Goal: Transaction & Acquisition: Purchase product/service

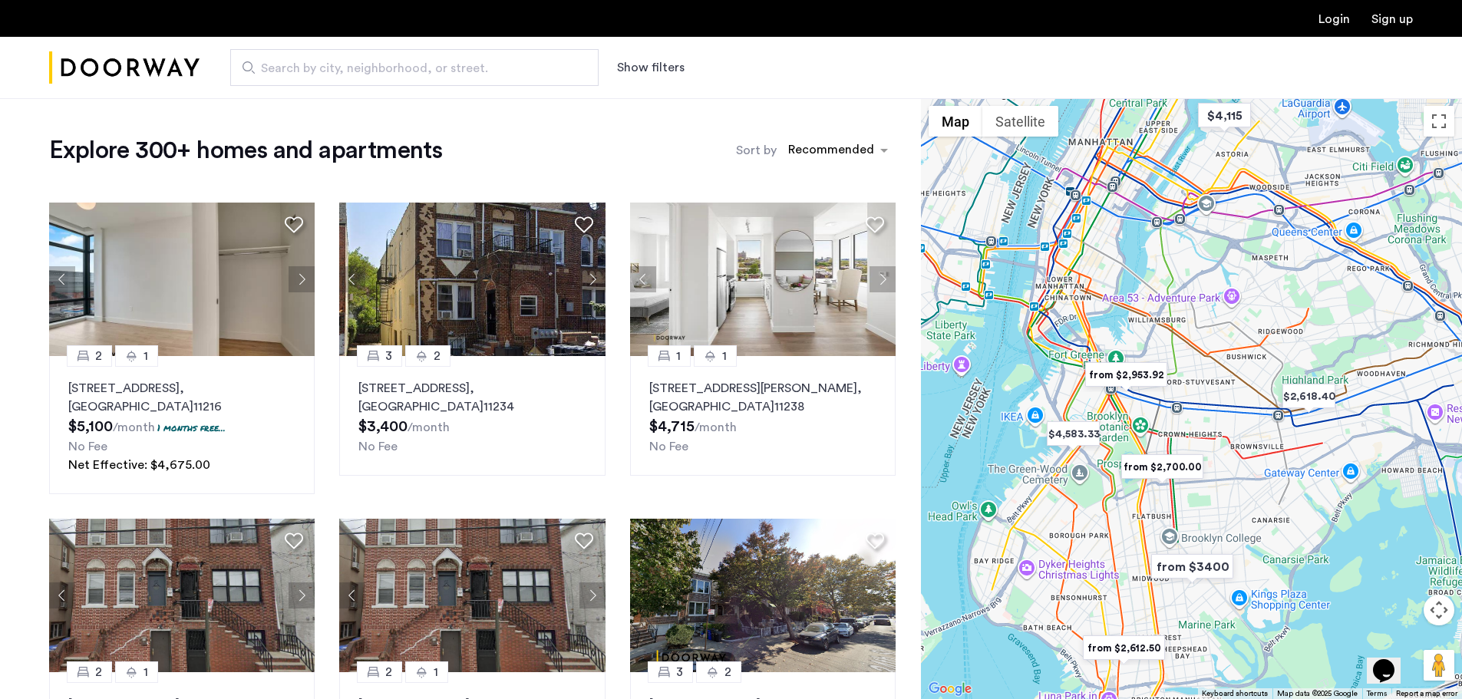
click at [668, 71] on button "Show filters" at bounding box center [651, 67] width 68 height 18
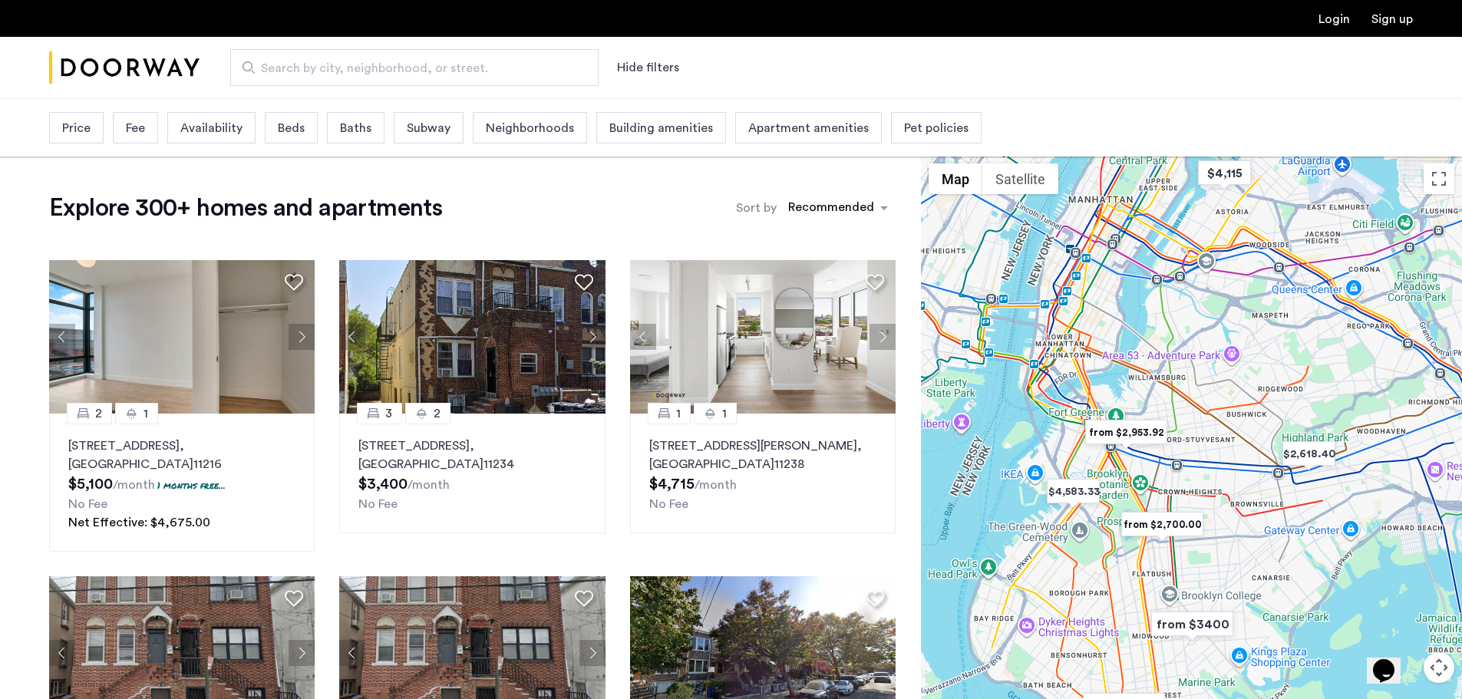
click at [287, 123] on span "Beds" at bounding box center [291, 128] width 27 height 18
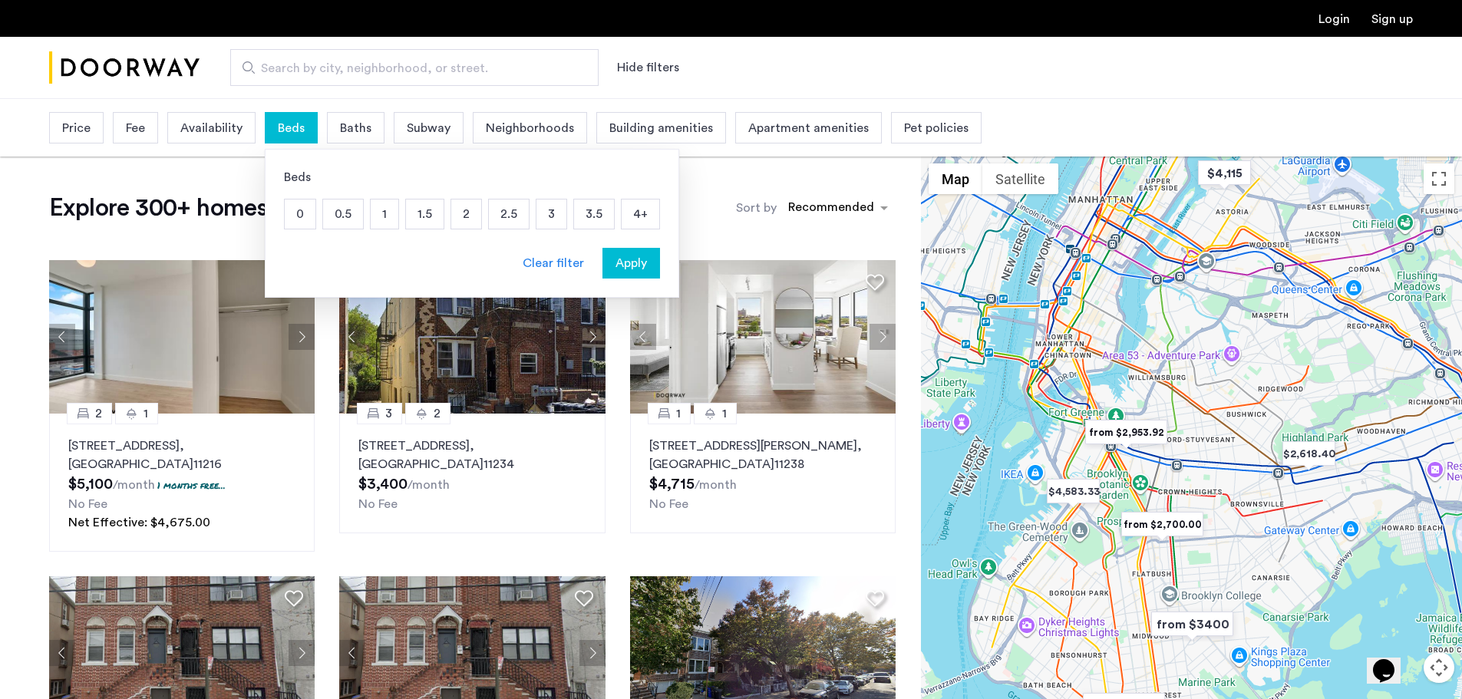
click at [300, 218] on p "0" at bounding box center [300, 214] width 31 height 29
click at [642, 272] on button "Apply" at bounding box center [632, 263] width 58 height 31
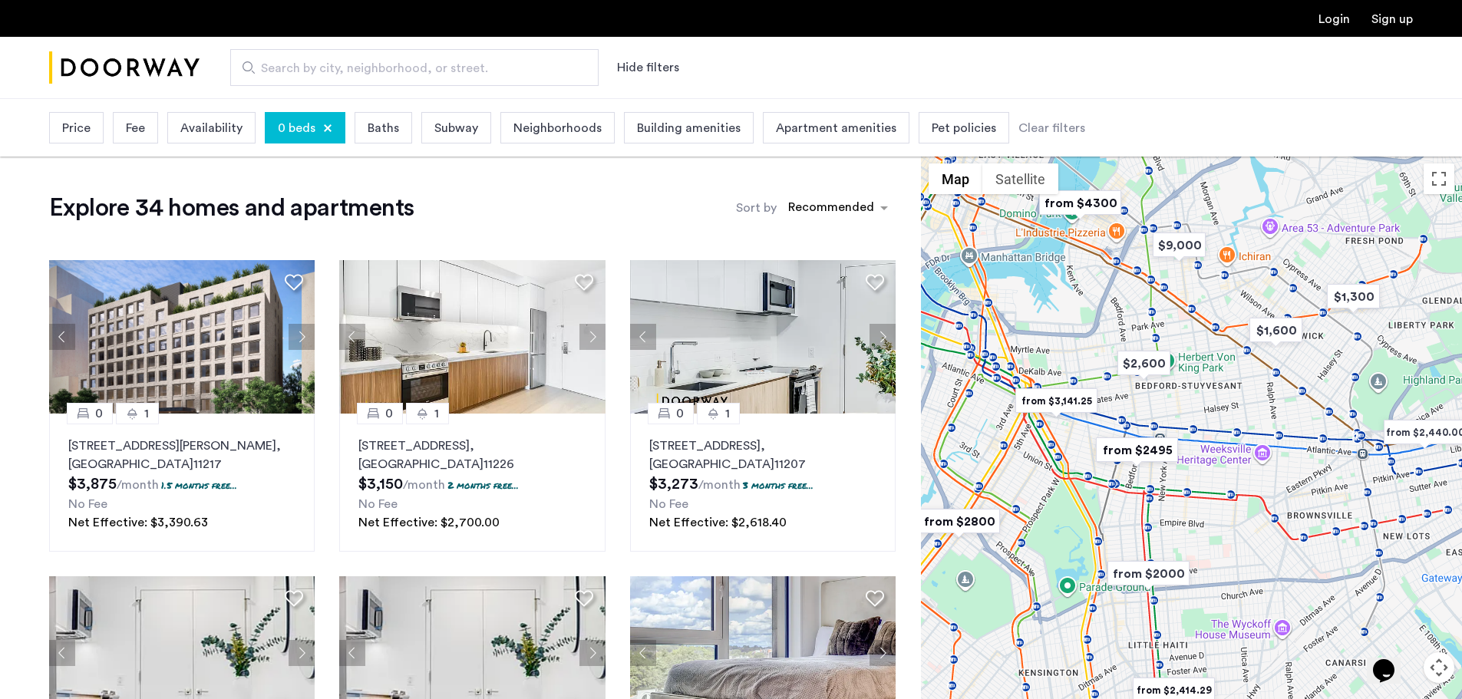
click at [323, 126] on div at bounding box center [327, 128] width 9 height 9
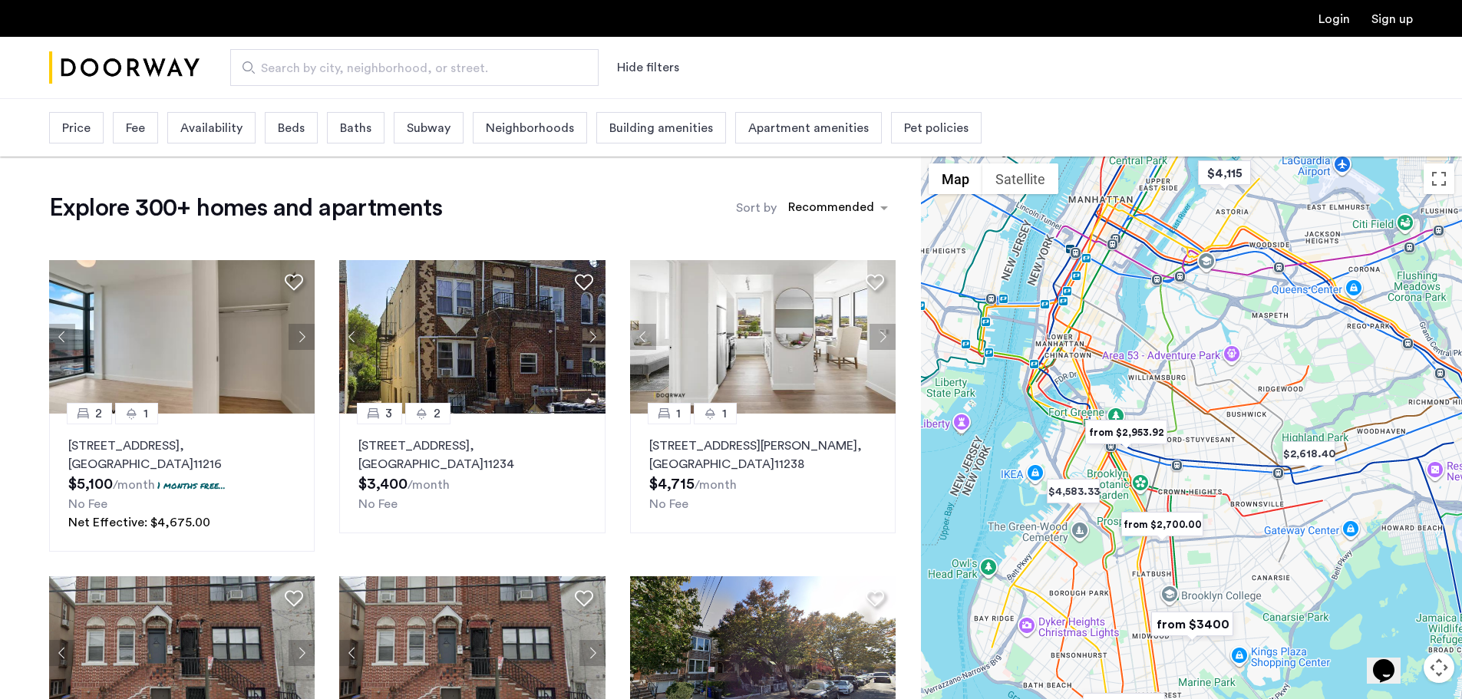
click at [302, 128] on span "Beds" at bounding box center [291, 128] width 27 height 18
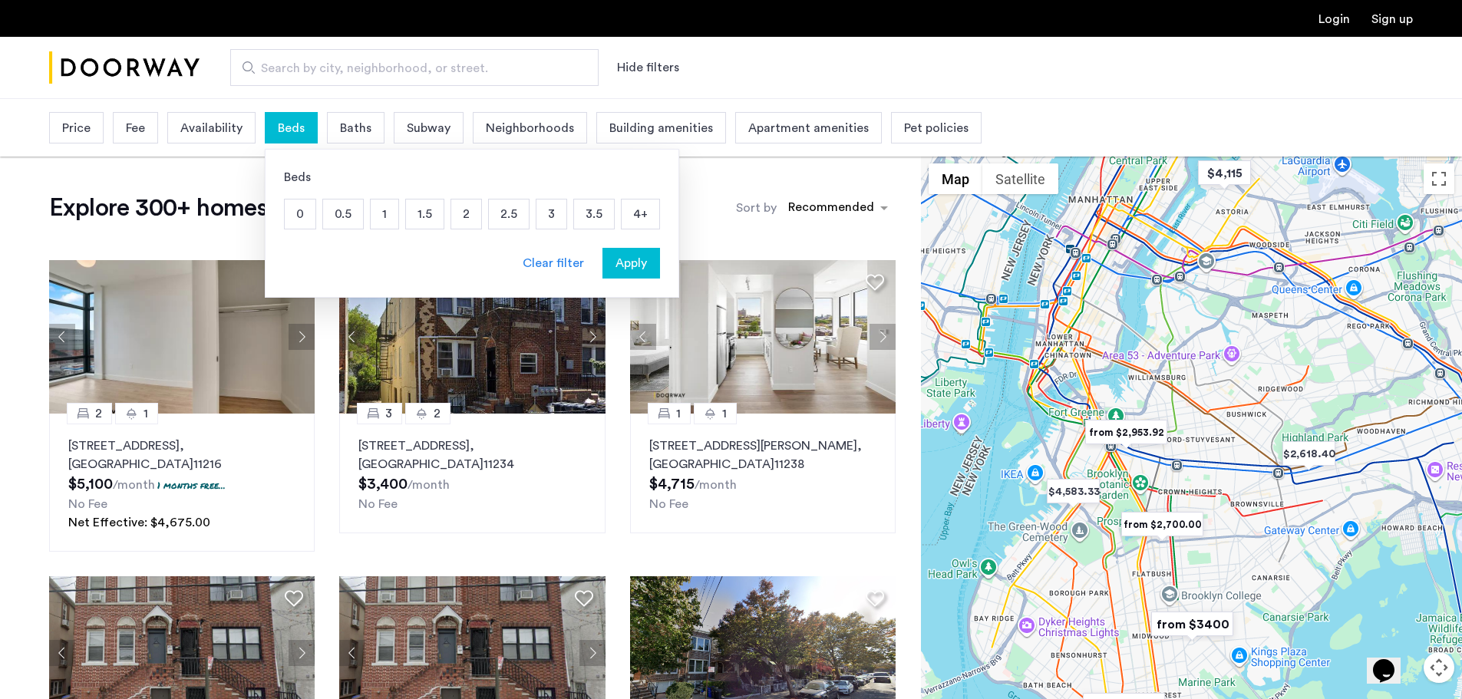
click at [353, 220] on p "0.5" at bounding box center [343, 214] width 40 height 29
click at [641, 269] on span "Apply" at bounding box center [631, 263] width 31 height 18
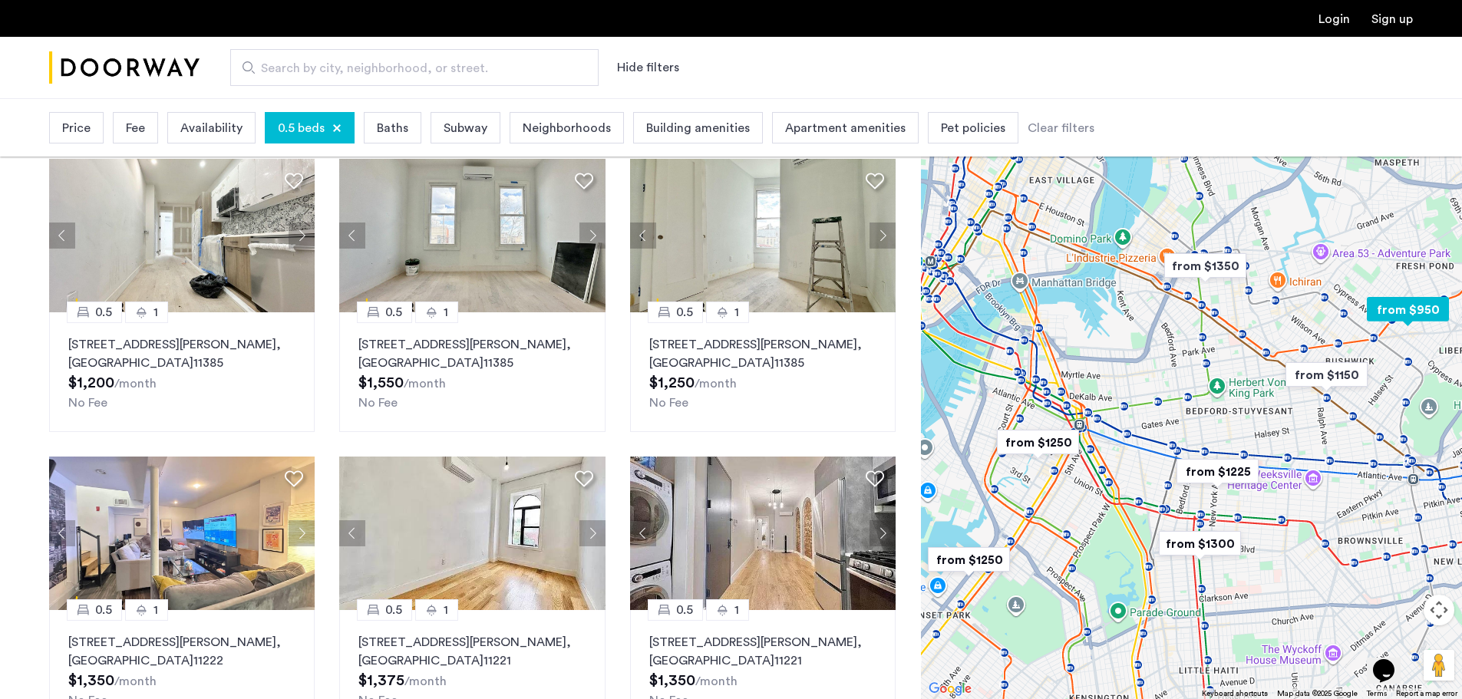
scroll to position [77, 0]
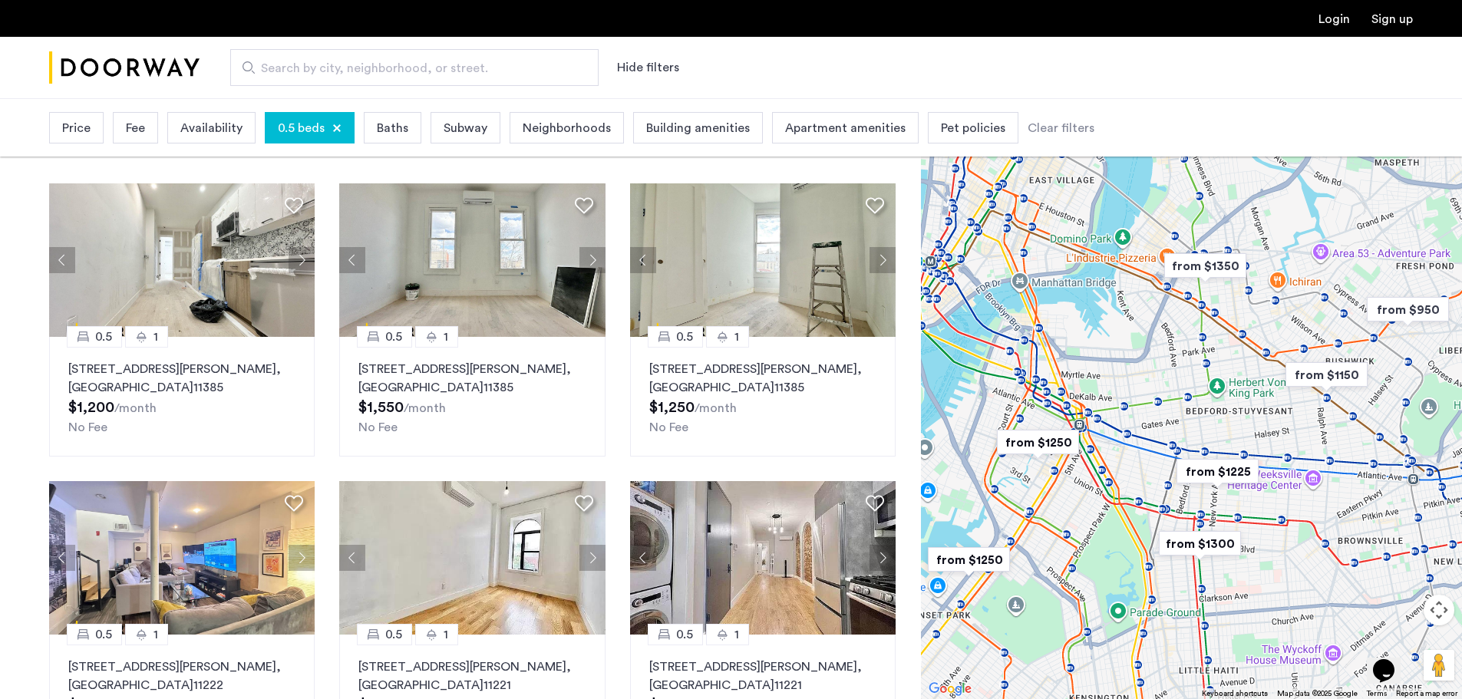
click at [315, 67] on span "Search by city, neighborhood, or street." at bounding box center [408, 68] width 295 height 18
click at [315, 67] on input "Search by city, neighborhood, or street." at bounding box center [414, 67] width 368 height 37
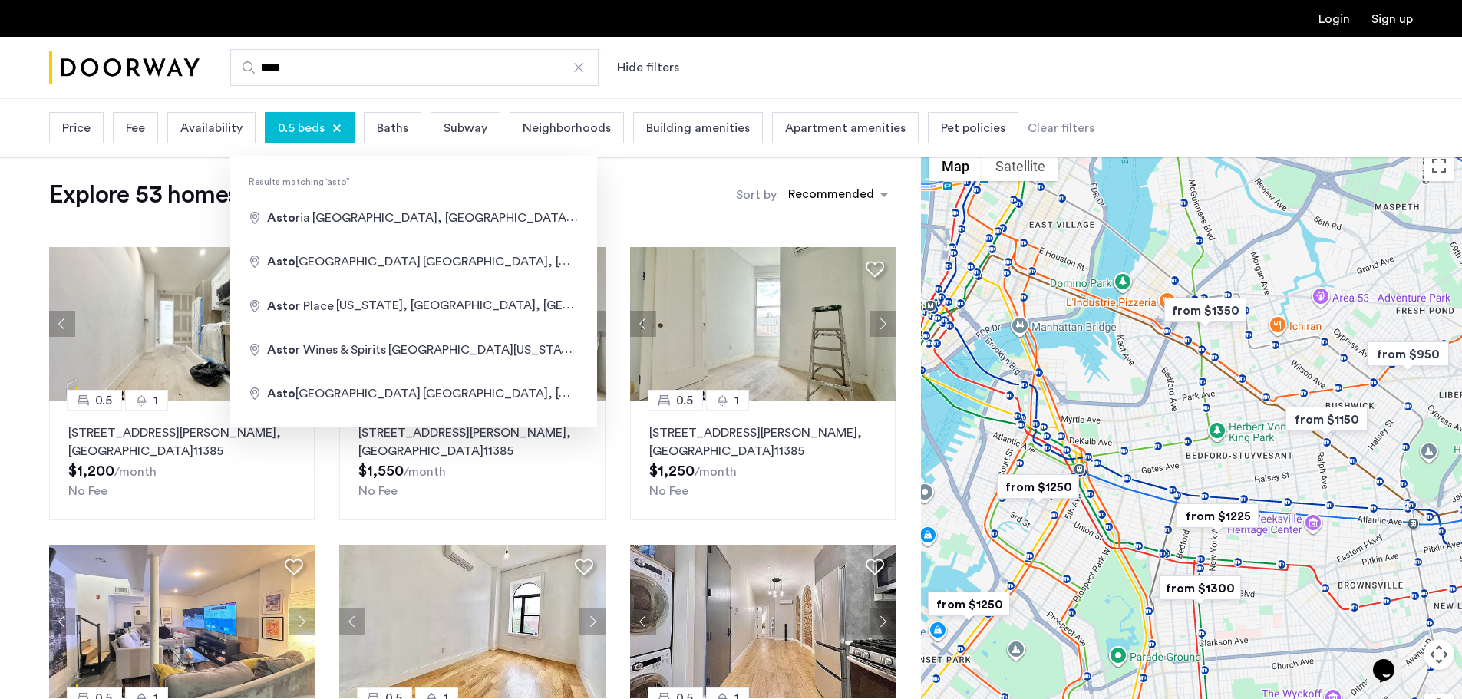
scroll to position [0, 0]
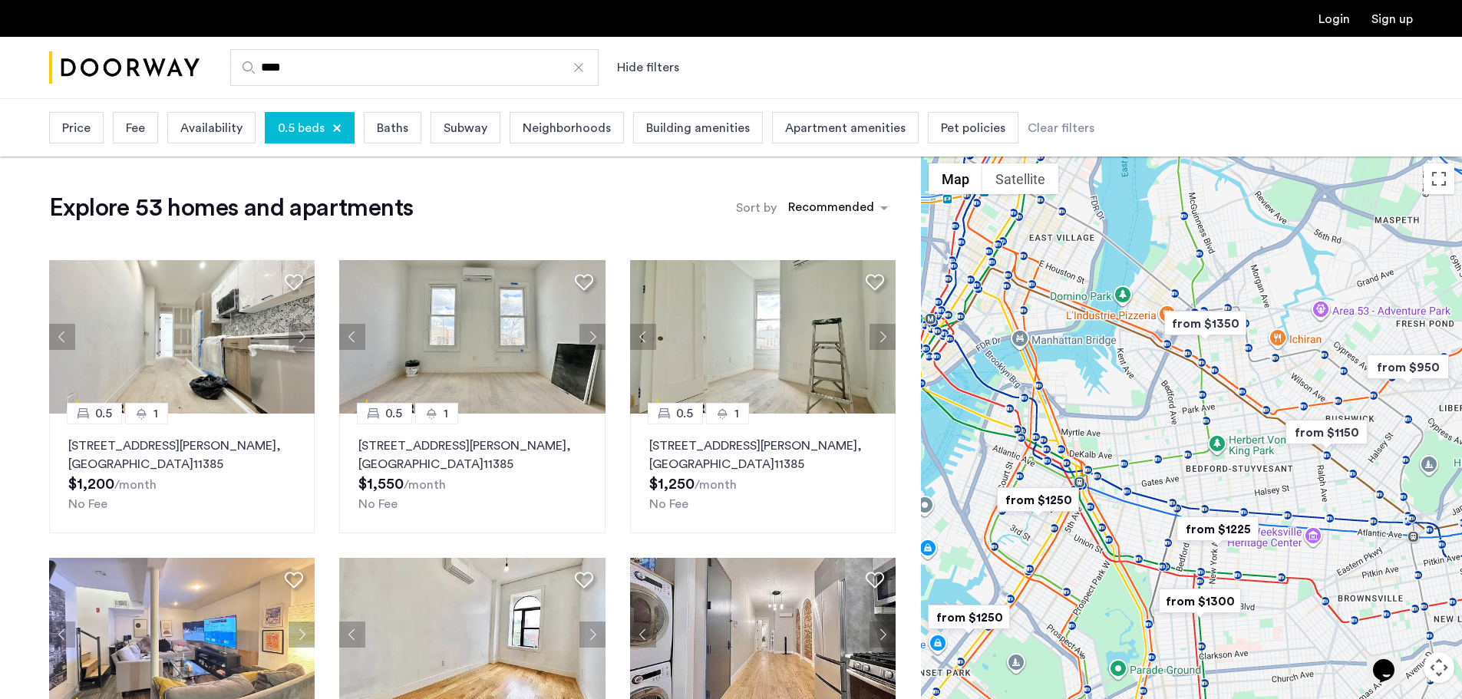
click at [308, 64] on input "****" at bounding box center [414, 67] width 368 height 37
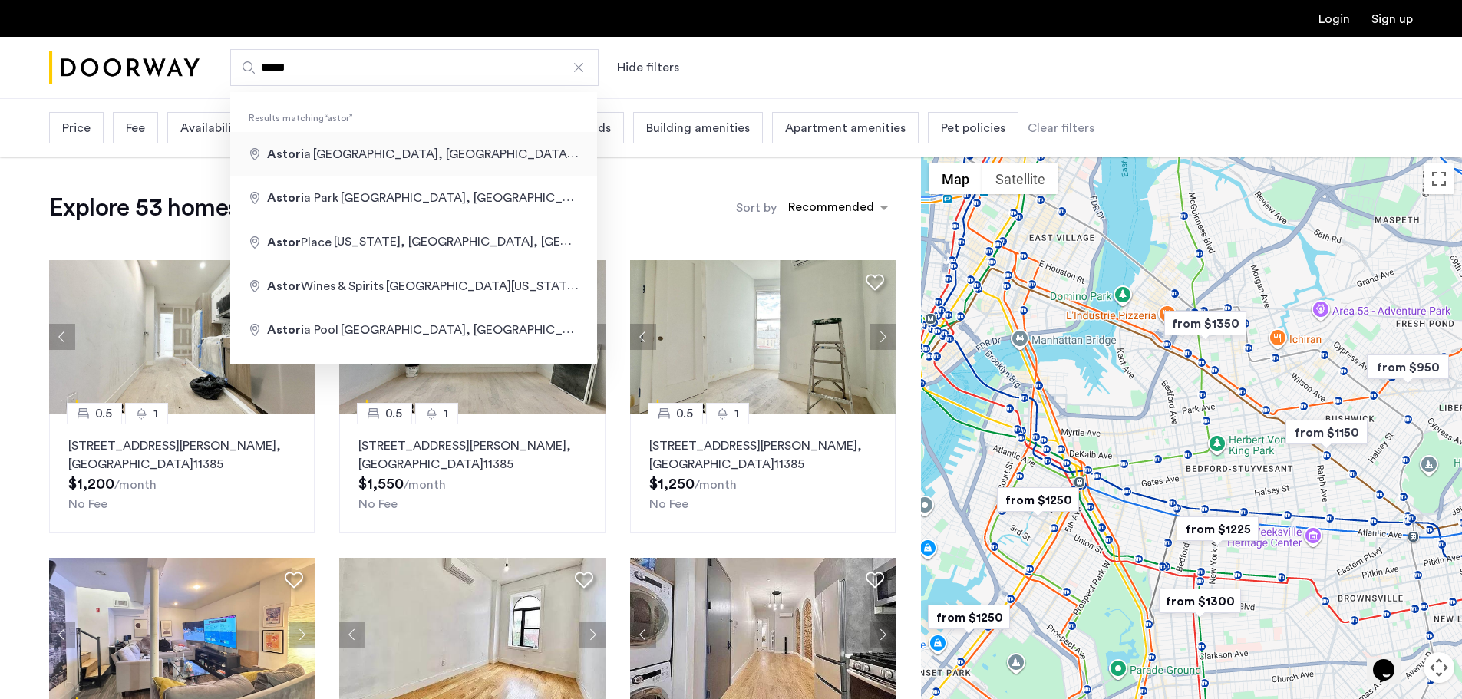
type input "**********"
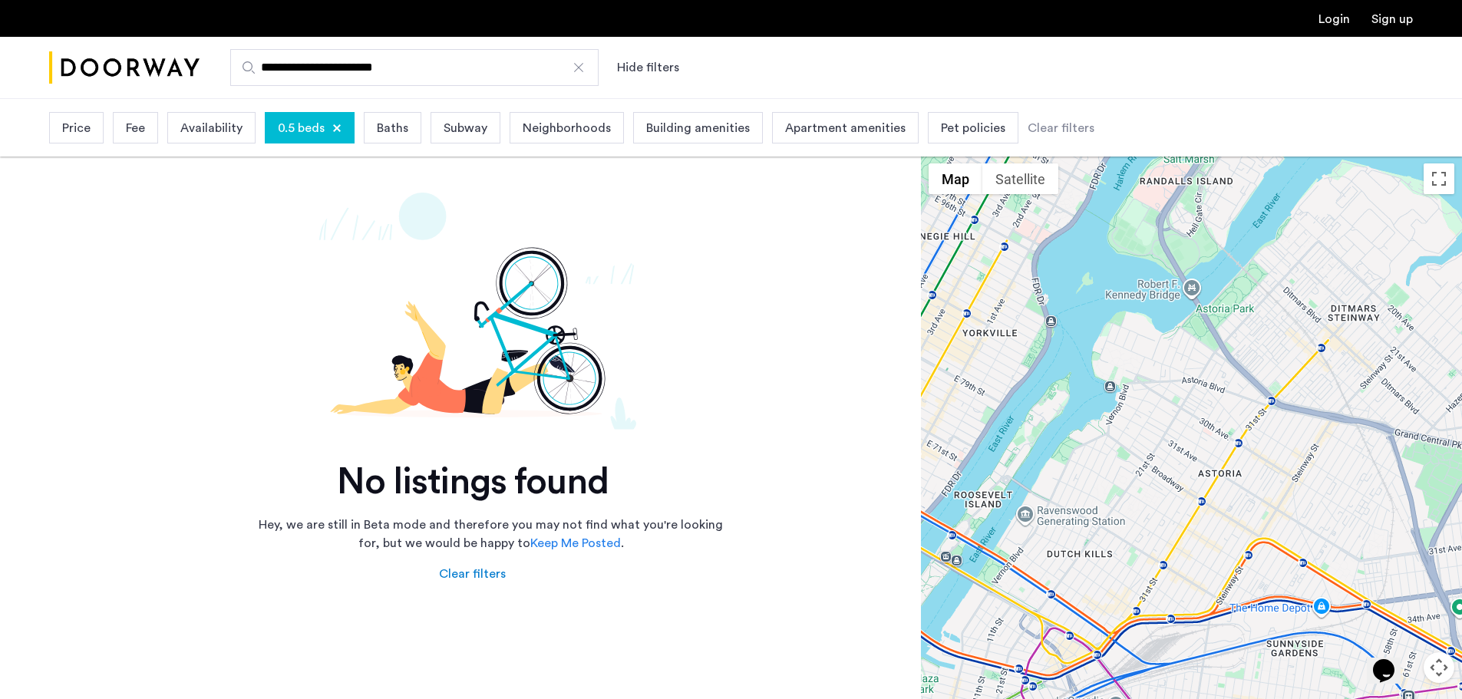
drag, startPoint x: 412, startPoint y: 72, endPoint x: 230, endPoint y: 64, distance: 182.1
click at [230, 64] on input "**********" at bounding box center [414, 67] width 368 height 37
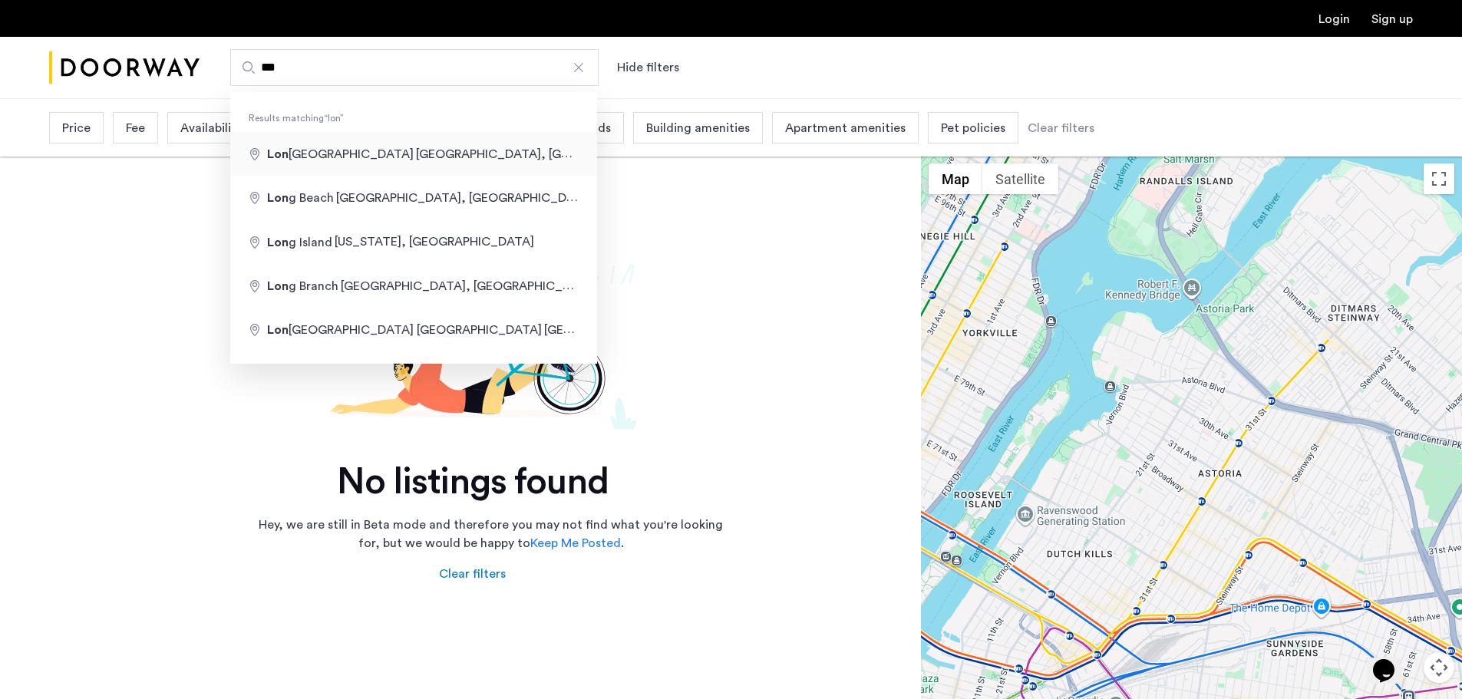
type input "**********"
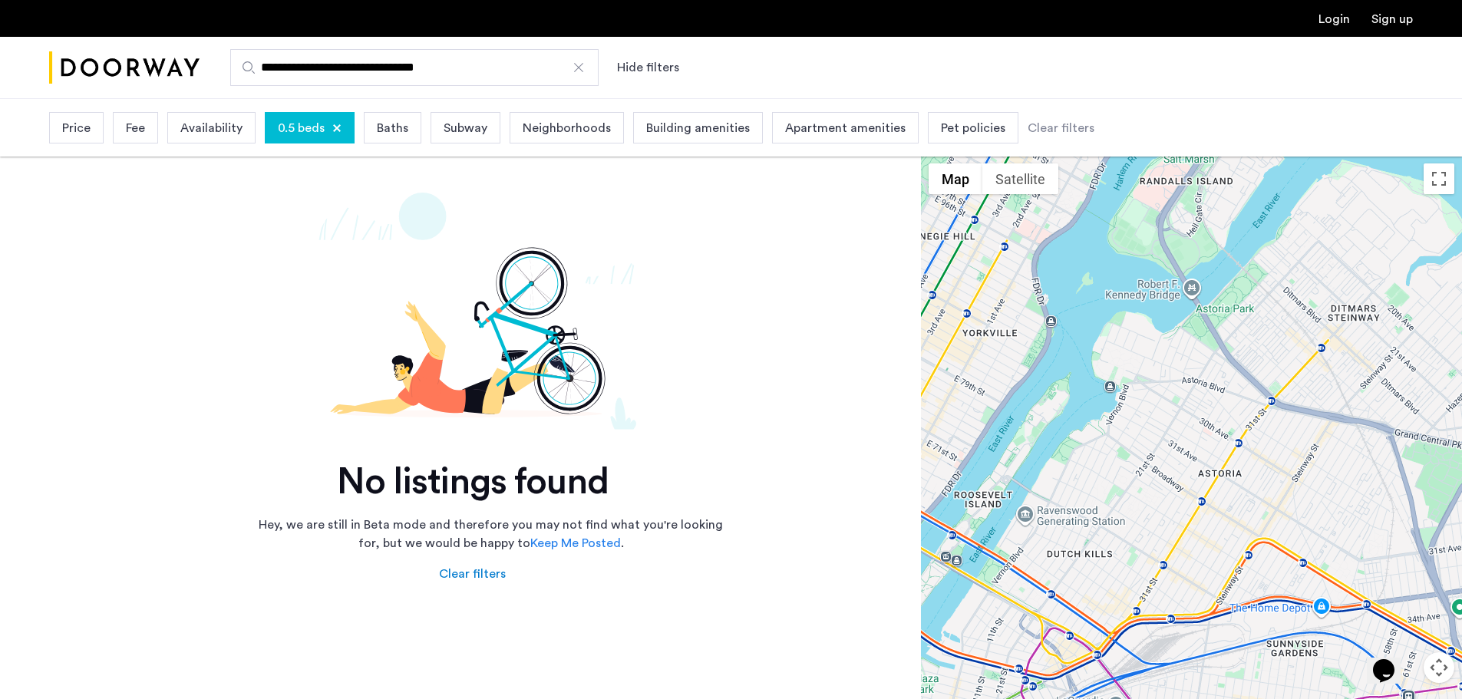
click at [335, 127] on div at bounding box center [336, 128] width 9 height 9
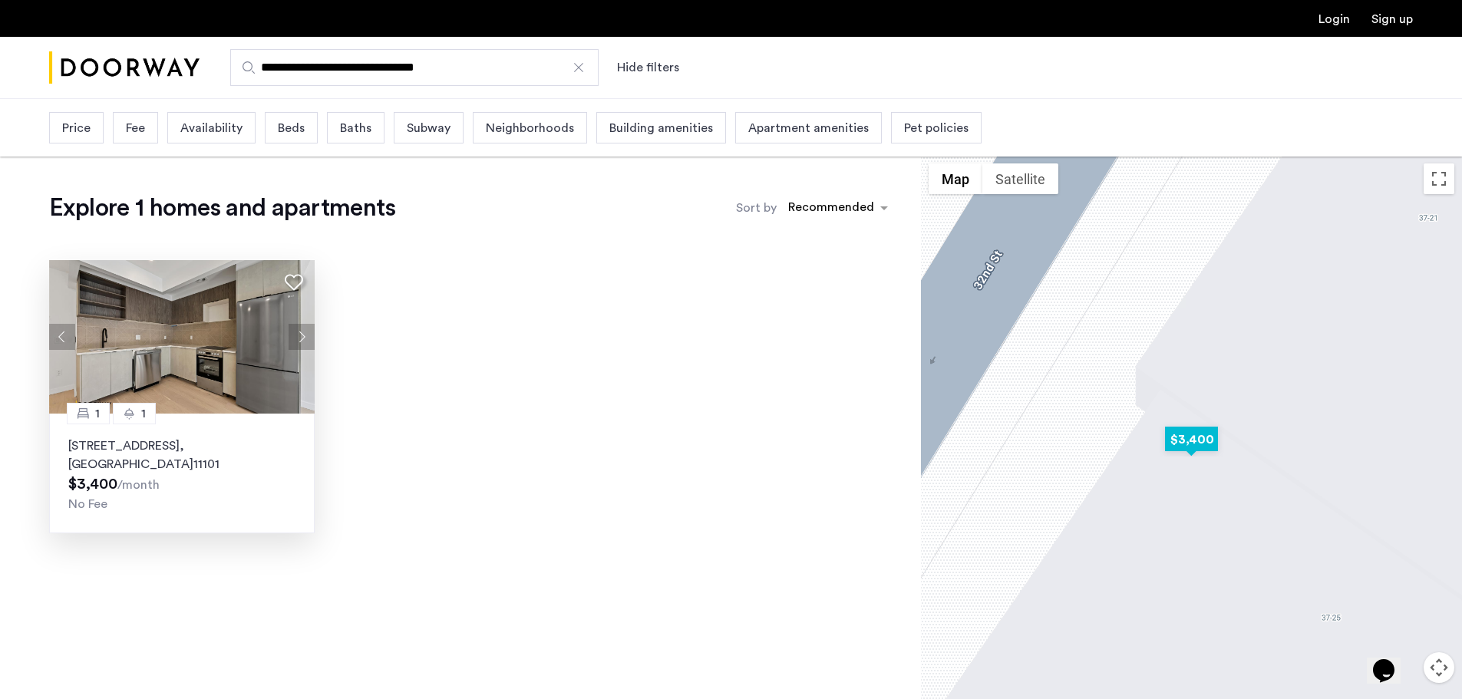
click at [302, 334] on button "Next apartment" at bounding box center [302, 337] width 26 height 26
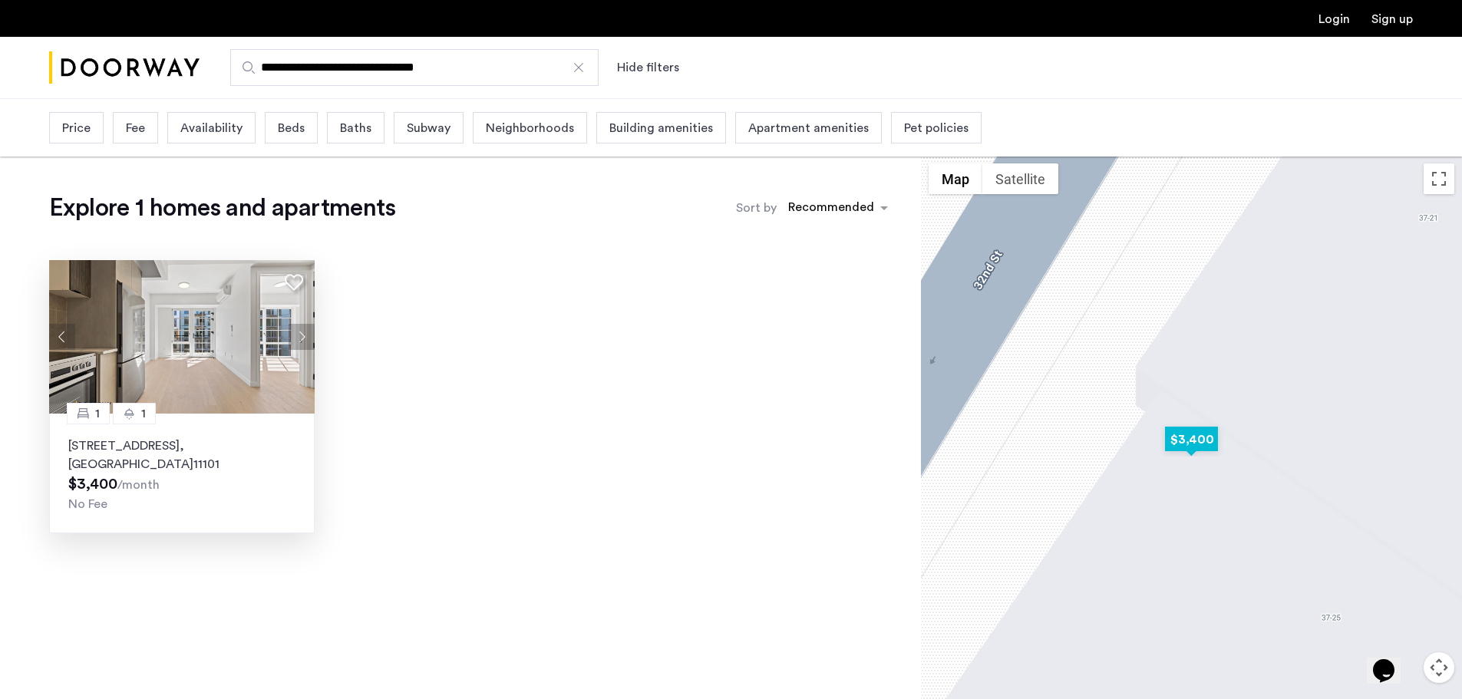
click at [302, 334] on button "Next apartment" at bounding box center [302, 337] width 26 height 26
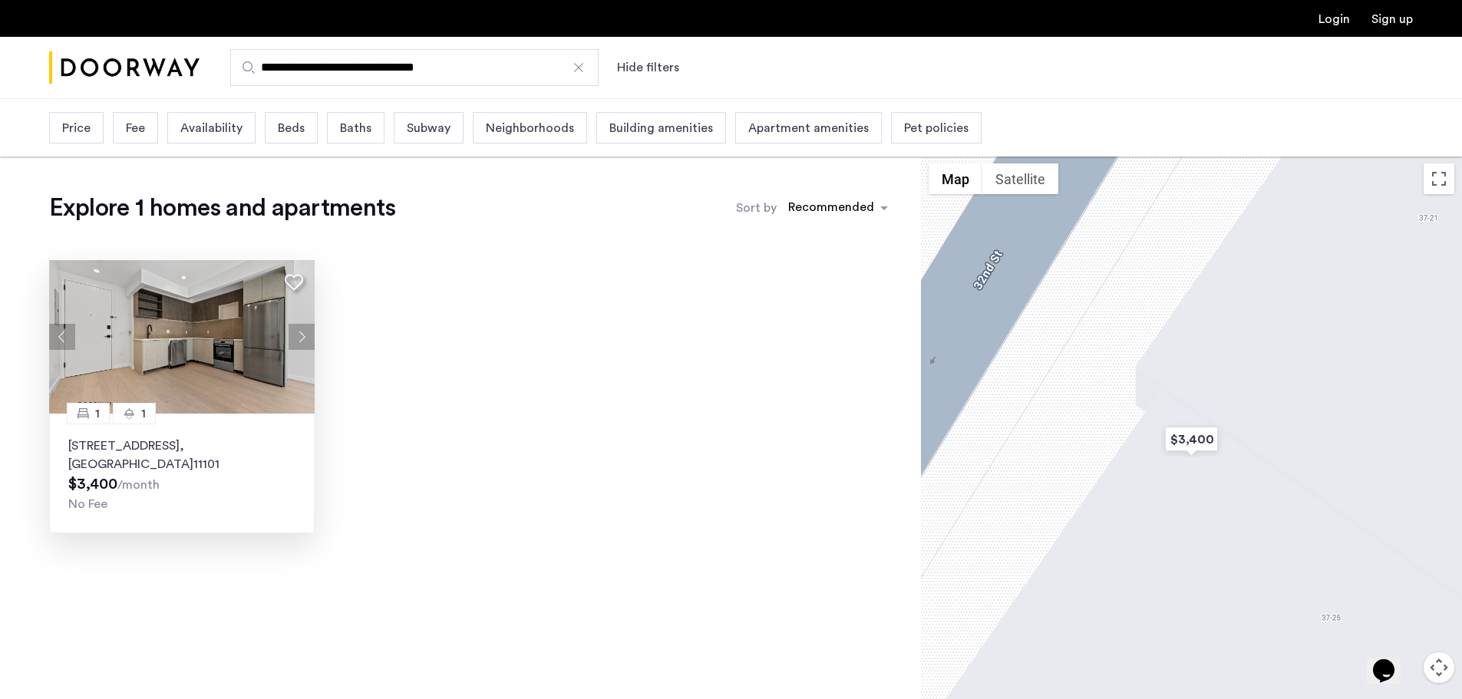
click at [579, 62] on div at bounding box center [578, 67] width 15 height 15
click at [579, 62] on input "**********" at bounding box center [414, 67] width 368 height 37
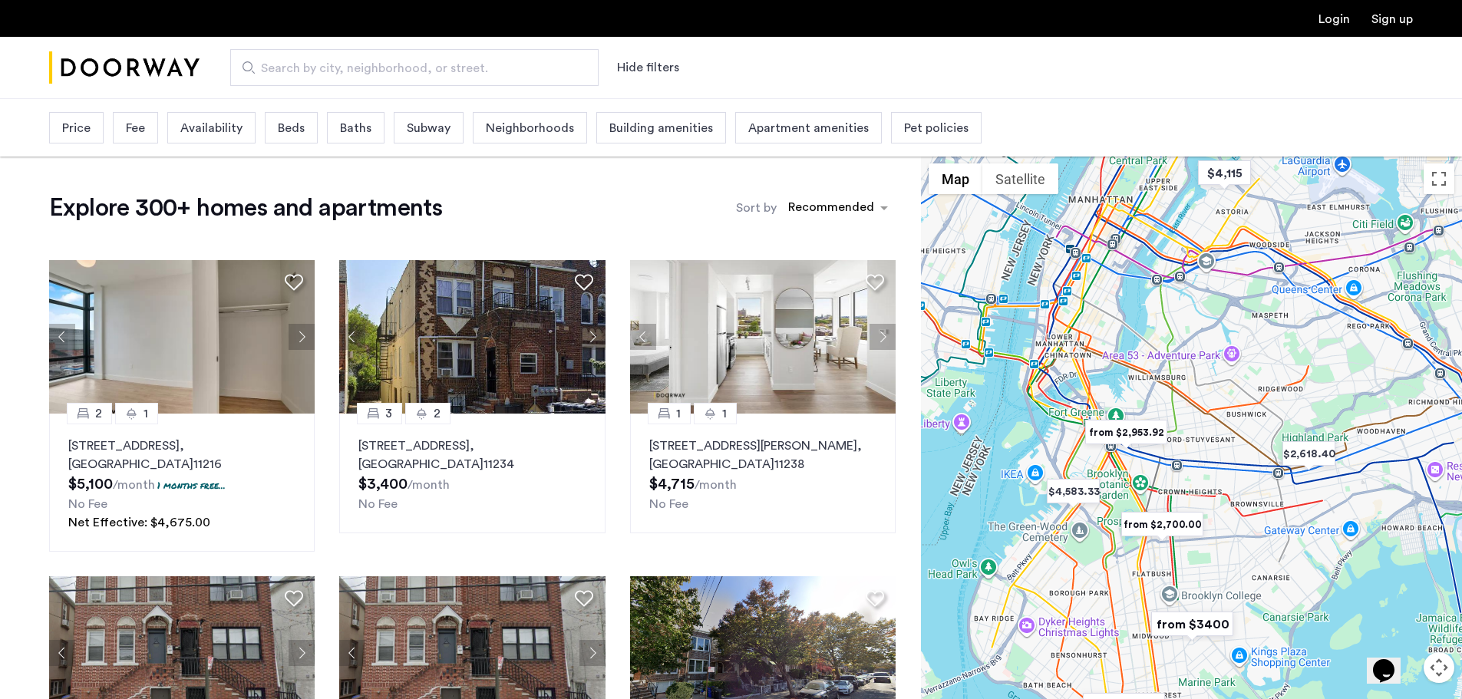
click at [292, 132] on span "Beds" at bounding box center [291, 128] width 27 height 18
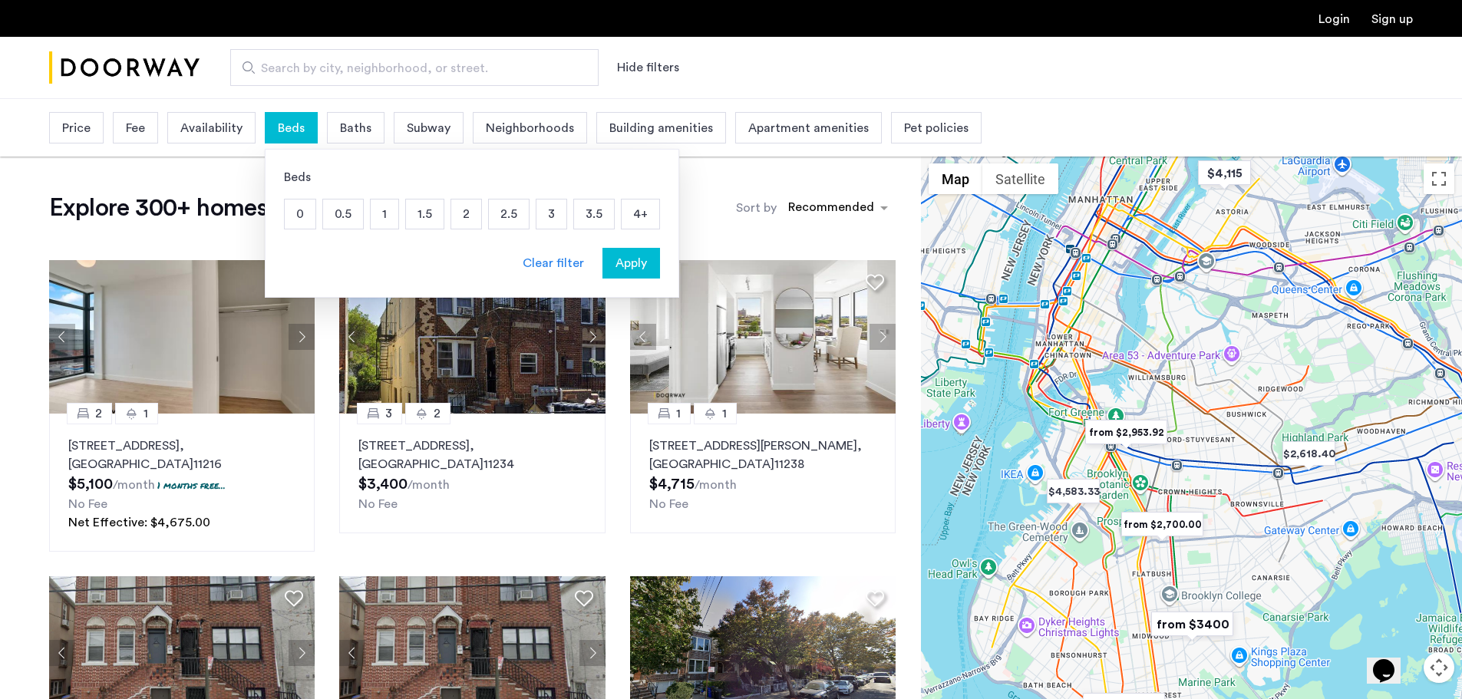
click at [345, 217] on p "0.5" at bounding box center [343, 214] width 40 height 29
click at [640, 266] on span "Apply" at bounding box center [631, 263] width 31 height 18
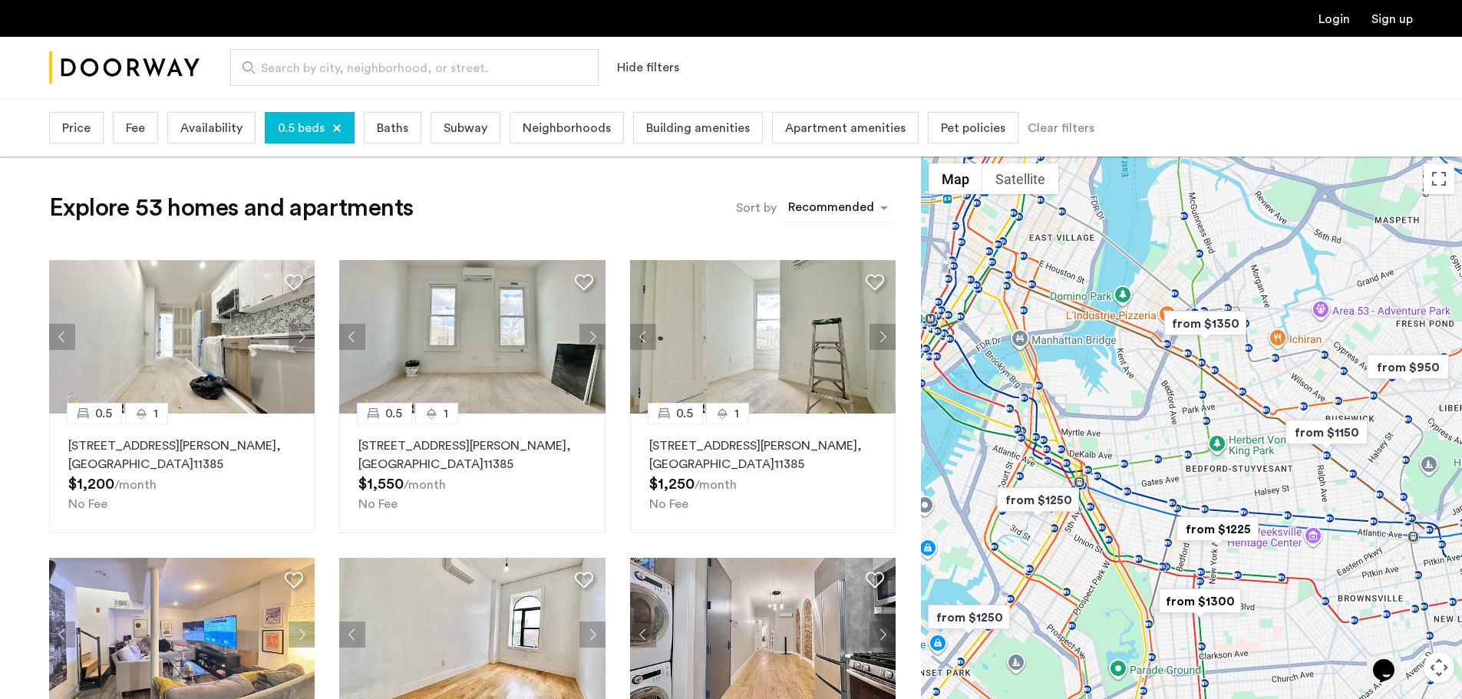
click at [817, 215] on div "sort-apartment" at bounding box center [831, 210] width 91 height 21
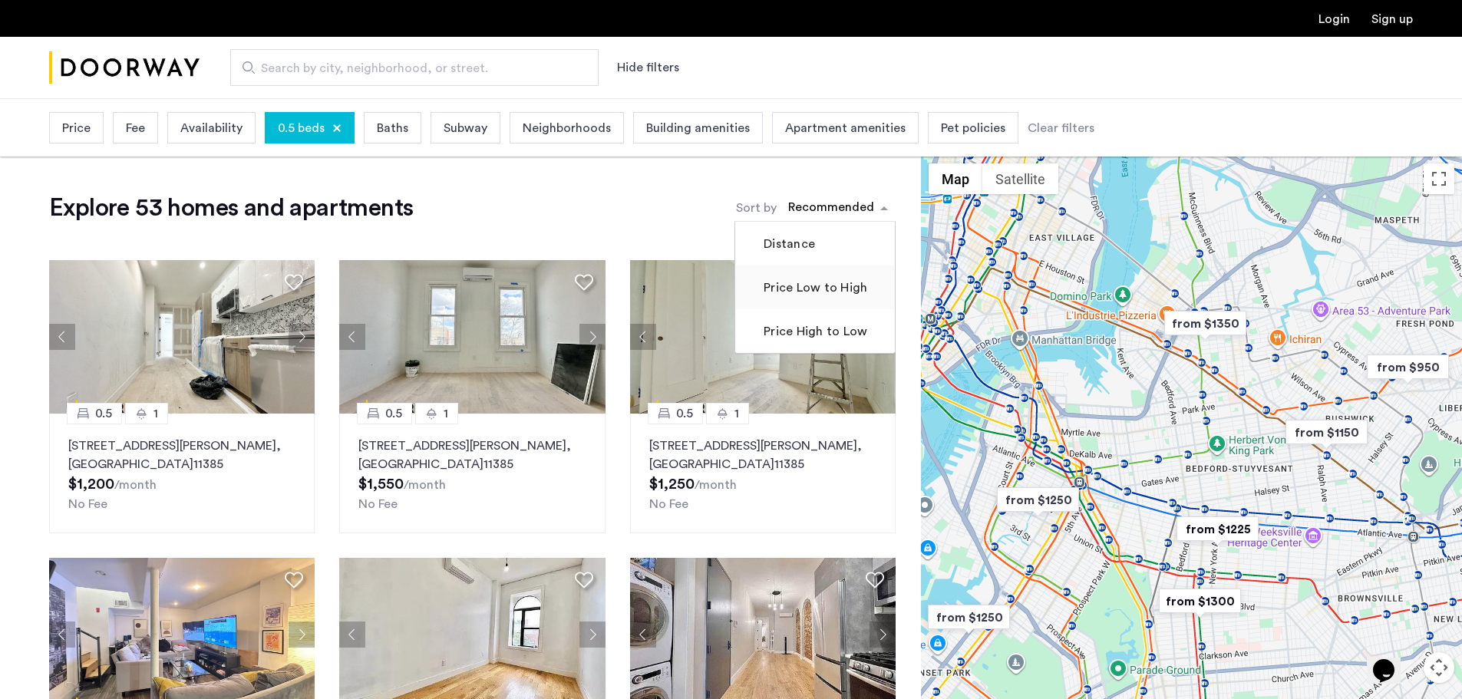
click at [822, 289] on label "Price Low to High" at bounding box center [814, 288] width 107 height 18
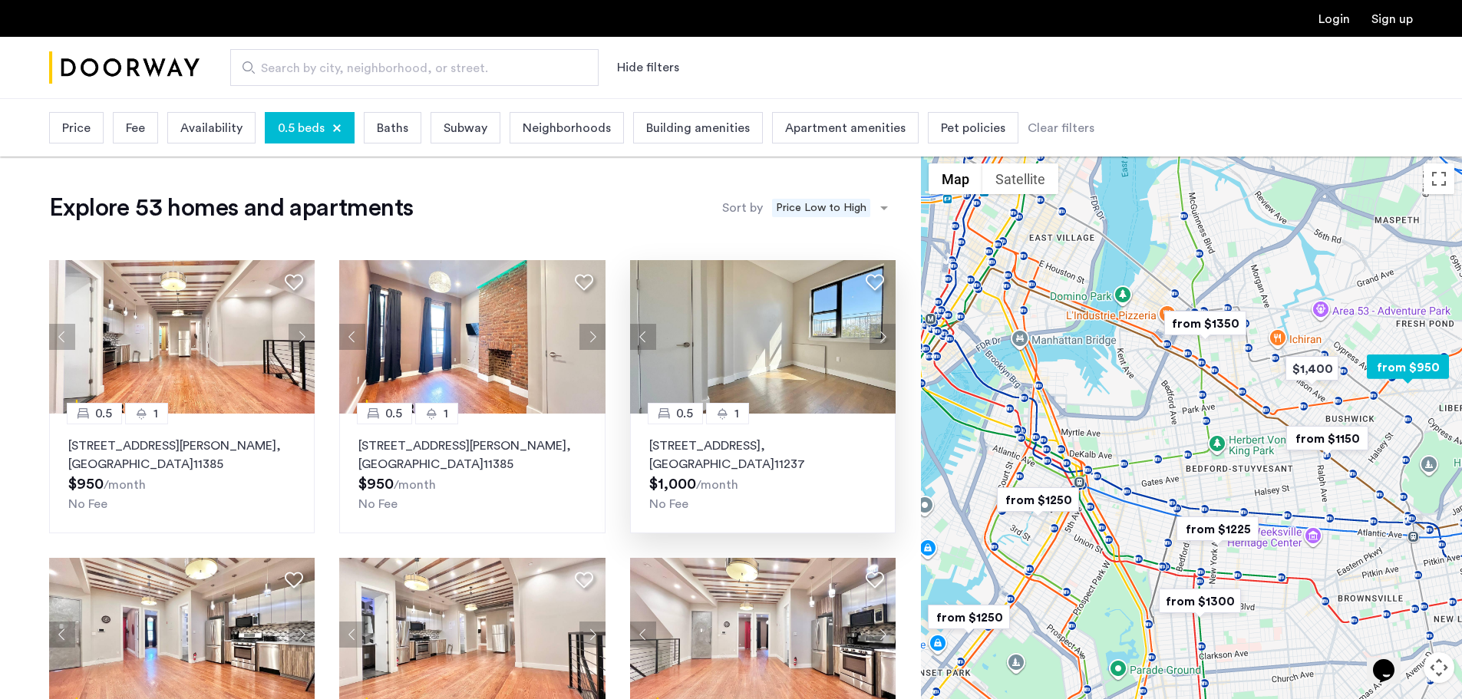
click at [763, 334] on img at bounding box center [763, 337] width 266 height 154
click at [239, 357] on img at bounding box center [182, 337] width 266 height 154
click at [490, 311] on img at bounding box center [472, 337] width 266 height 154
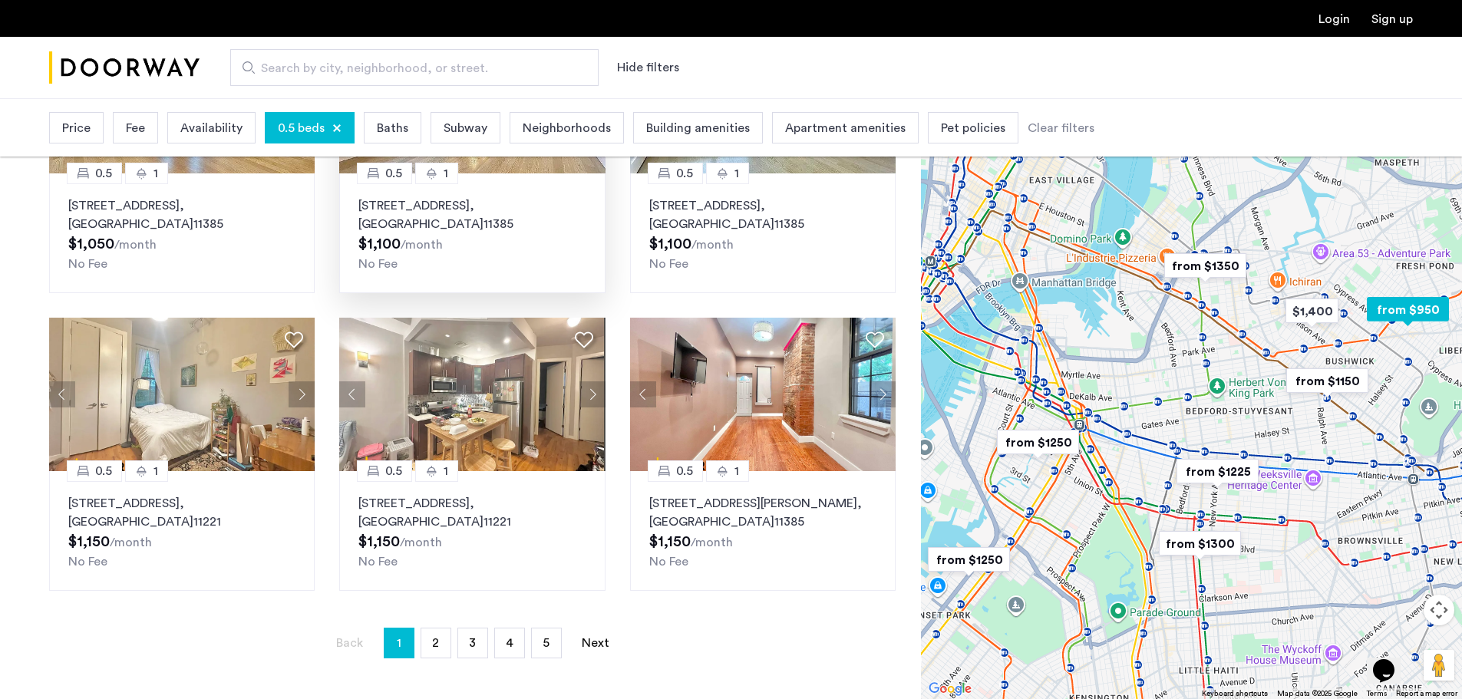
scroll to position [921, 0]
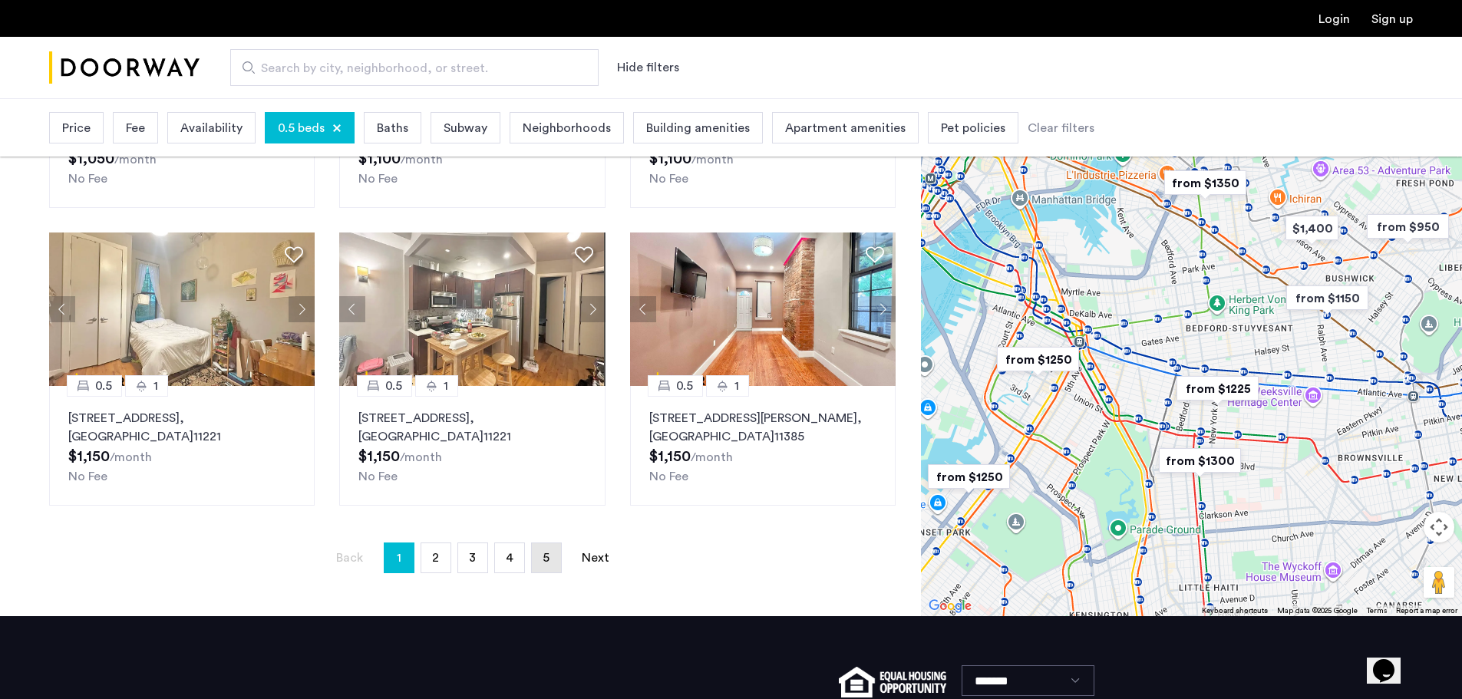
click at [550, 560] on link "page 5" at bounding box center [546, 557] width 29 height 29
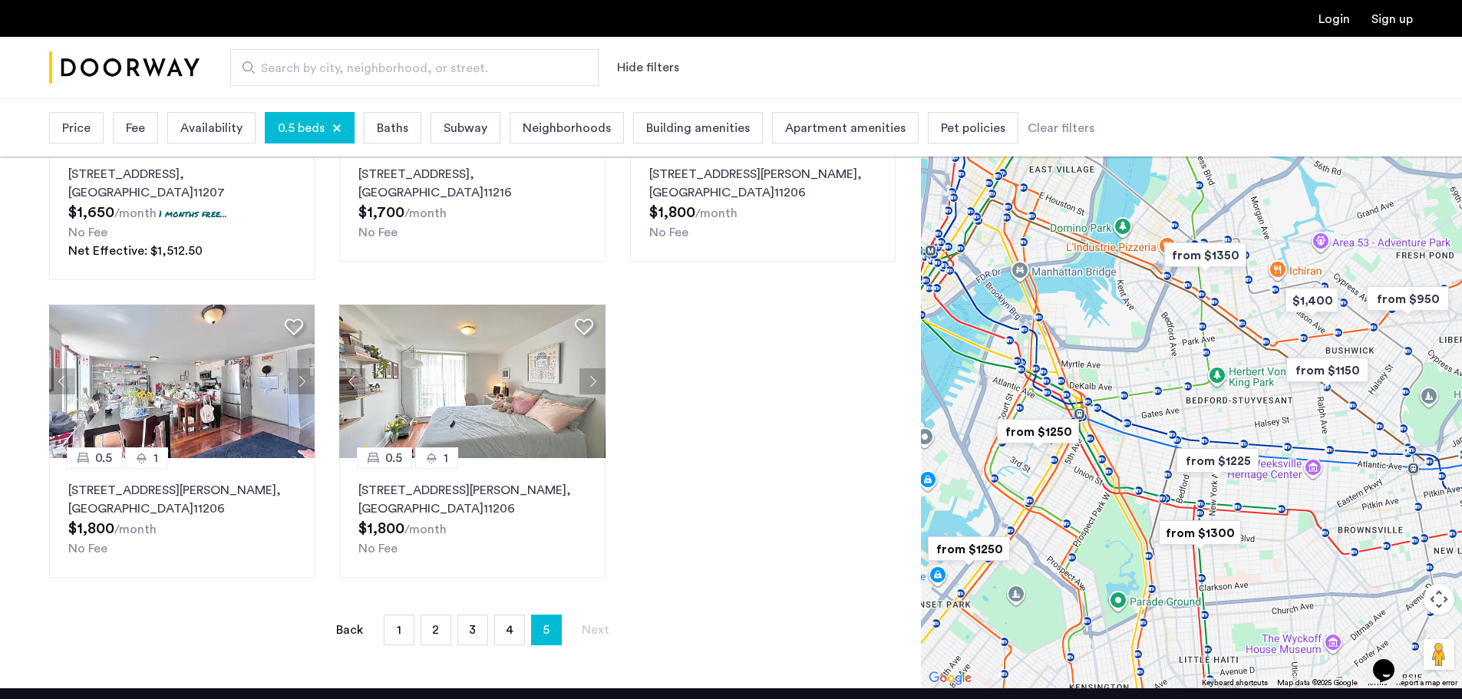
scroll to position [307, 0]
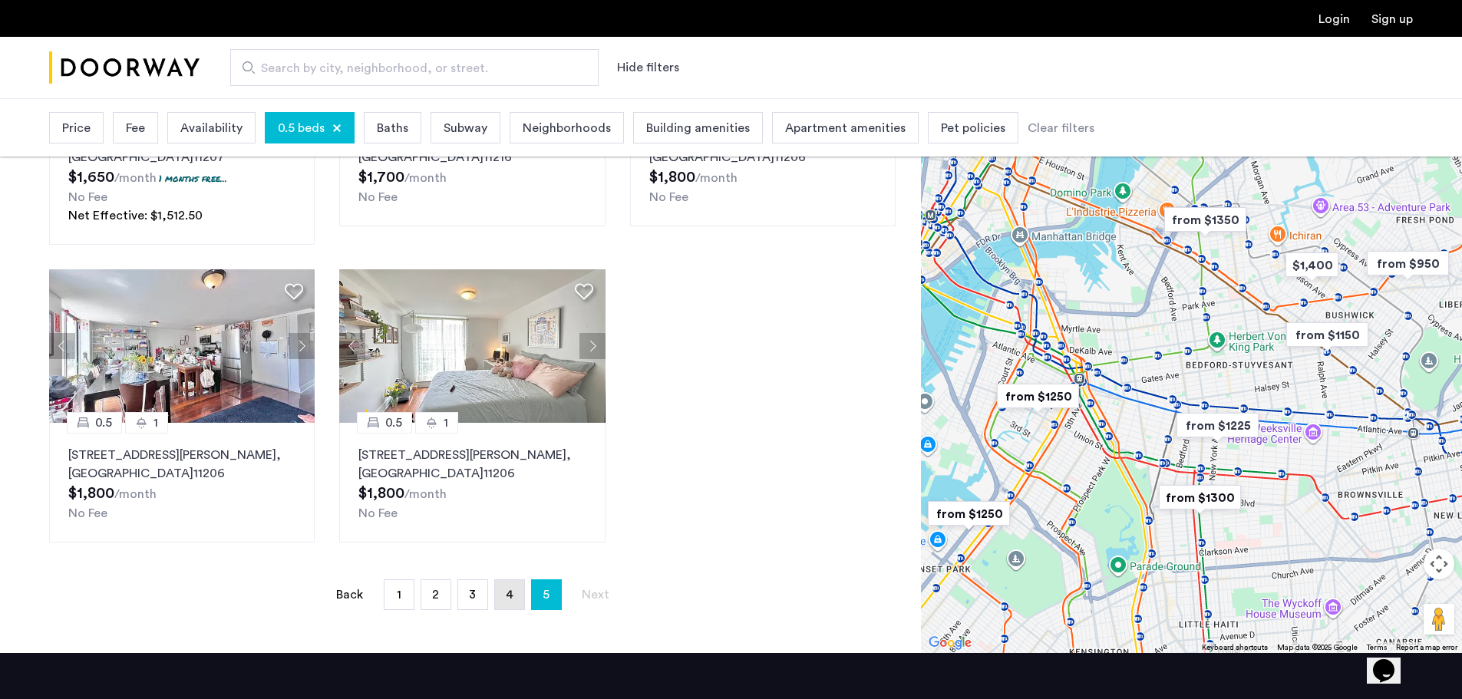
click at [510, 602] on link "page 4" at bounding box center [509, 594] width 29 height 29
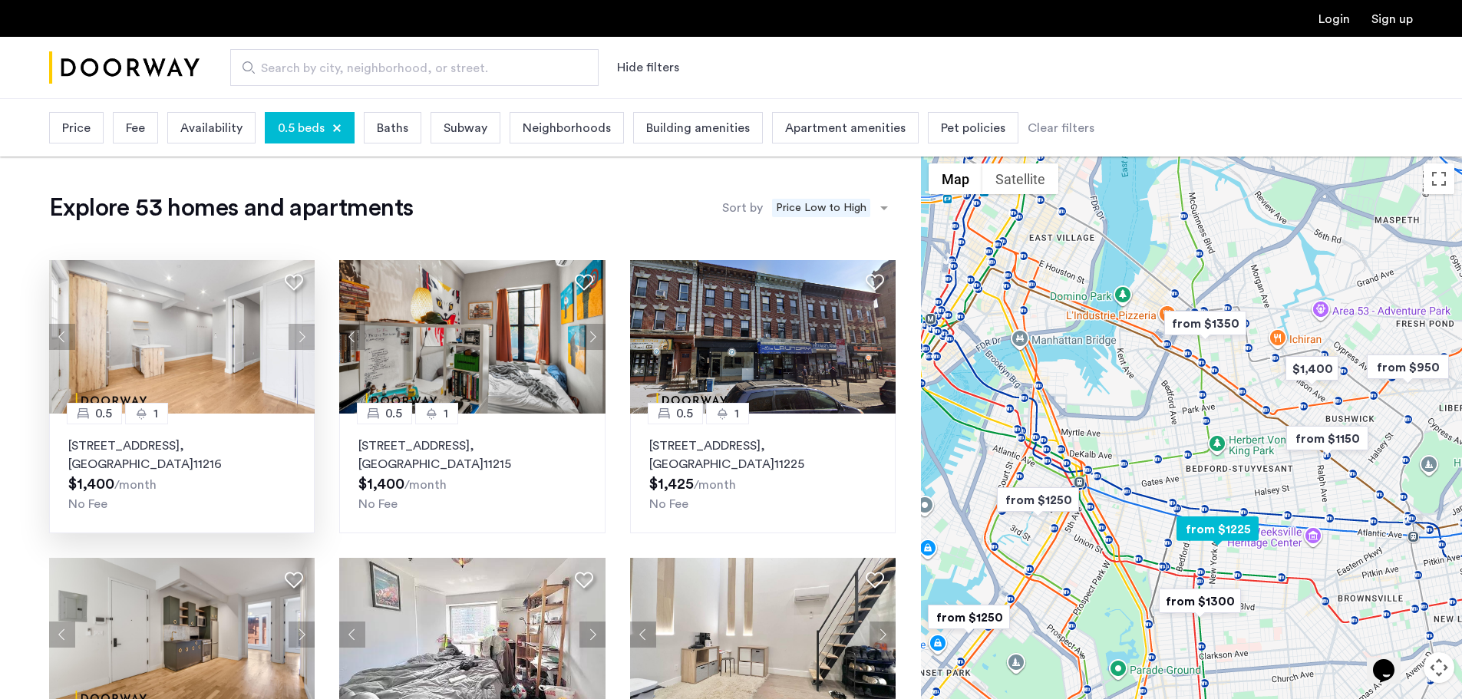
click at [253, 370] on img at bounding box center [182, 337] width 266 height 154
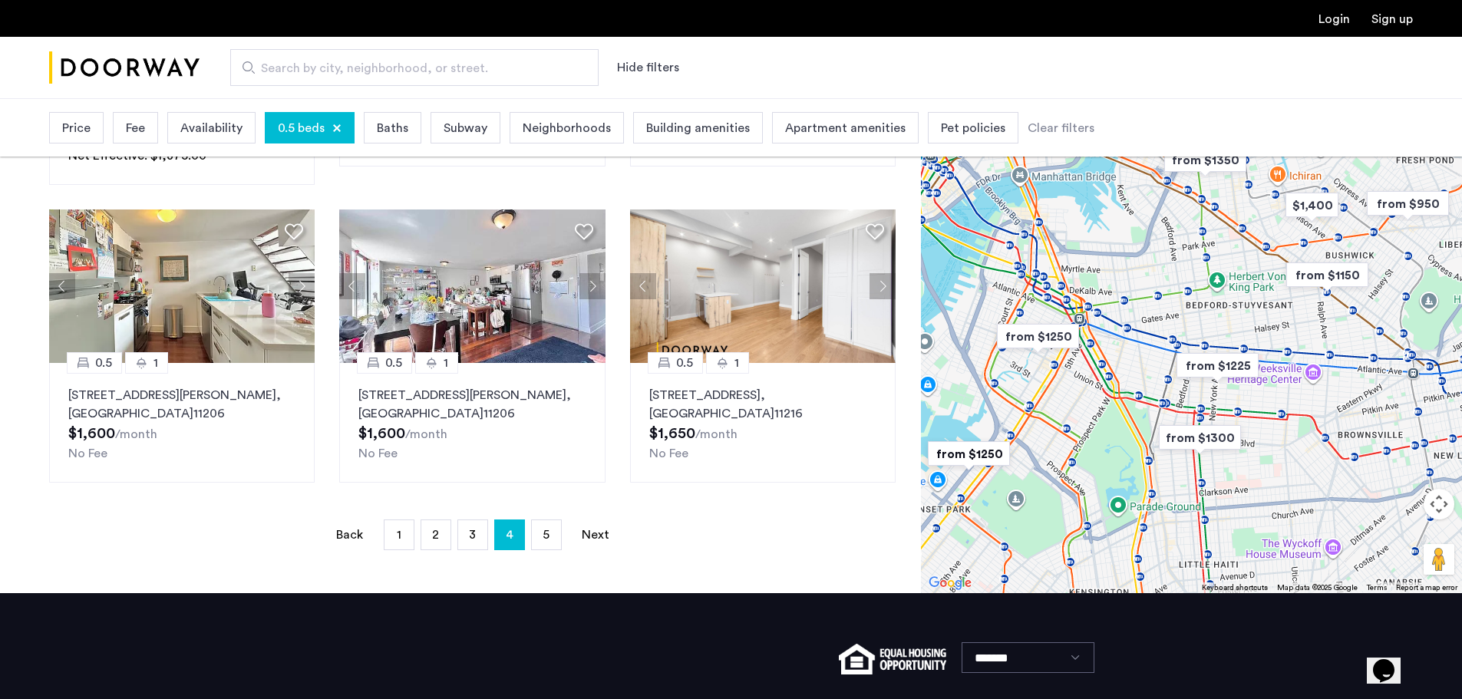
scroll to position [1098, 0]
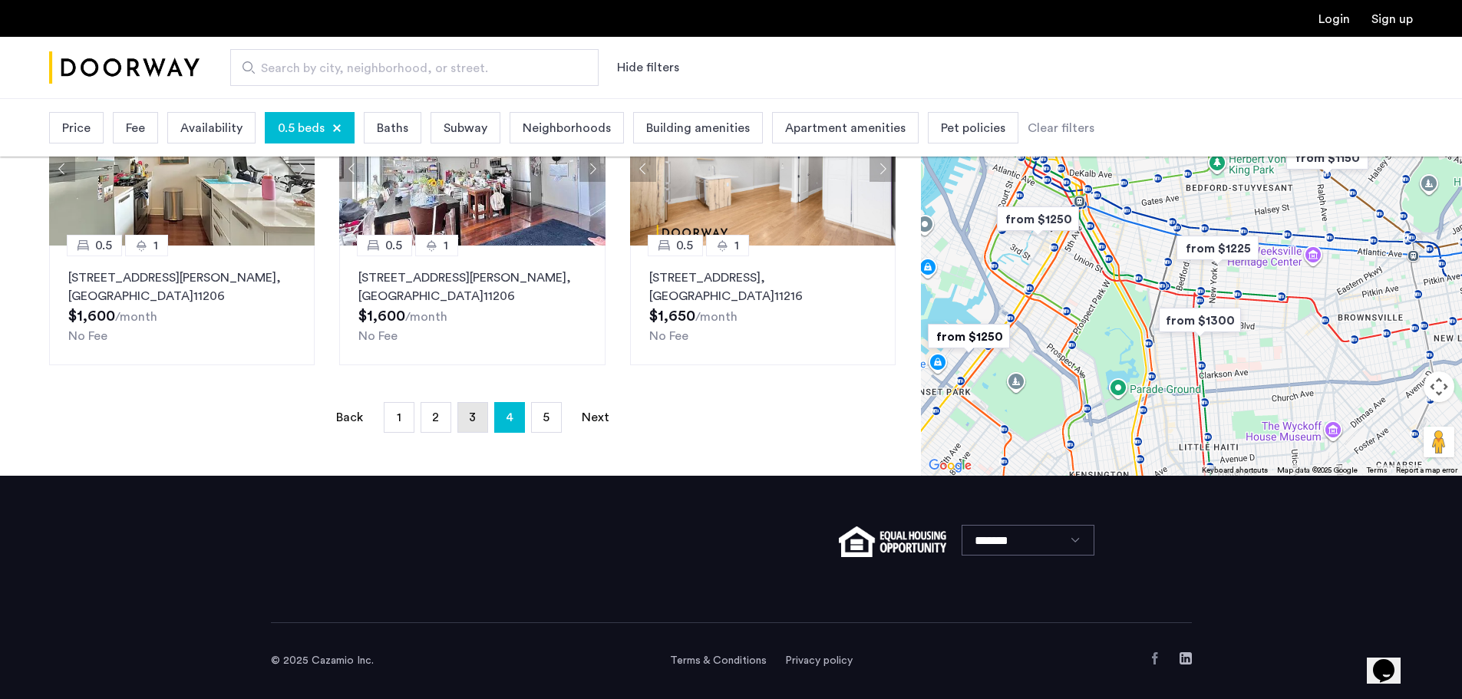
click at [484, 414] on link "page 3" at bounding box center [472, 417] width 29 height 29
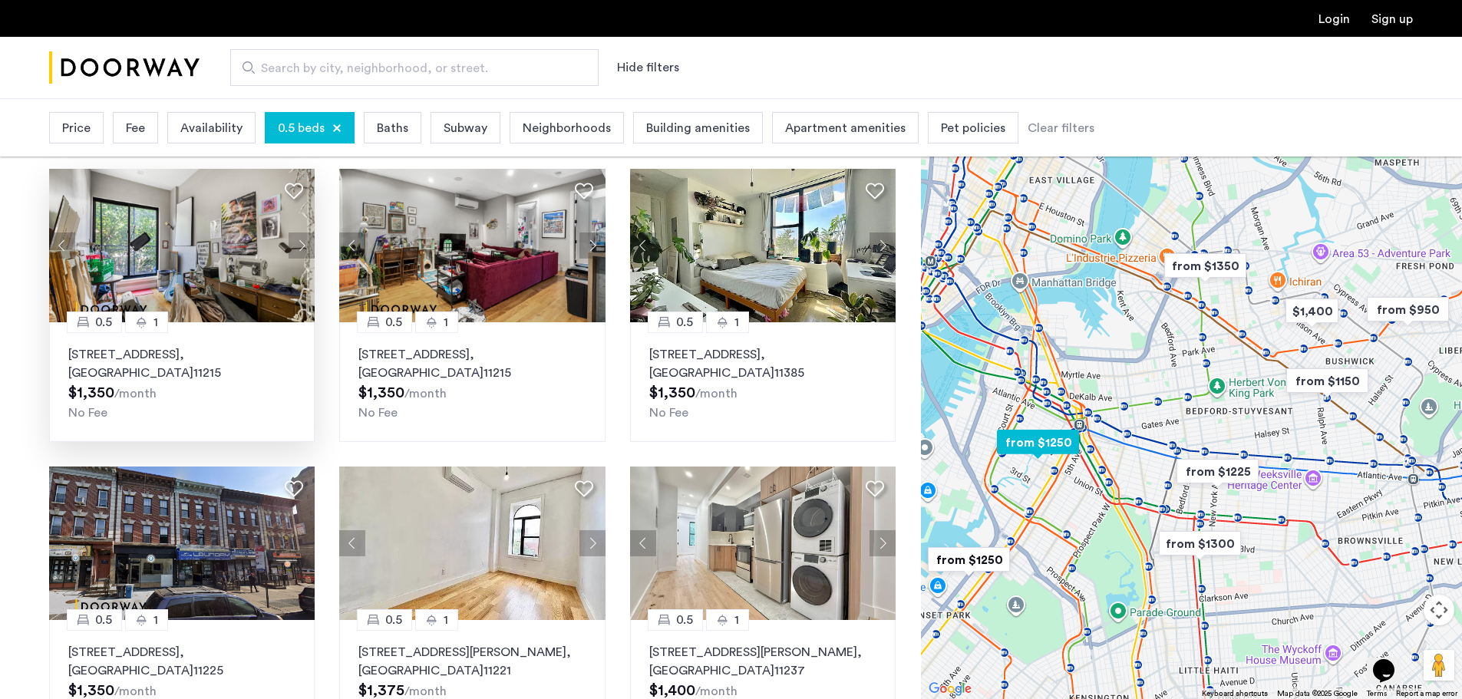
scroll to position [921, 0]
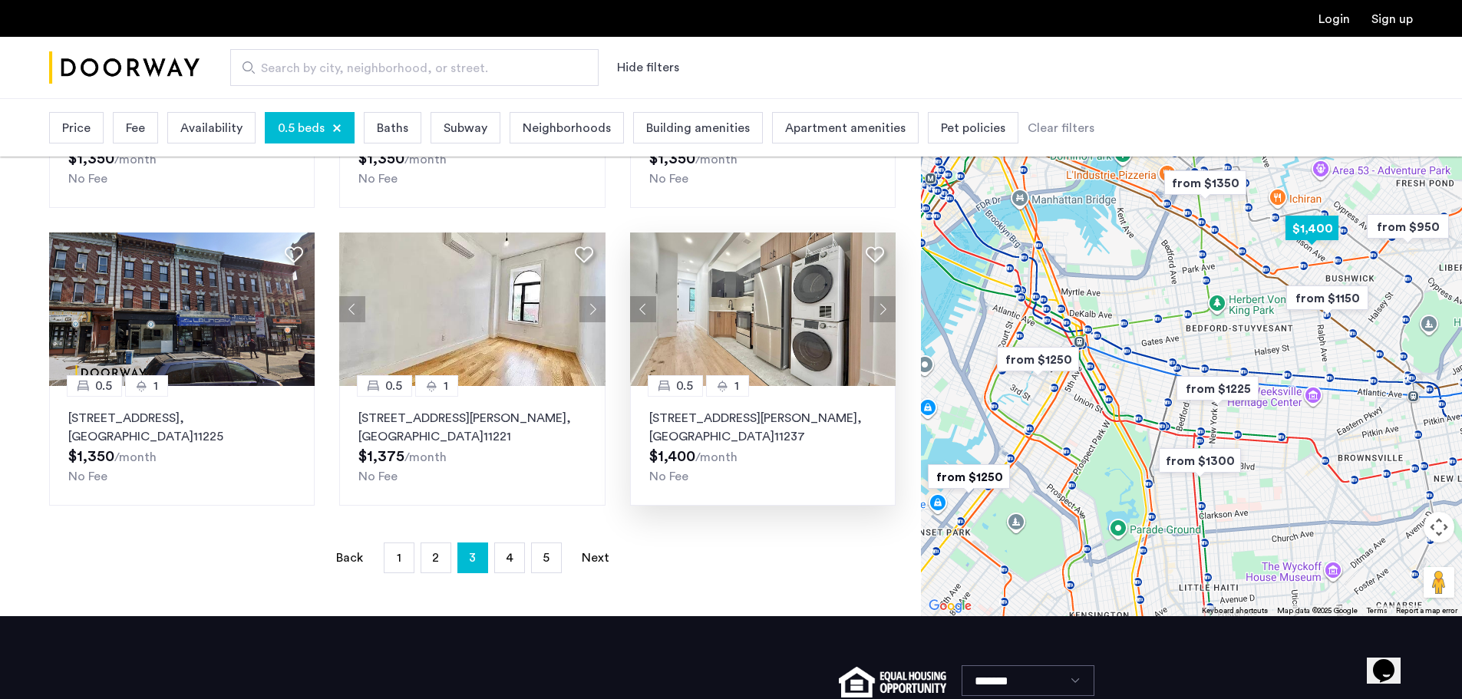
click at [714, 291] on img at bounding box center [763, 310] width 266 height 154
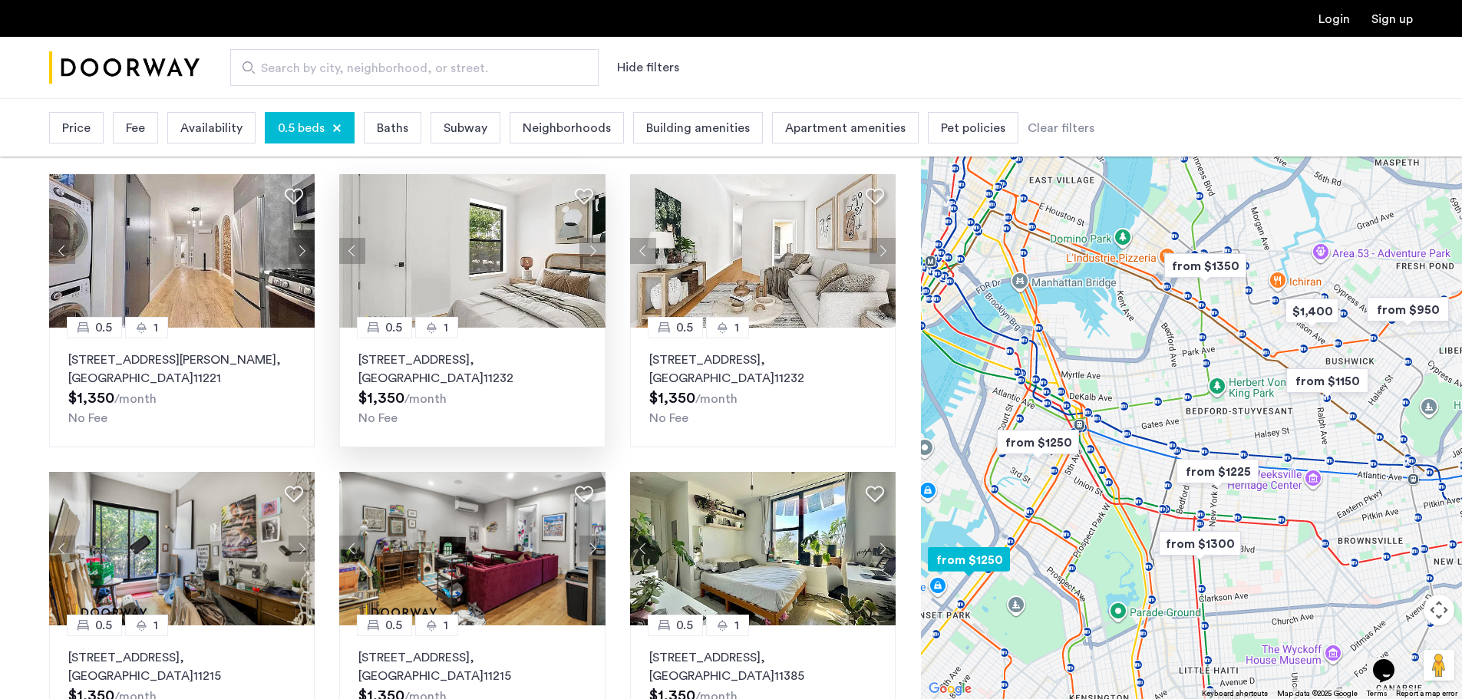
scroll to position [307, 0]
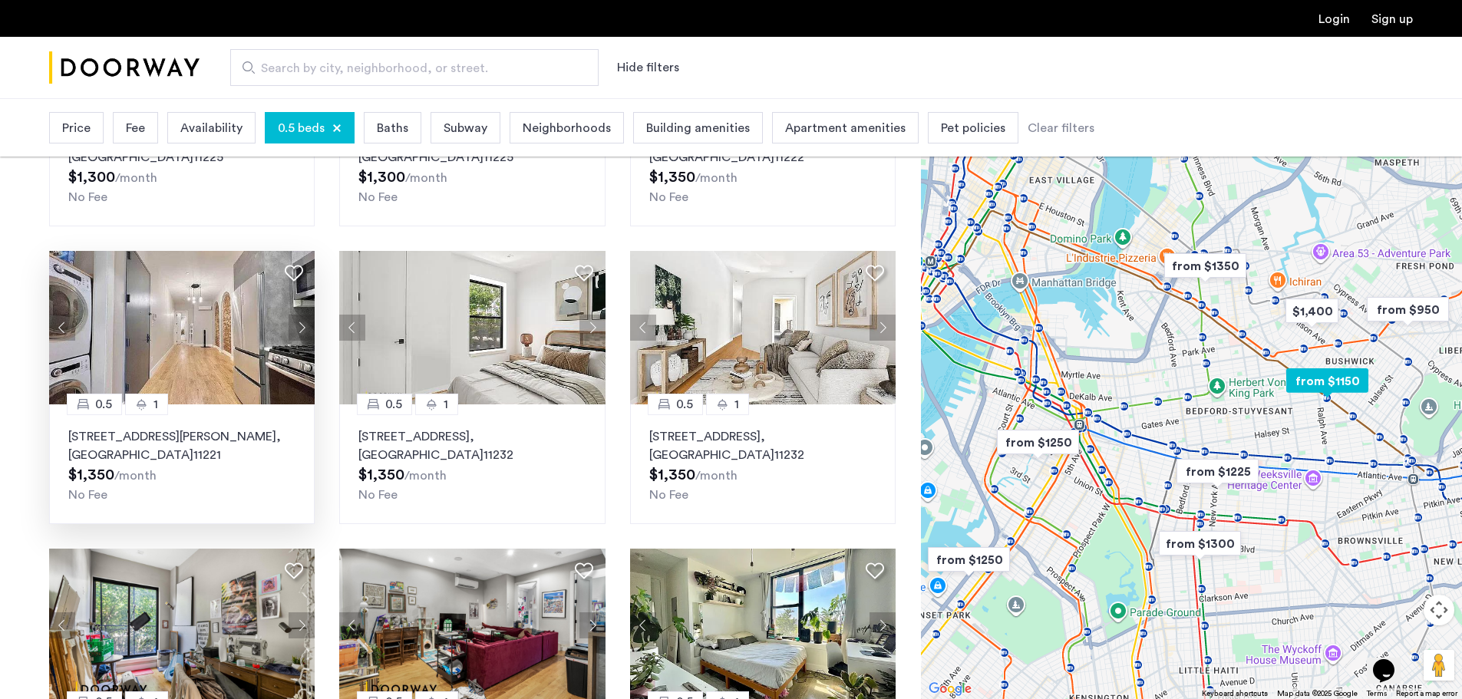
click at [171, 320] on img at bounding box center [182, 328] width 266 height 154
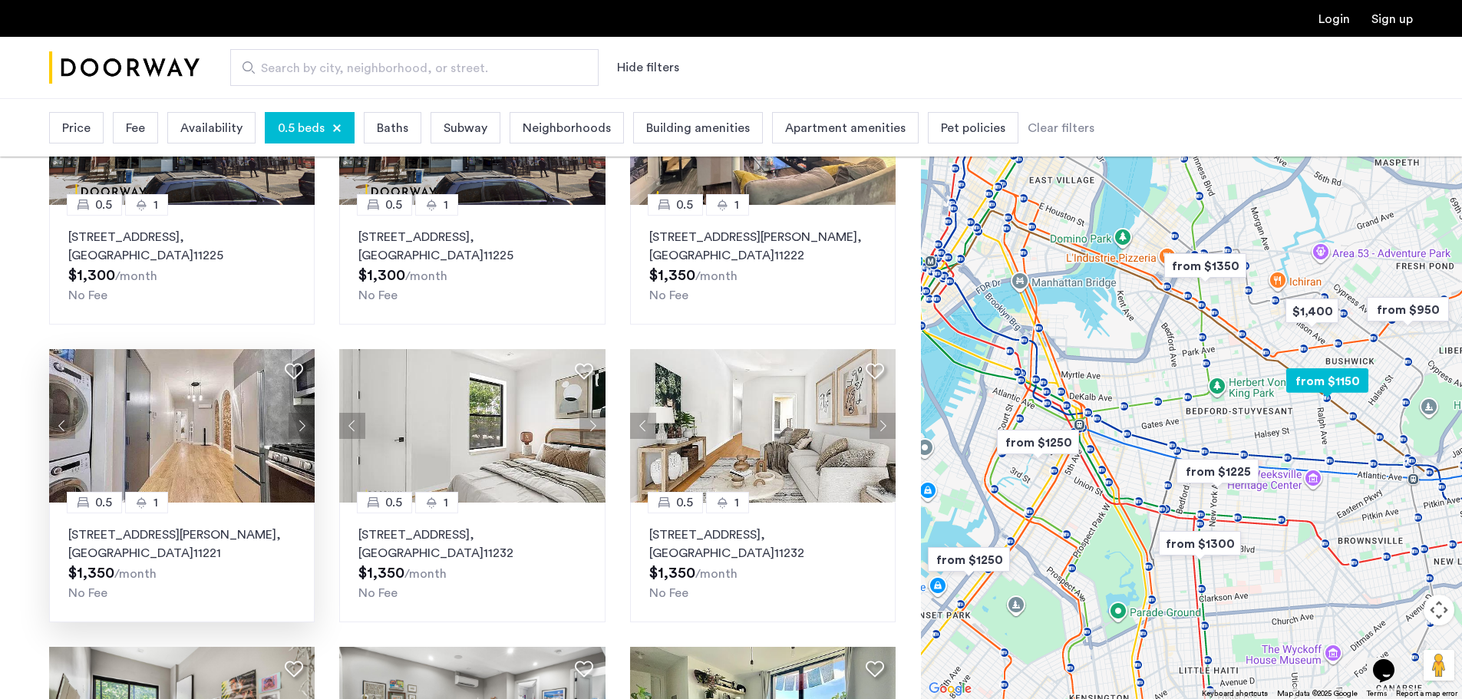
scroll to position [230, 0]
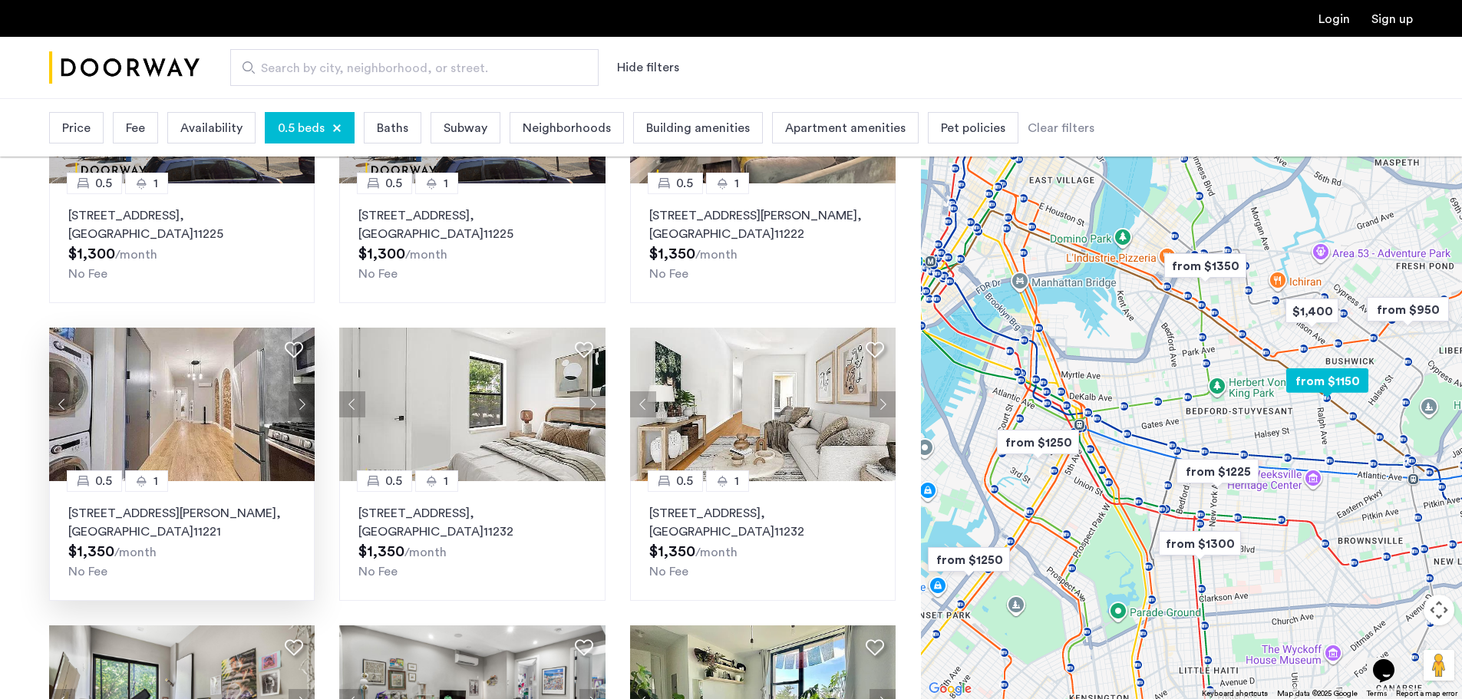
click at [192, 411] on img at bounding box center [182, 405] width 266 height 154
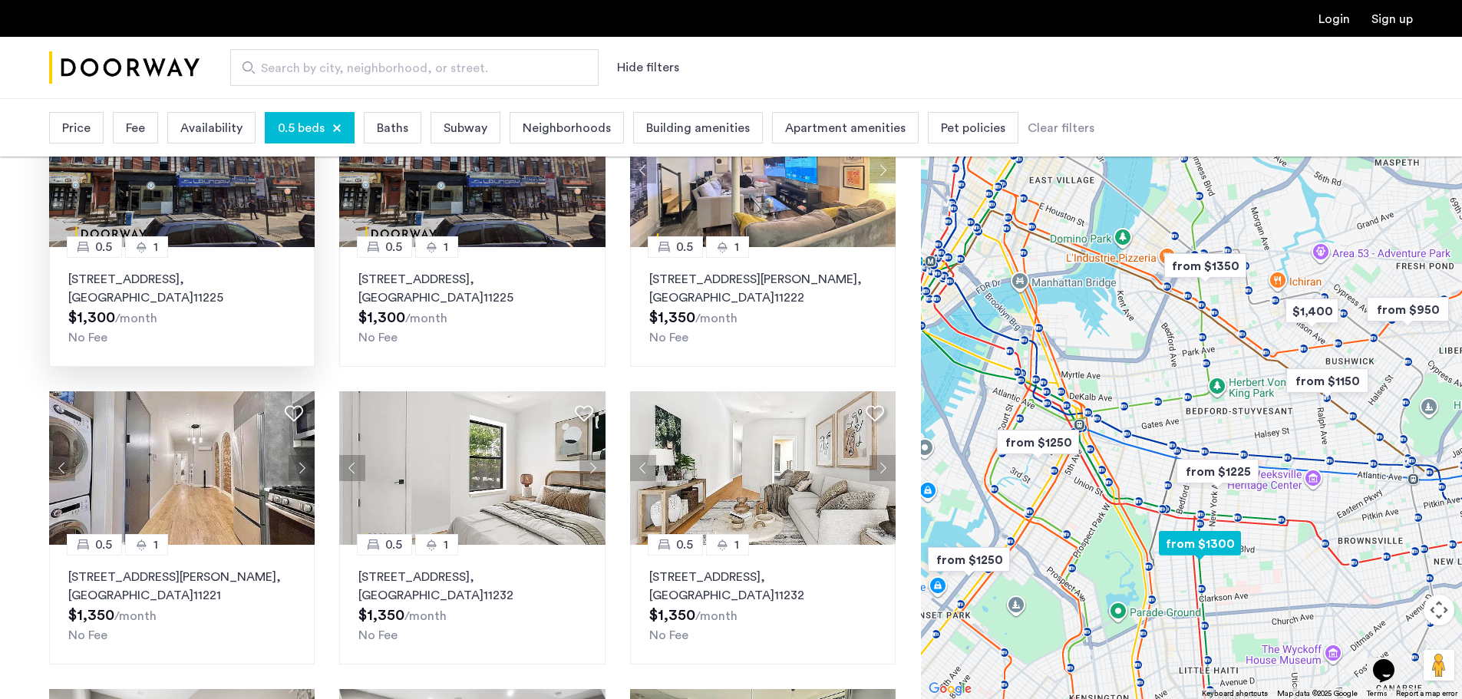
scroll to position [154, 0]
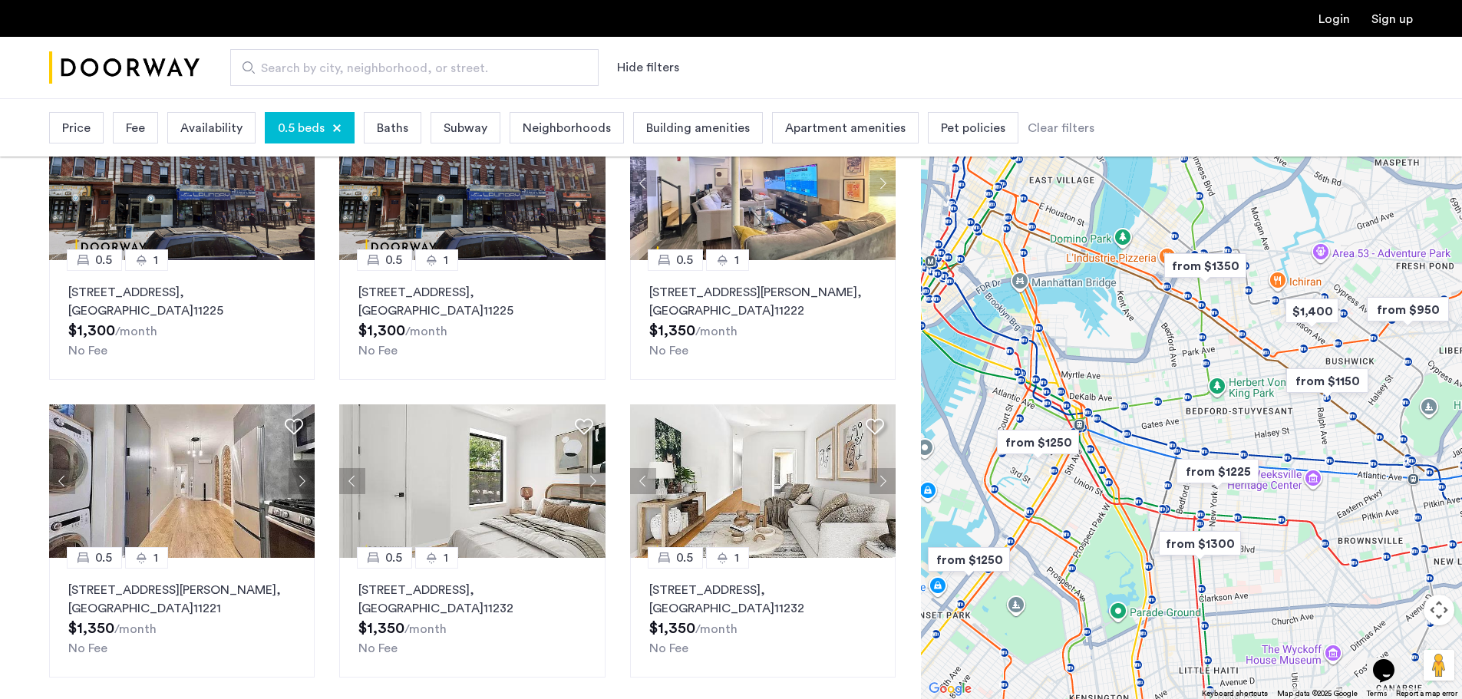
click at [548, 126] on span "Neighborhoods" at bounding box center [567, 128] width 88 height 18
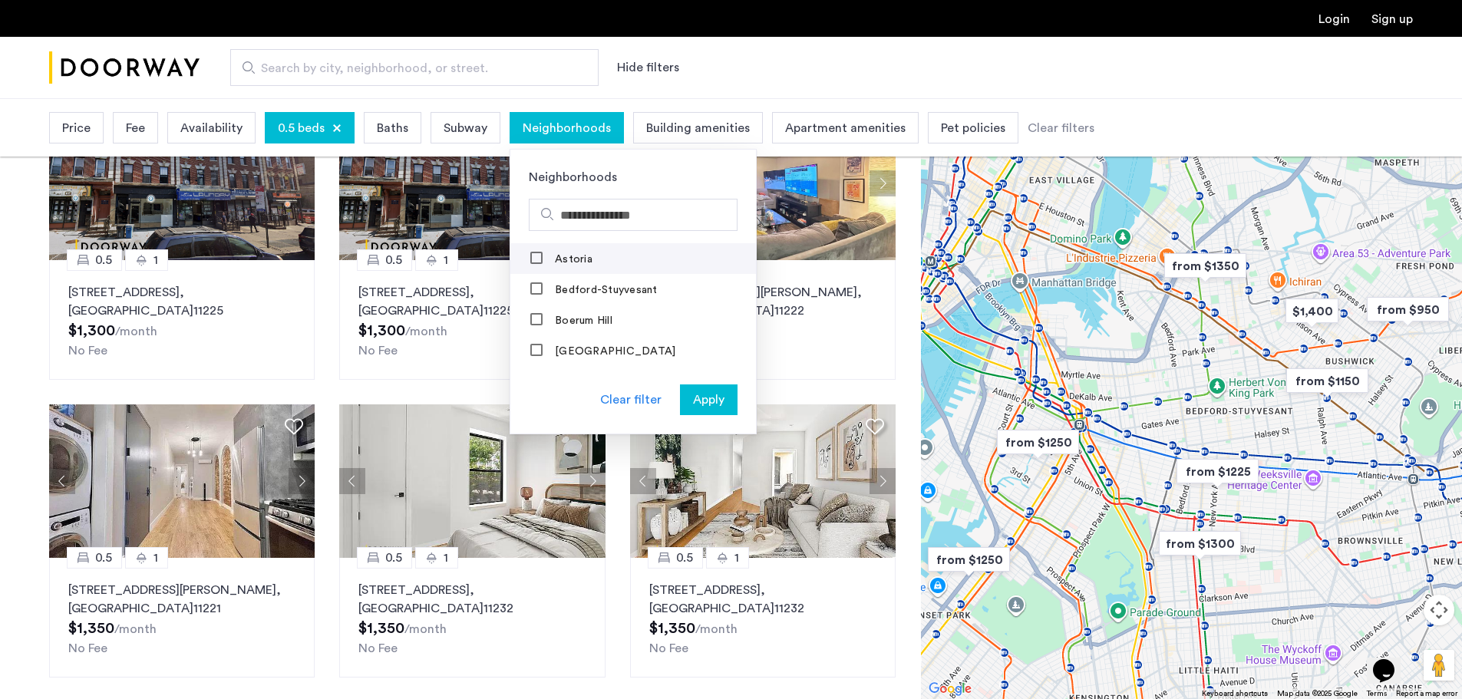
click at [580, 259] on label "Astoria" at bounding box center [572, 259] width 41 height 12
click at [711, 398] on span "Apply" at bounding box center [708, 400] width 31 height 18
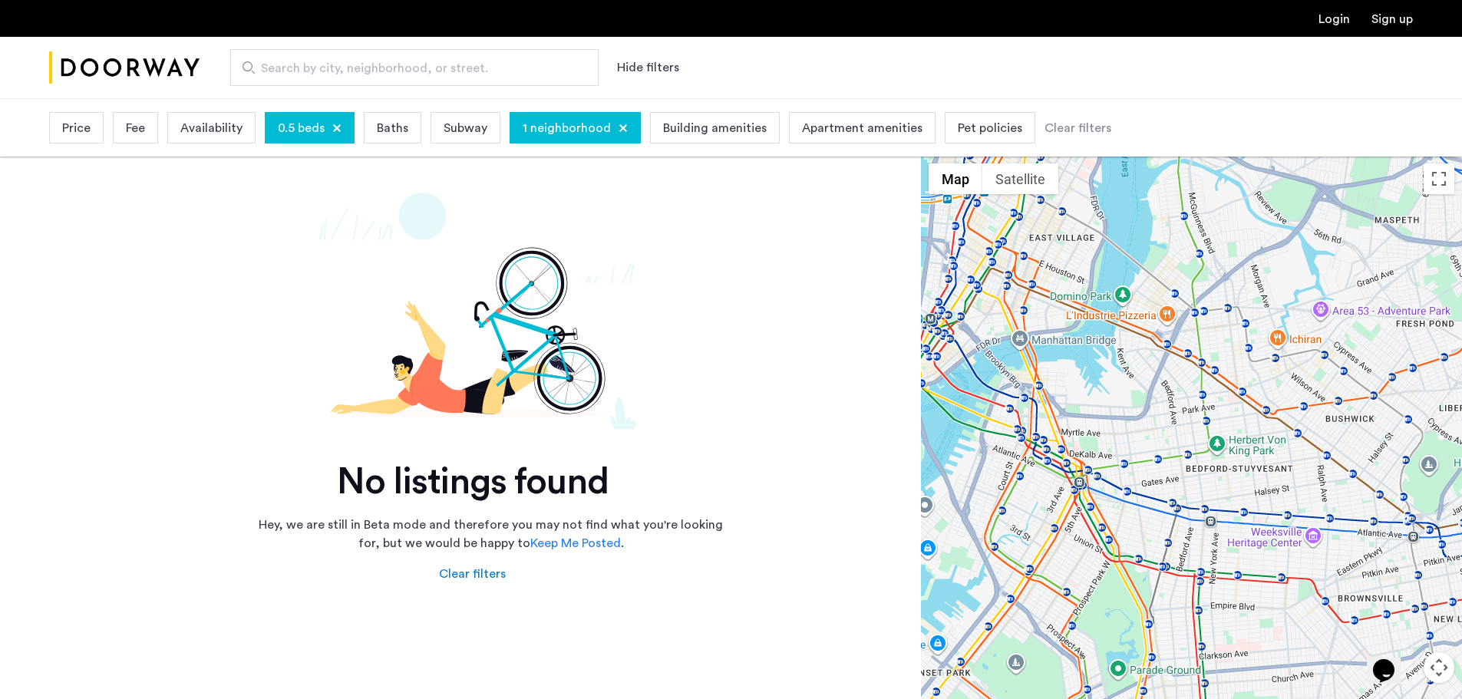
click at [338, 130] on div at bounding box center [336, 128] width 9 height 9
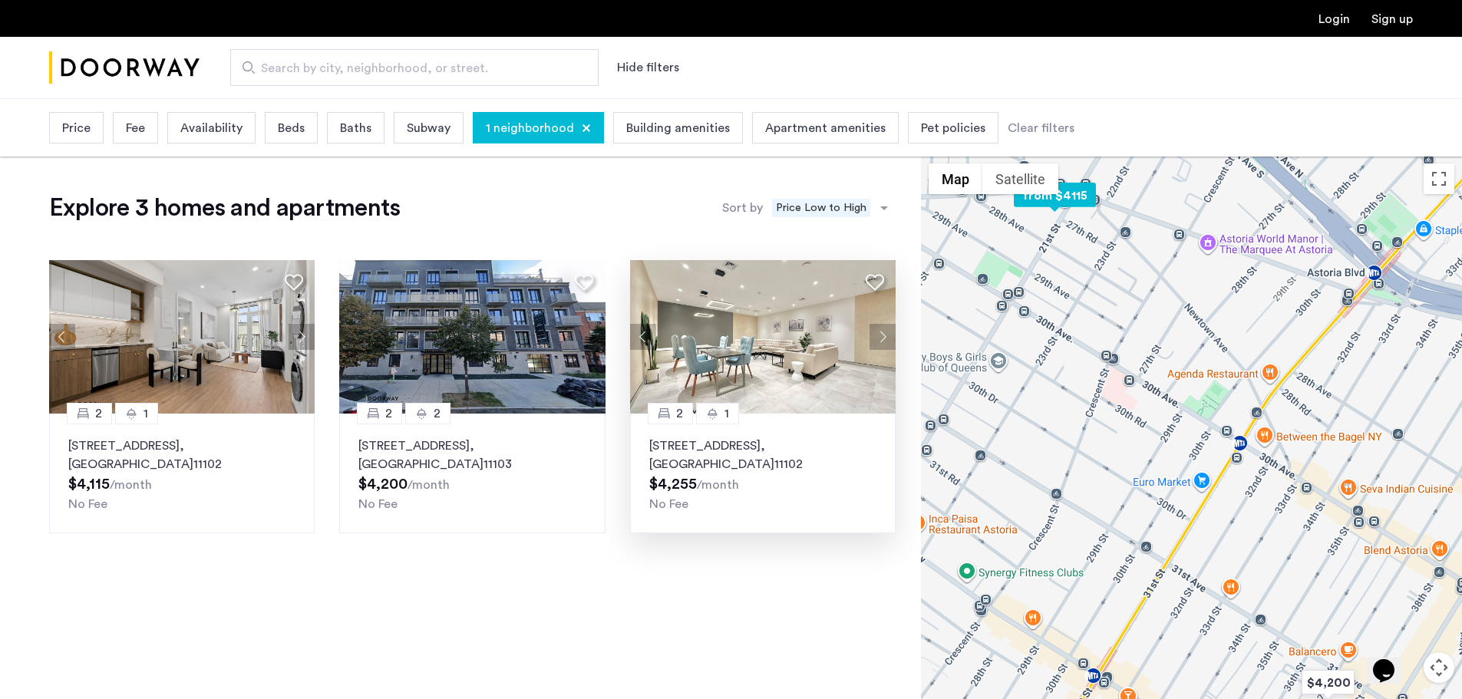
click at [784, 371] on img at bounding box center [763, 337] width 266 height 154
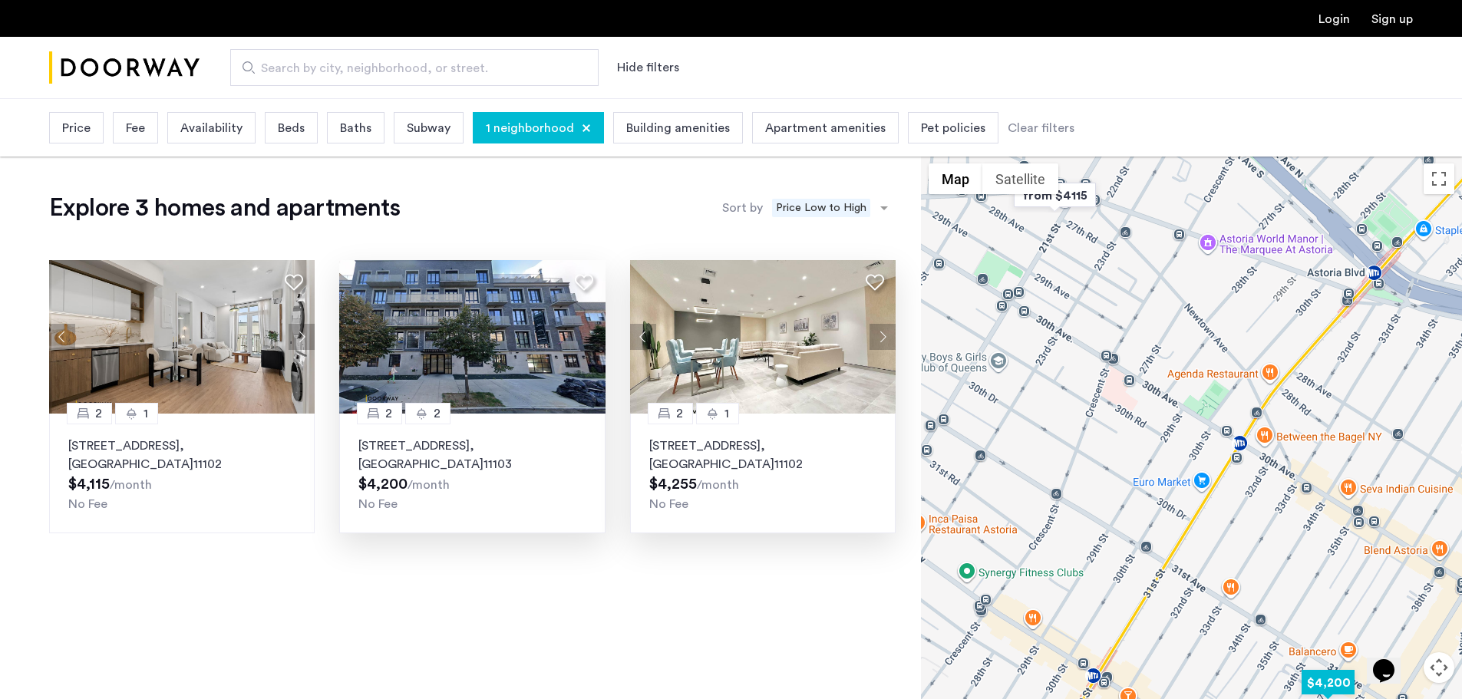
click at [510, 318] on img at bounding box center [472, 337] width 266 height 154
click at [881, 340] on button "Next apartment" at bounding box center [883, 337] width 26 height 26
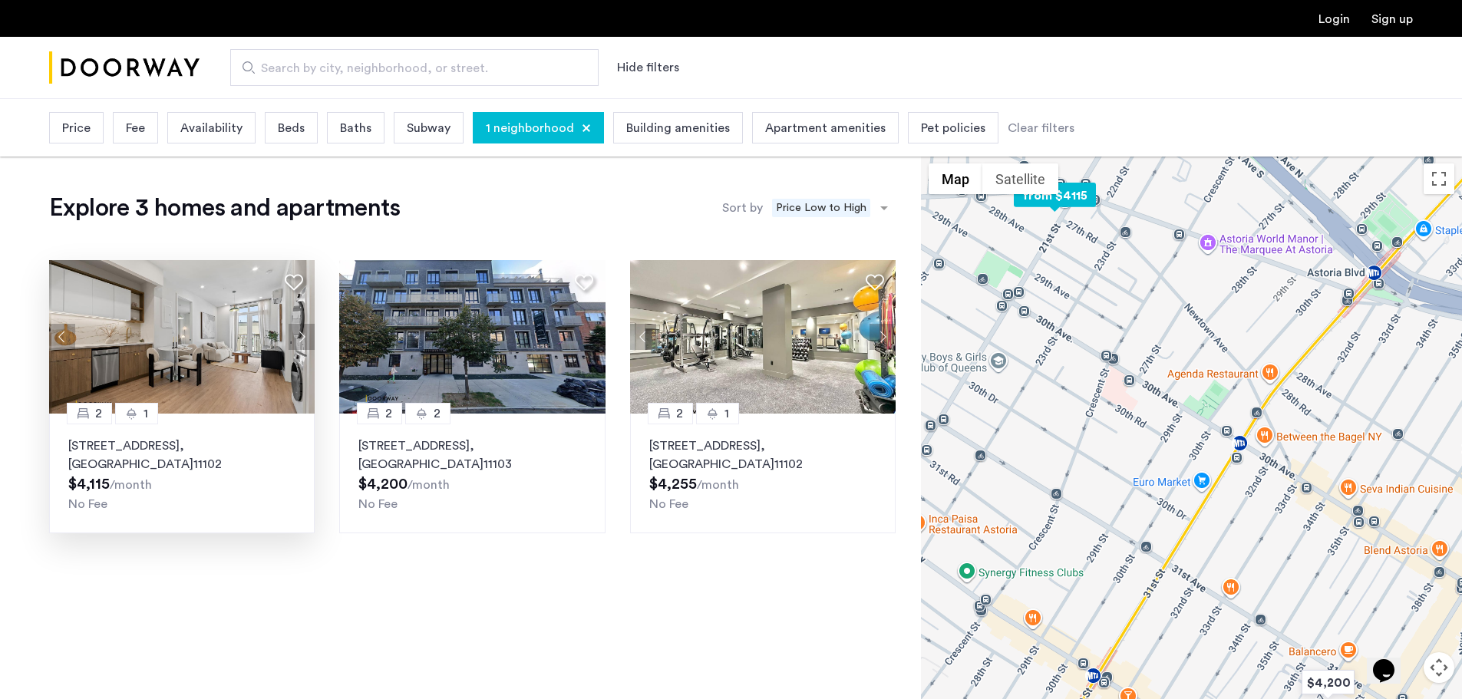
click at [297, 330] on button "Next apartment" at bounding box center [302, 337] width 26 height 26
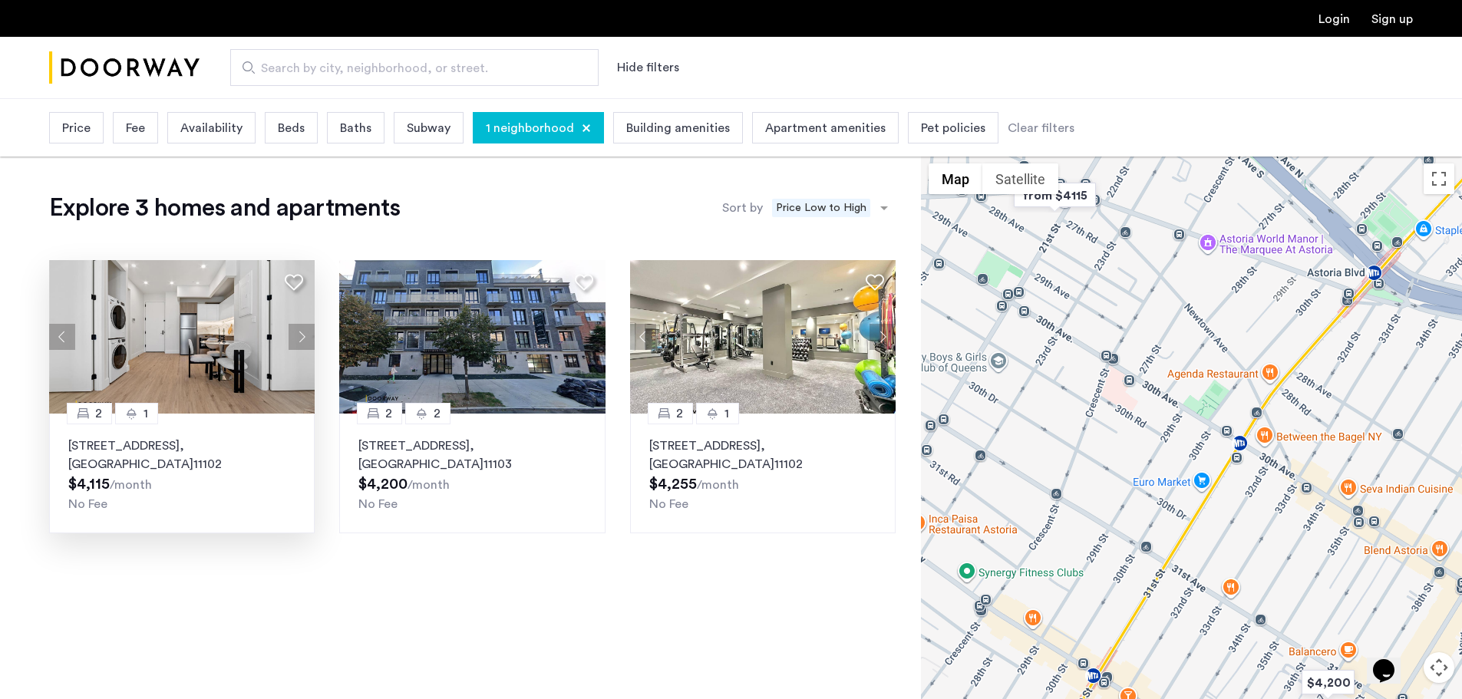
click at [582, 130] on div at bounding box center [586, 128] width 9 height 9
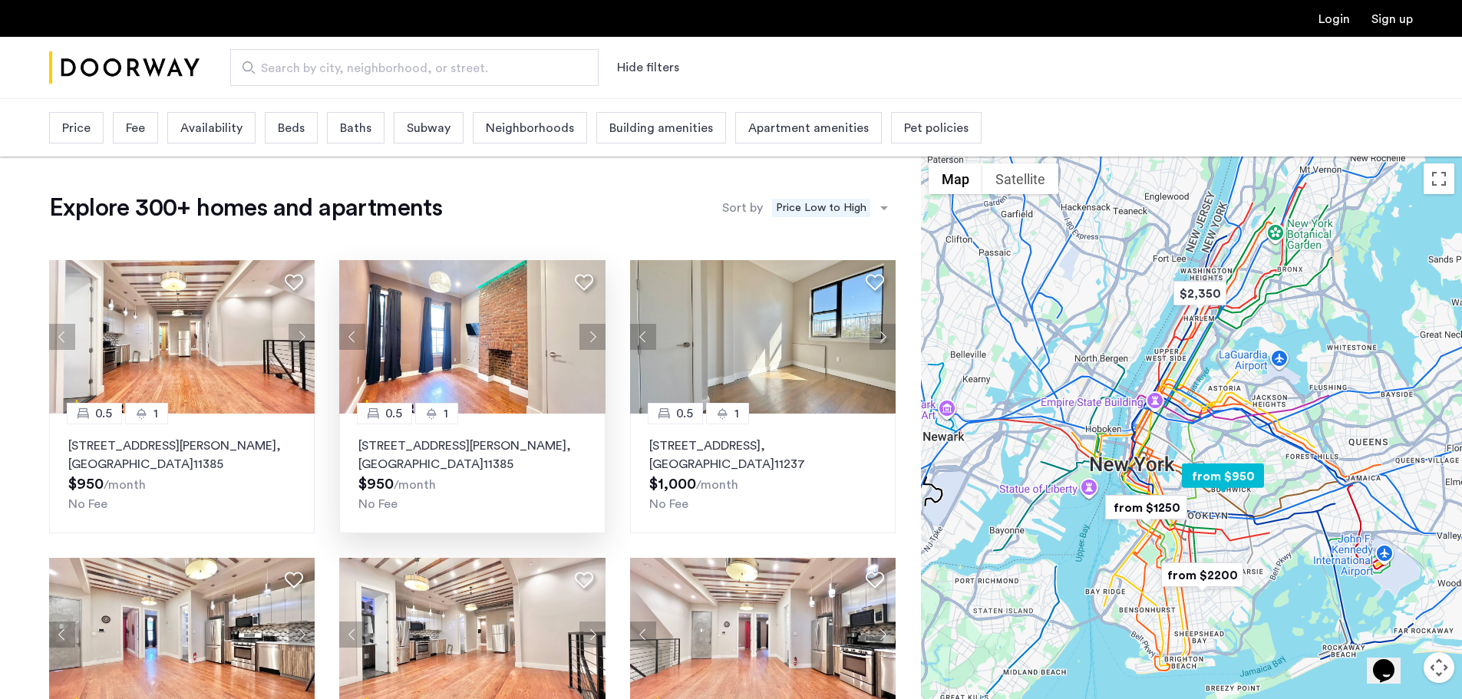
click at [480, 355] on img at bounding box center [472, 337] width 266 height 154
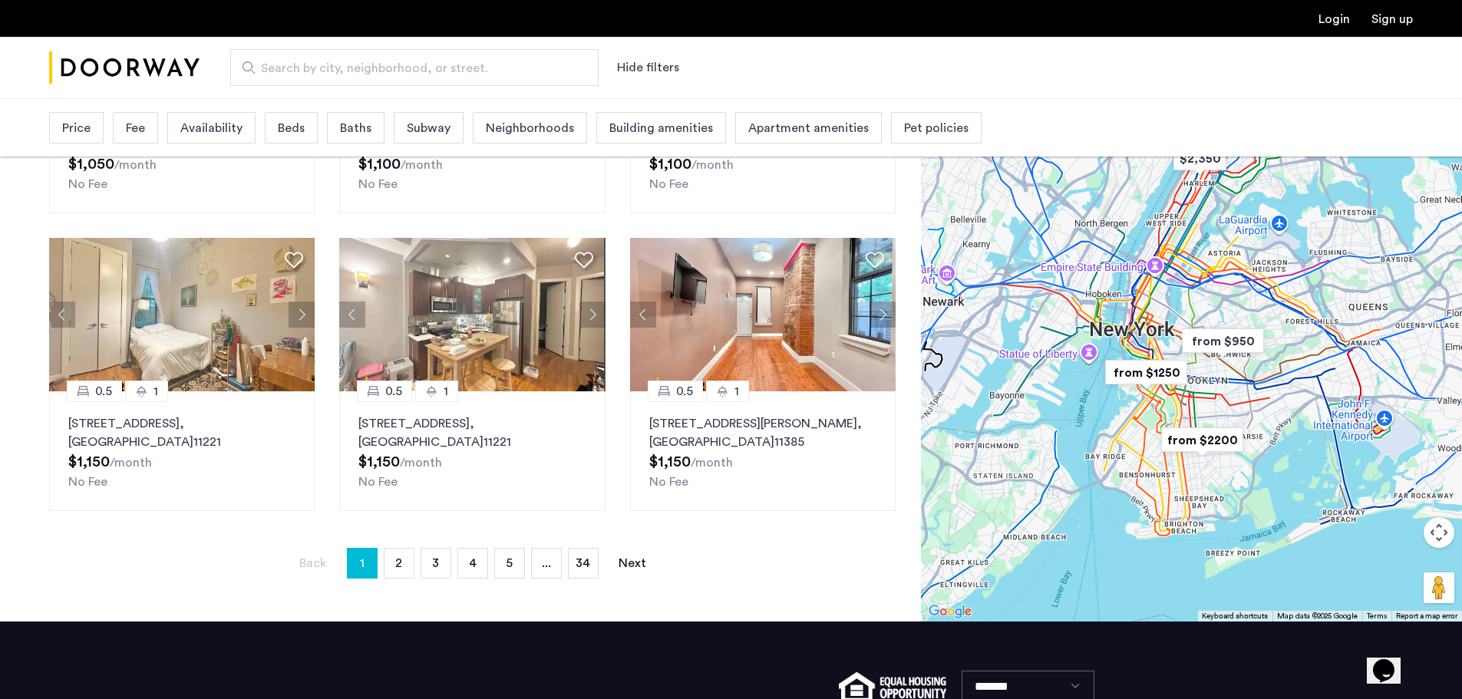
scroll to position [921, 0]
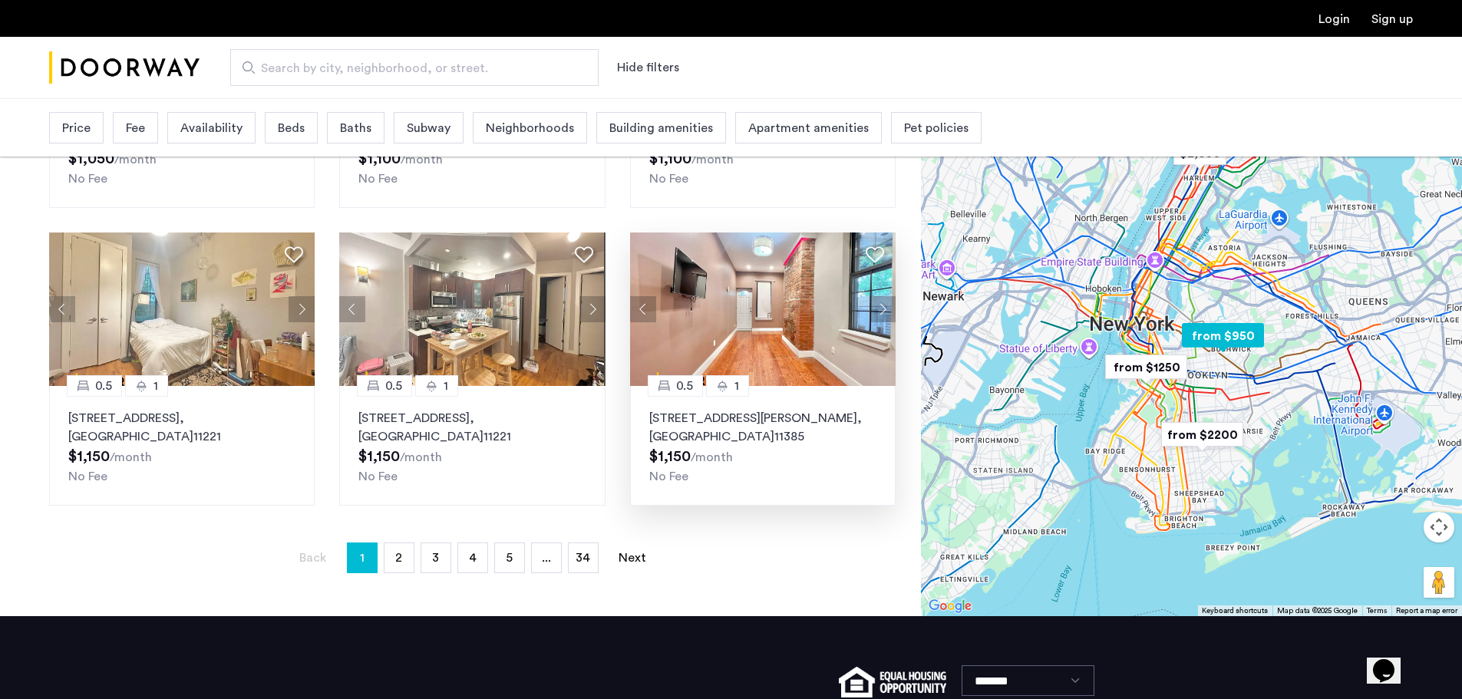
click at [801, 330] on img at bounding box center [763, 310] width 266 height 154
click at [393, 562] on link "page 2" at bounding box center [399, 557] width 29 height 29
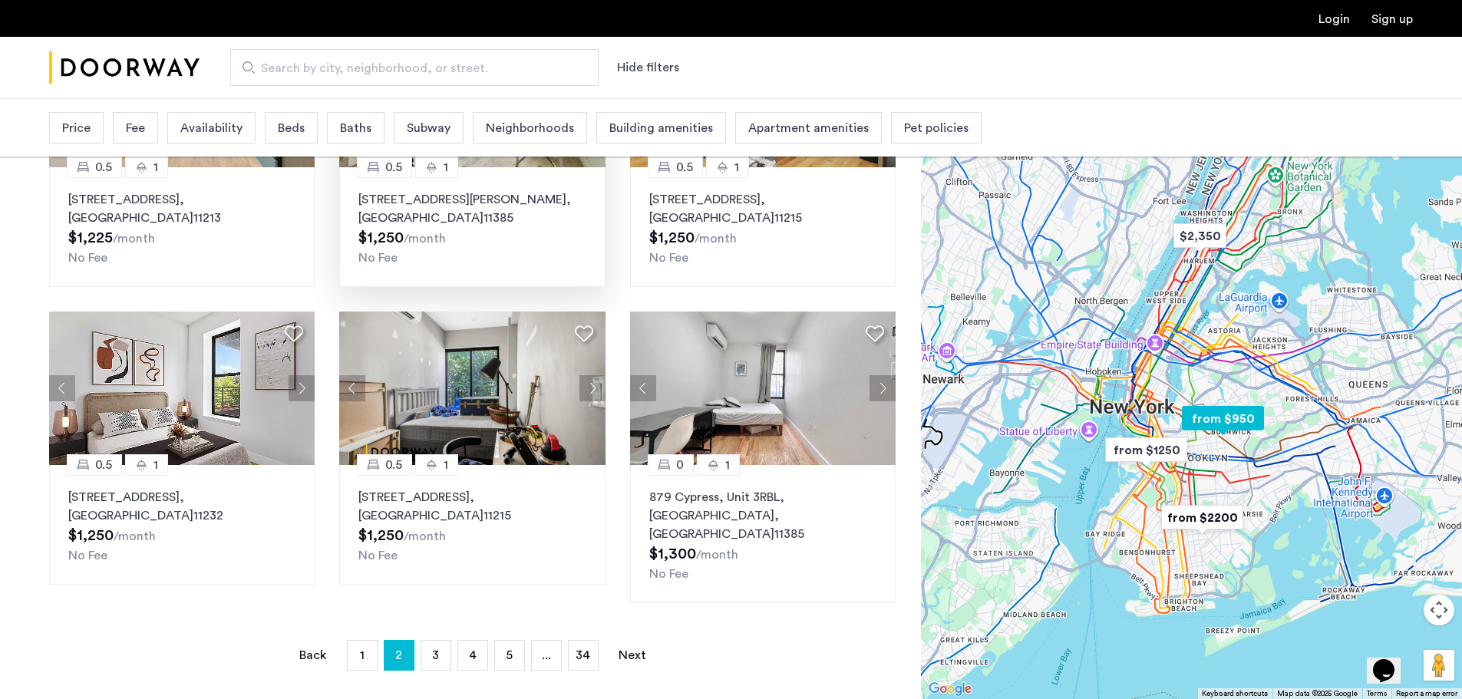
scroll to position [844, 0]
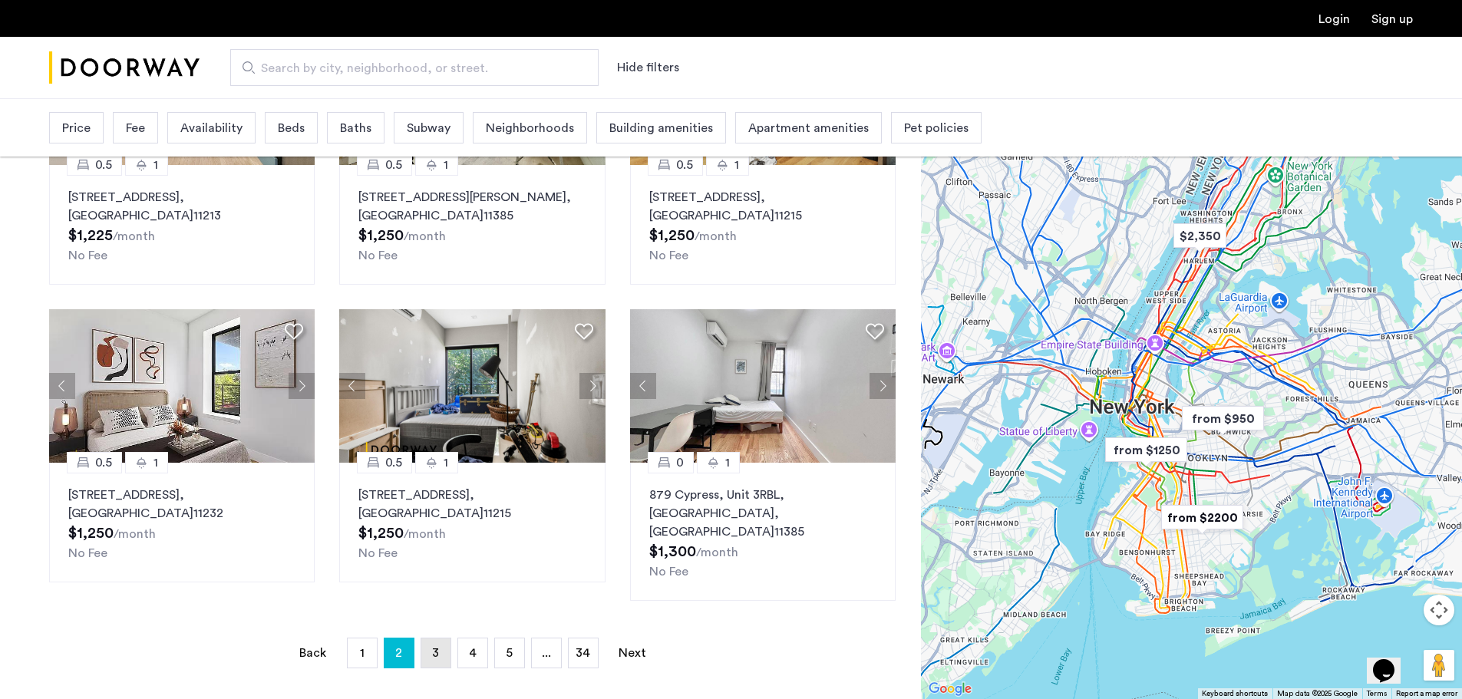
click at [429, 639] on link "page 3" at bounding box center [435, 653] width 29 height 29
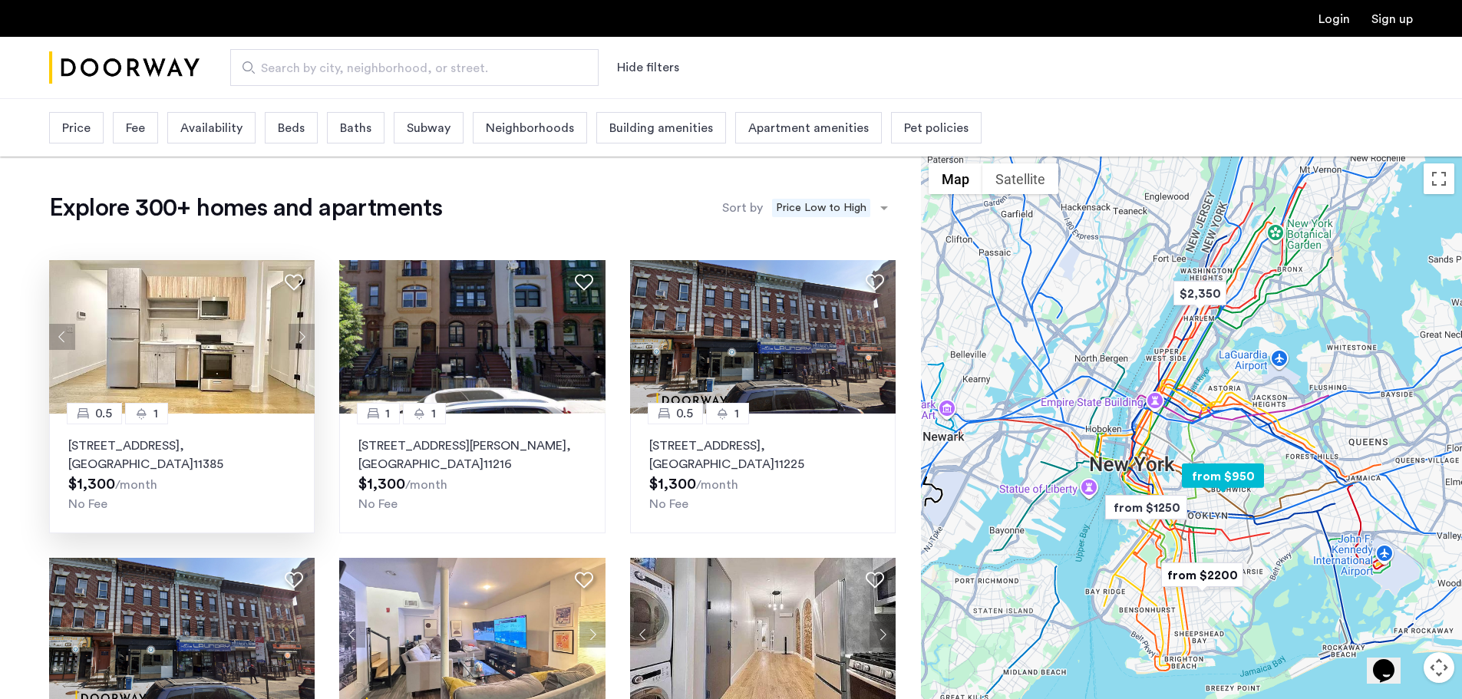
click at [217, 361] on img at bounding box center [182, 337] width 266 height 154
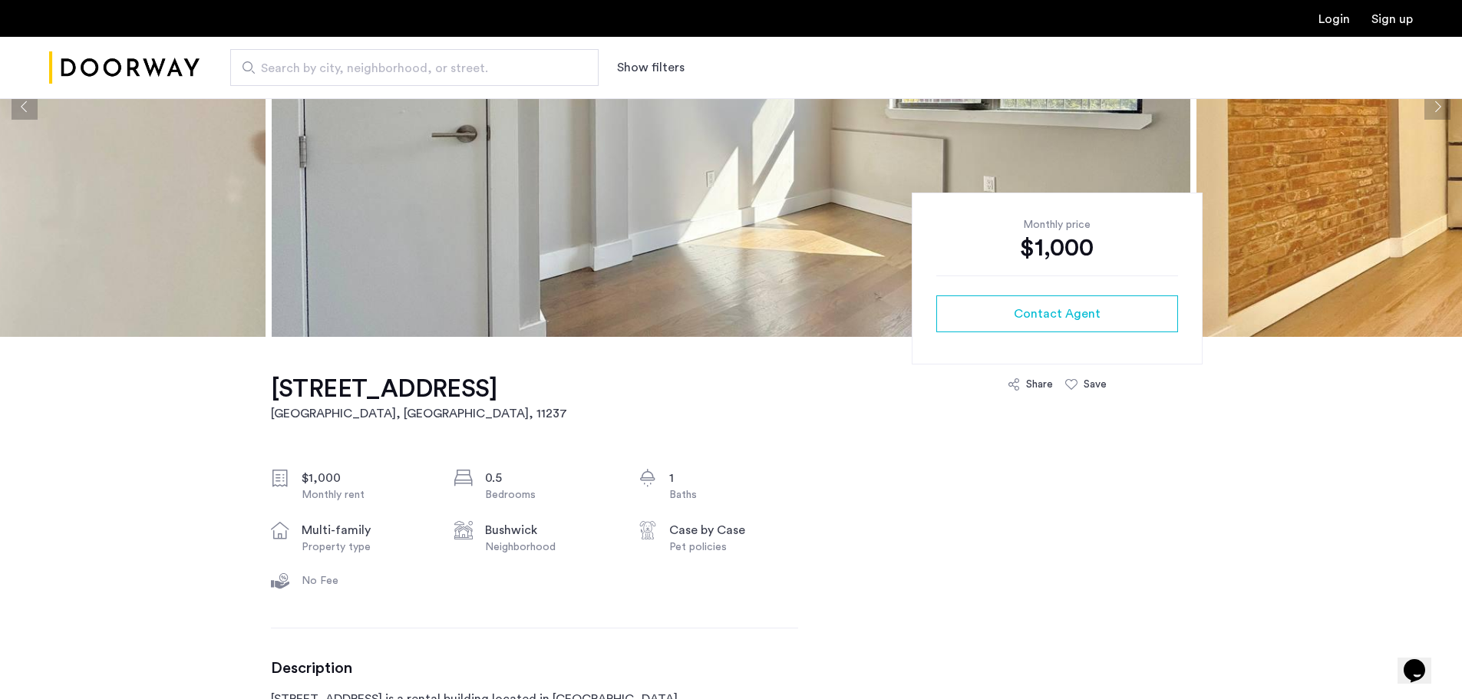
scroll to position [230, 0]
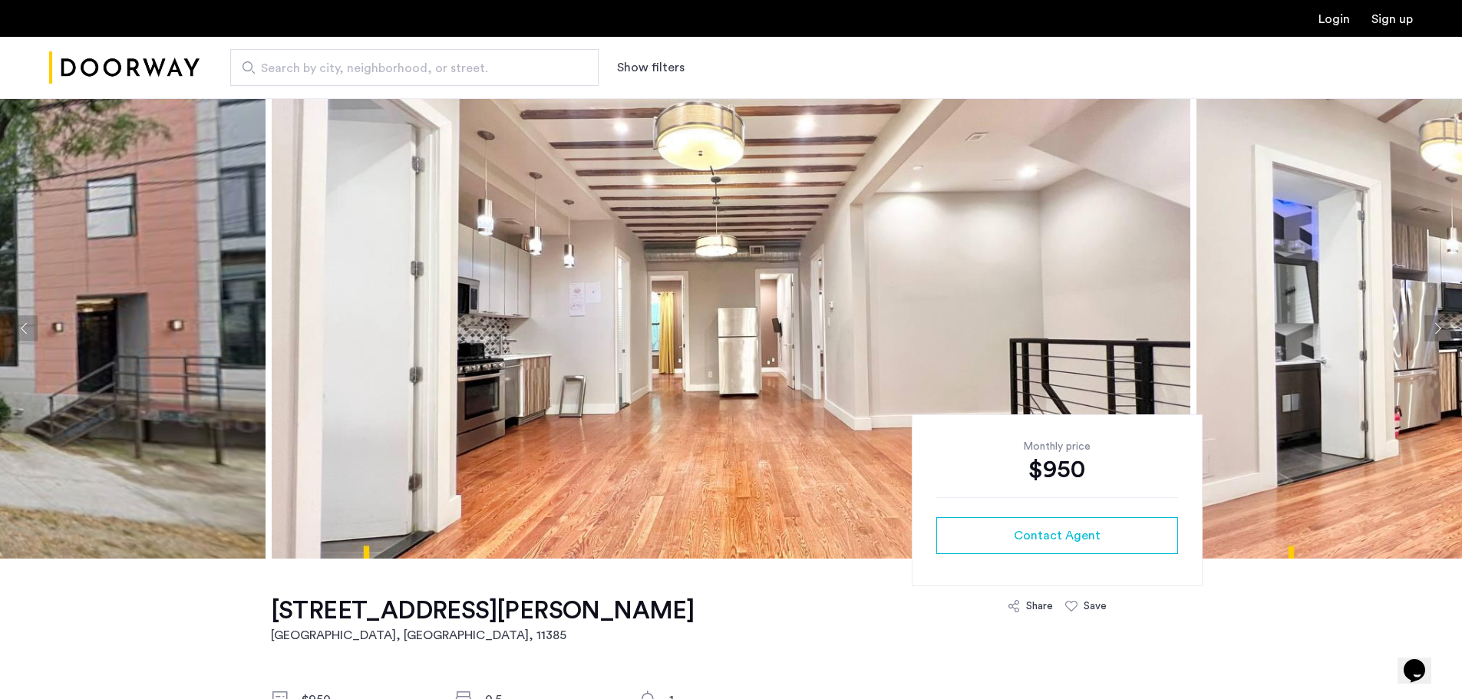
click at [1436, 323] on button "Next apartment" at bounding box center [1438, 328] width 26 height 26
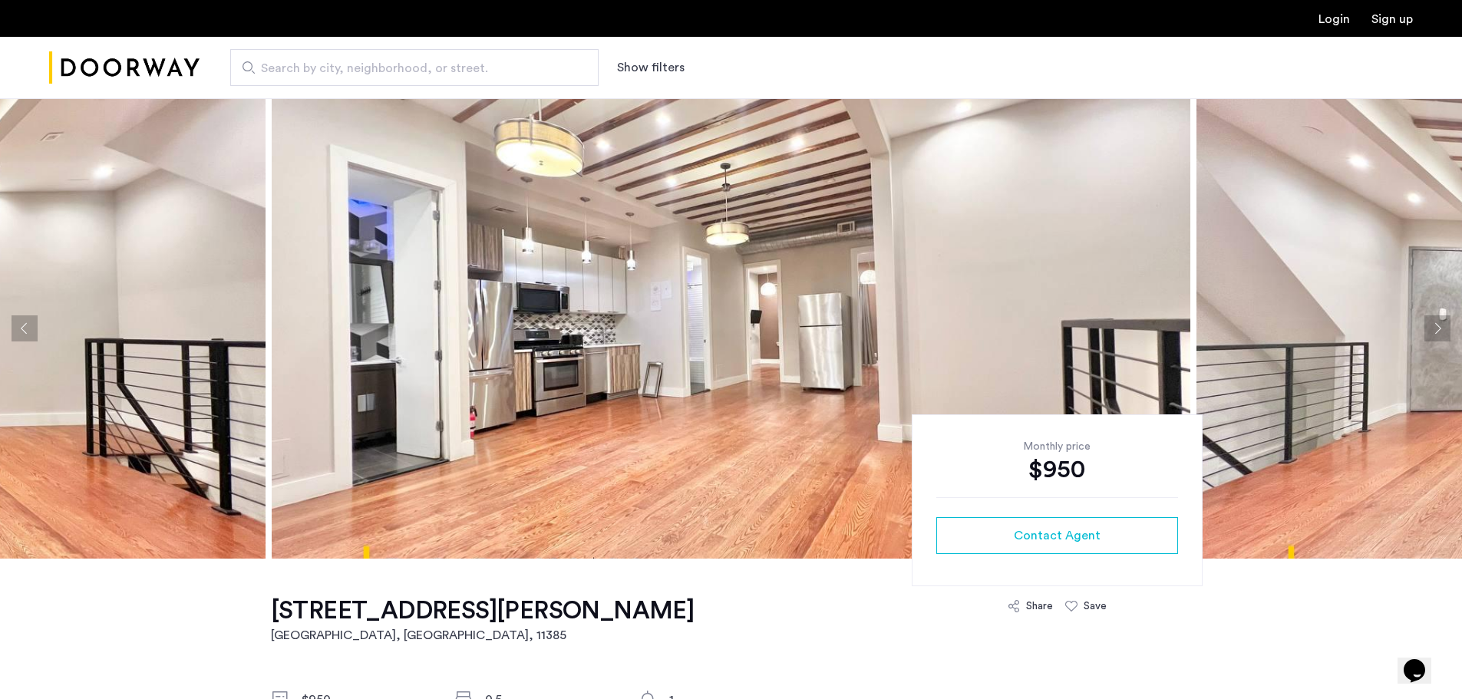
click at [1436, 323] on button "Next apartment" at bounding box center [1438, 328] width 26 height 26
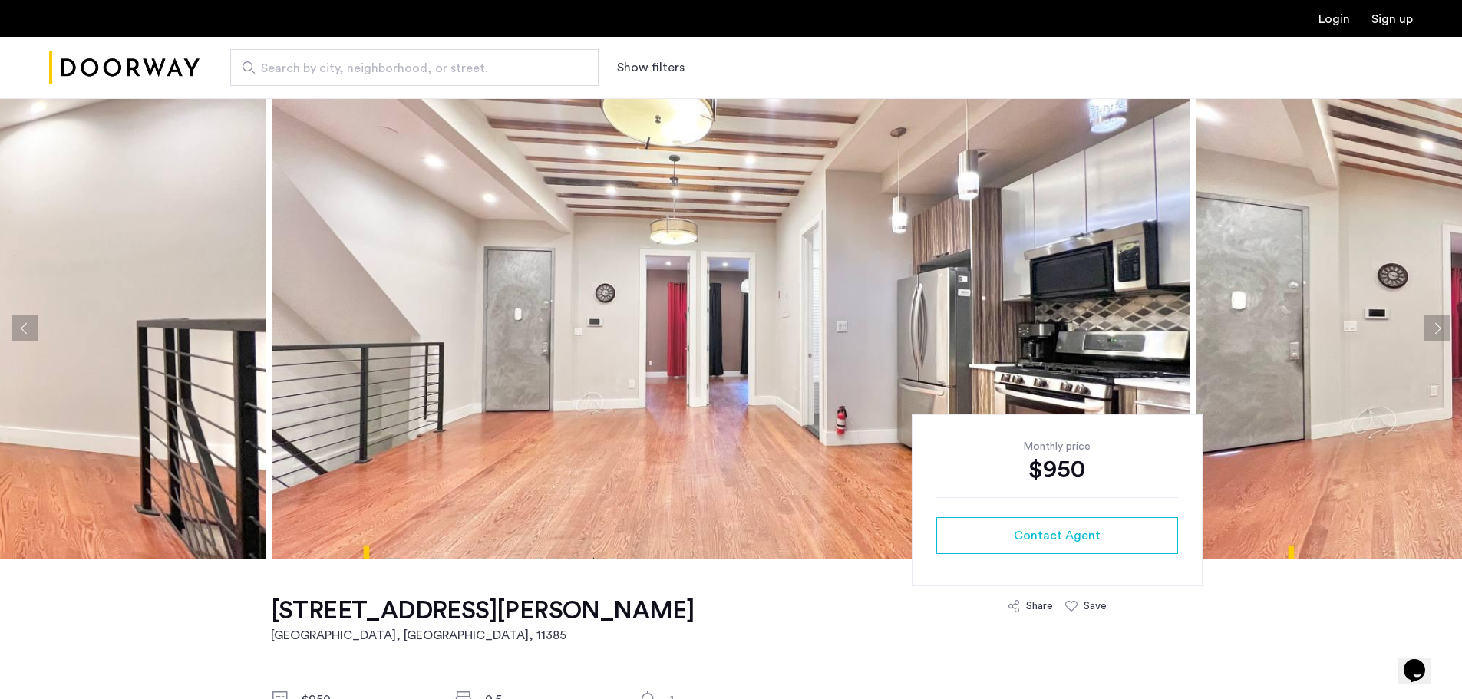
click at [1436, 323] on button "Next apartment" at bounding box center [1438, 328] width 26 height 26
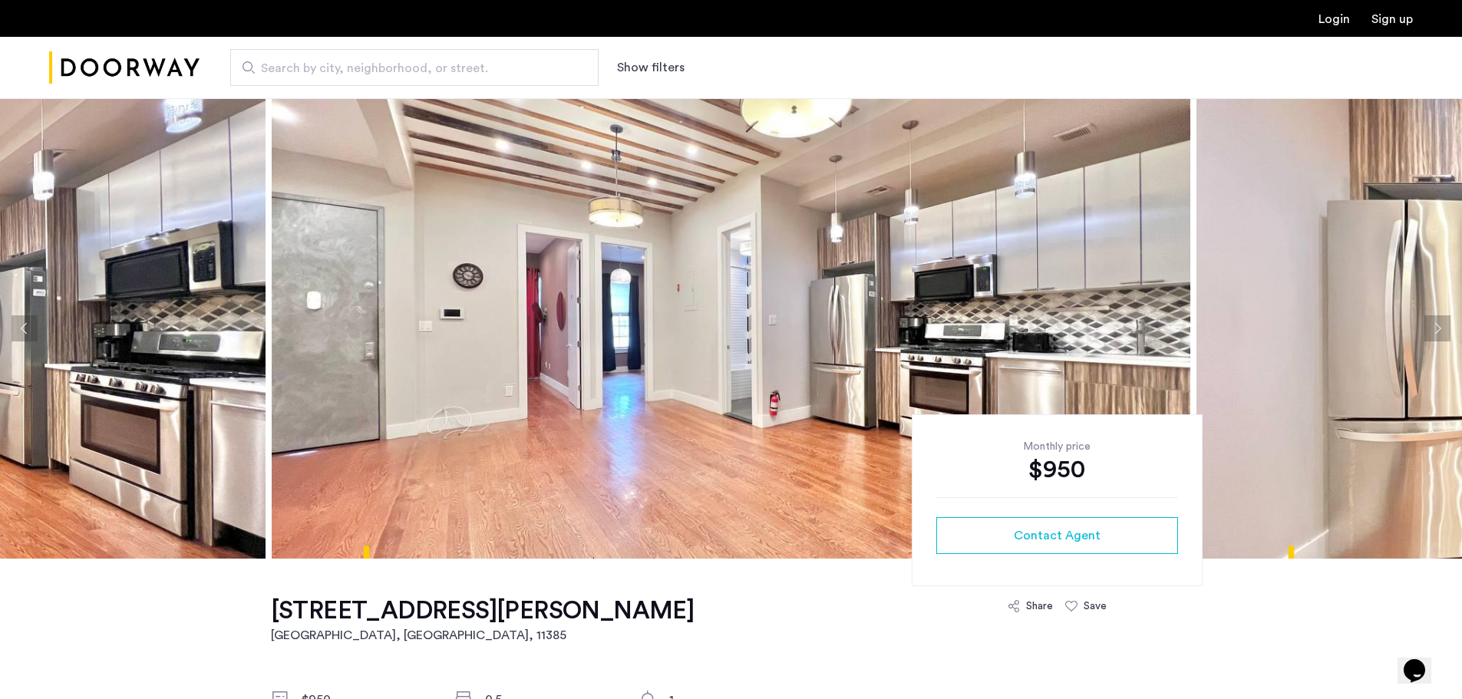
click at [1436, 323] on button "Next apartment" at bounding box center [1438, 328] width 26 height 26
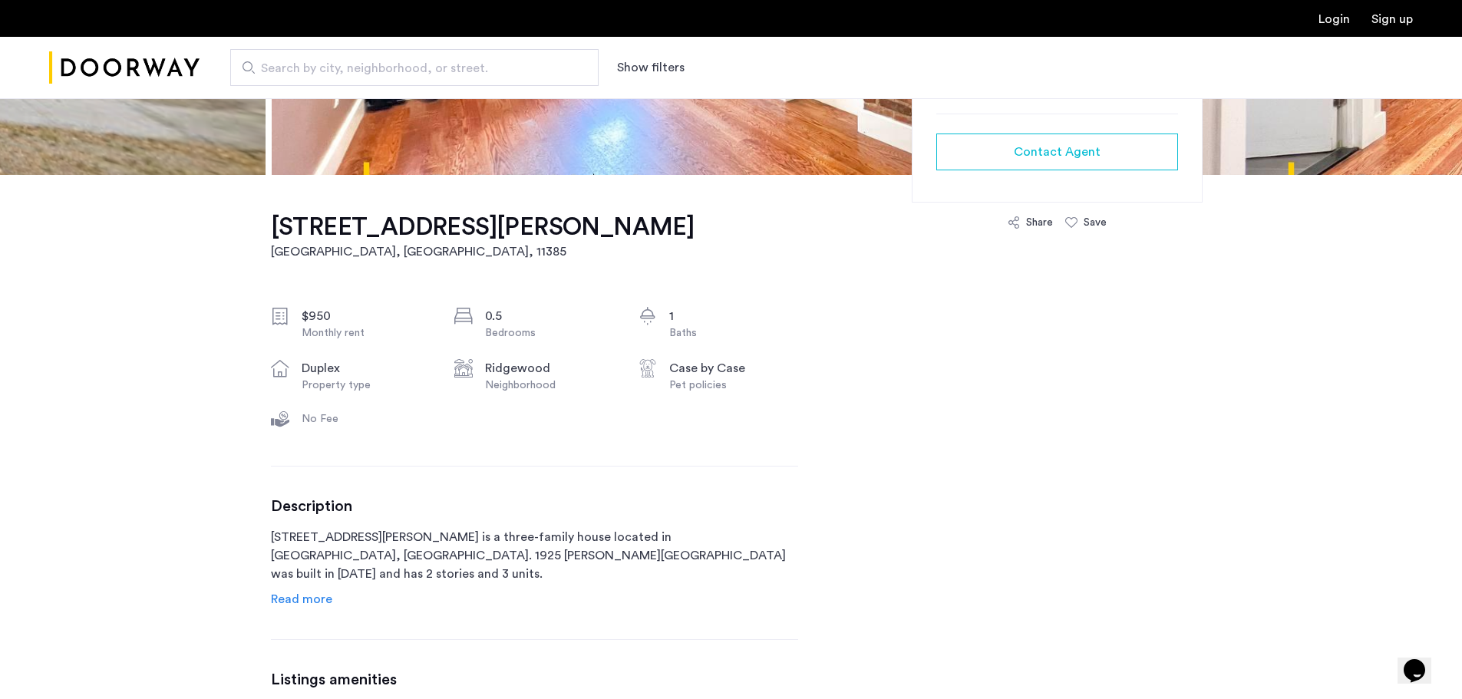
click at [309, 602] on span "Read more" at bounding box center [301, 599] width 61 height 12
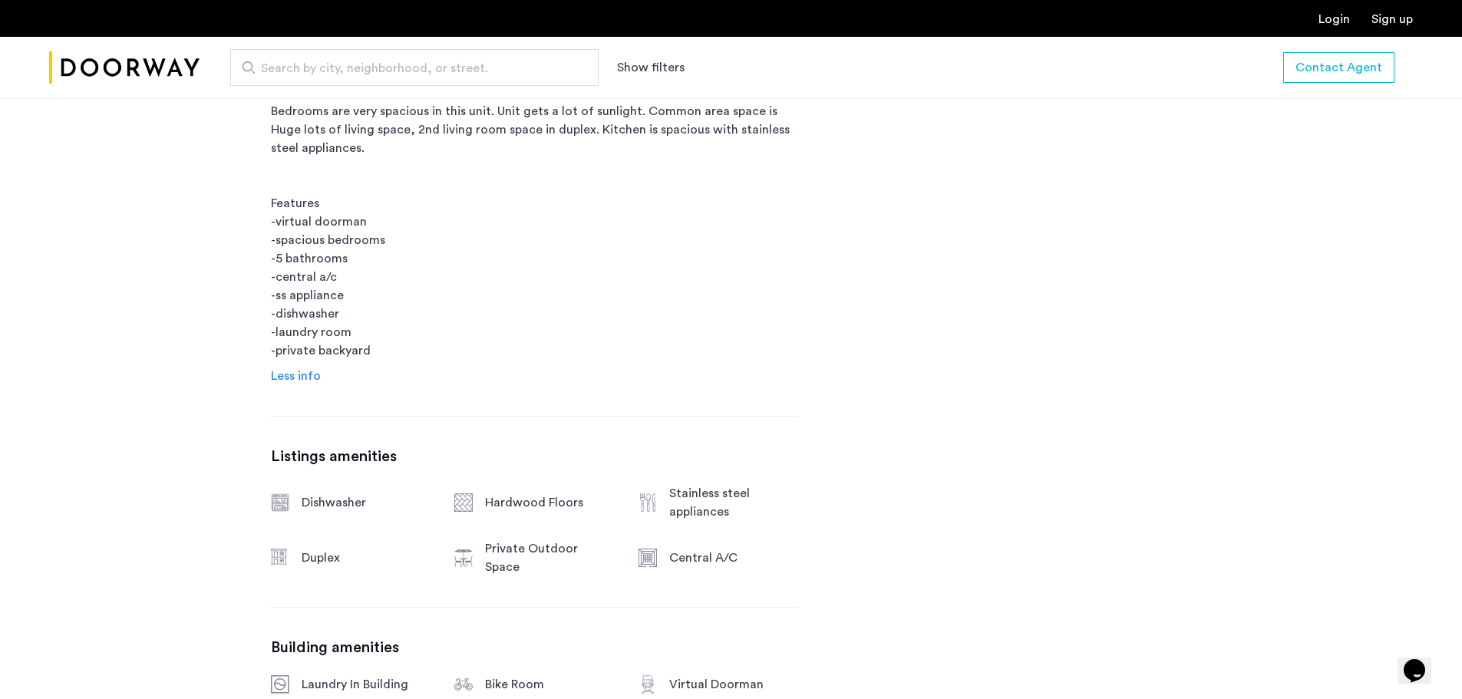
scroll to position [921, 0]
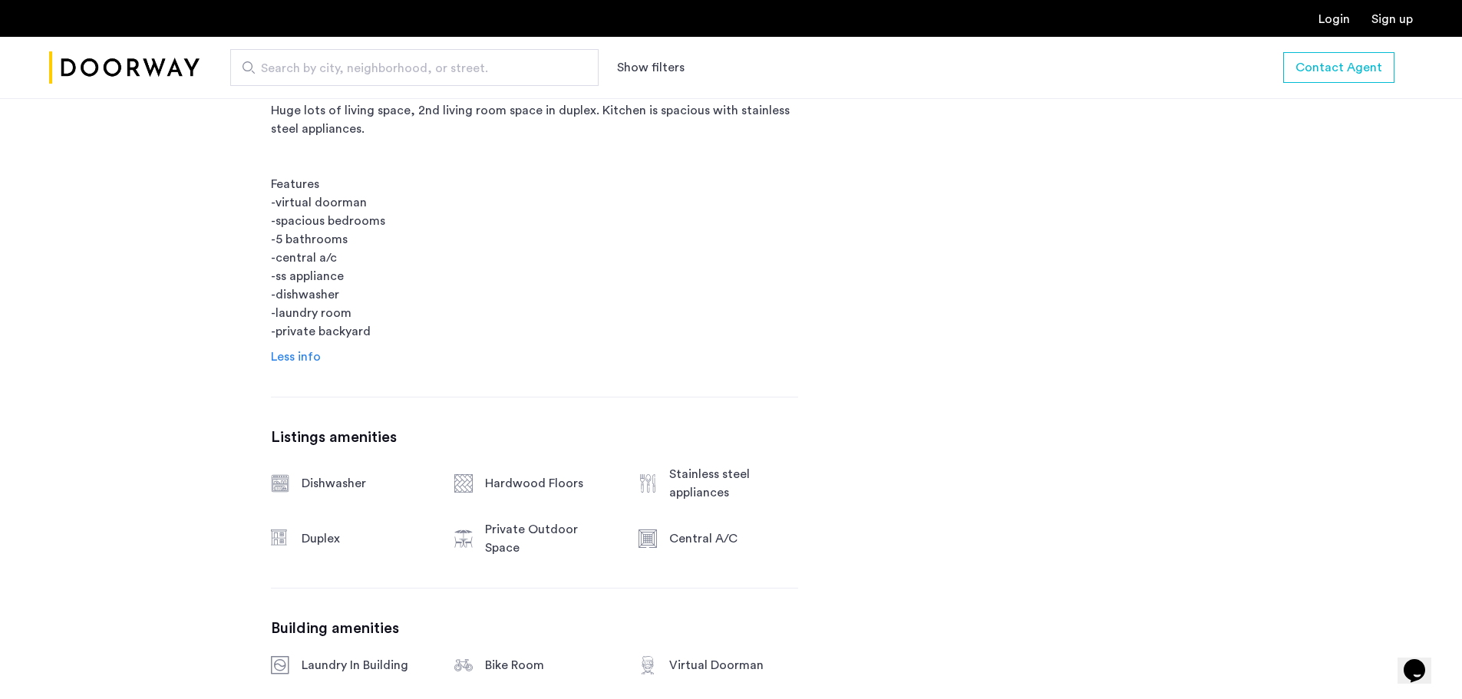
click at [311, 363] on span "Less info" at bounding box center [296, 357] width 50 height 12
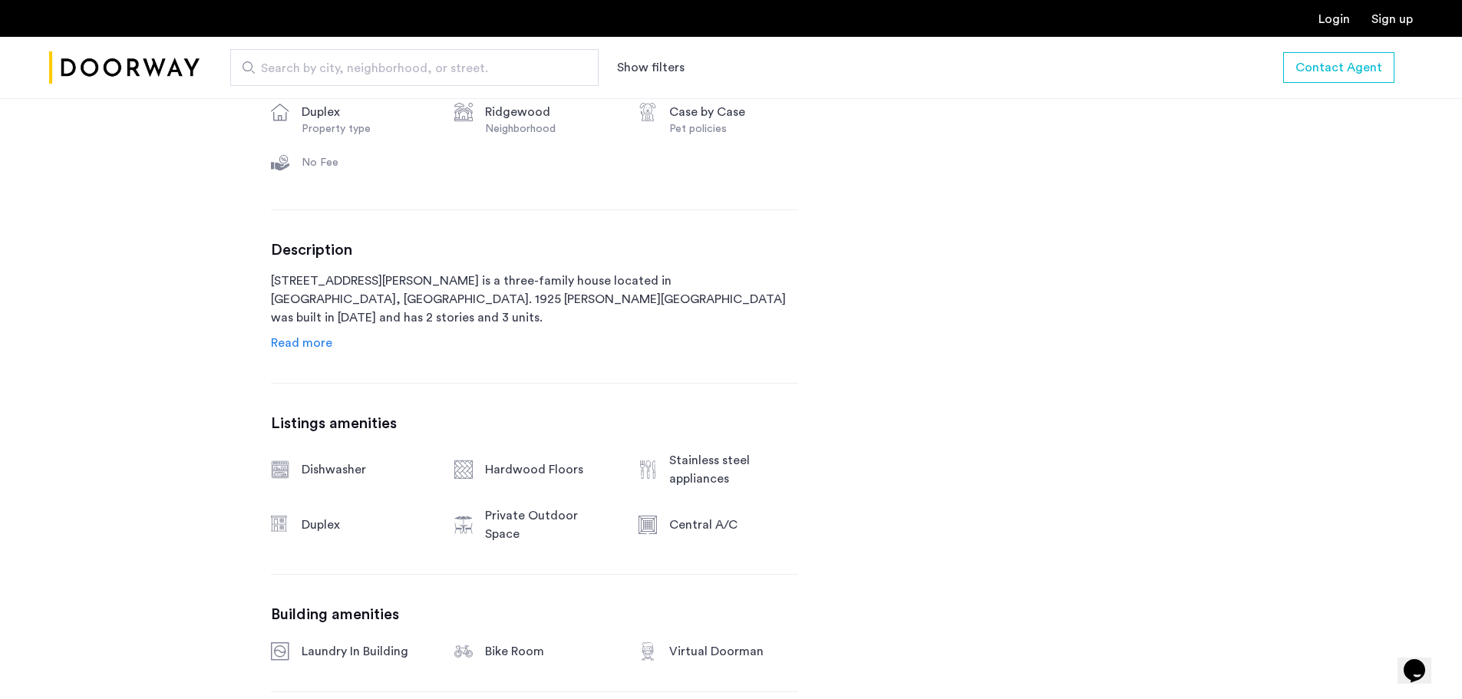
scroll to position [630, 0]
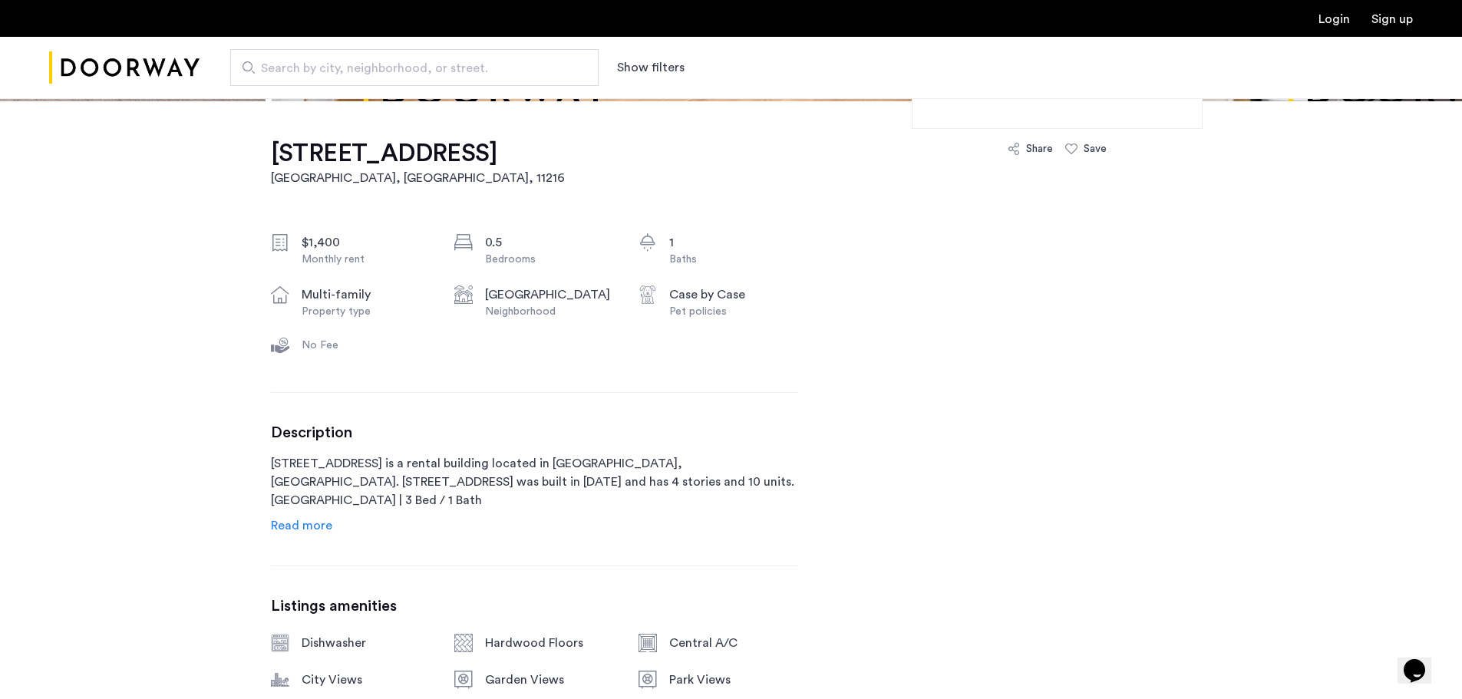
scroll to position [461, 0]
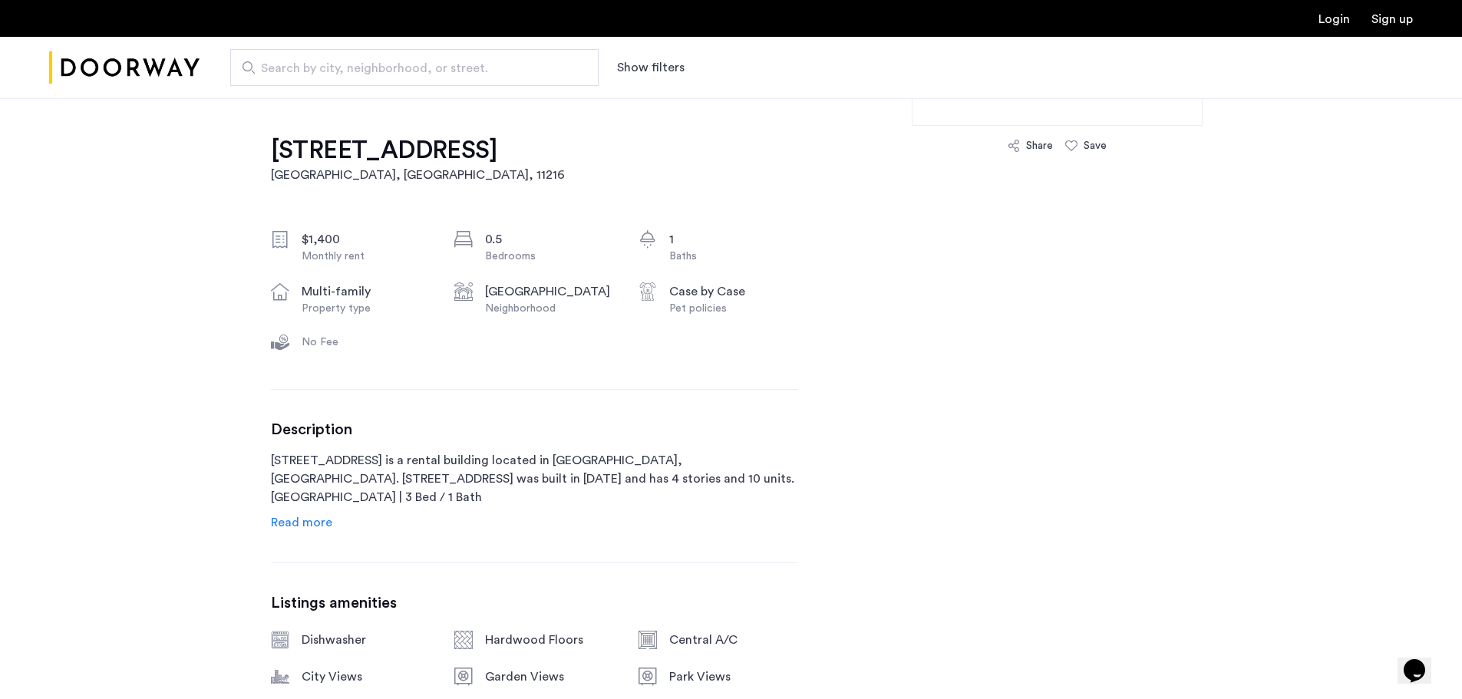
click at [308, 520] on span "Read more" at bounding box center [301, 523] width 61 height 12
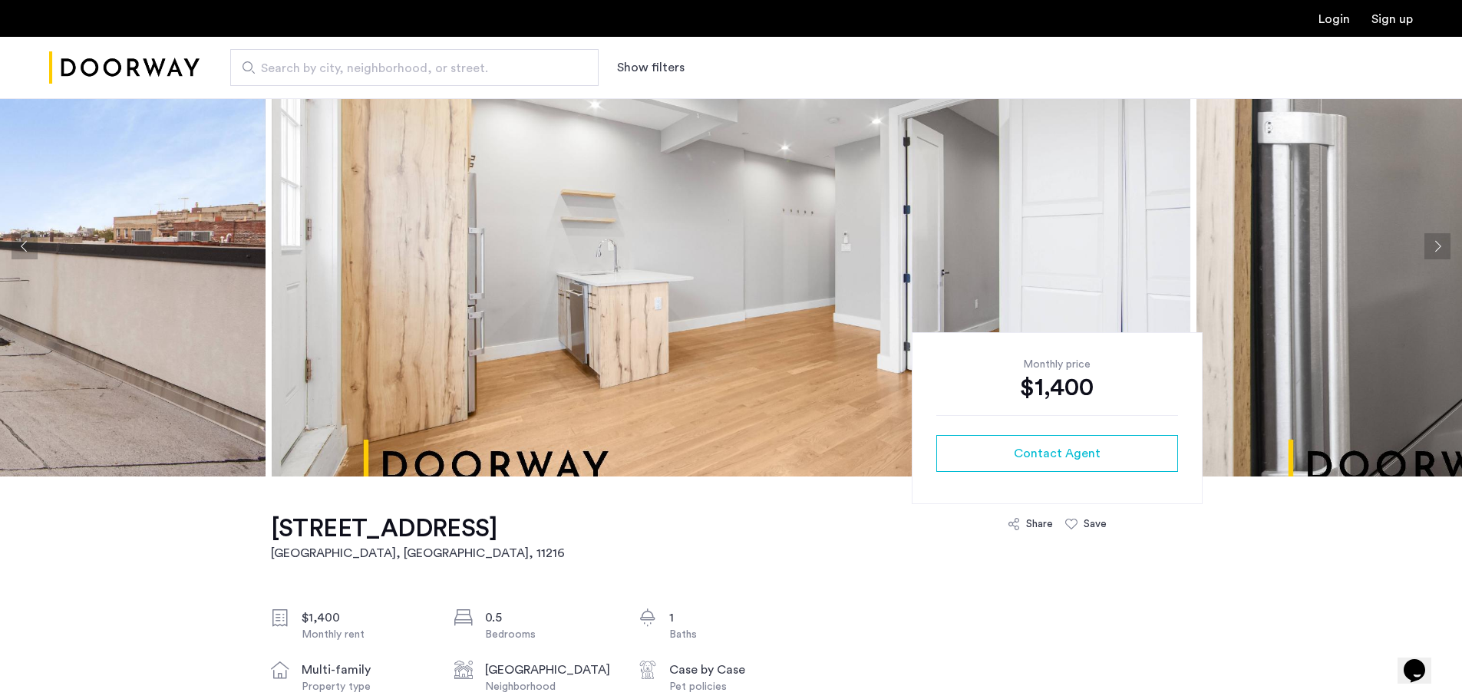
scroll to position [0, 0]
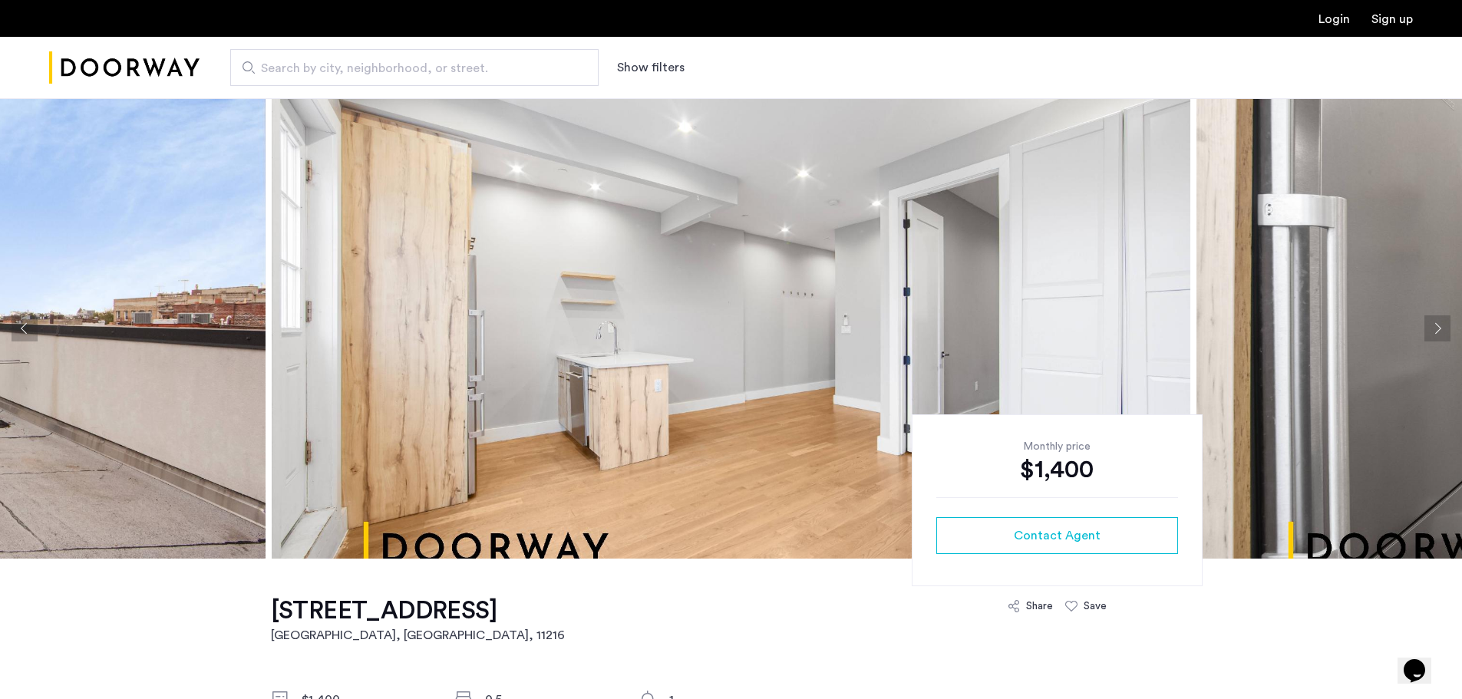
click at [1440, 335] on button "Next apartment" at bounding box center [1438, 328] width 26 height 26
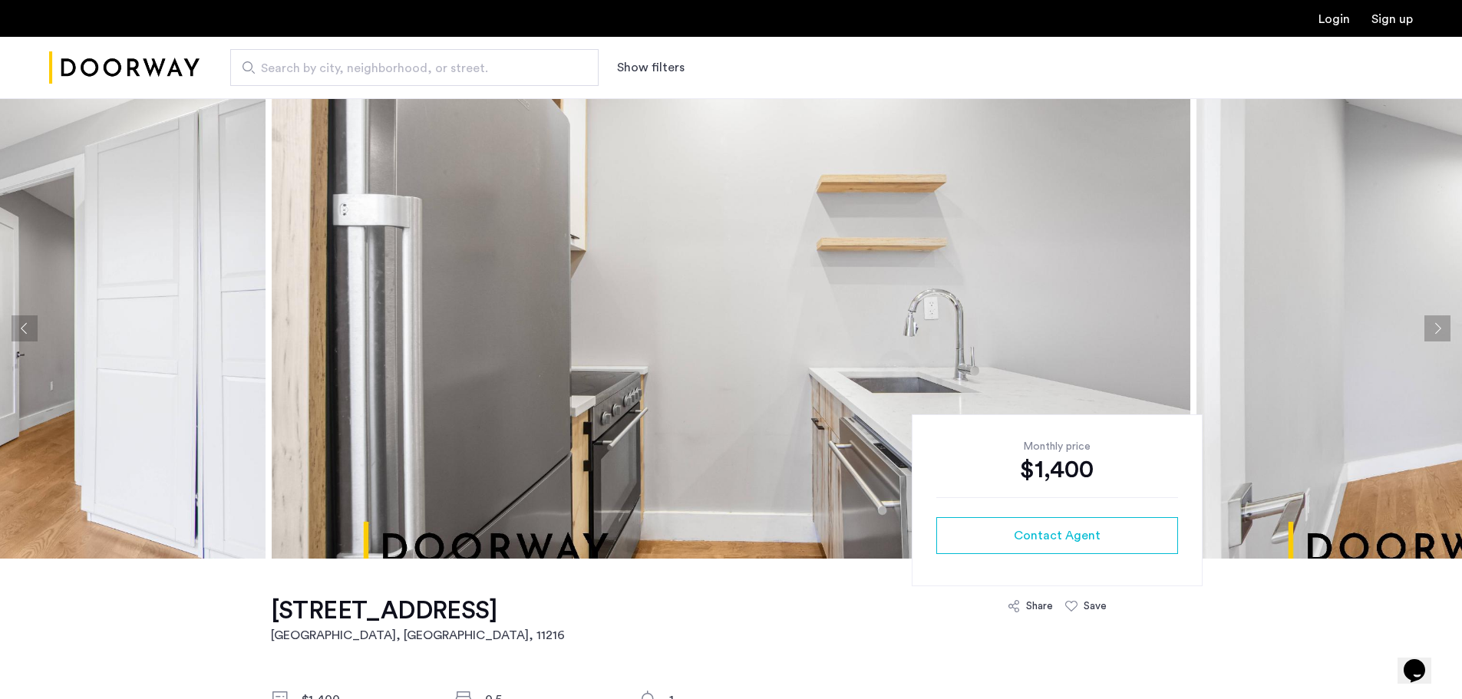
click at [1440, 335] on button "Next apartment" at bounding box center [1438, 328] width 26 height 26
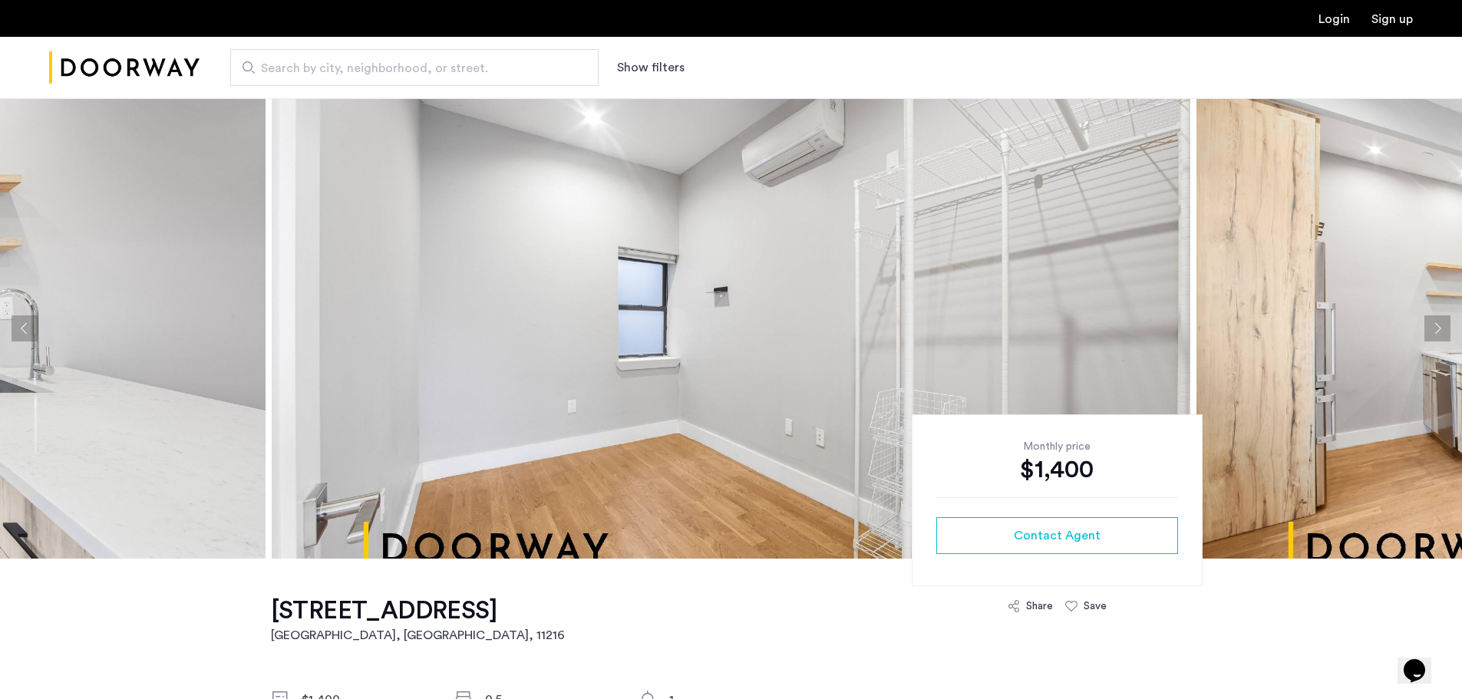
click at [1440, 335] on button "Next apartment" at bounding box center [1438, 328] width 26 height 26
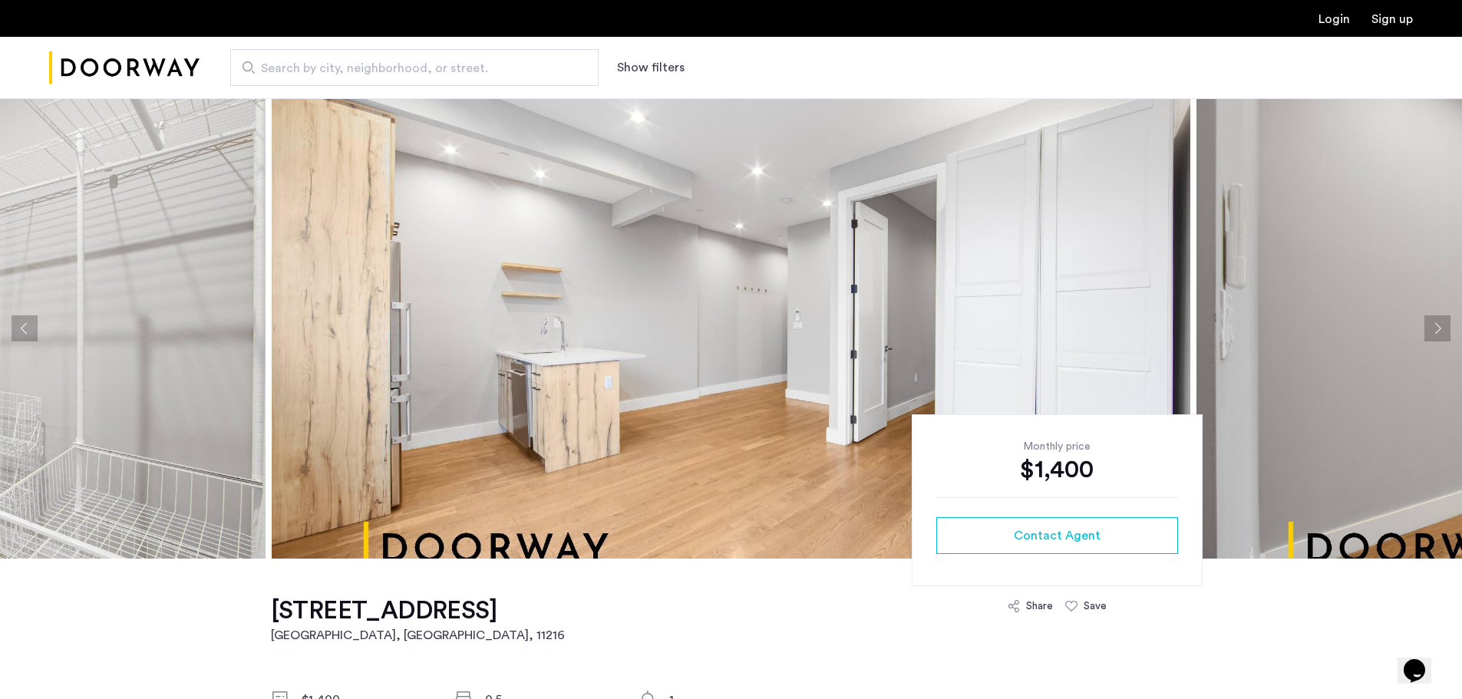
click at [1440, 335] on button "Next apartment" at bounding box center [1438, 328] width 26 height 26
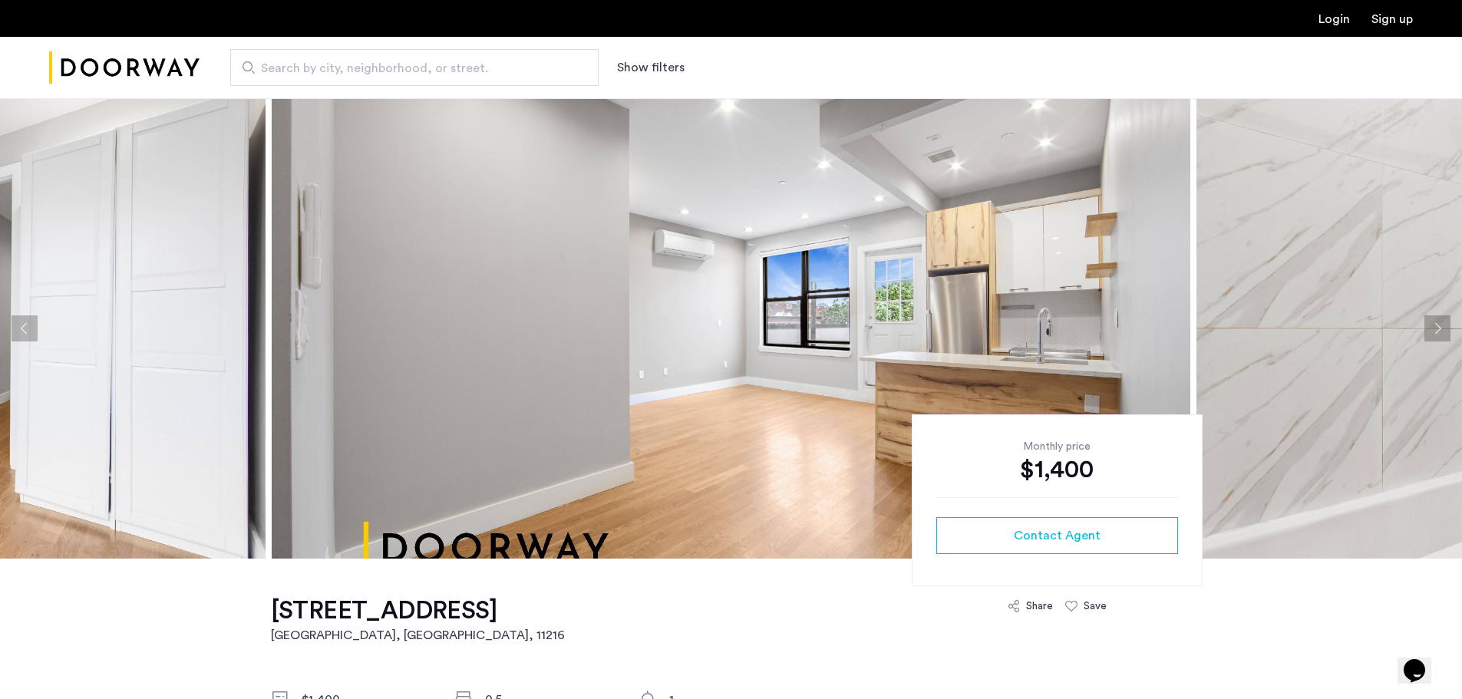
click at [1438, 336] on button "Next apartment" at bounding box center [1438, 328] width 26 height 26
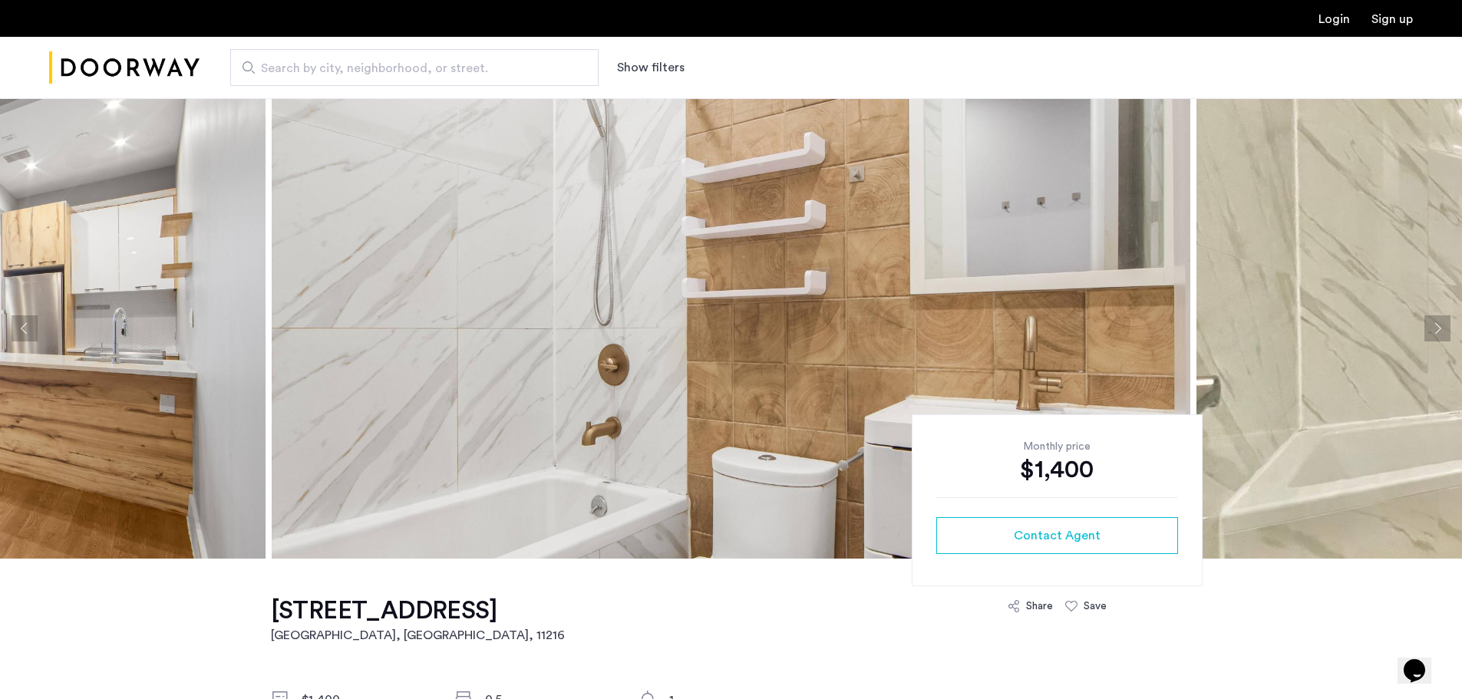
click at [1438, 336] on button "Next apartment" at bounding box center [1438, 328] width 26 height 26
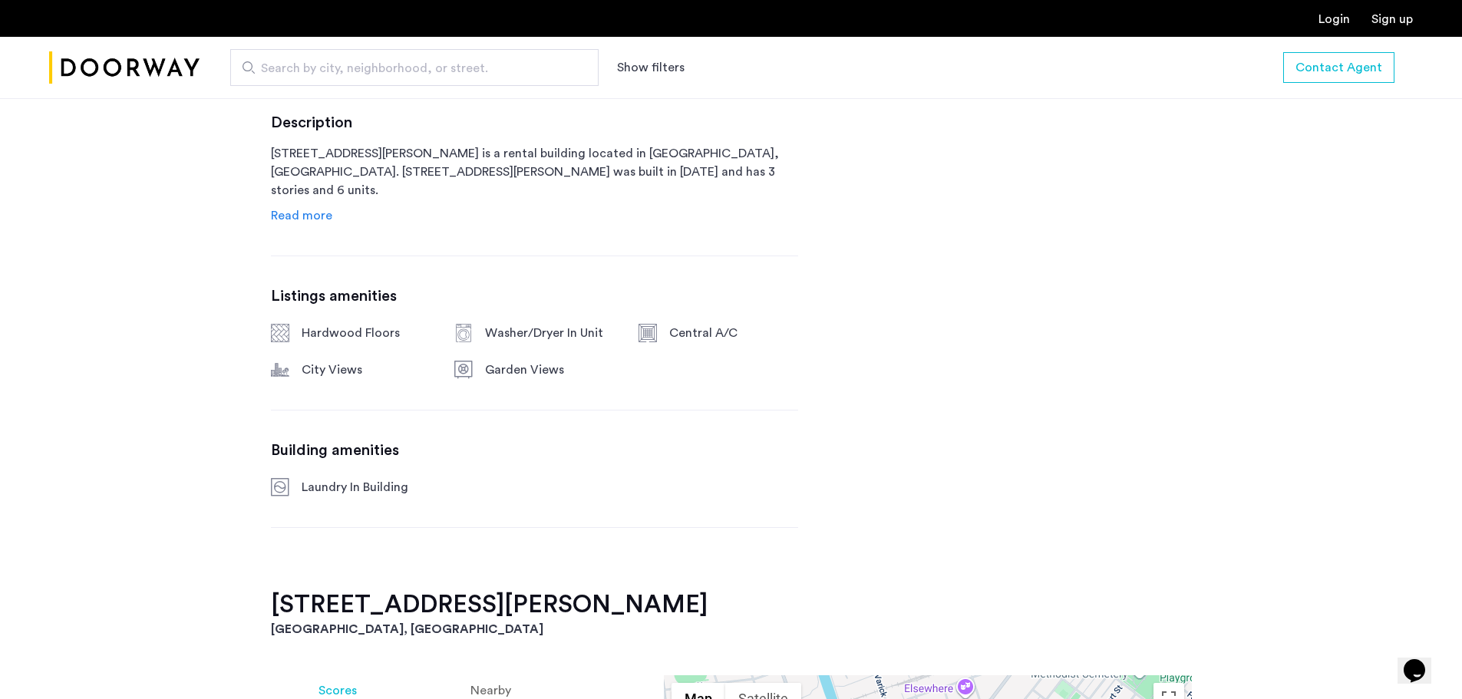
scroll to position [691, 0]
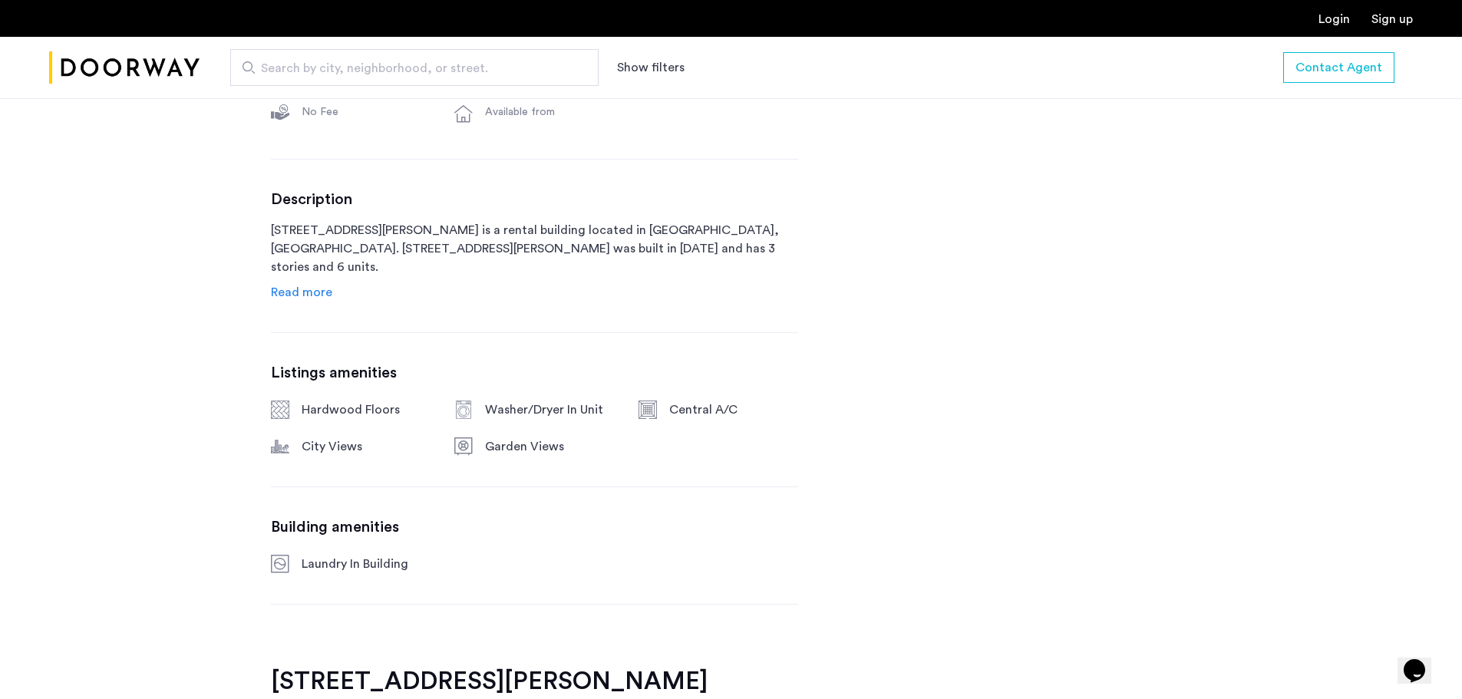
click at [322, 289] on span "Read more" at bounding box center [301, 292] width 61 height 12
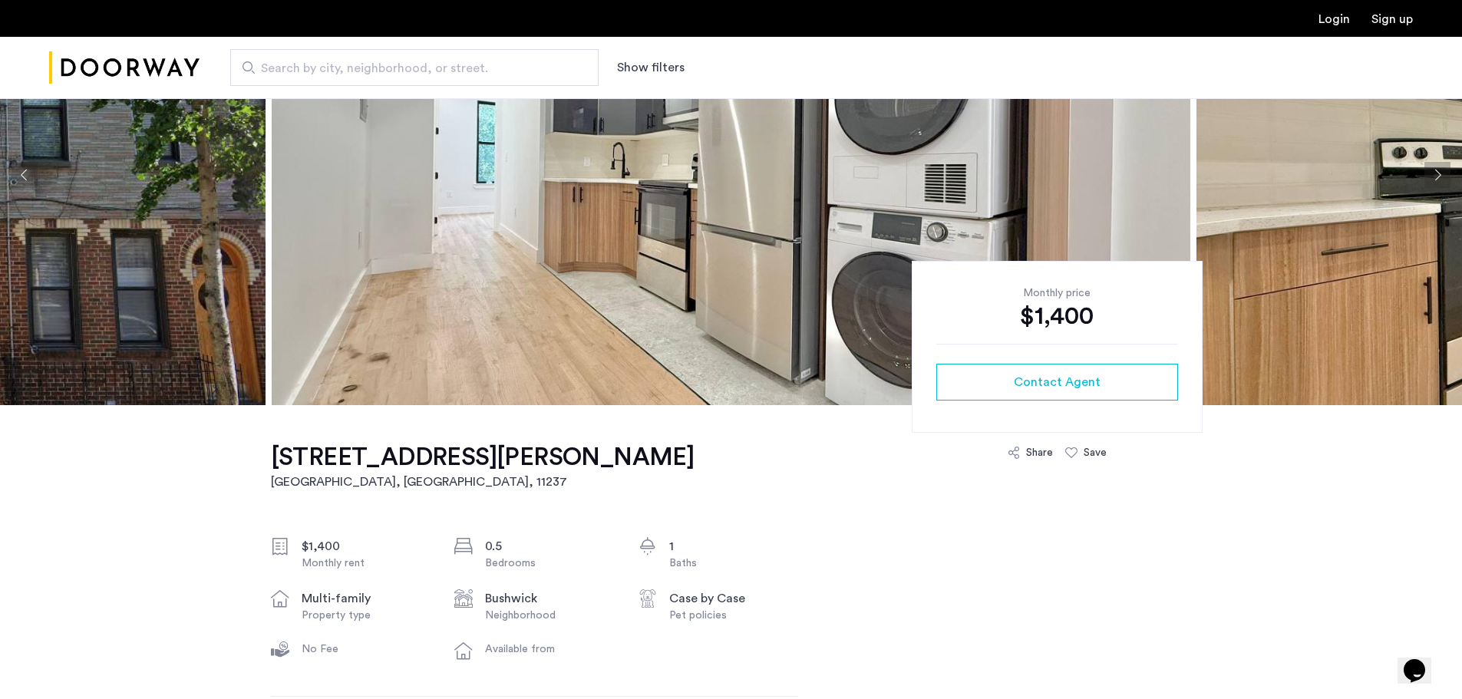
scroll to position [0, 0]
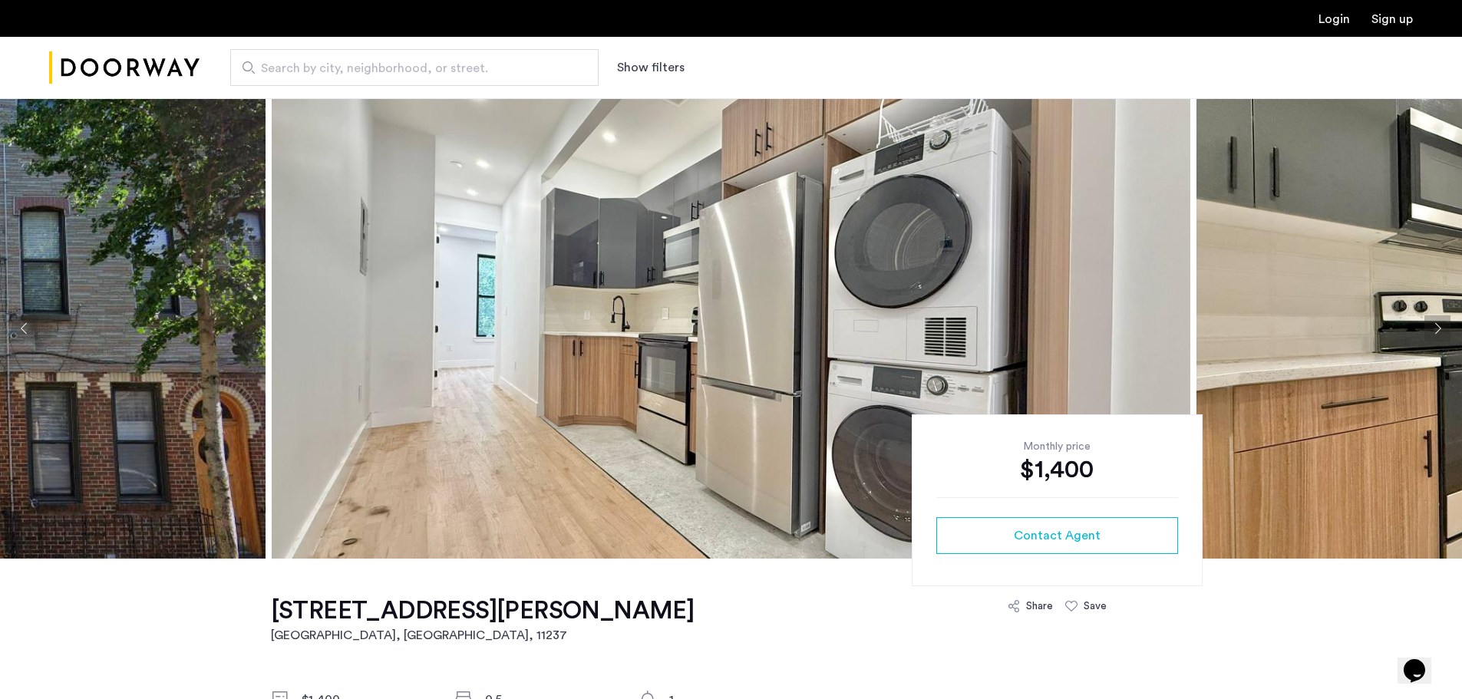
click at [1436, 332] on button "Next apartment" at bounding box center [1438, 328] width 26 height 26
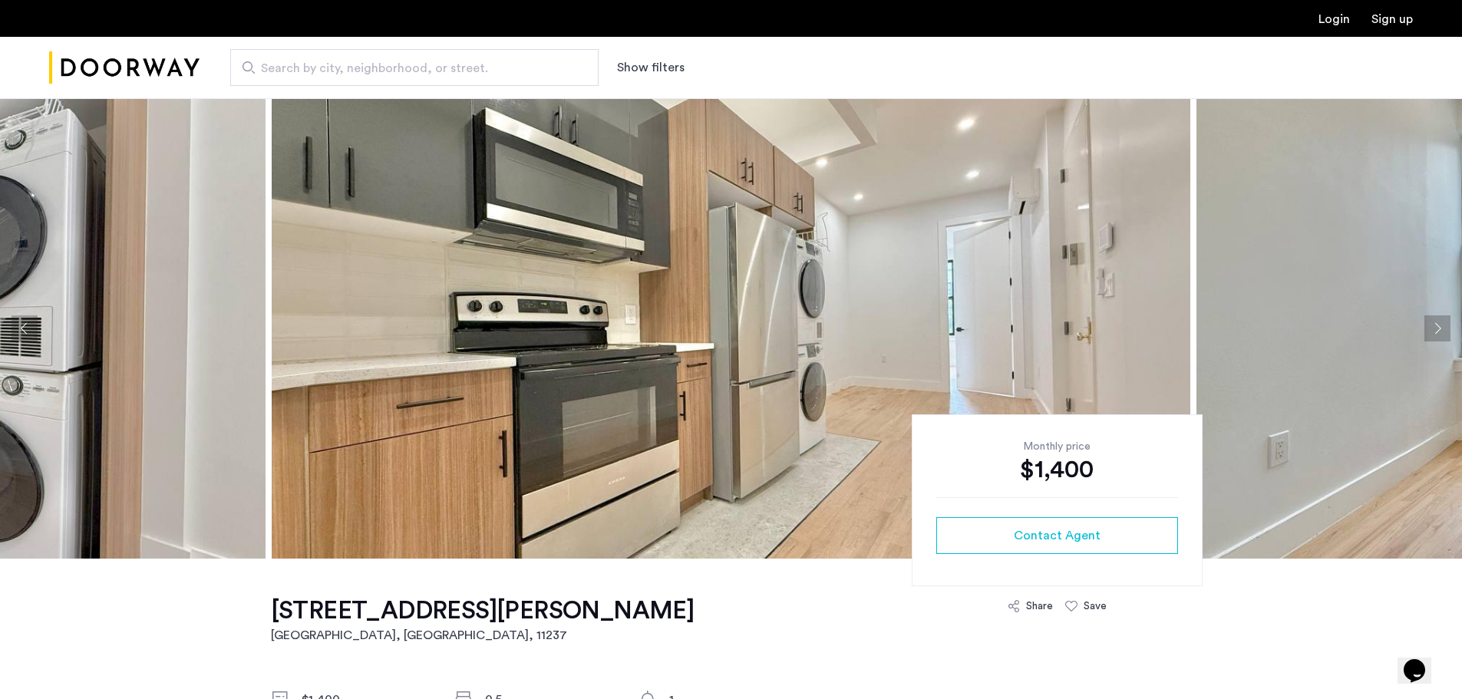
click at [1436, 332] on button "Next apartment" at bounding box center [1438, 328] width 26 height 26
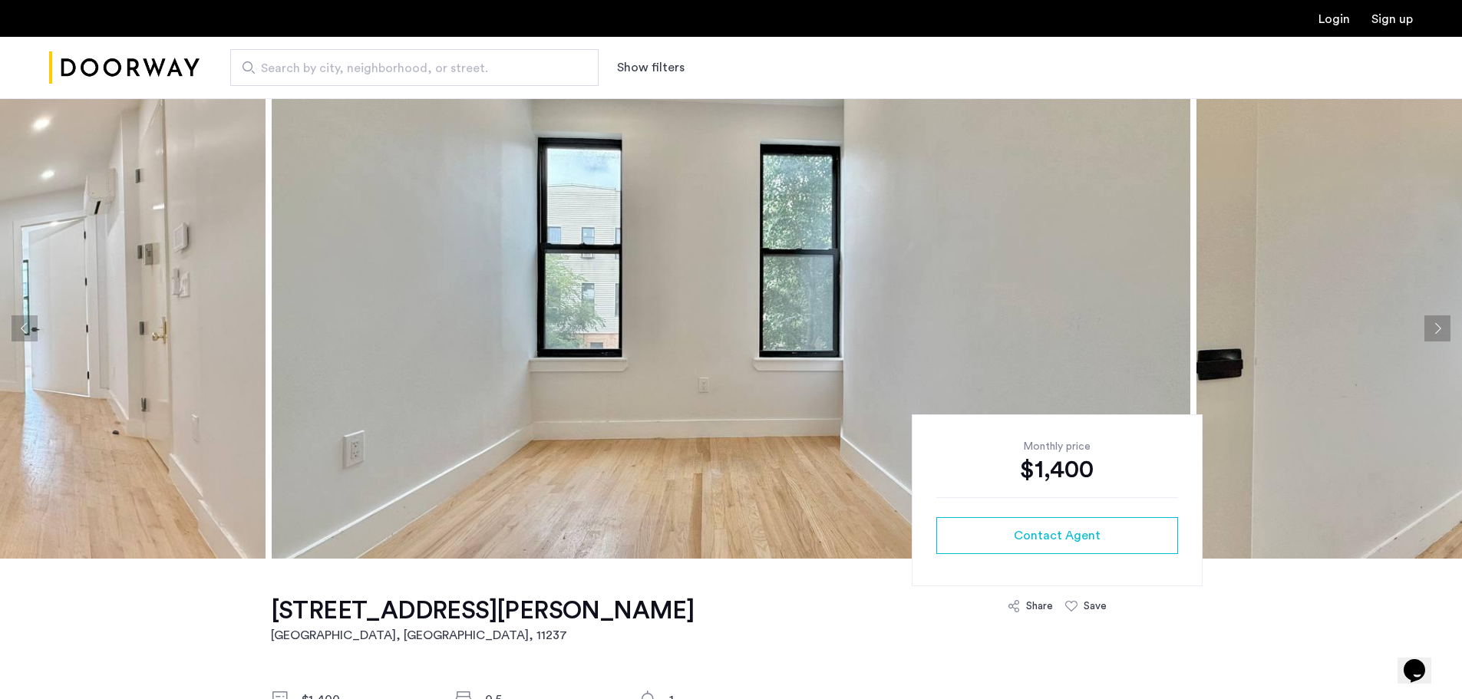
click at [1436, 332] on button "Next apartment" at bounding box center [1438, 328] width 26 height 26
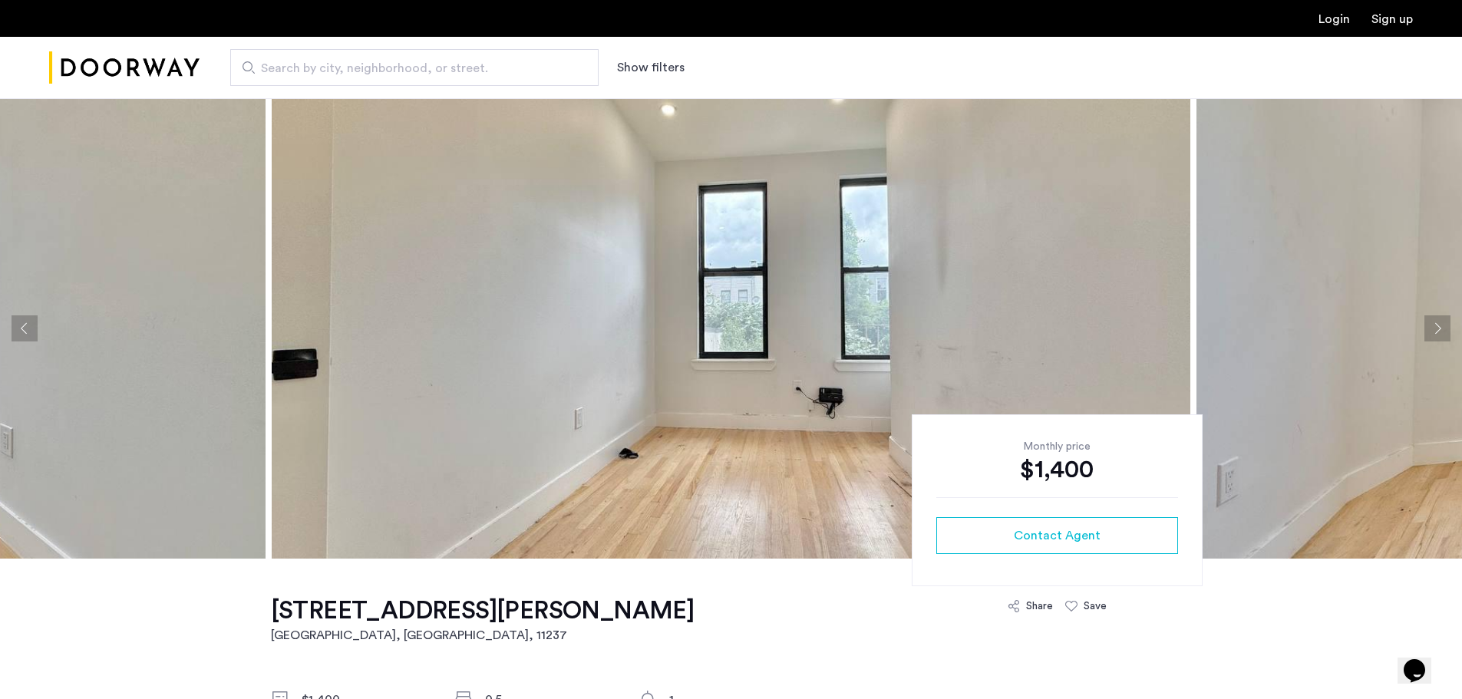
click at [1436, 332] on button "Next apartment" at bounding box center [1438, 328] width 26 height 26
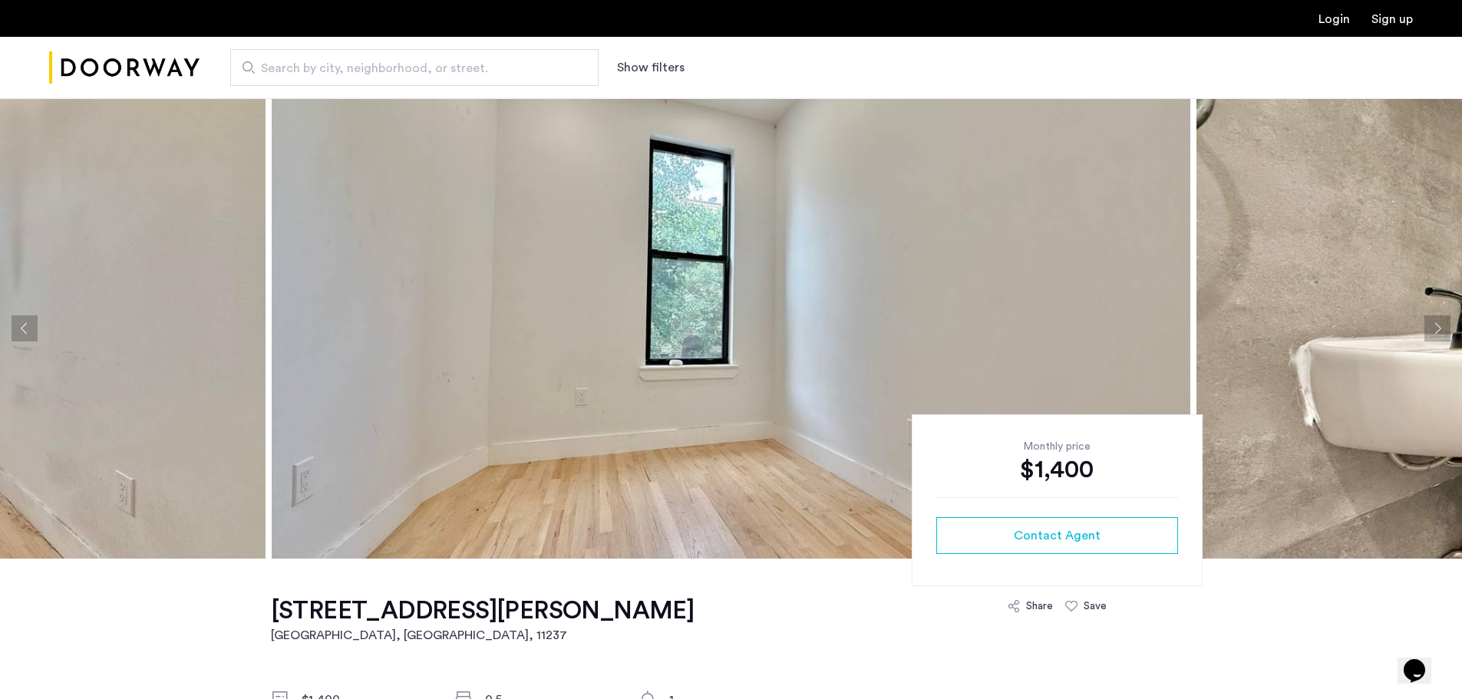
click at [1436, 332] on button "Next apartment" at bounding box center [1438, 328] width 26 height 26
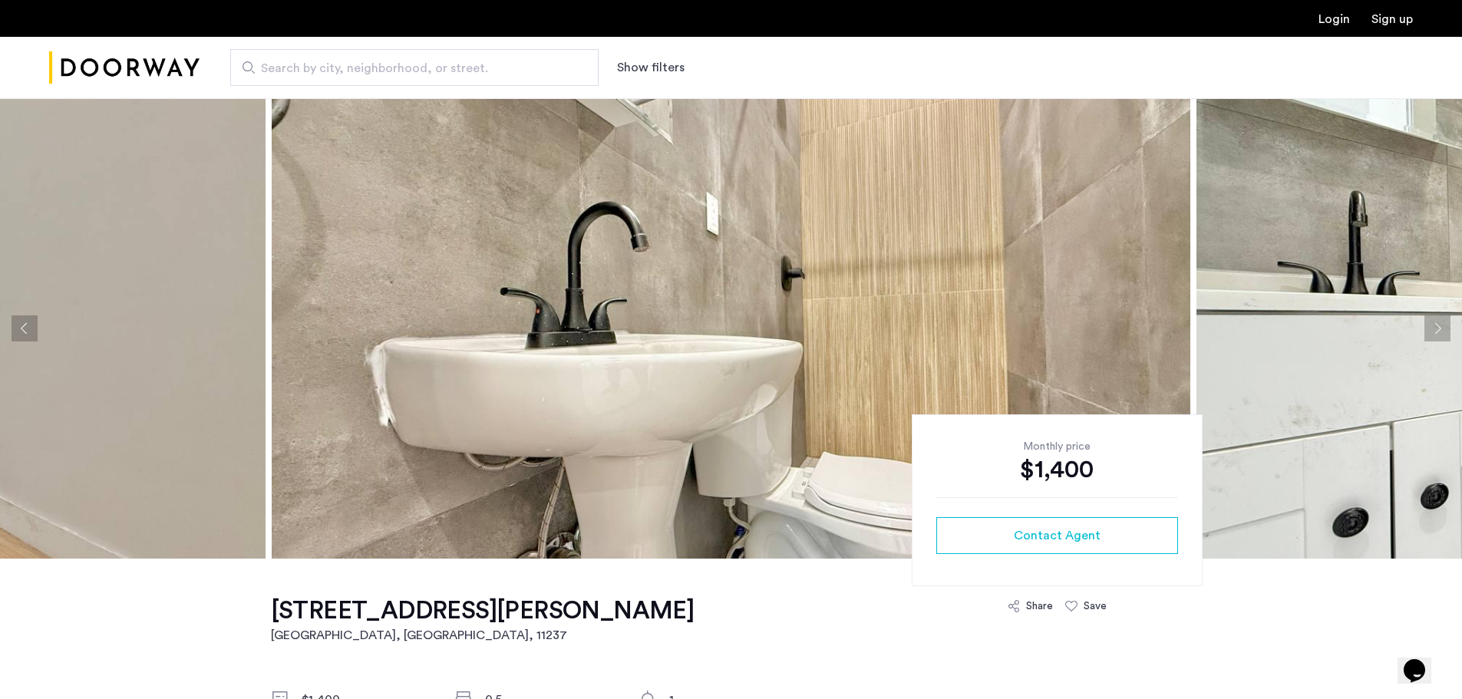
click at [1430, 324] on button "Next apartment" at bounding box center [1438, 328] width 26 height 26
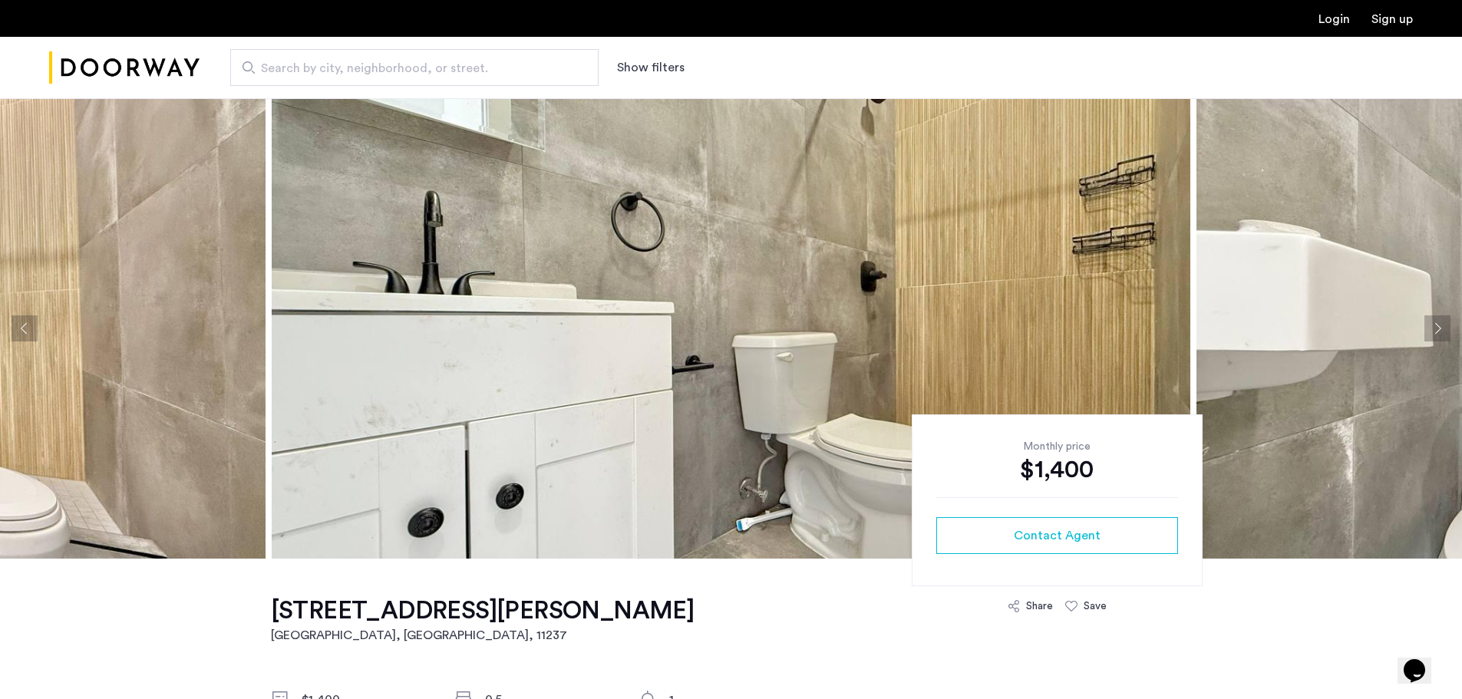
click at [1431, 325] on button "Next apartment" at bounding box center [1438, 328] width 26 height 26
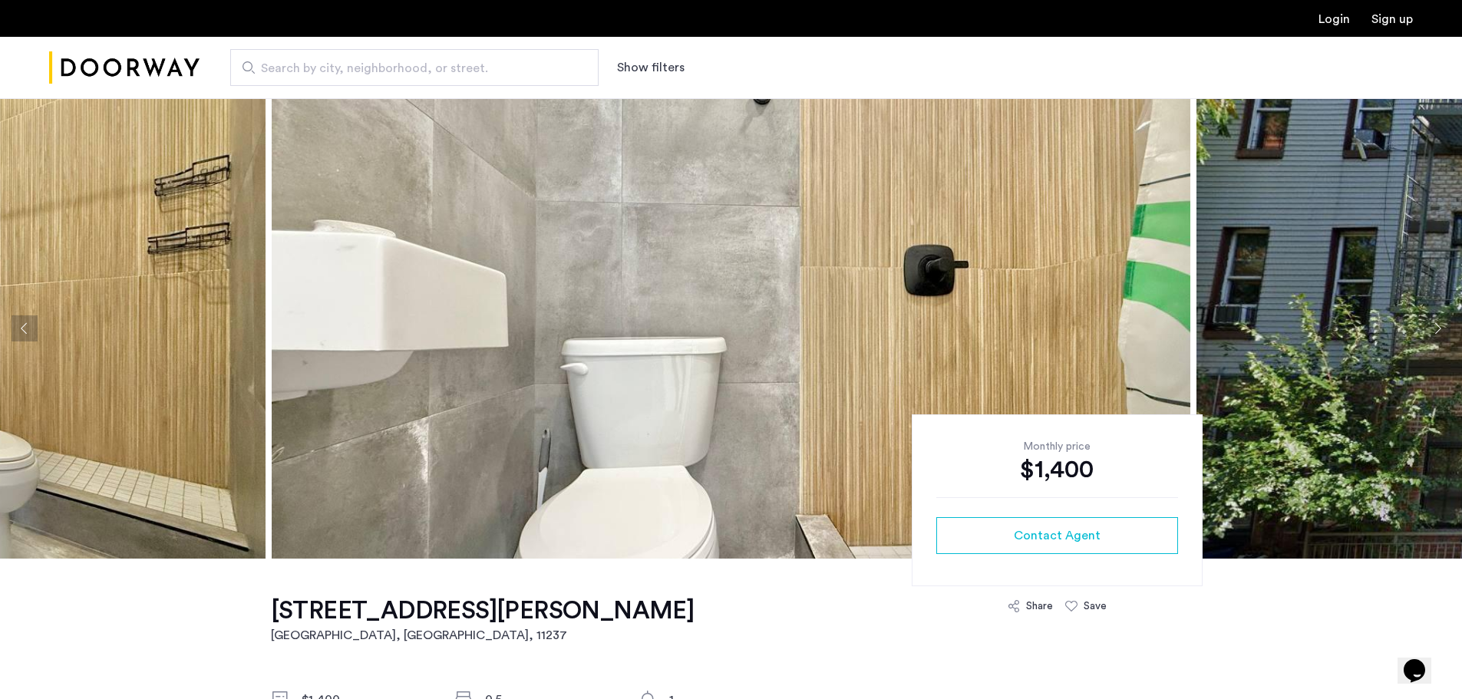
click at [1431, 325] on button "Next apartment" at bounding box center [1438, 328] width 26 height 26
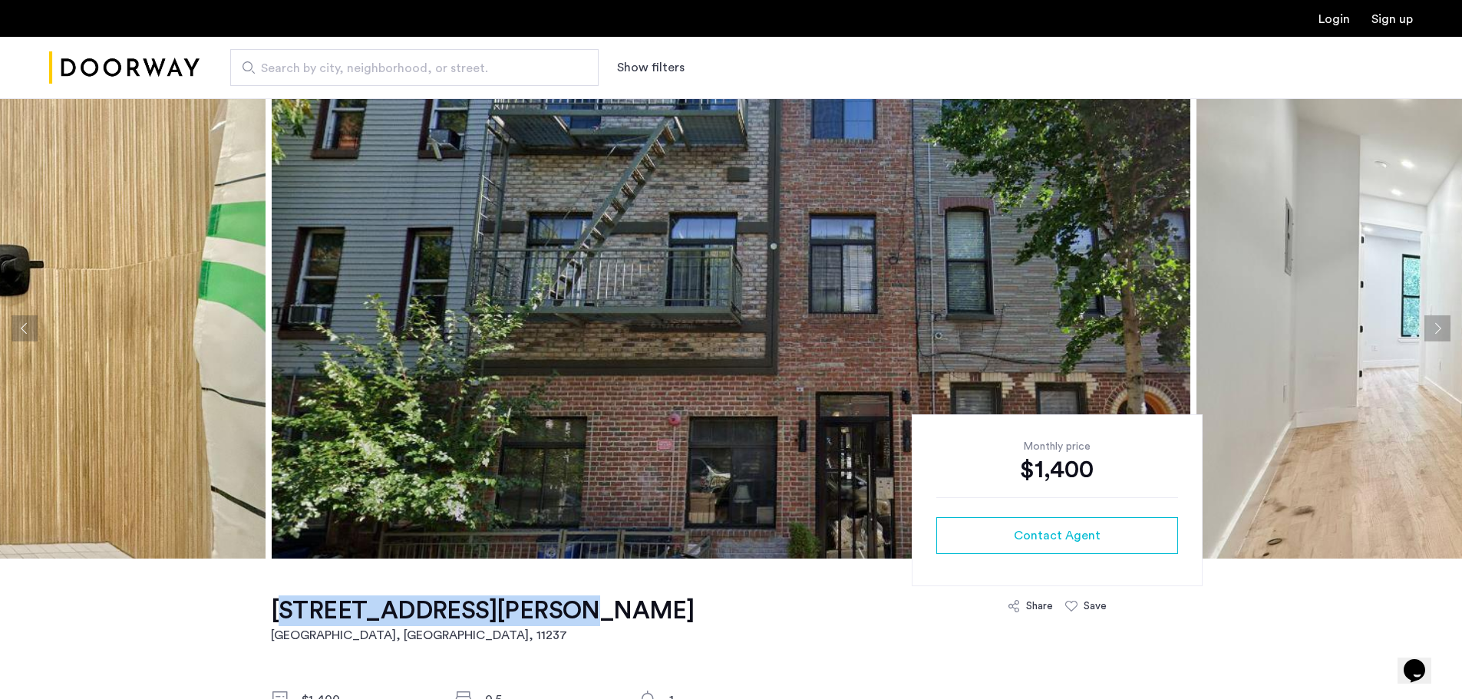
drag, startPoint x: 266, startPoint y: 609, endPoint x: 499, endPoint y: 612, distance: 233.3
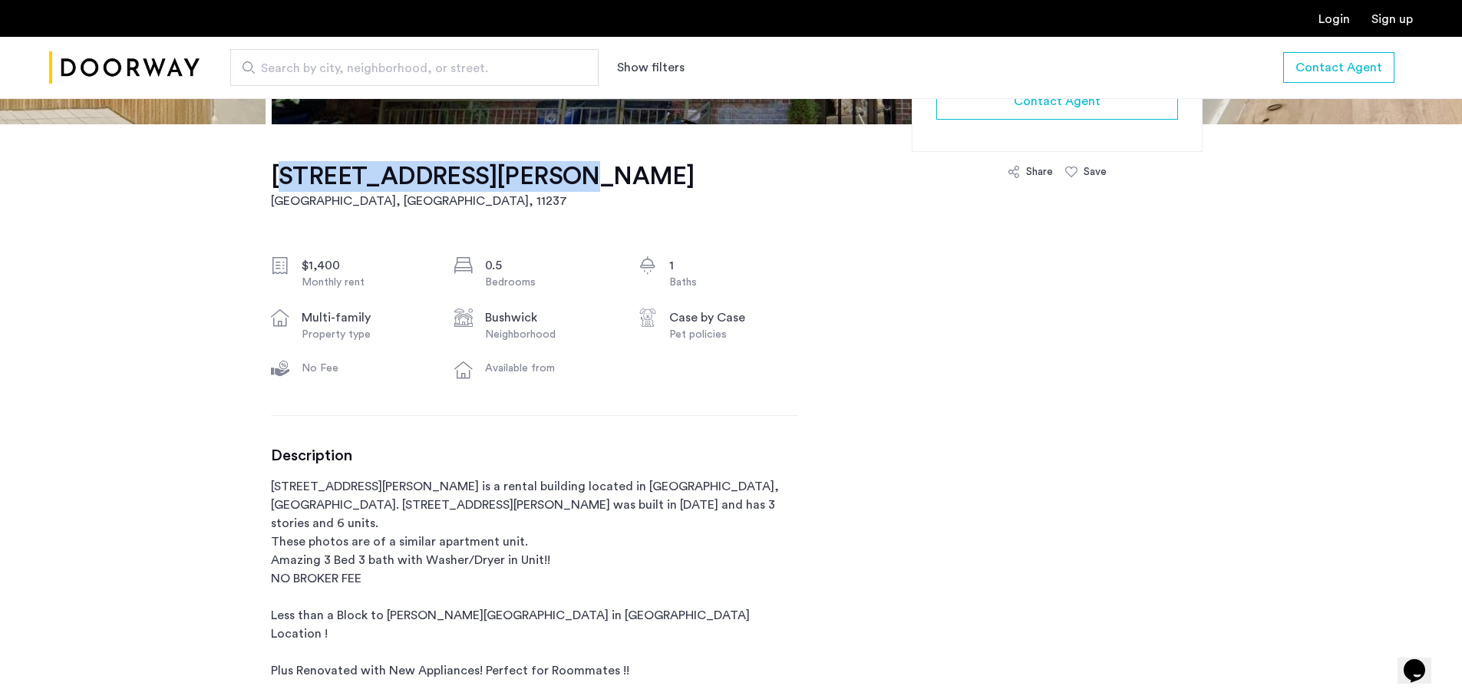
scroll to position [384, 0]
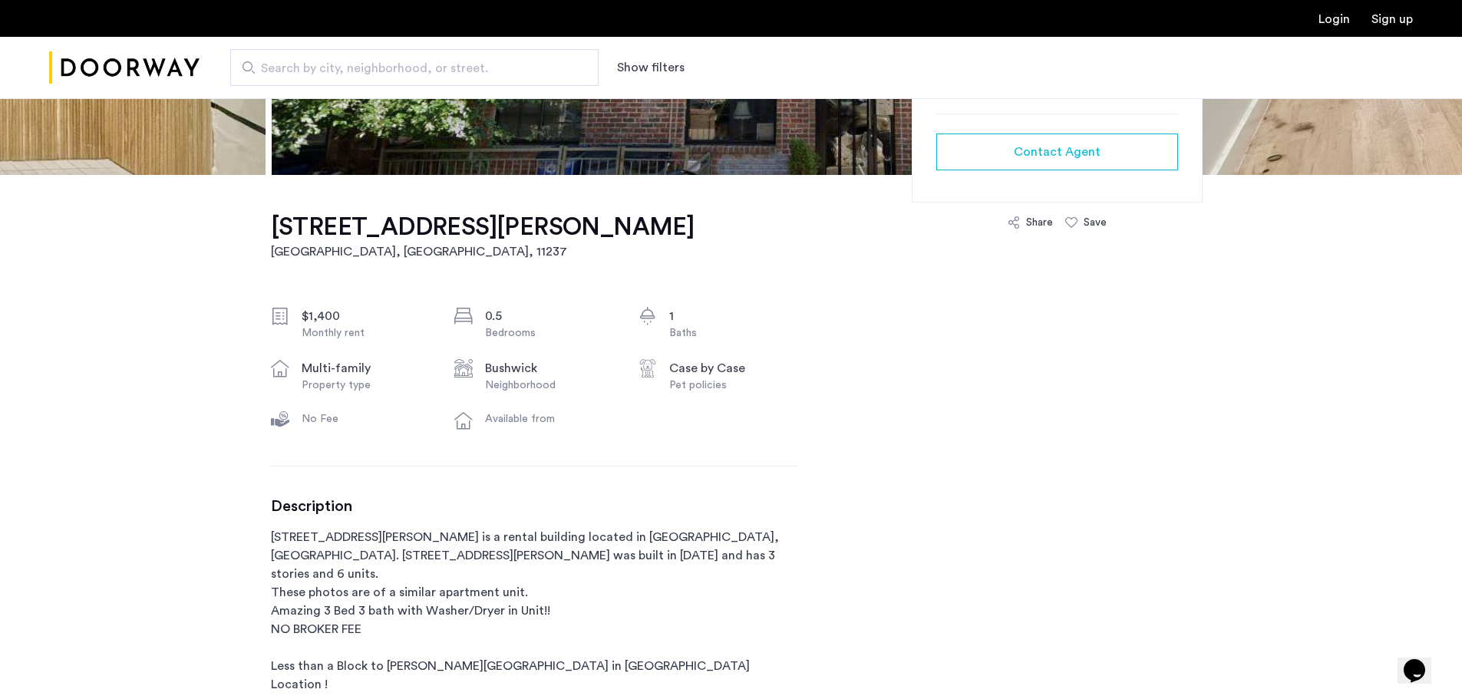
click at [575, 484] on div "1118 Willoughby Avenue, Unit 3LBR Brooklyn, NY , 11237 $1,400 Monthly rent 0.5 …" at bounding box center [534, 712] width 527 height 1075
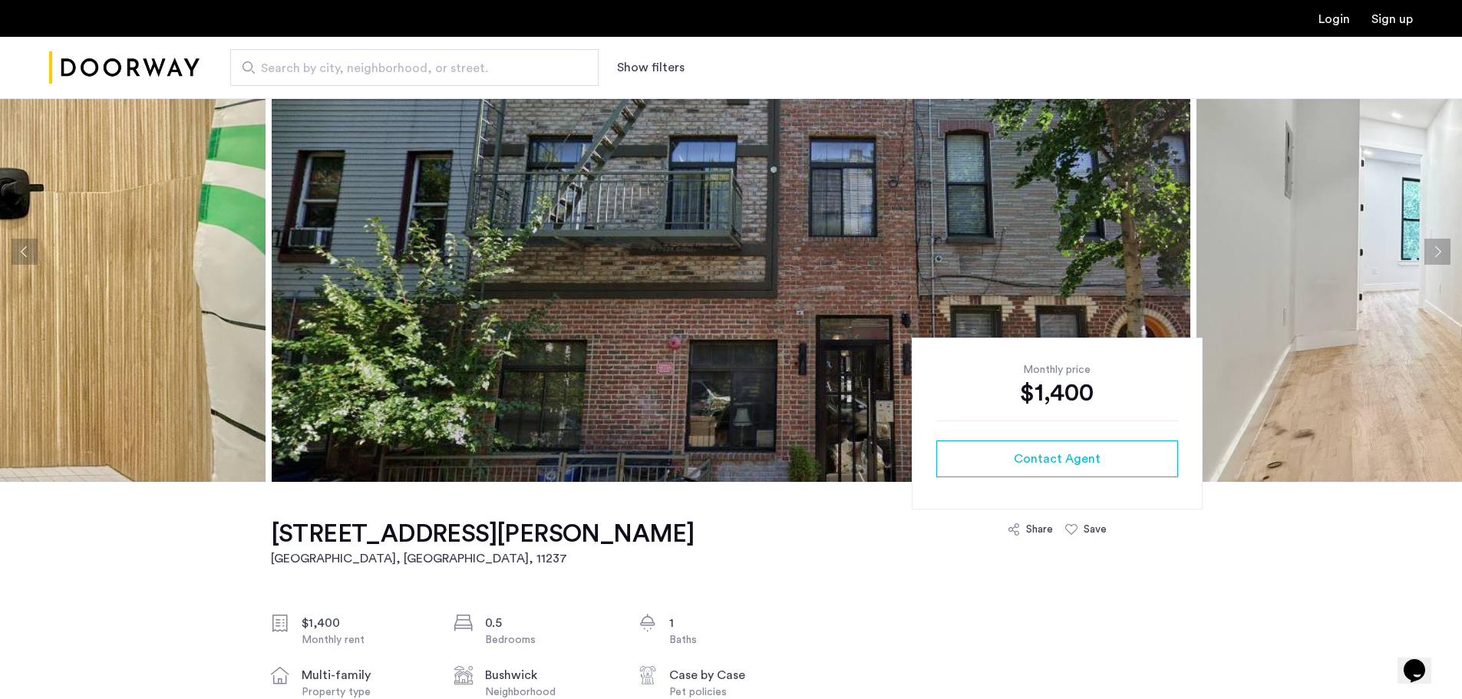
scroll to position [0, 0]
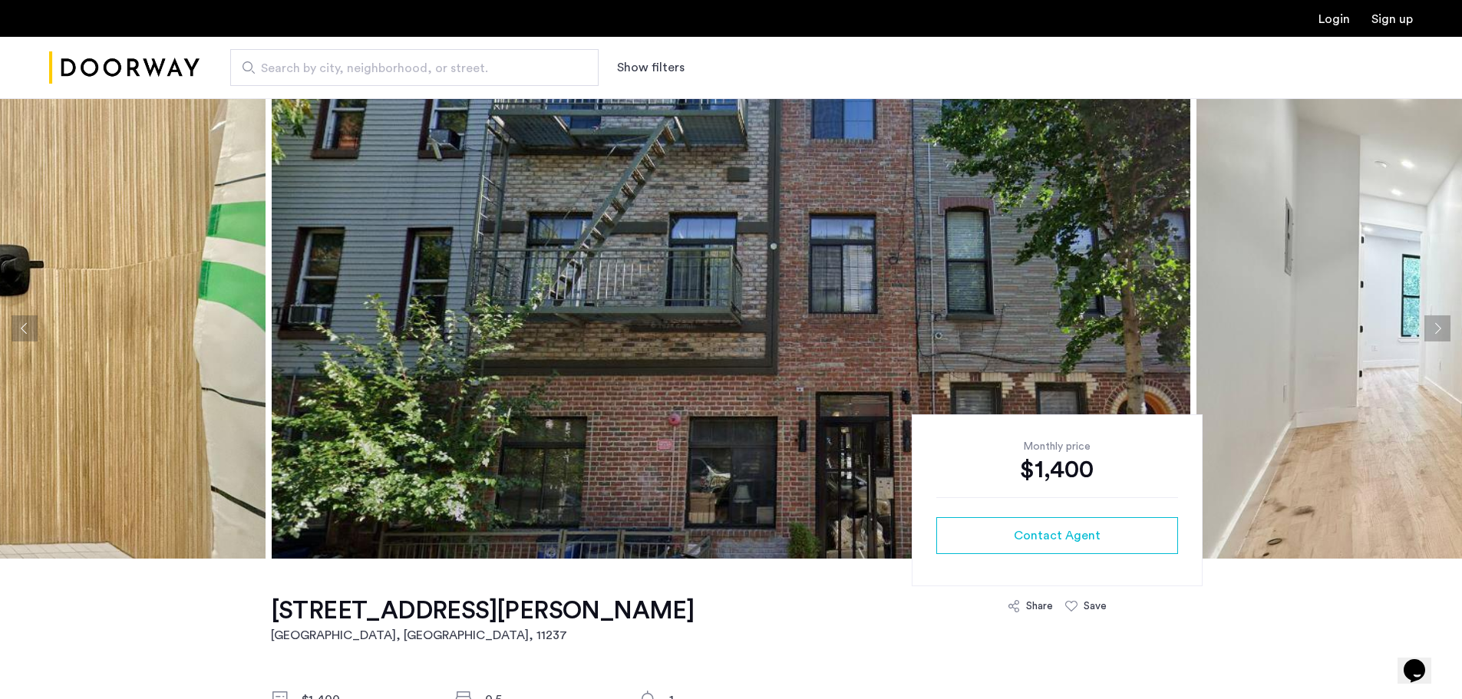
click at [1440, 326] on button "Next apartment" at bounding box center [1438, 328] width 26 height 26
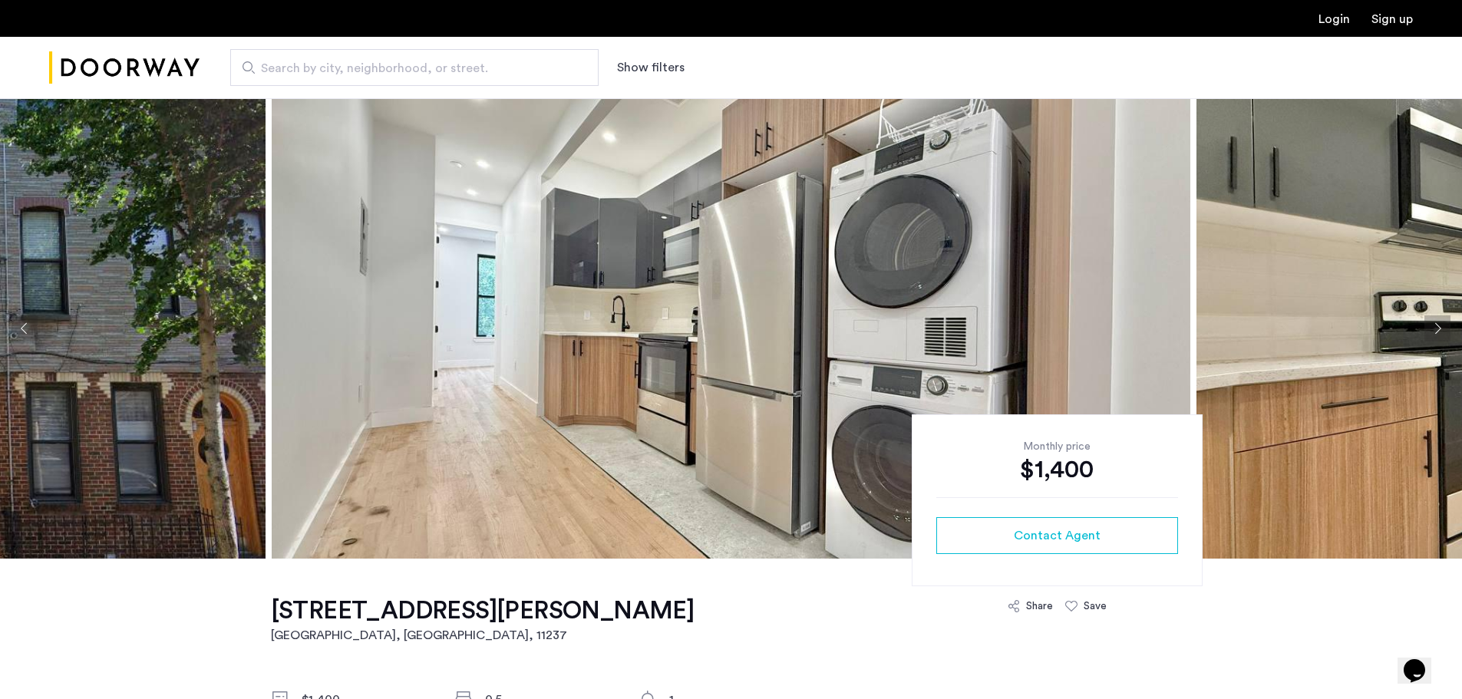
click at [1443, 319] on button "Next apartment" at bounding box center [1438, 328] width 26 height 26
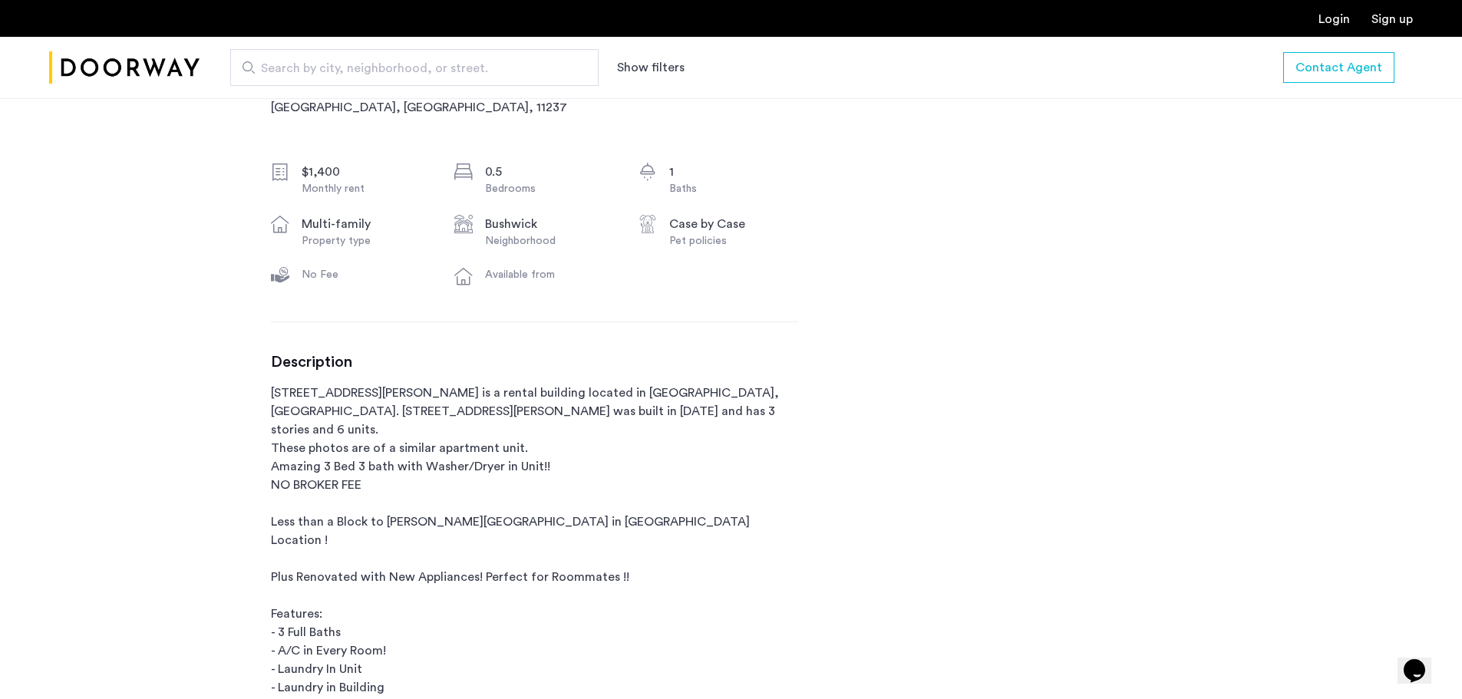
scroll to position [614, 0]
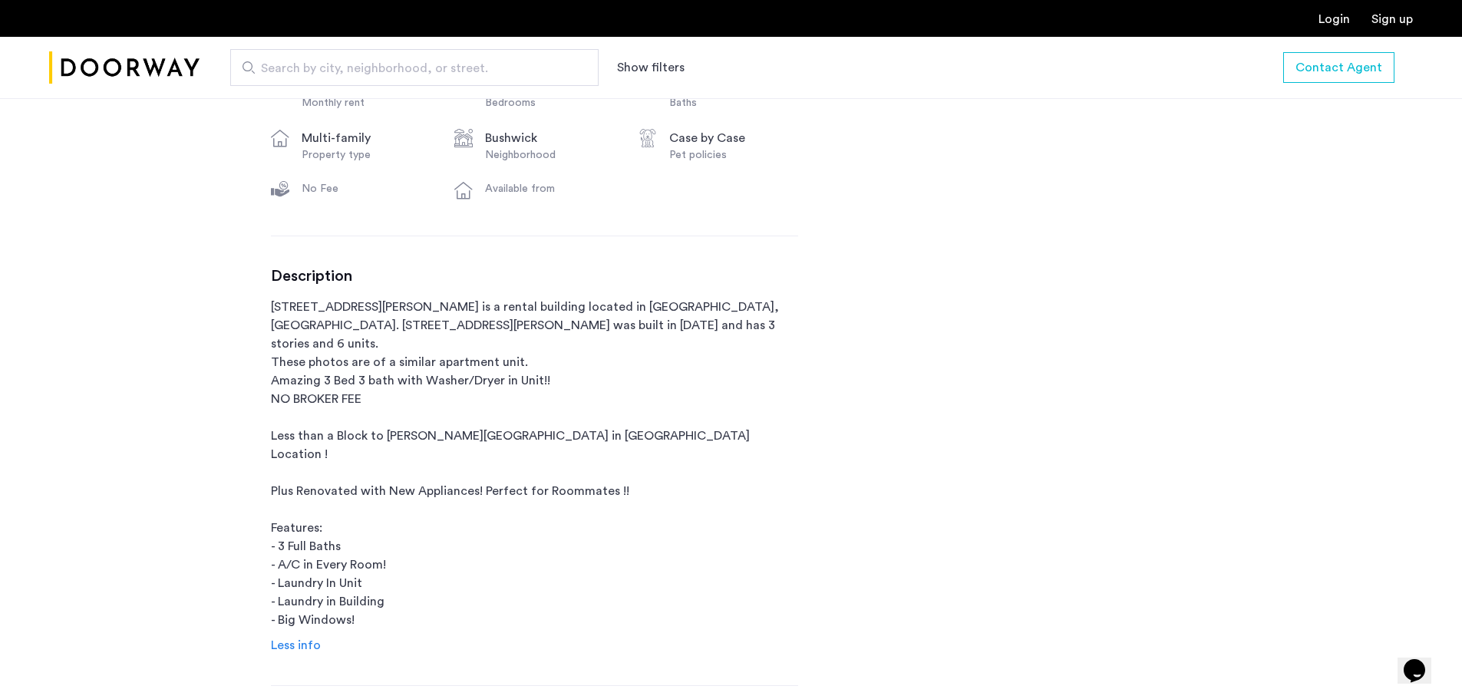
click at [305, 639] on span "Less info" at bounding box center [296, 645] width 50 height 12
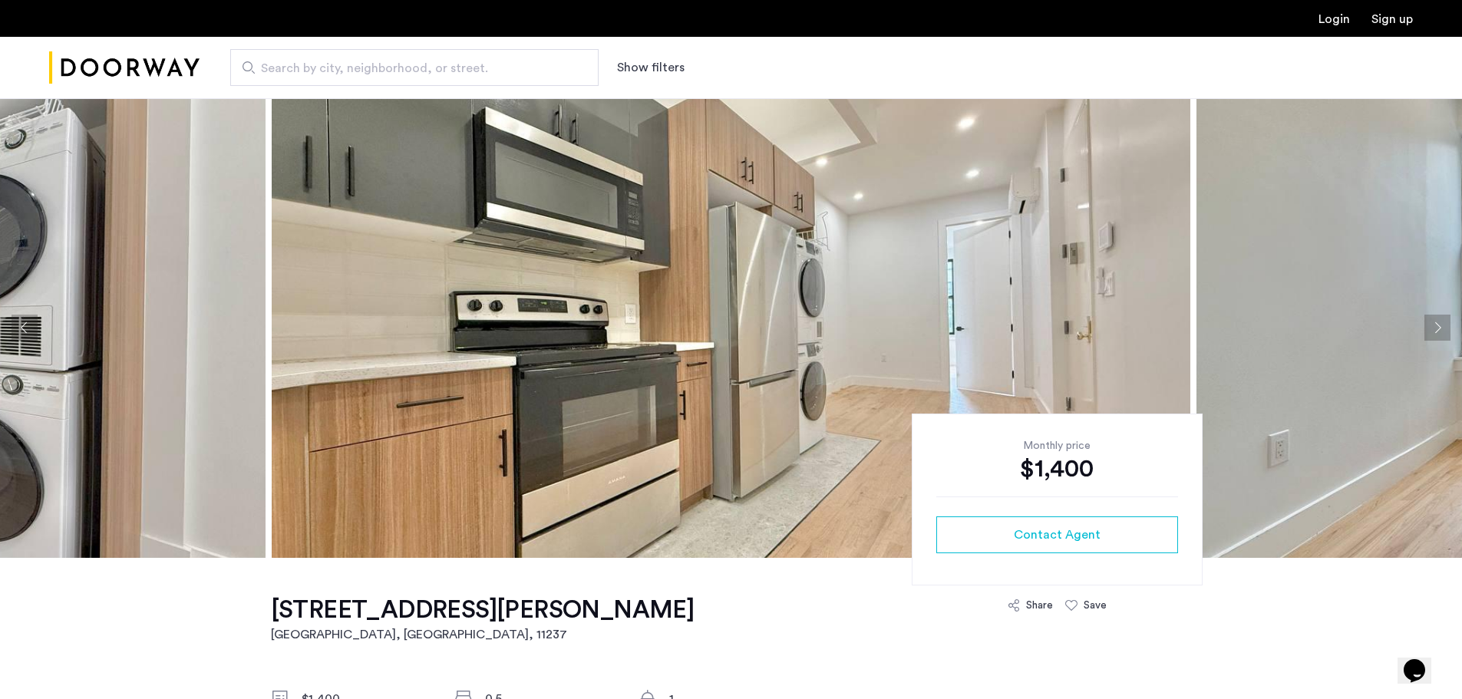
scroll to position [0, 0]
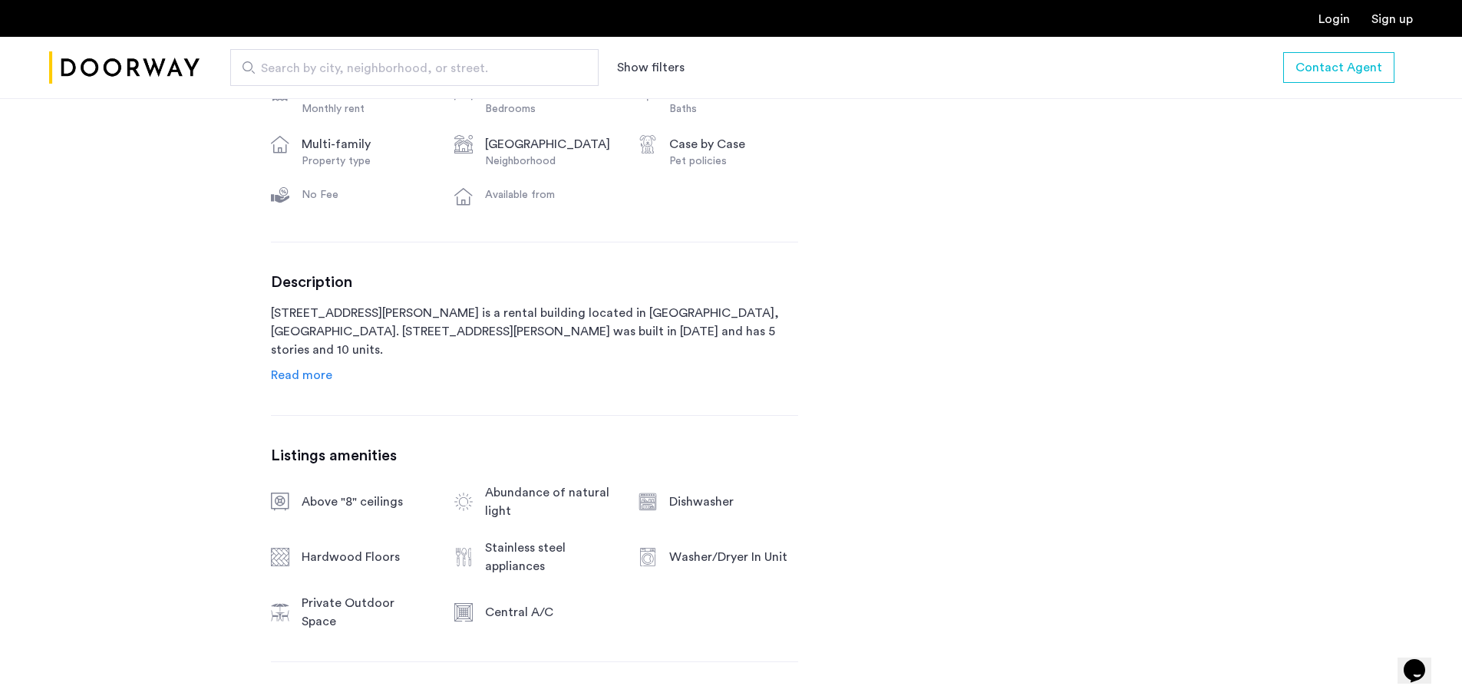
scroll to position [614, 0]
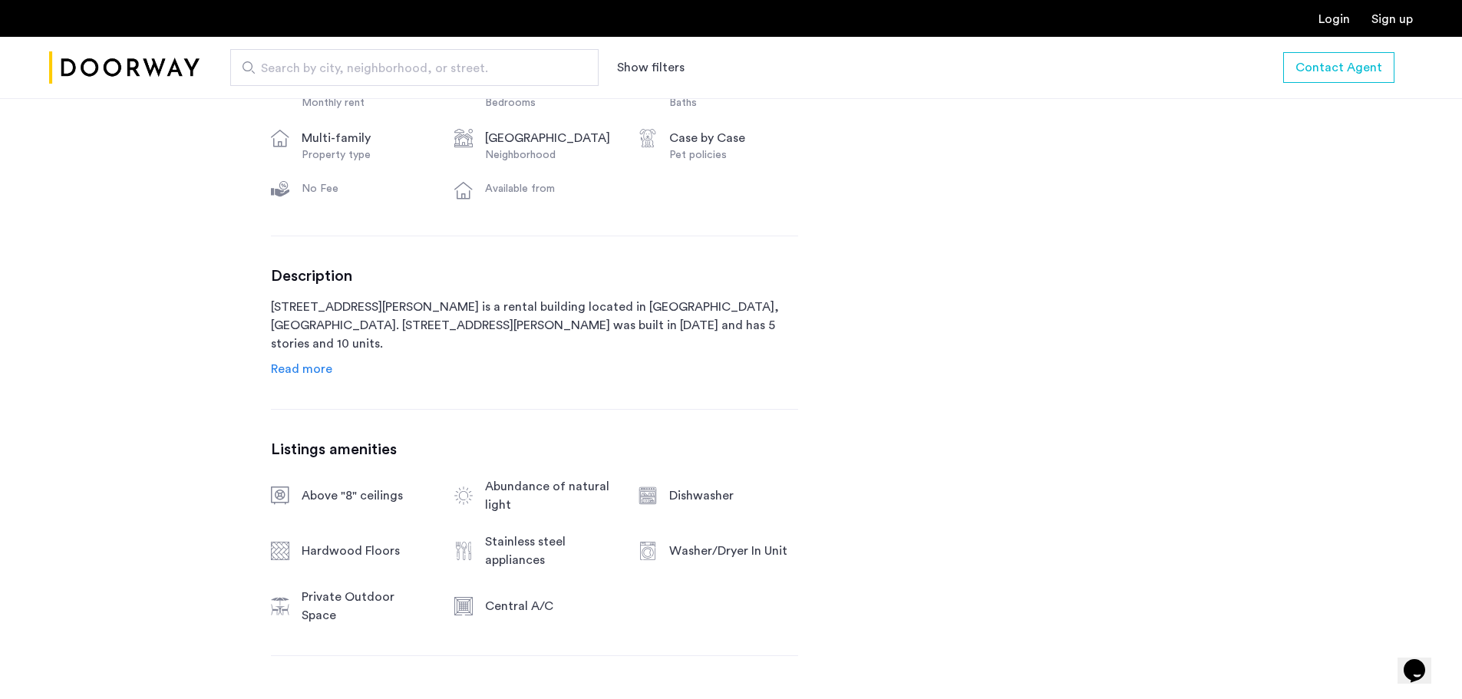
click at [292, 375] on span "Read more" at bounding box center [301, 369] width 61 height 12
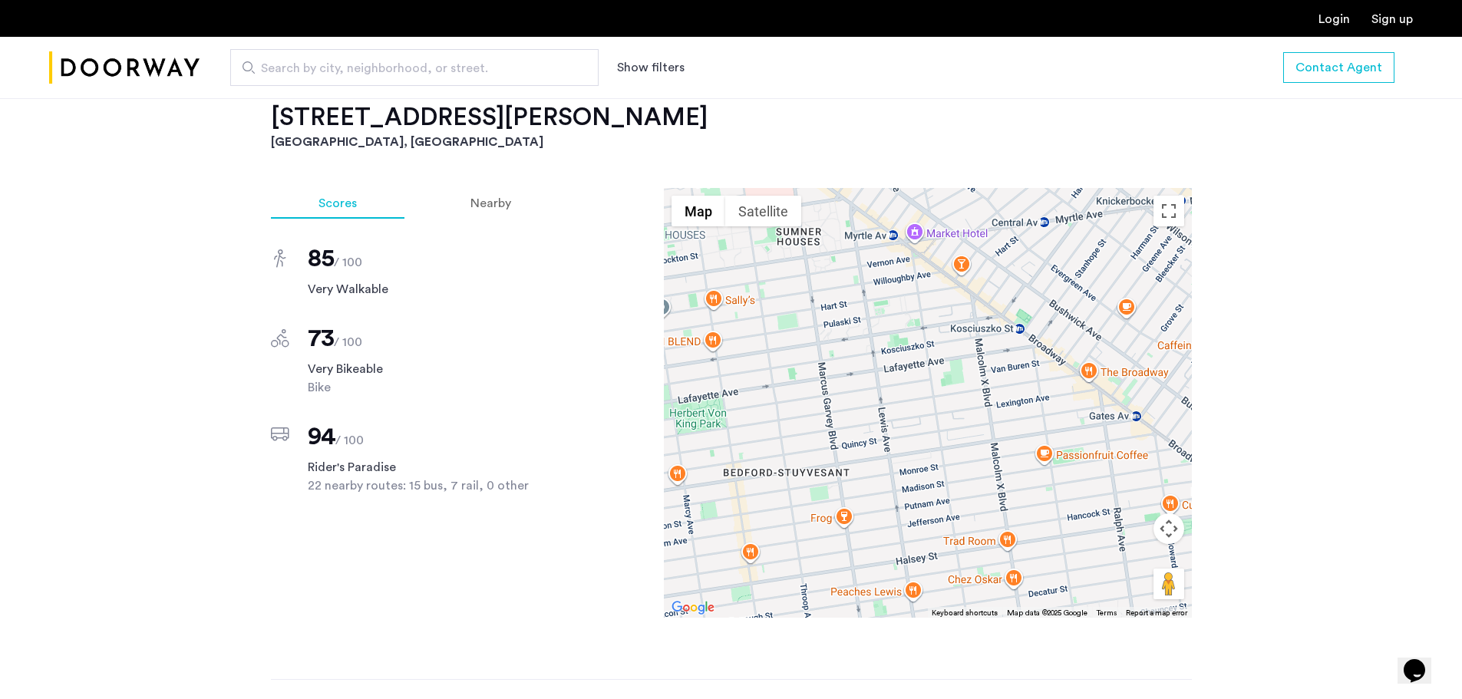
scroll to position [1535, 0]
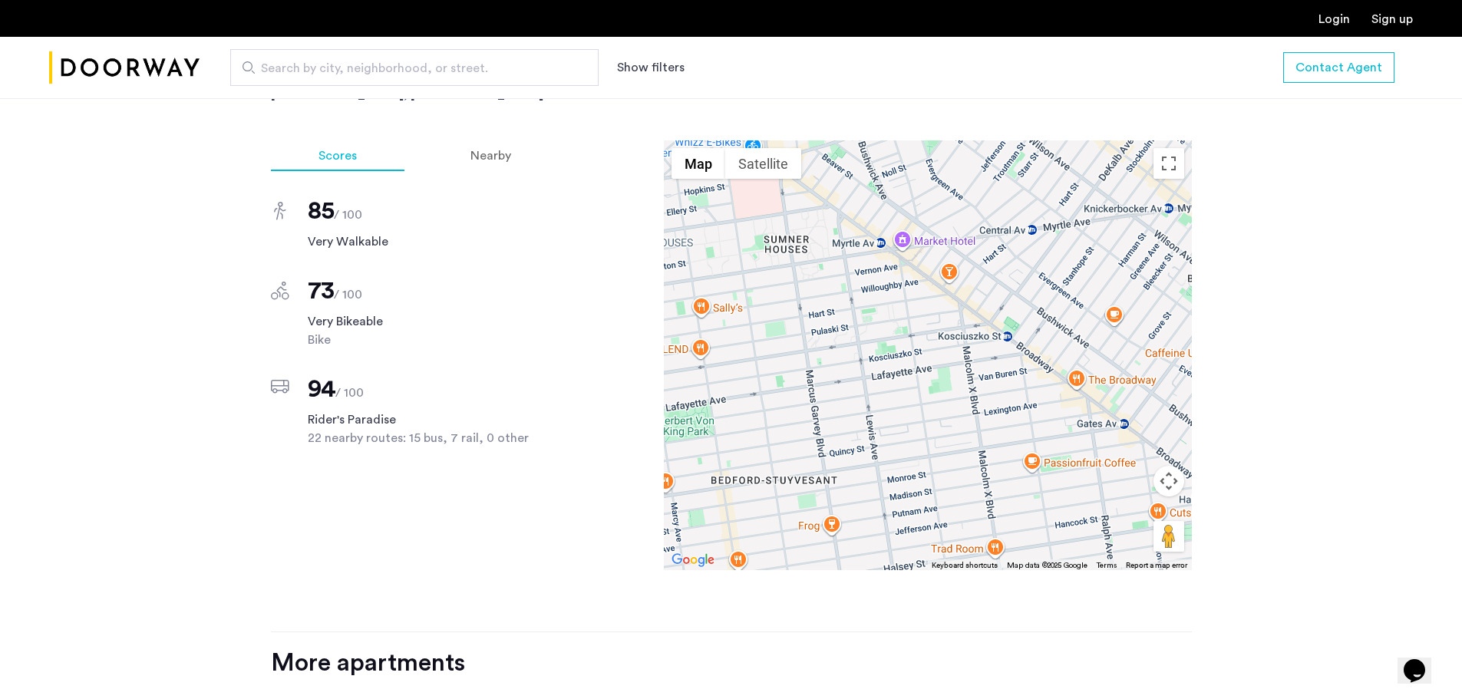
drag, startPoint x: 833, startPoint y: 344, endPoint x: 820, endPoint y: 401, distance: 58.1
click at [820, 401] on div at bounding box center [928, 355] width 528 height 430
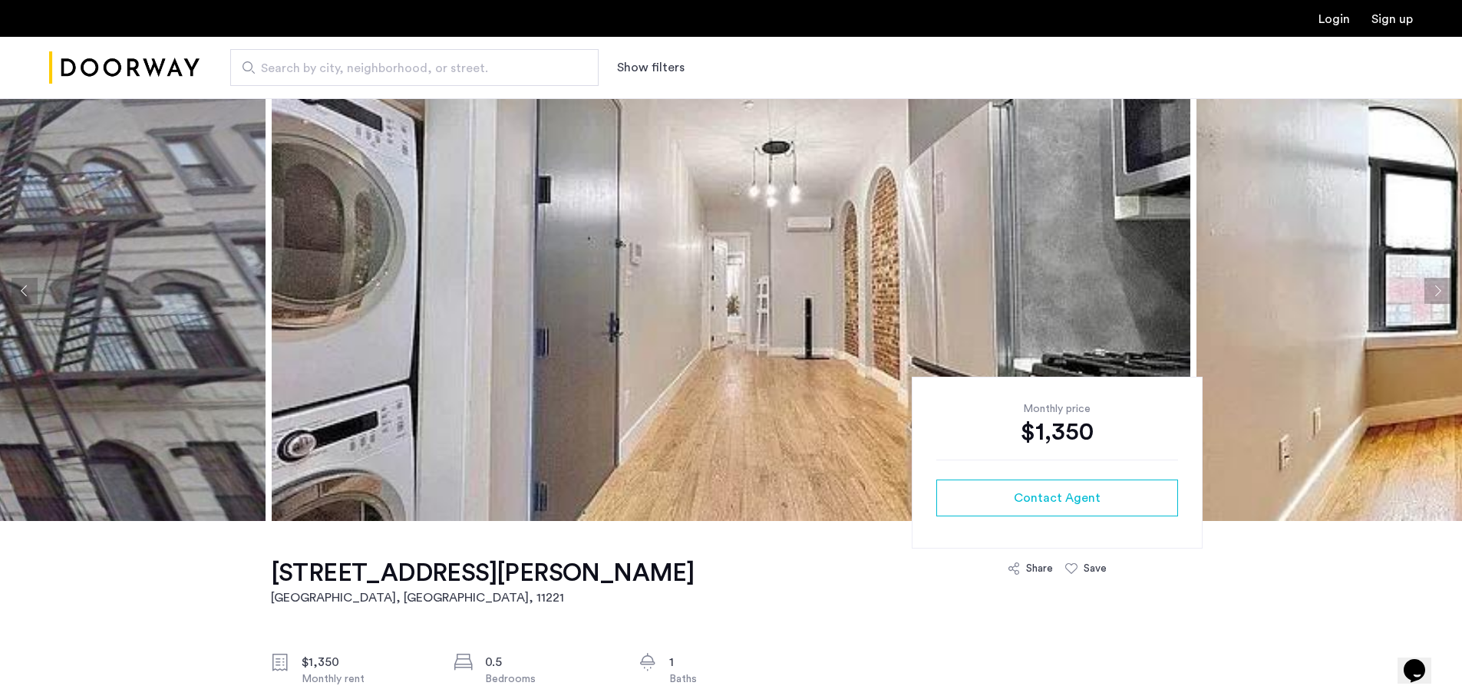
scroll to position [0, 0]
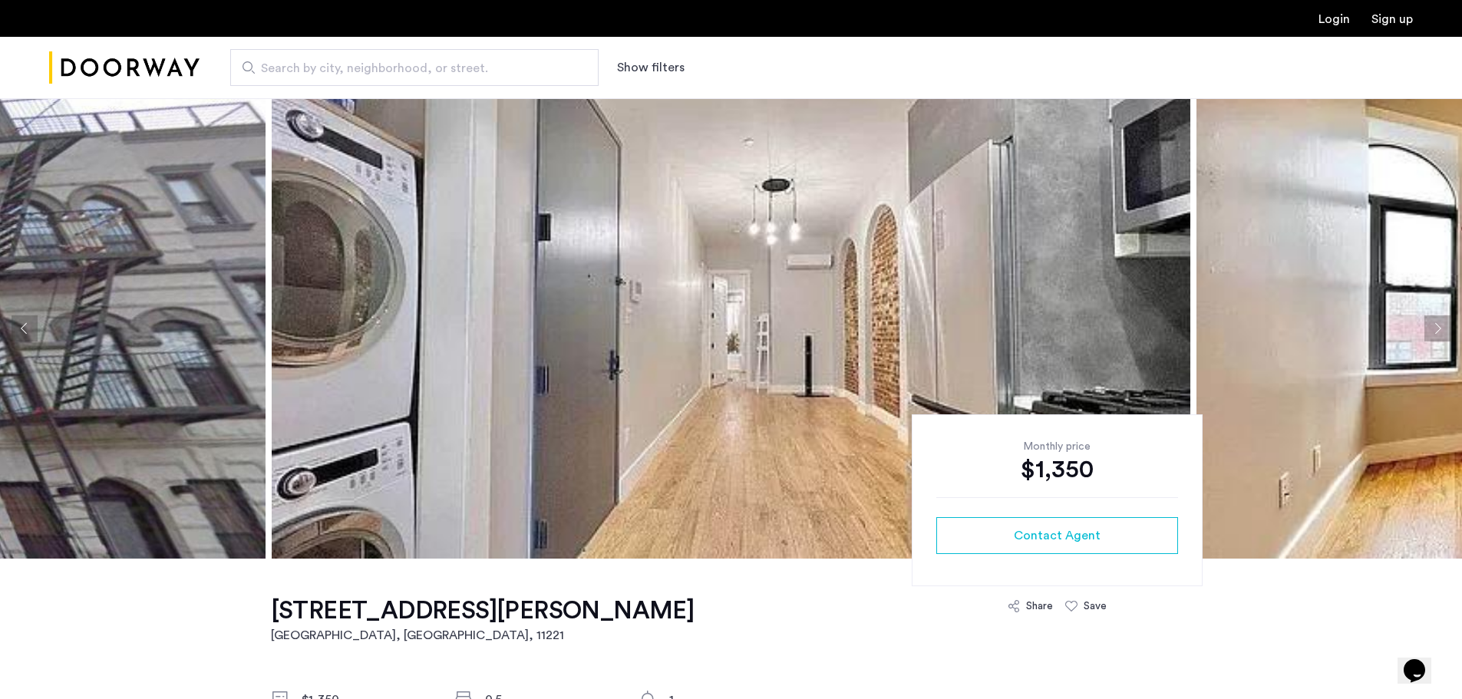
drag, startPoint x: 191, startPoint y: 365, endPoint x: 316, endPoint y: 387, distance: 127.1
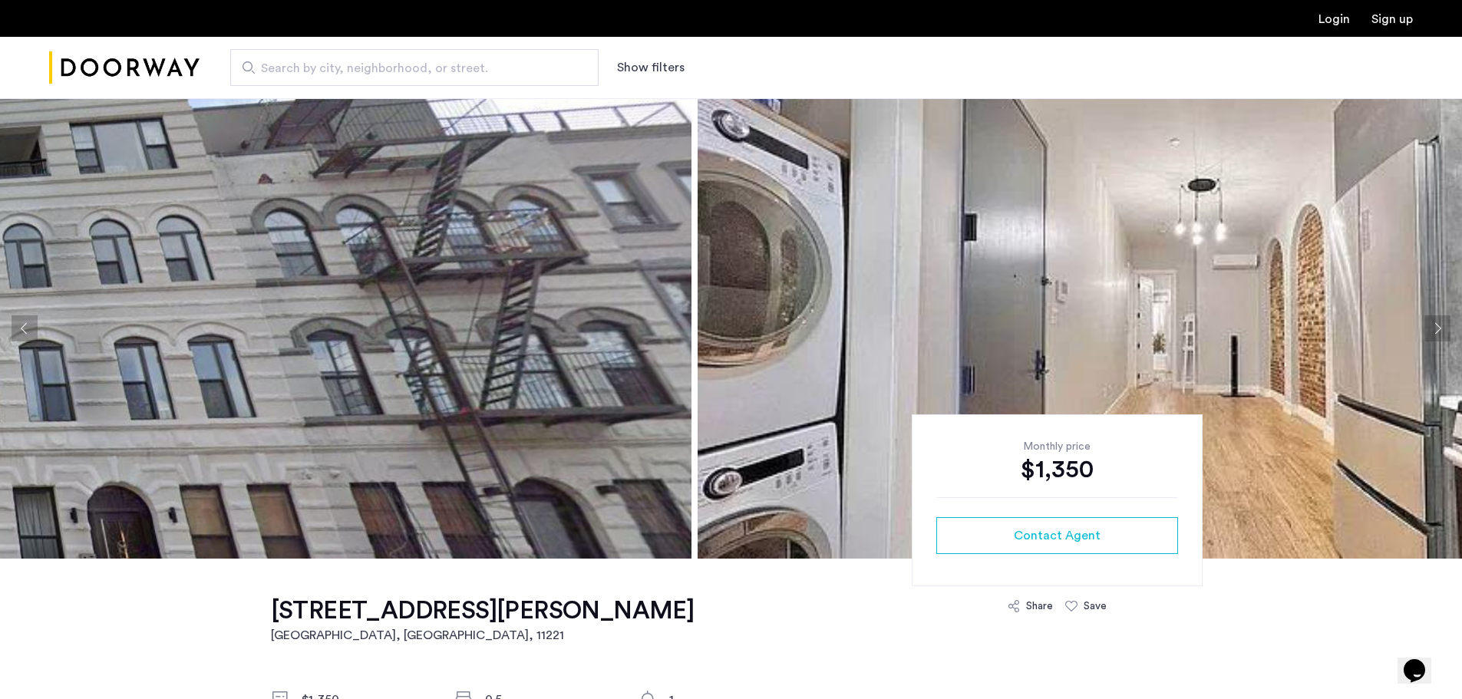
drag, startPoint x: 234, startPoint y: 358, endPoint x: 398, endPoint y: 380, distance: 164.9
click at [660, 421] on img at bounding box center [232, 328] width 919 height 461
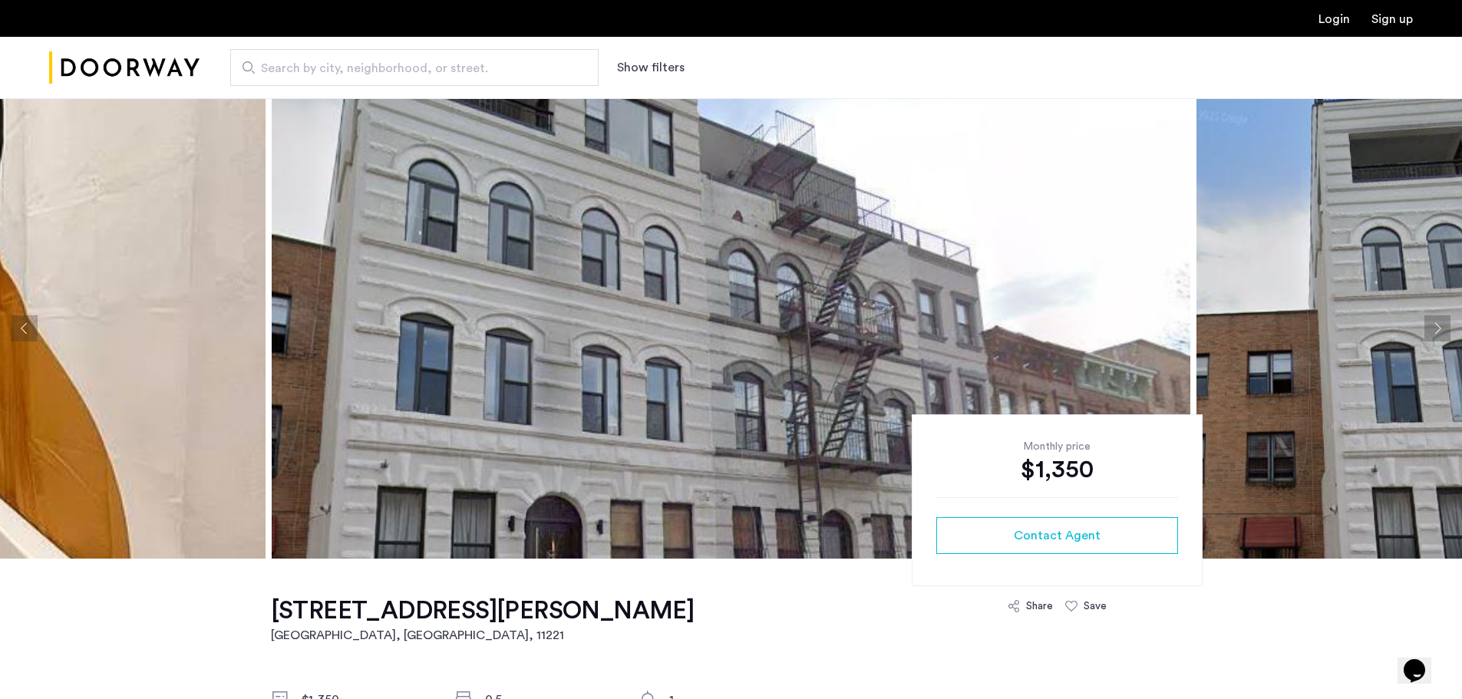
drag, startPoint x: 725, startPoint y: 394, endPoint x: 1050, endPoint y: 433, distance: 327.0
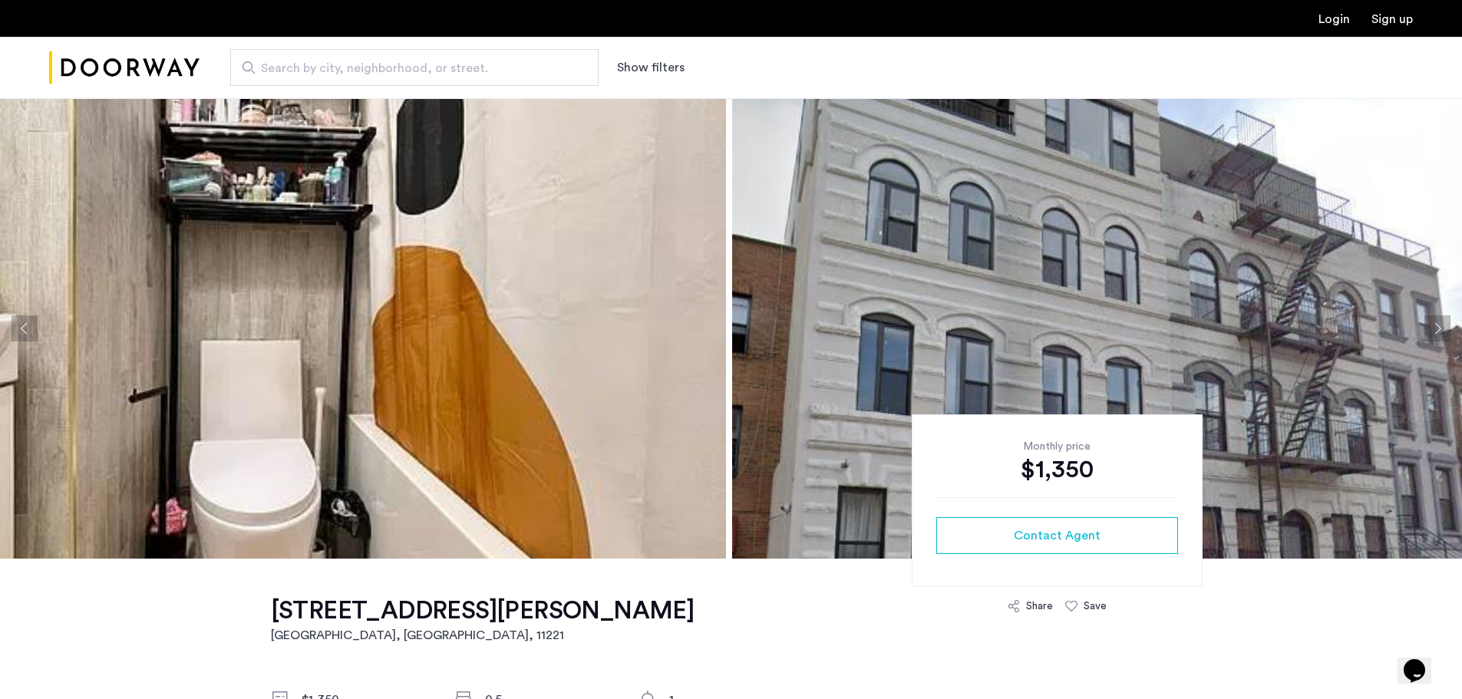
drag, startPoint x: 1006, startPoint y: 388, endPoint x: 1213, endPoint y: 388, distance: 207.2
click at [1213, 388] on img at bounding box center [1191, 328] width 919 height 461
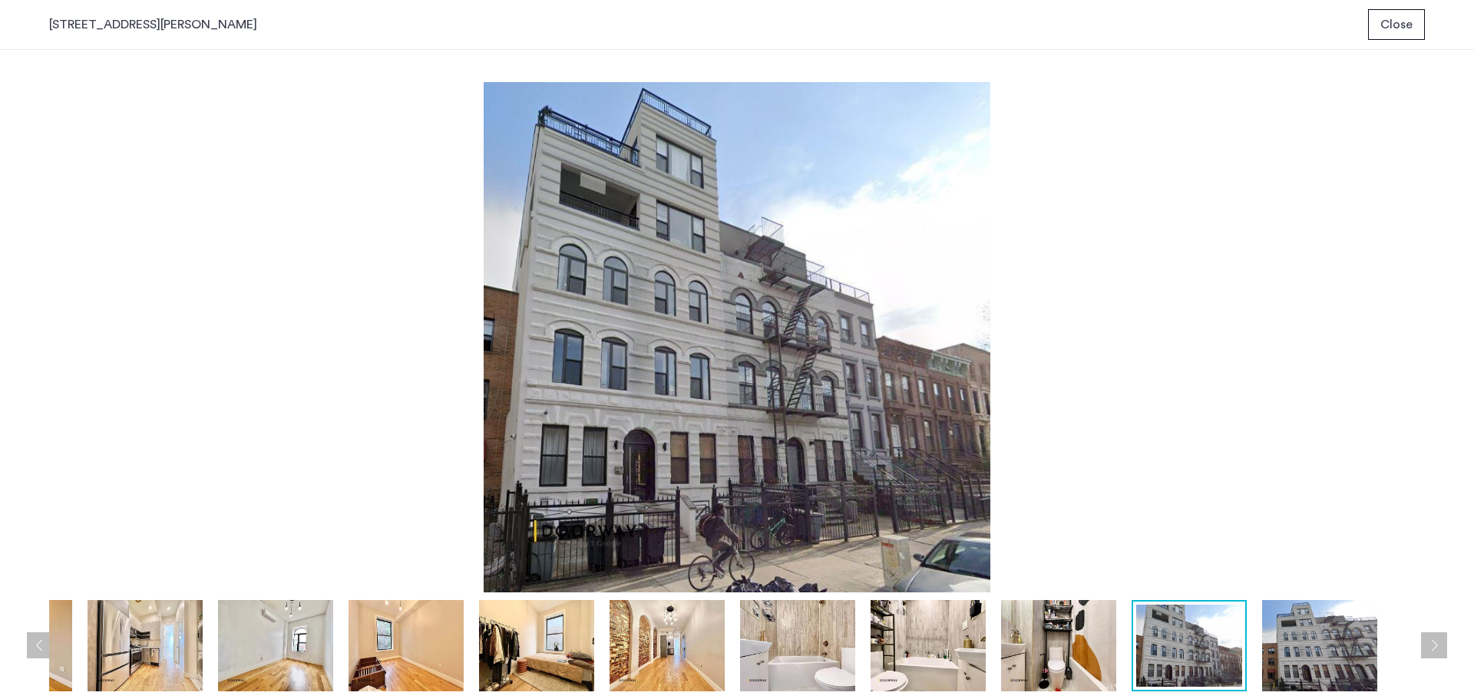
click at [1385, 22] on span "Close" at bounding box center [1396, 24] width 32 height 18
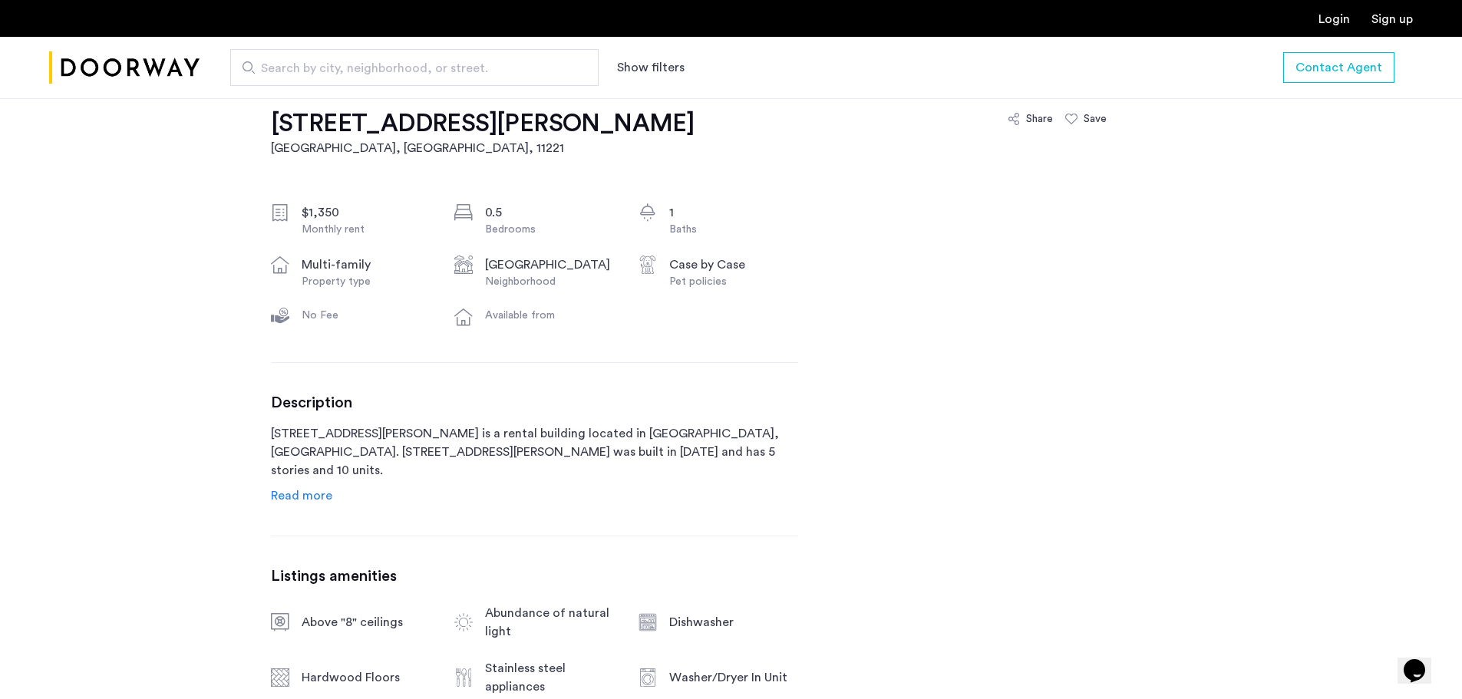
scroll to position [537, 0]
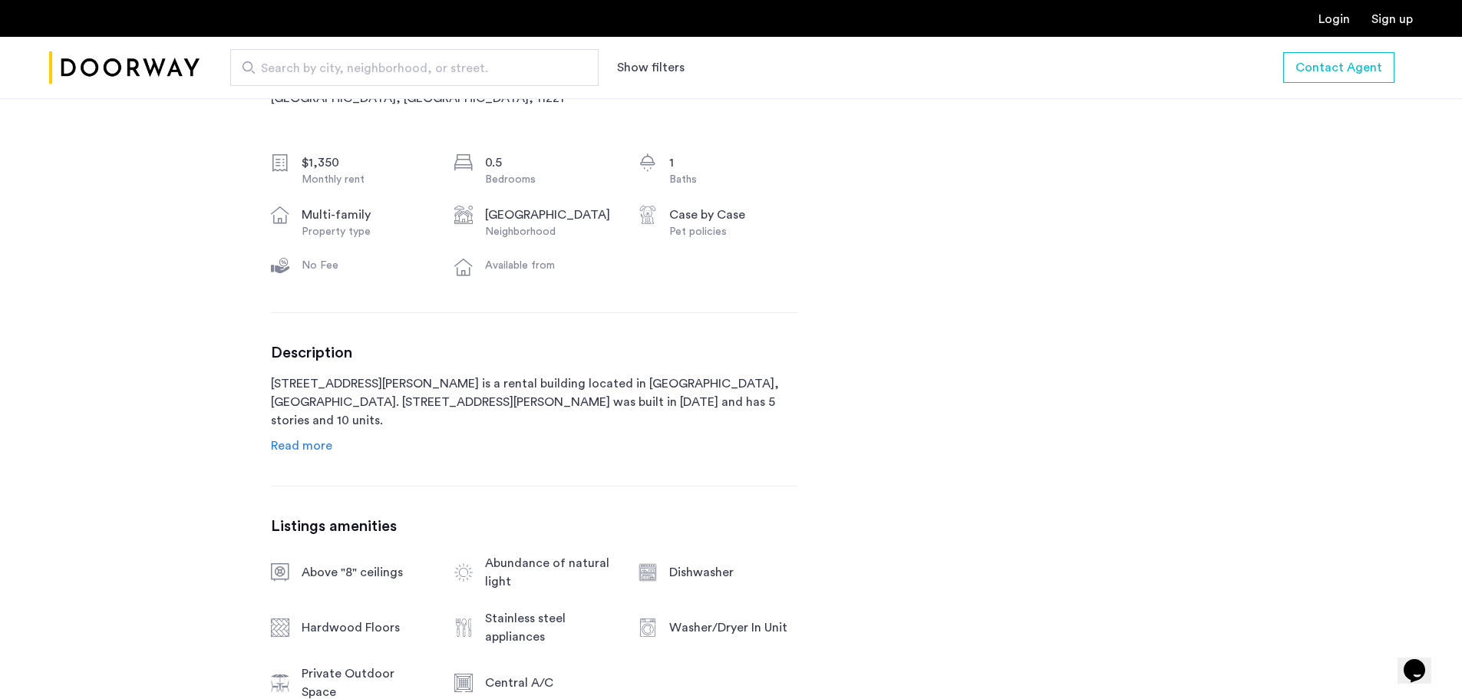
click at [321, 452] on span "Read more" at bounding box center [301, 446] width 61 height 12
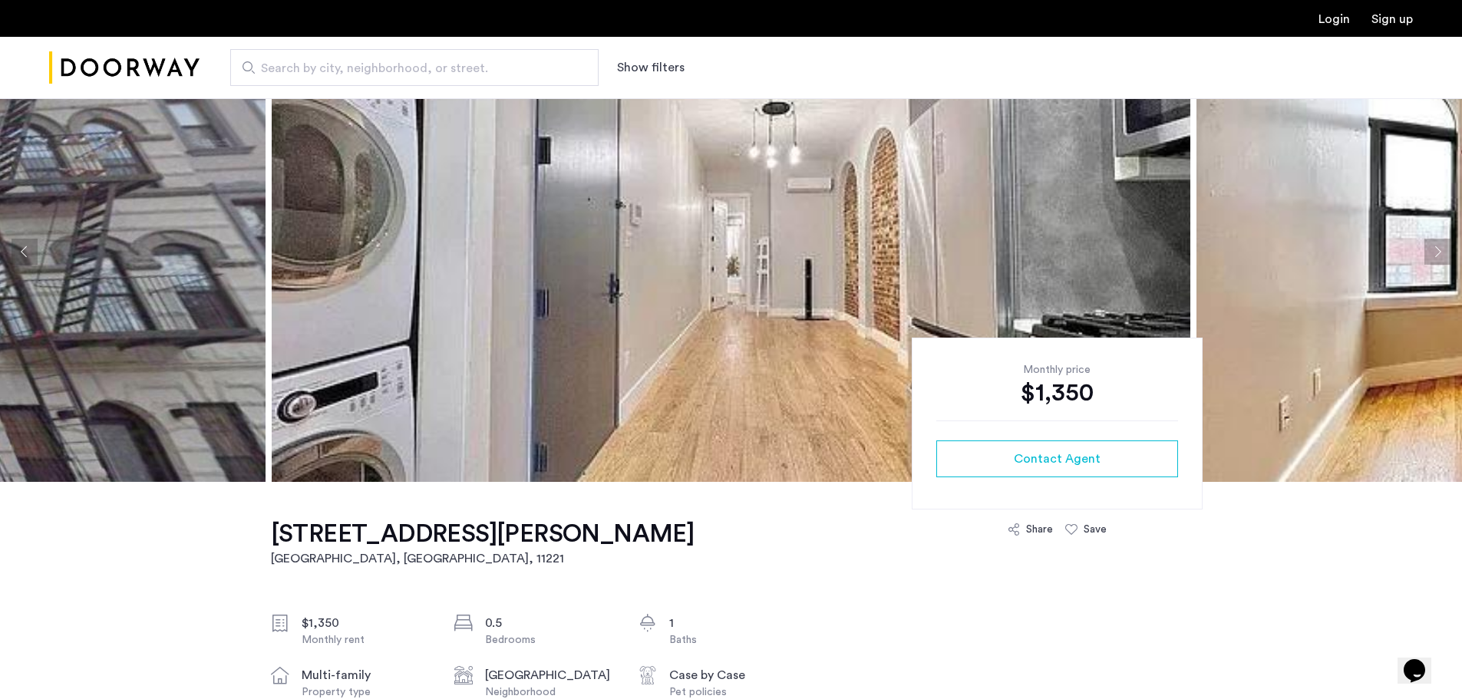
scroll to position [0, 0]
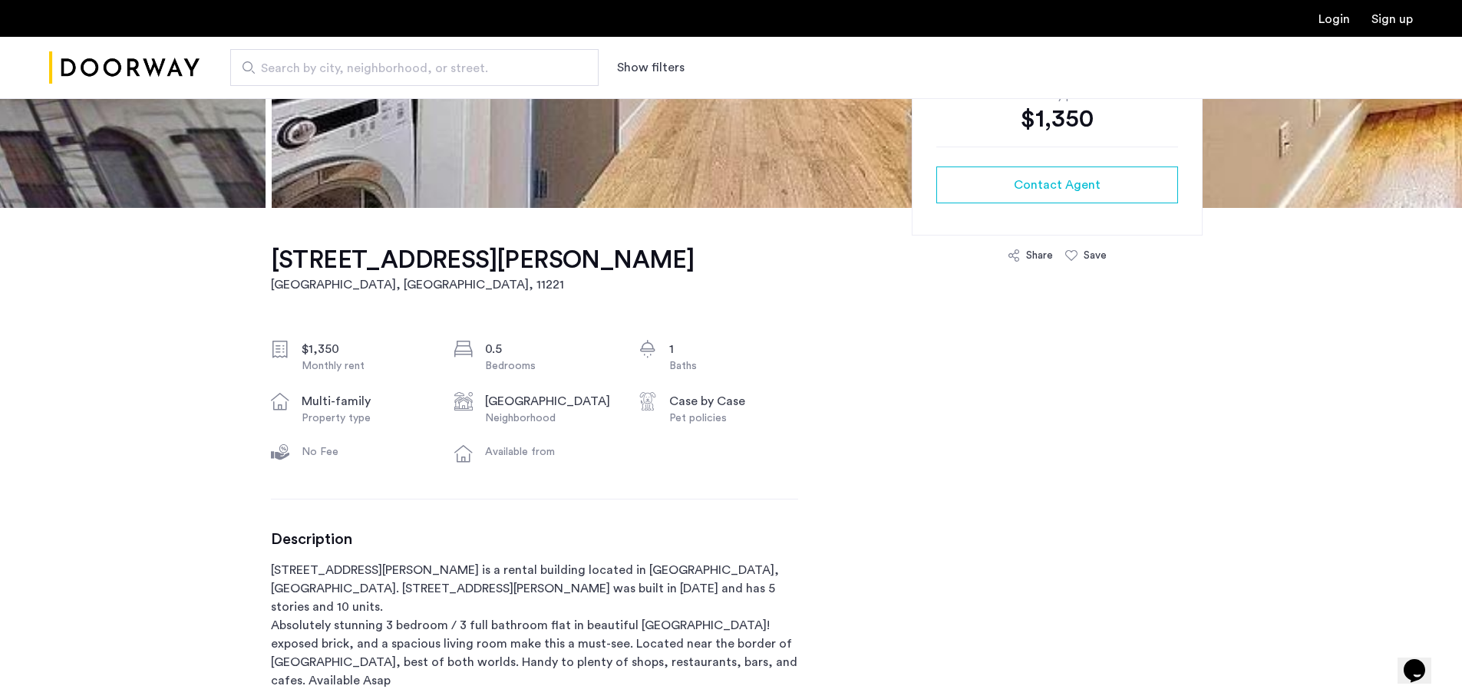
scroll to position [384, 0]
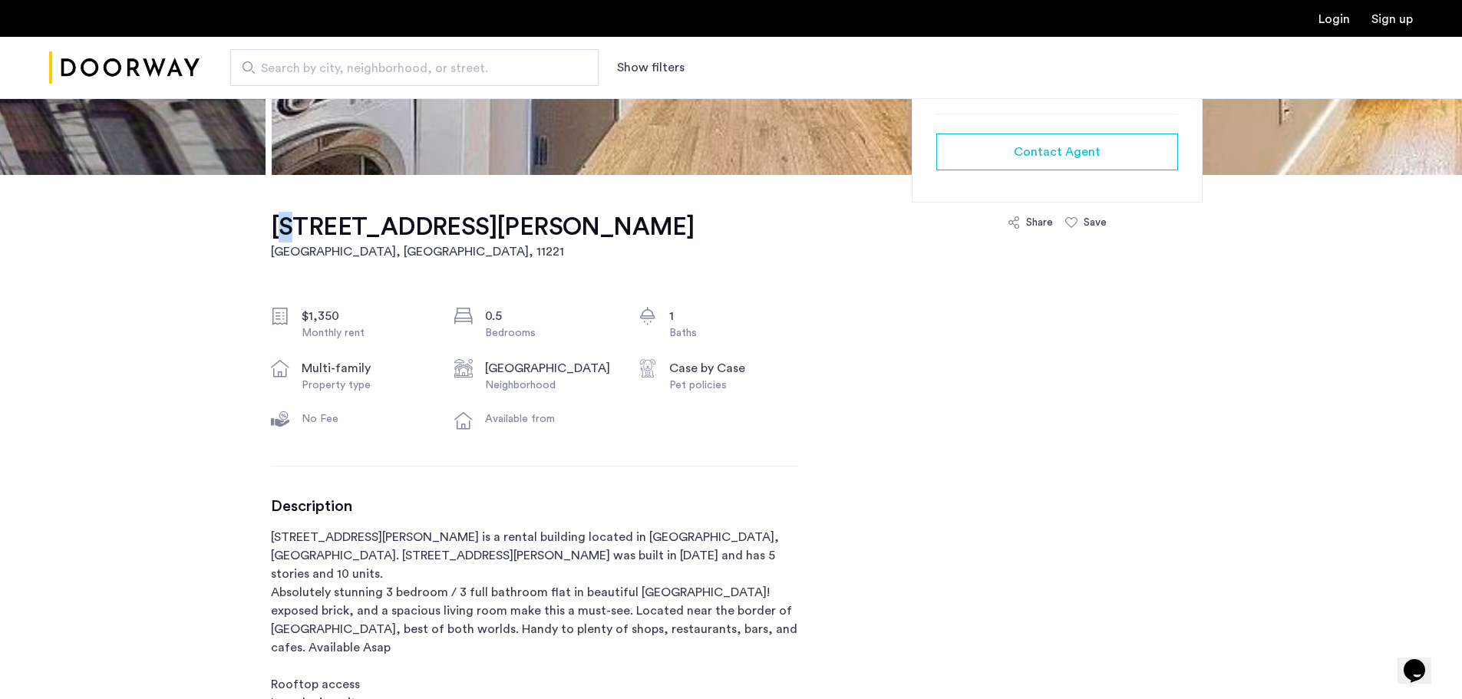
drag, startPoint x: 264, startPoint y: 229, endPoint x: 279, endPoint y: 227, distance: 14.8
drag, startPoint x: 269, startPoint y: 227, endPoint x: 486, endPoint y: 234, distance: 217.3
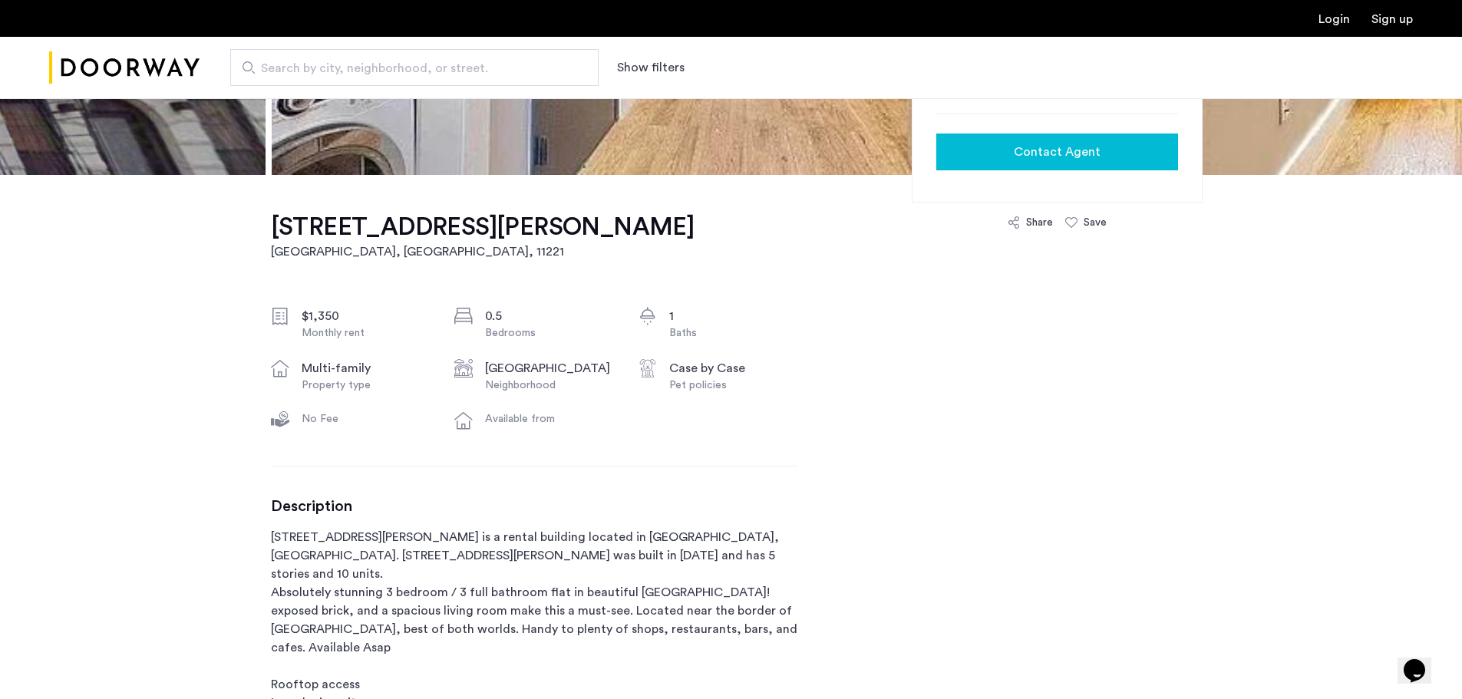
click at [1064, 163] on button "Contact Agent" at bounding box center [1057, 152] width 242 height 37
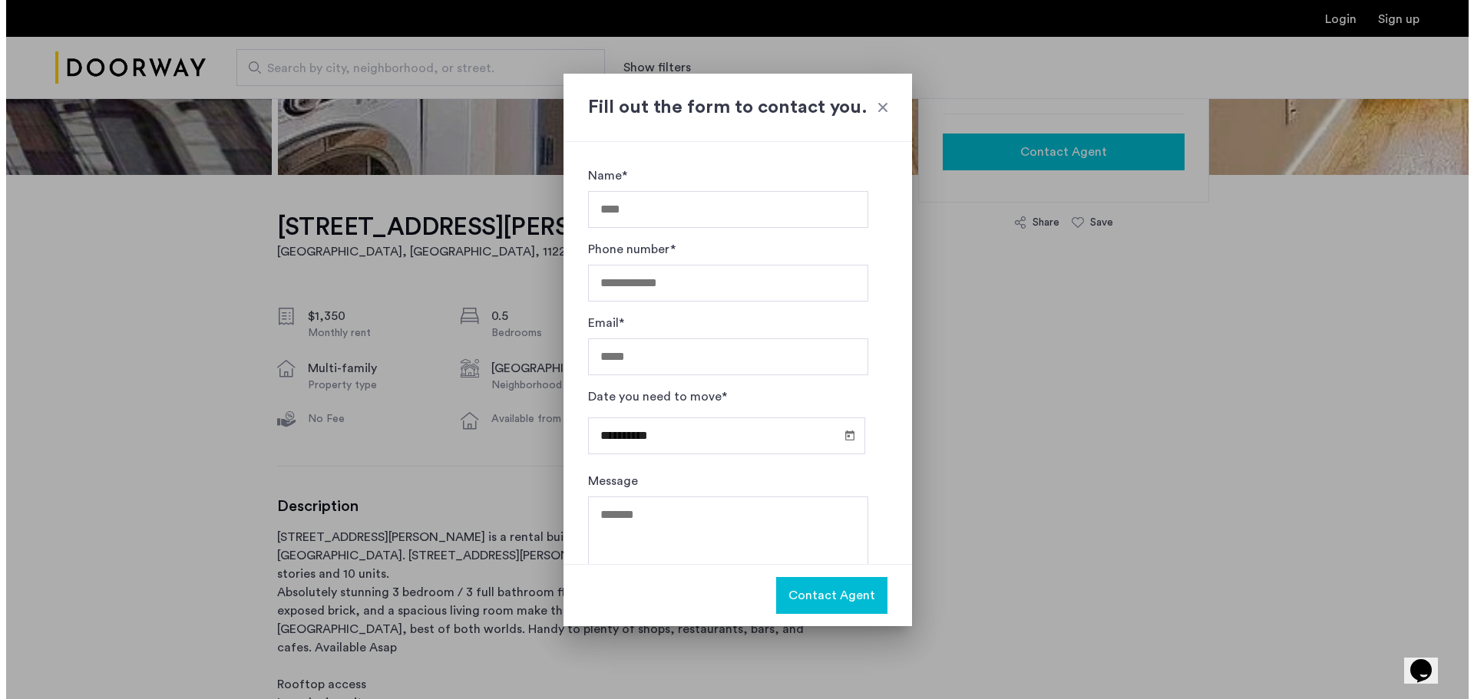
scroll to position [0, 0]
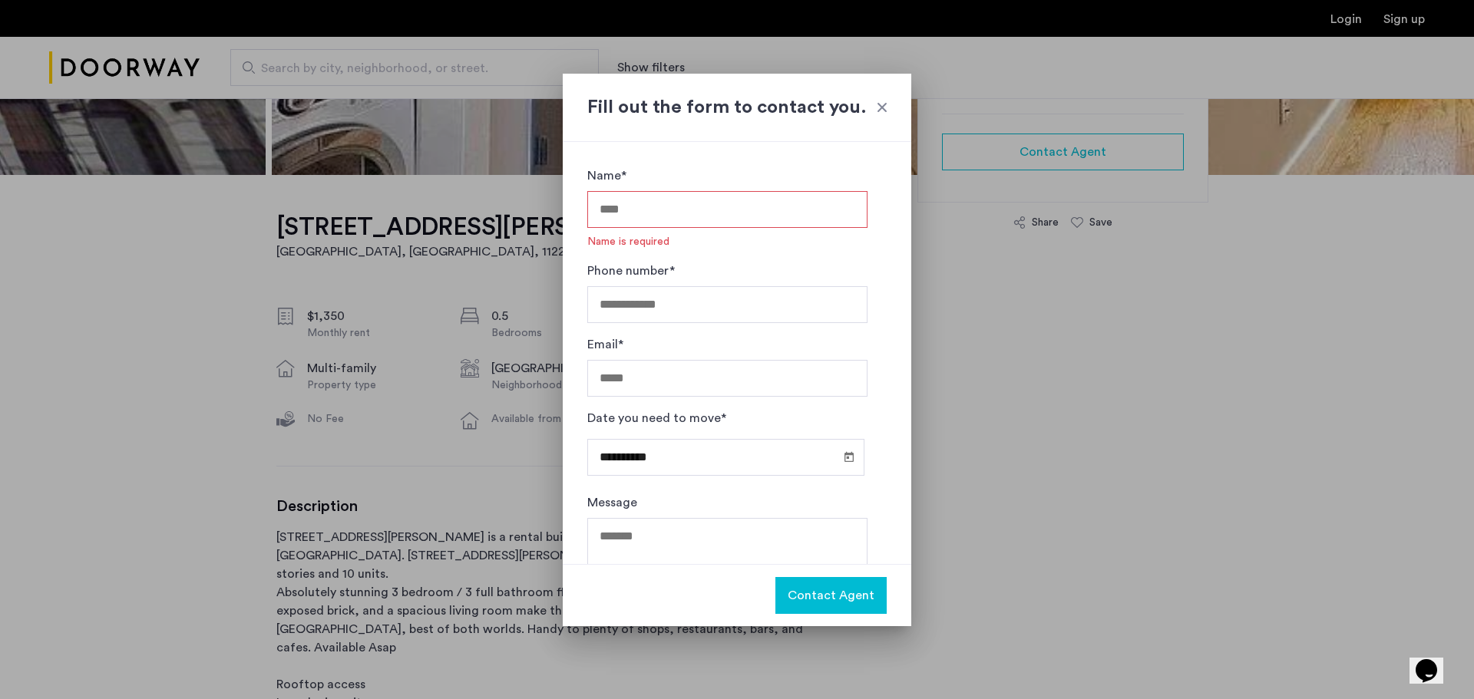
click at [880, 109] on div at bounding box center [881, 107] width 15 height 15
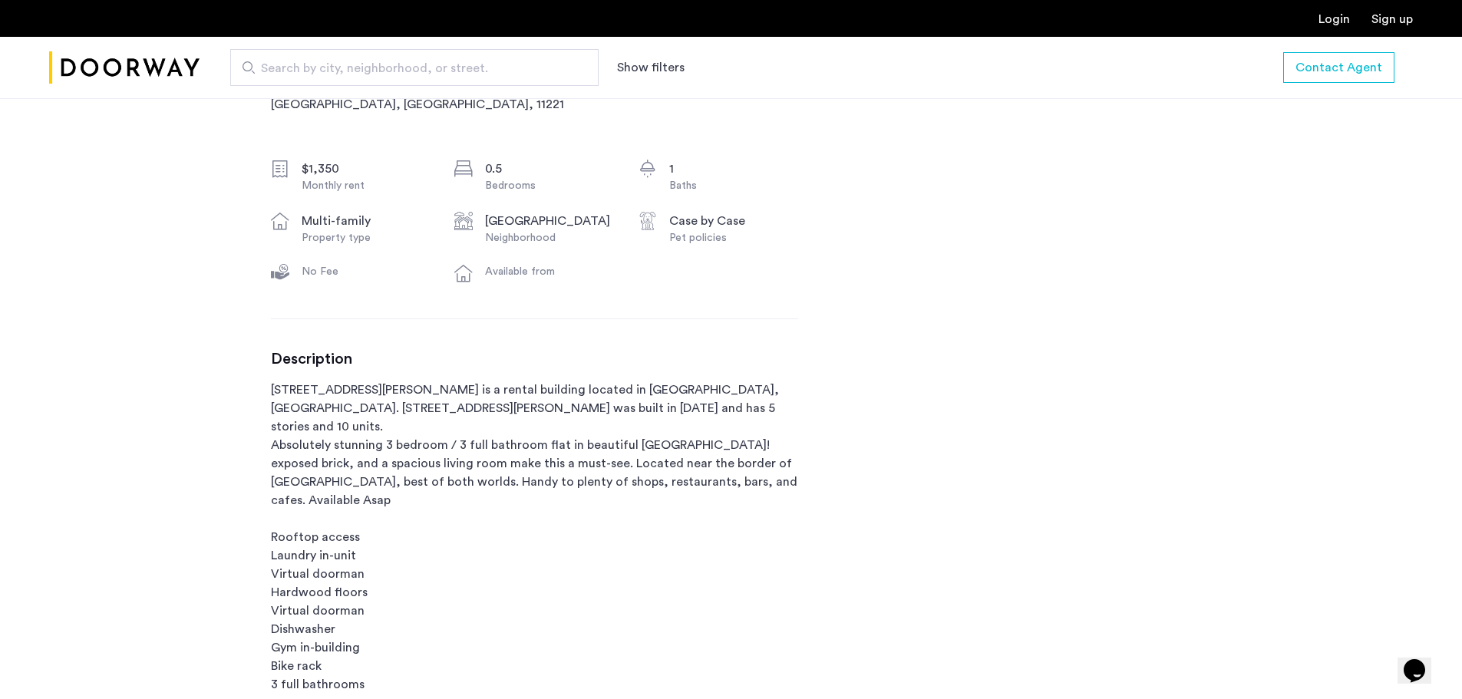
scroll to position [844, 0]
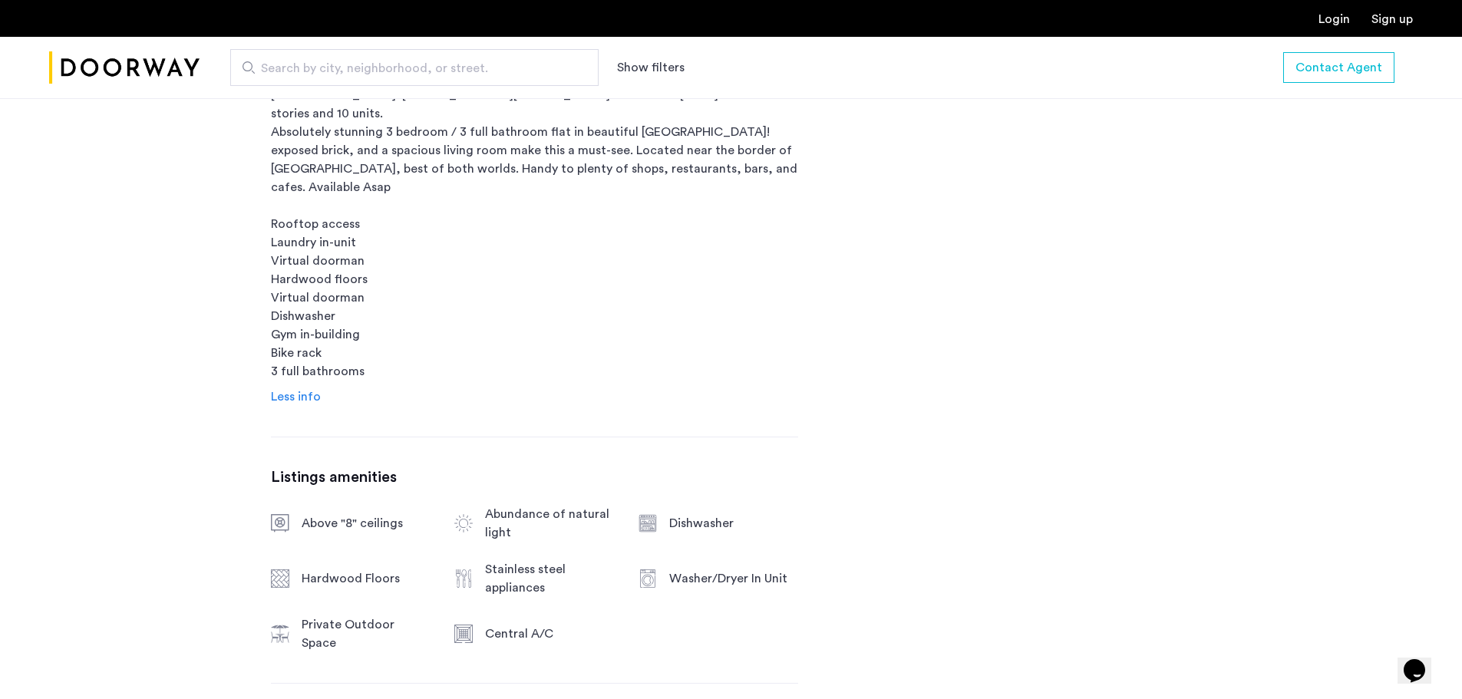
drag, startPoint x: 288, startPoint y: 391, endPoint x: 309, endPoint y: 390, distance: 20.7
click at [288, 391] on span "Less info" at bounding box center [296, 397] width 50 height 12
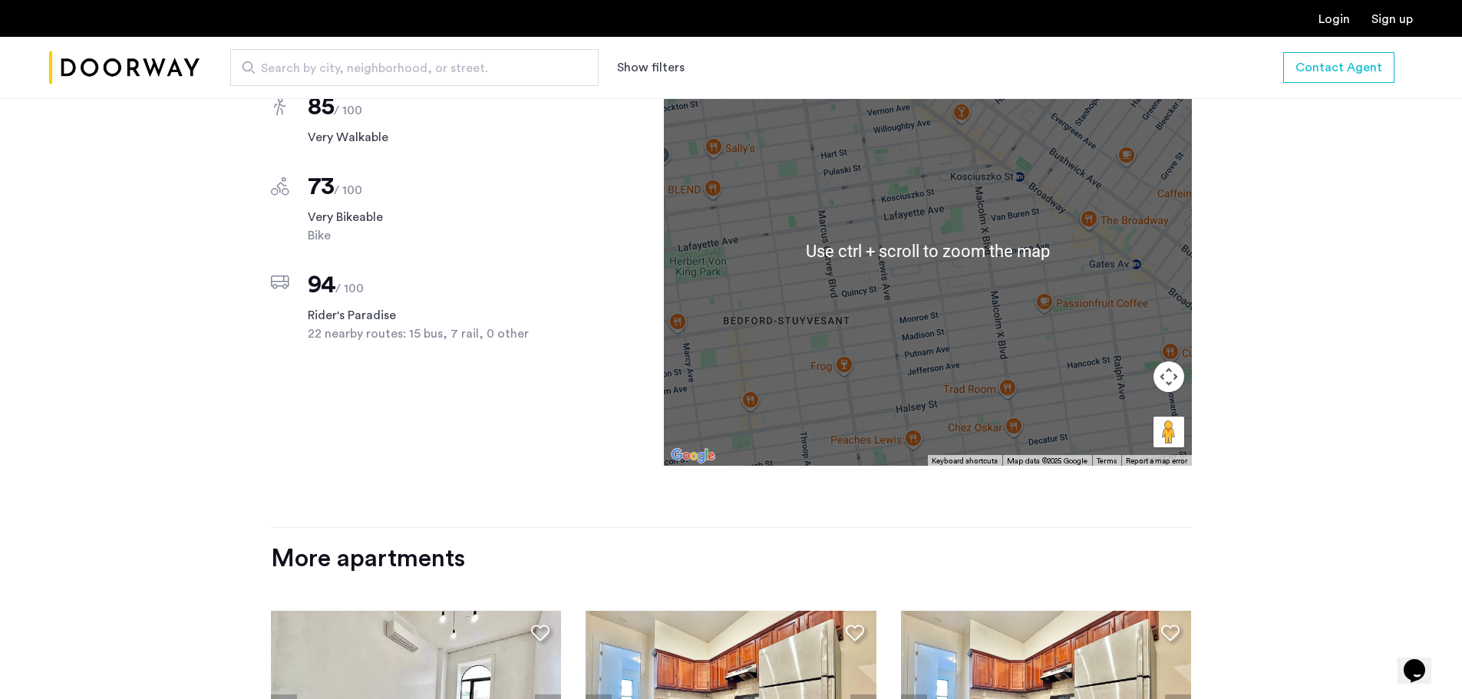
scroll to position [1689, 0]
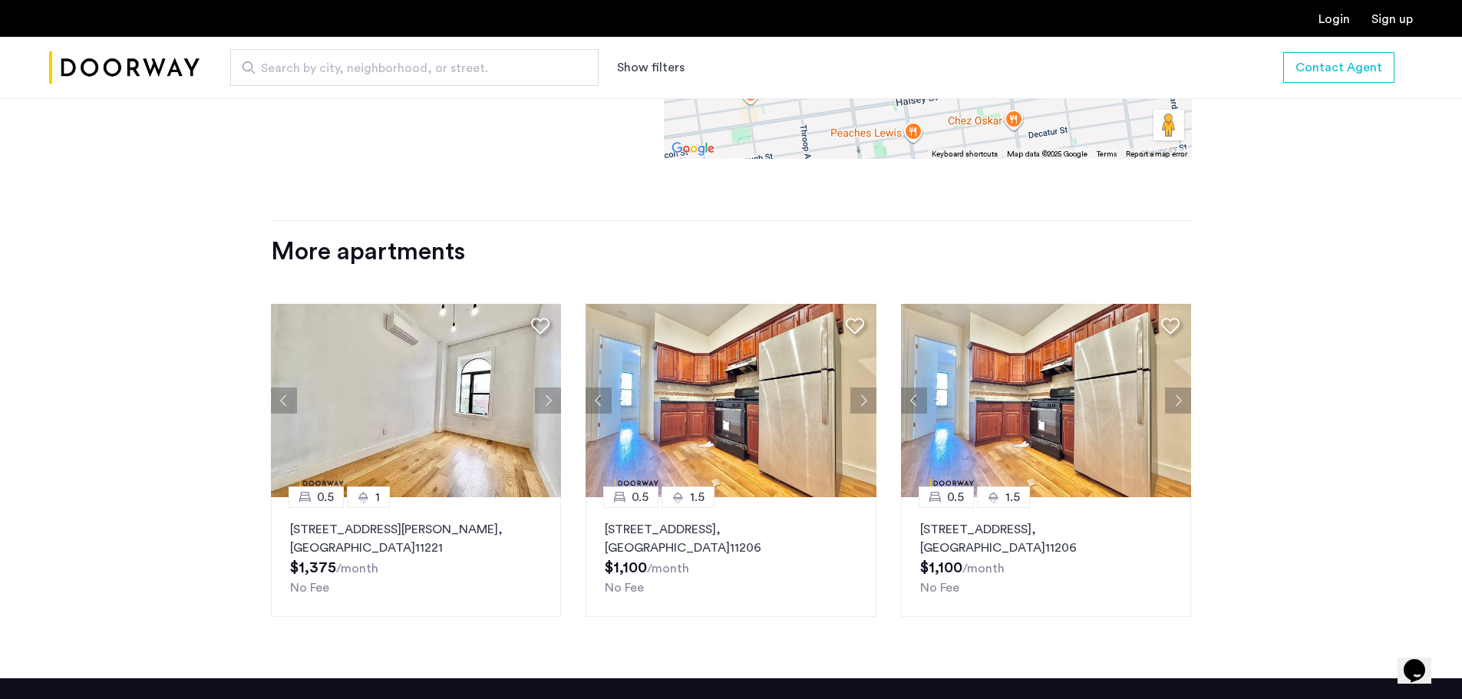
click at [1042, 428] on img at bounding box center [1046, 400] width 291 height 193
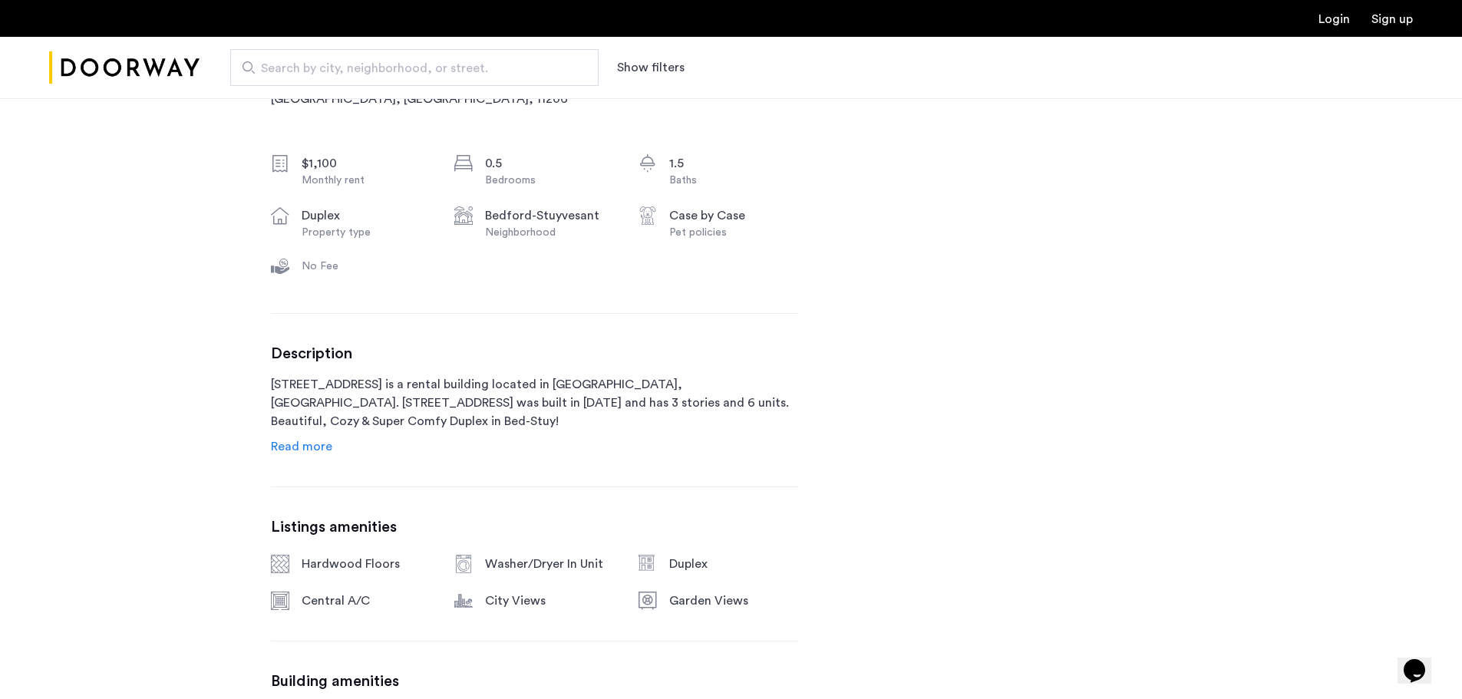
scroll to position [537, 0]
click at [320, 447] on span "Read more" at bounding box center [301, 446] width 61 height 12
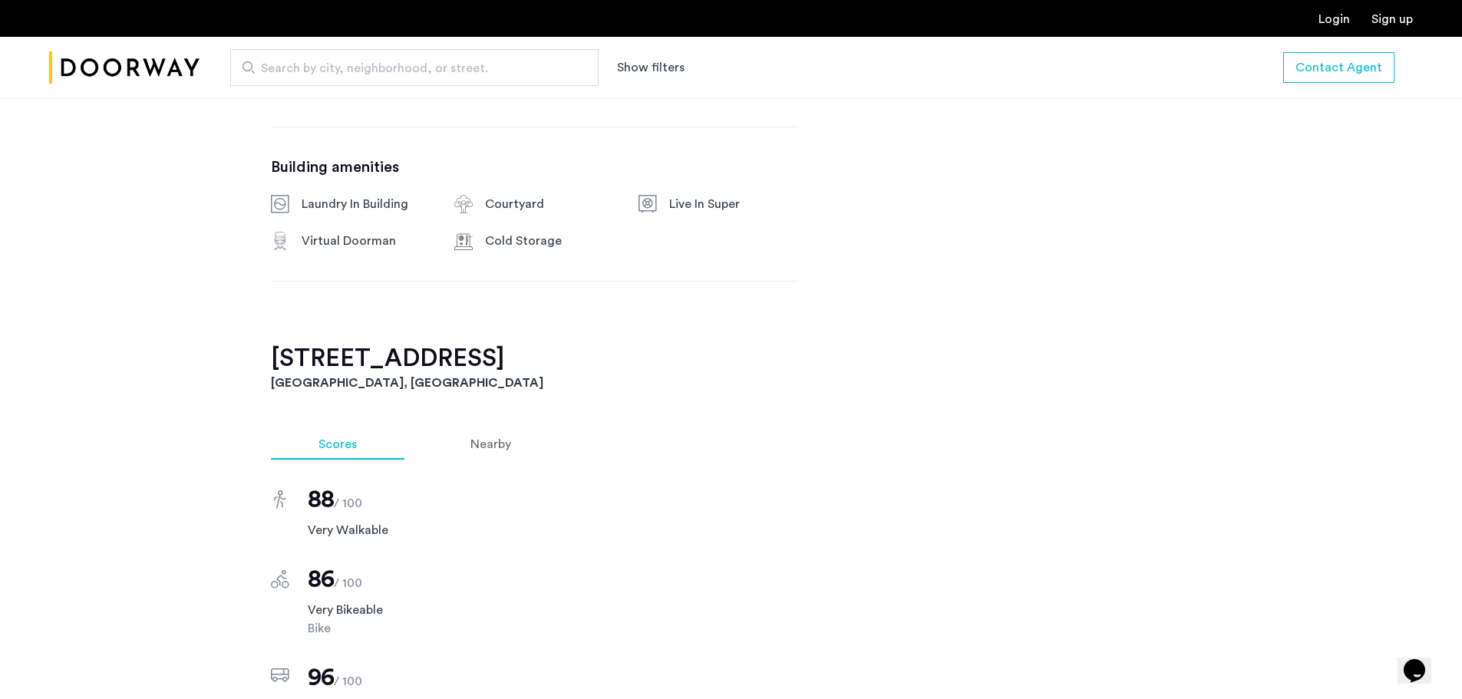
scroll to position [1382, 0]
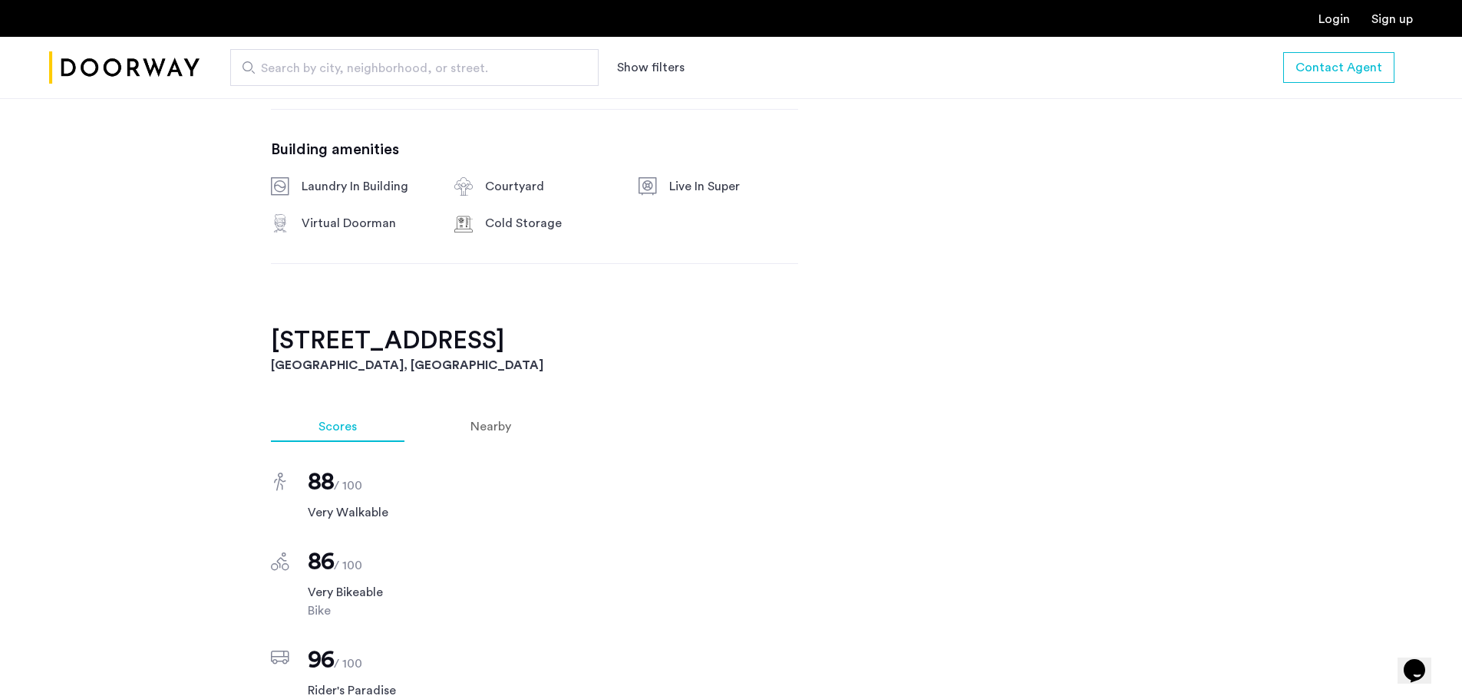
drag, startPoint x: 471, startPoint y: 345, endPoint x: 299, endPoint y: 351, distance: 172.0
click at [266, 346] on div "[STREET_ADDRESS] $1,100 Monthly rent 0.5 Bedrooms 1.5 Baths duplex Property typ…" at bounding box center [731, 244] width 967 height 2134
drag, startPoint x: 325, startPoint y: 356, endPoint x: 478, endPoint y: 405, distance: 160.4
click at [478, 408] on div "[STREET_ADDRESS] Scores Nearby 88 / 100 Very Walkable 86 / 100 Very Bikeable Bi…" at bounding box center [731, 614] width 921 height 578
drag, startPoint x: 470, startPoint y: 345, endPoint x: 273, endPoint y: 342, distance: 196.5
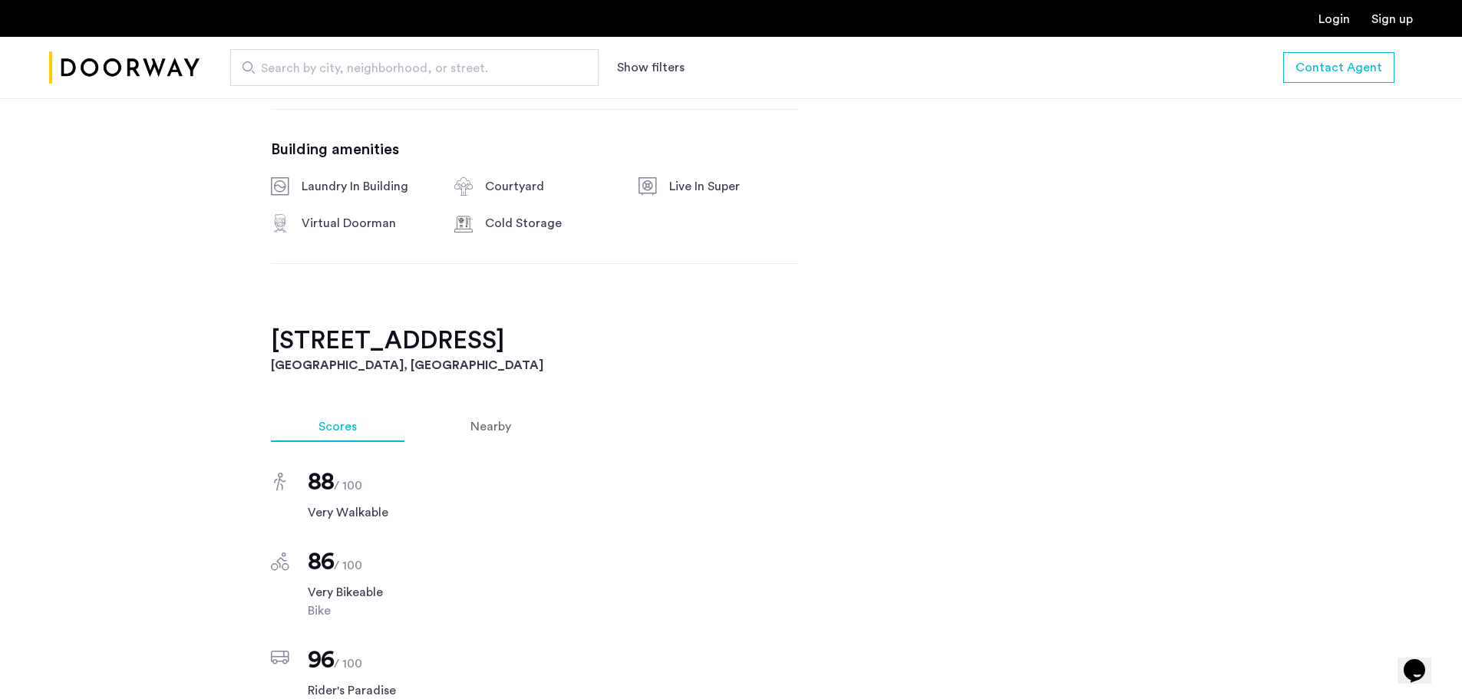
click at [273, 342] on h2 "[STREET_ADDRESS]" at bounding box center [731, 340] width 921 height 31
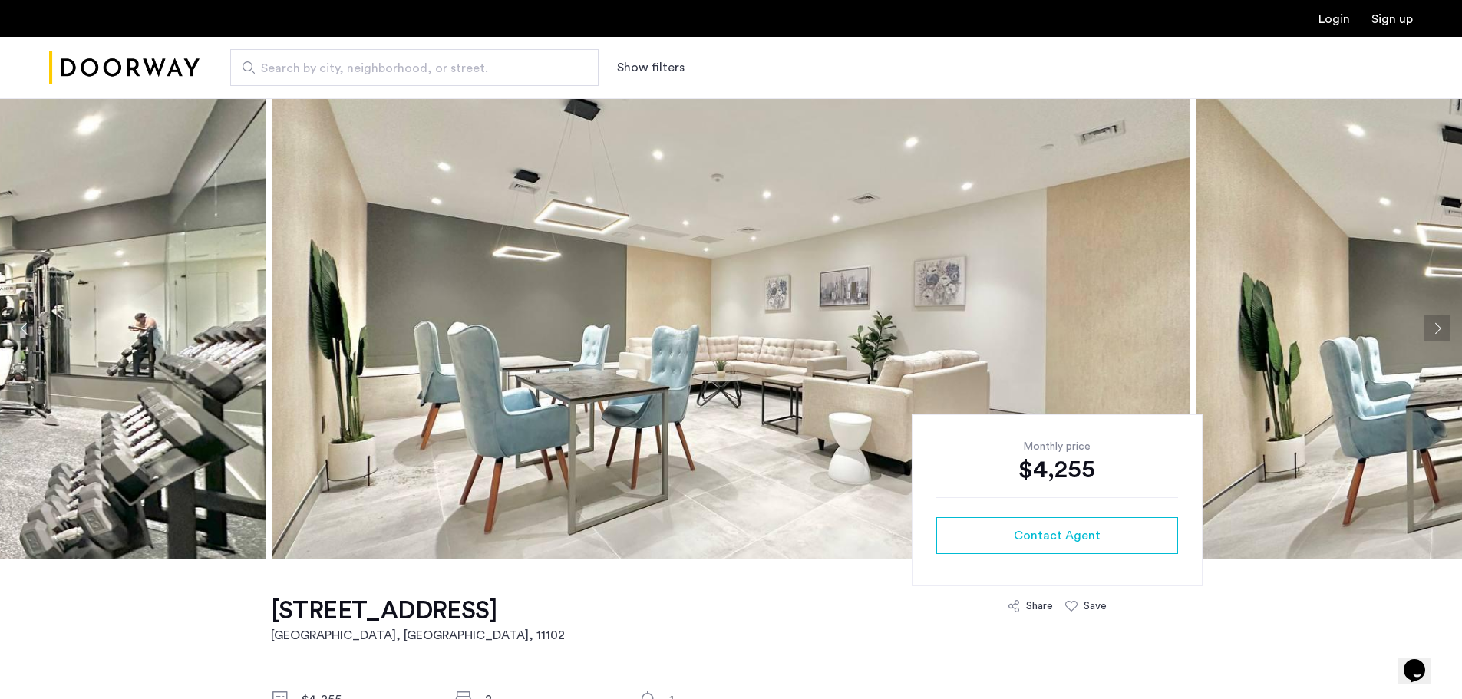
click at [18, 316] on button "Previous apartment" at bounding box center [25, 328] width 26 height 26
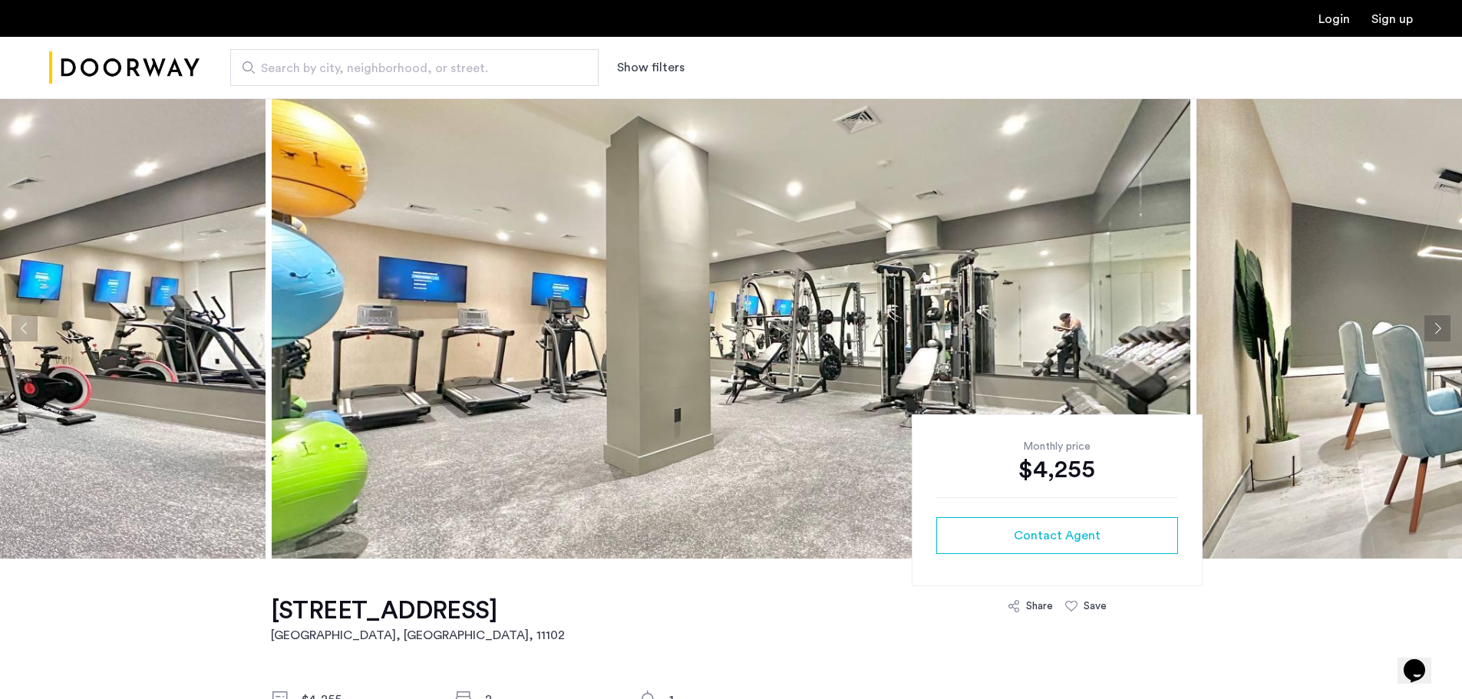
click at [1431, 325] on button "Next apartment" at bounding box center [1438, 328] width 26 height 26
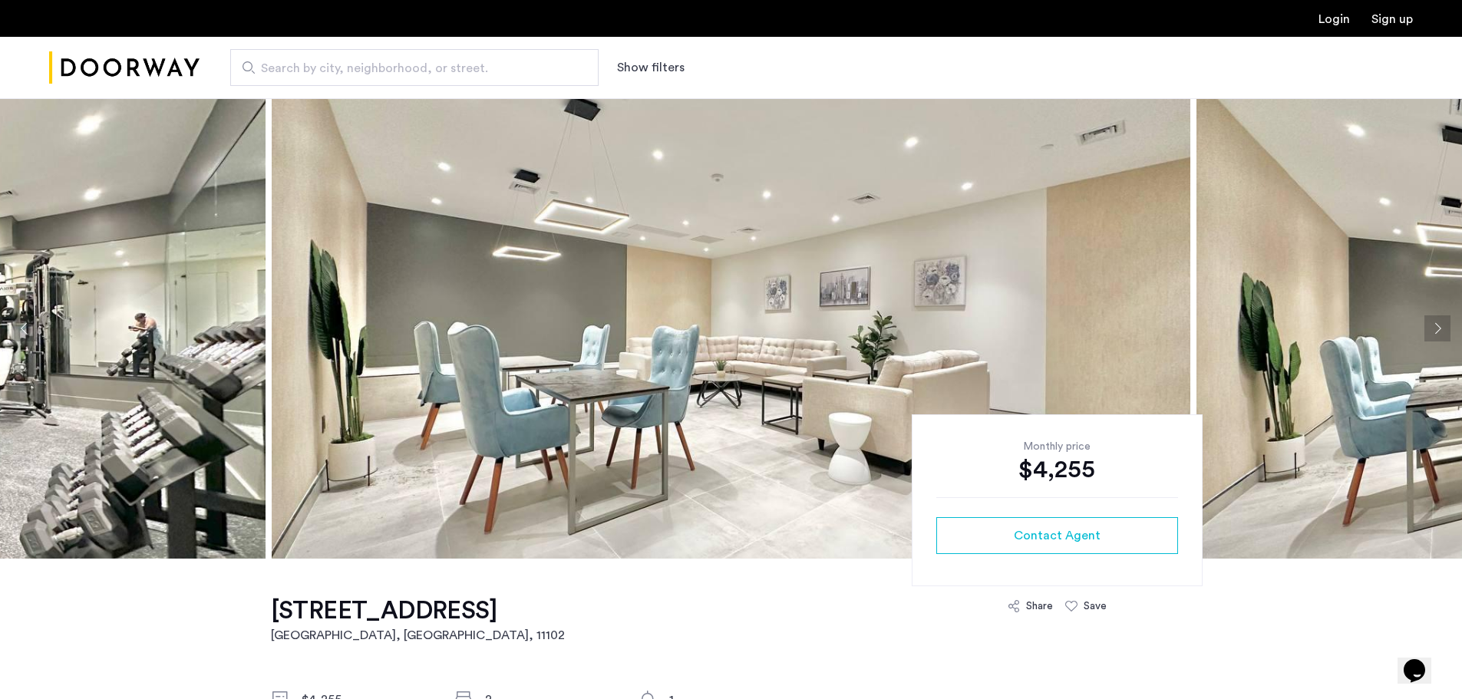
click at [1432, 325] on button "Next apartment" at bounding box center [1438, 328] width 26 height 26
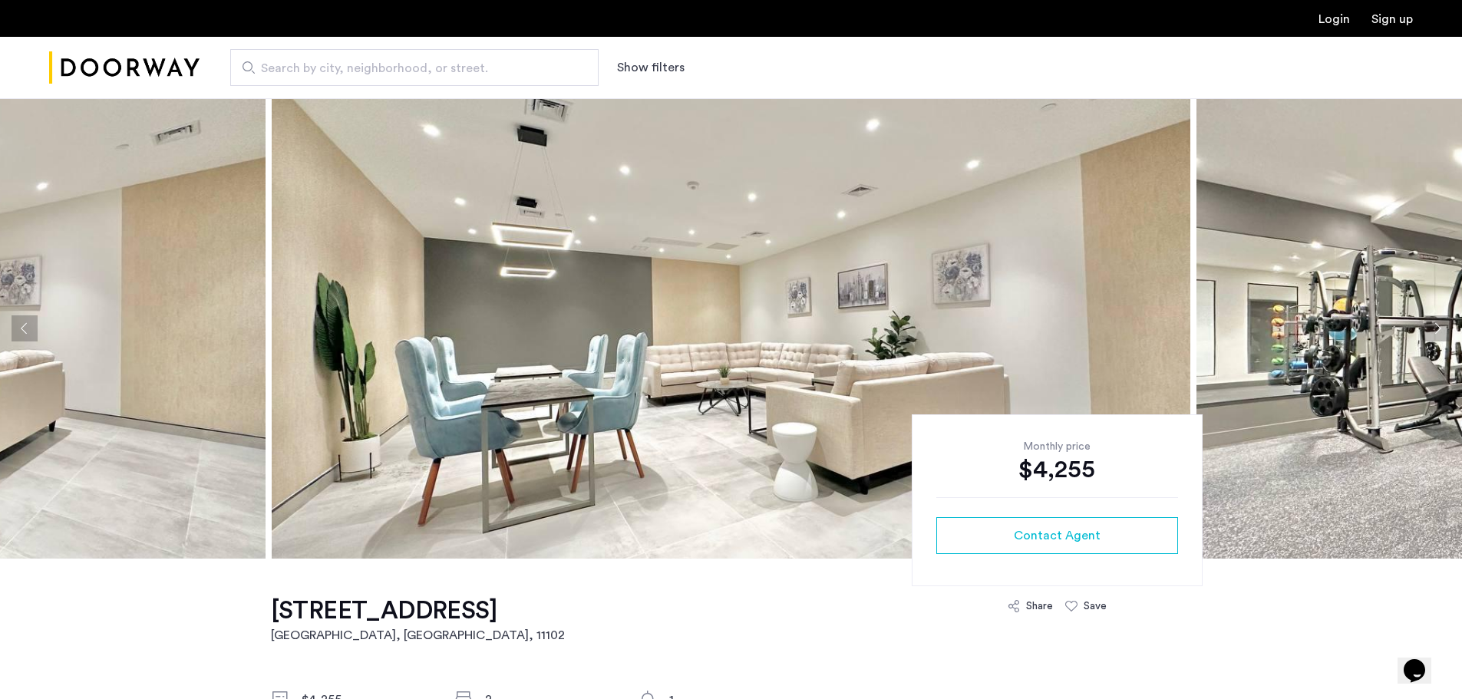
click at [1432, 325] on button "Next apartment" at bounding box center [1438, 328] width 26 height 26
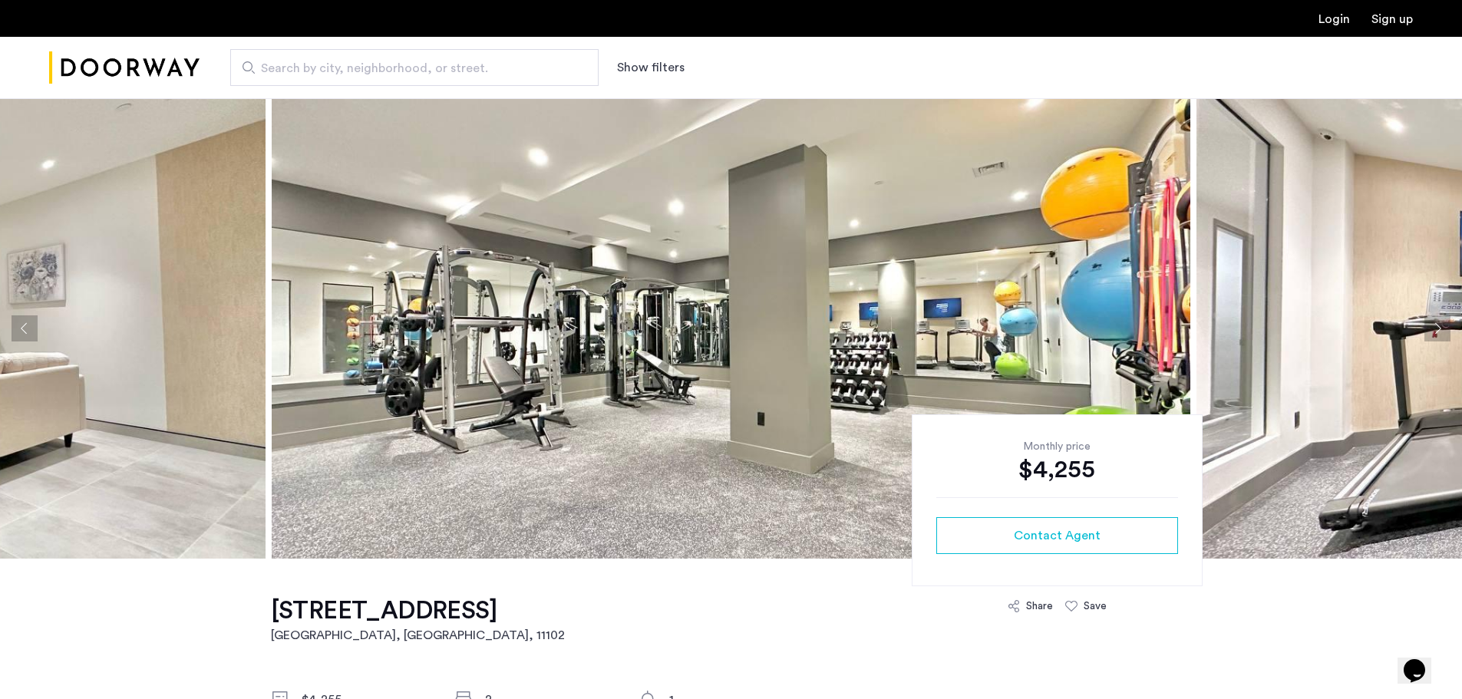
click at [1432, 325] on button "Next apartment" at bounding box center [1438, 328] width 26 height 26
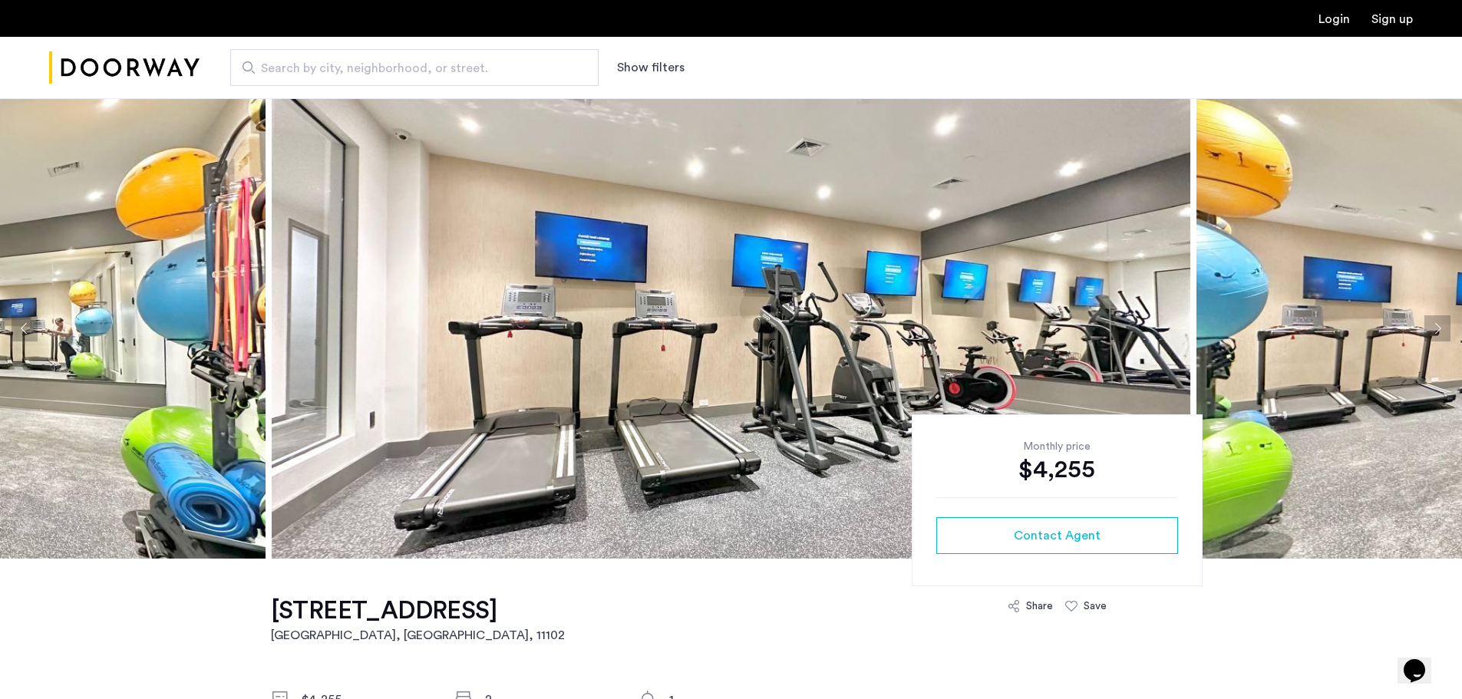
click at [1432, 325] on button "Next apartment" at bounding box center [1438, 328] width 26 height 26
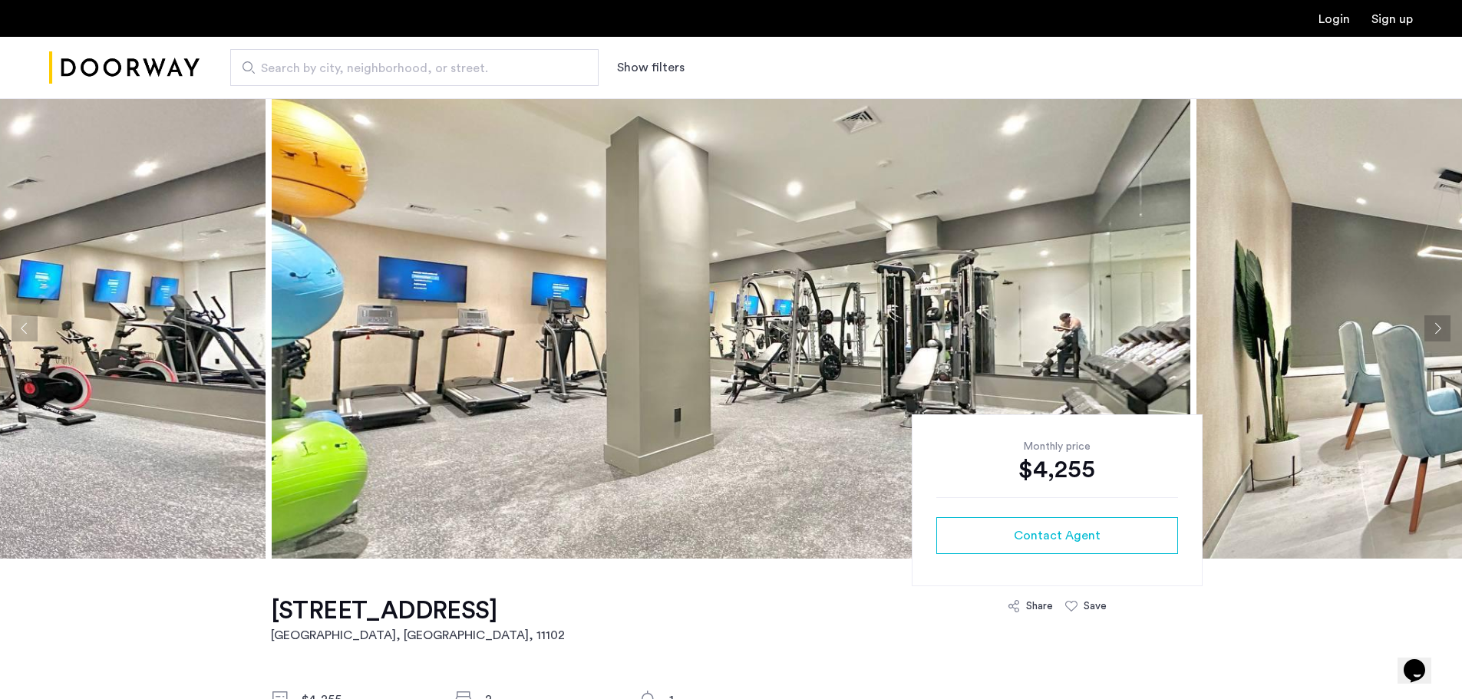
click at [1432, 325] on button "Next apartment" at bounding box center [1438, 328] width 26 height 26
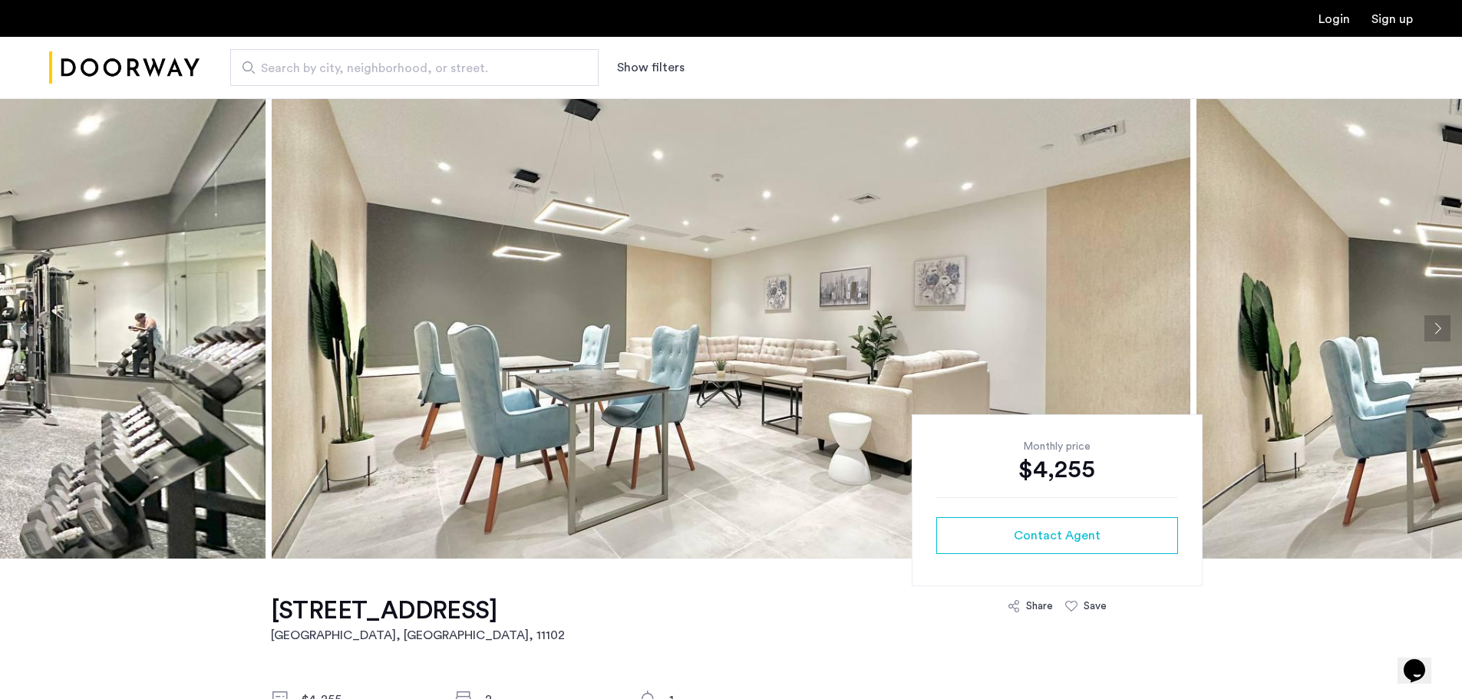
click at [1432, 325] on button "Next apartment" at bounding box center [1438, 328] width 26 height 26
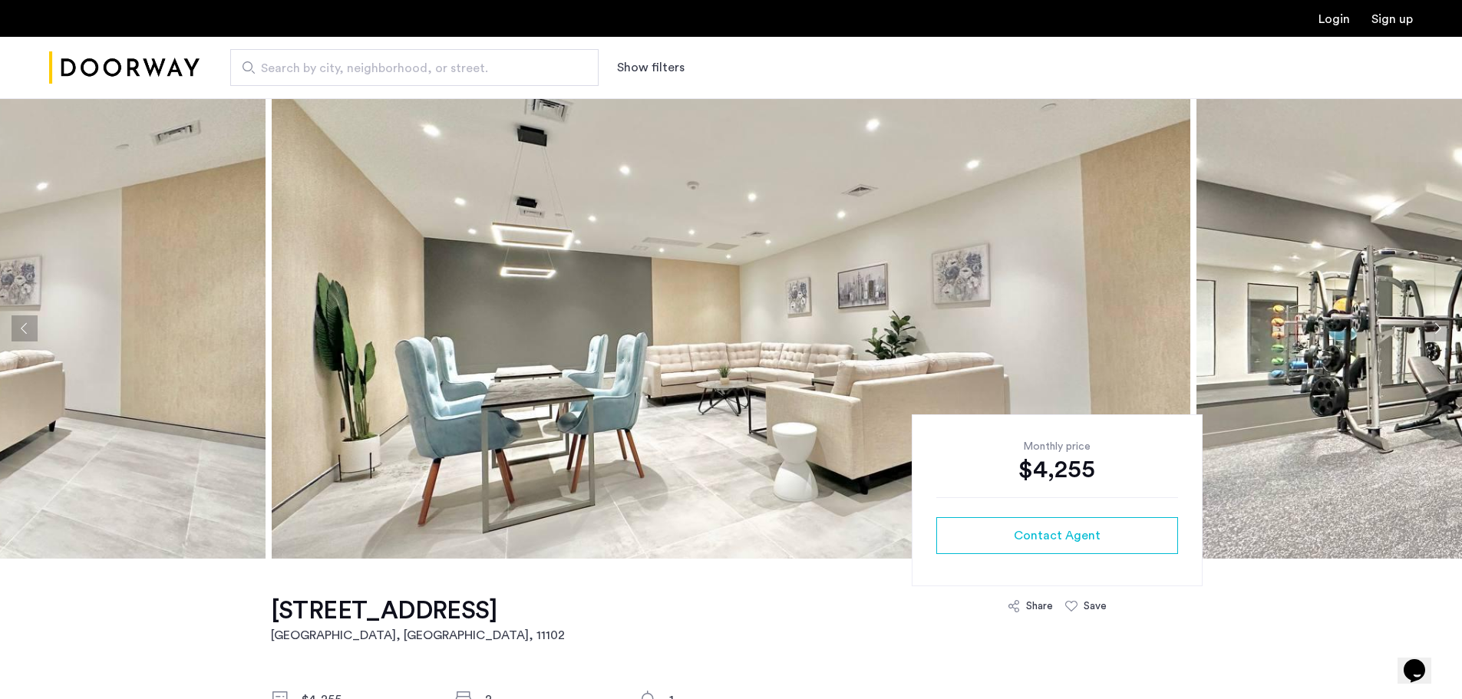
click at [1432, 325] on button "Next apartment" at bounding box center [1438, 328] width 26 height 26
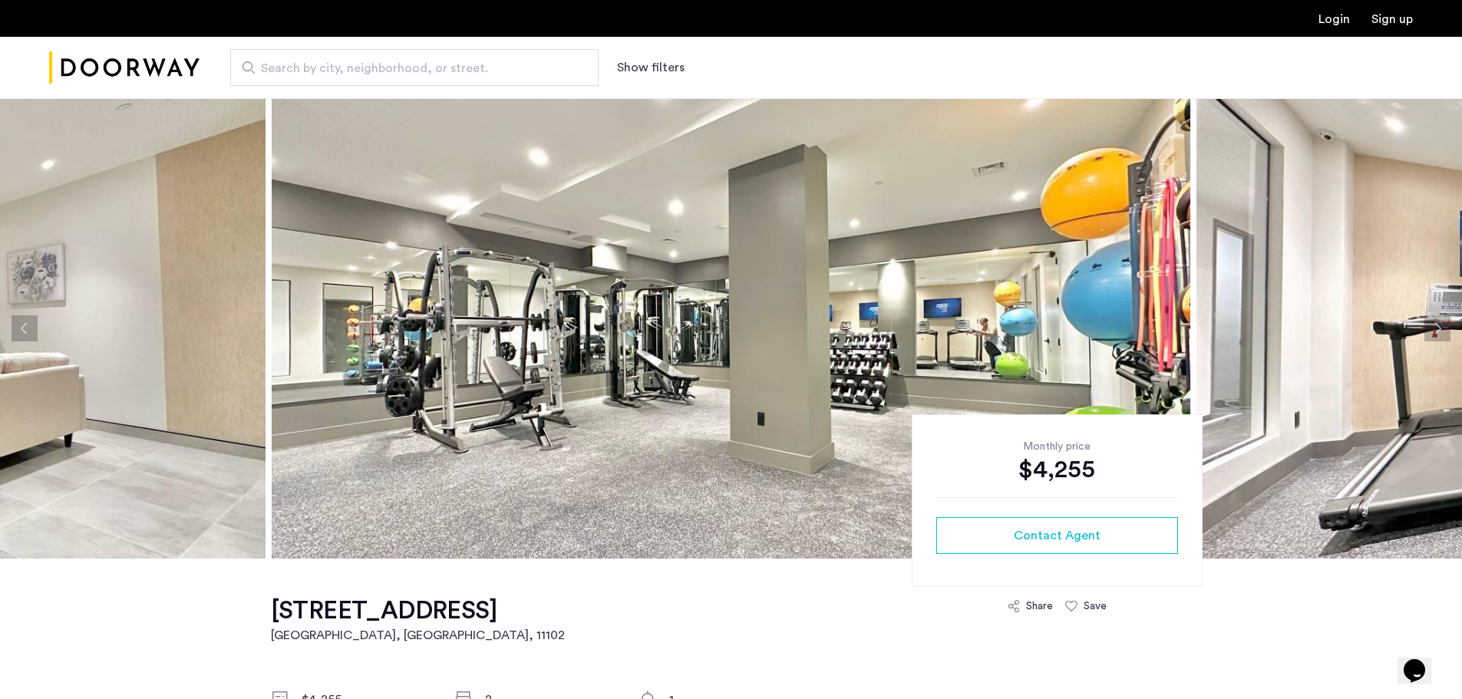
click at [1432, 325] on button "Next apartment" at bounding box center [1438, 328] width 26 height 26
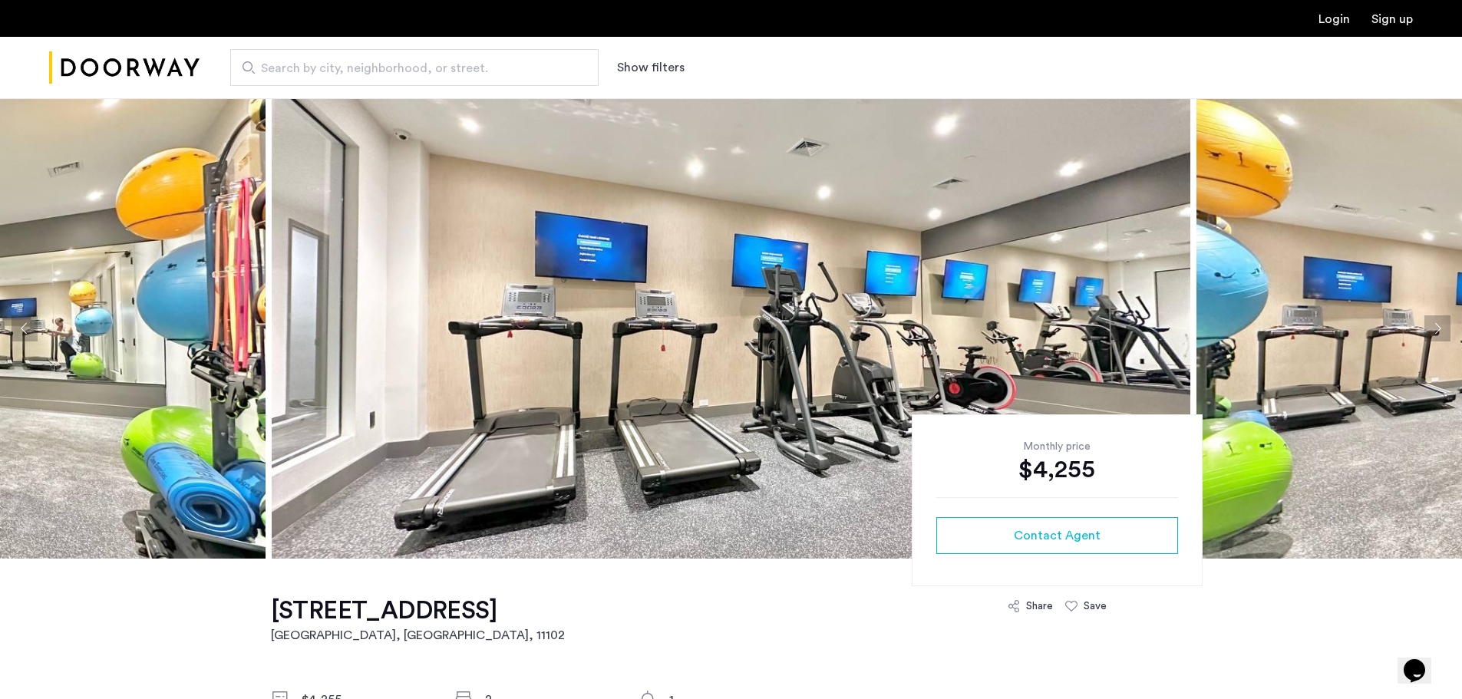
click at [1432, 325] on button "Next apartment" at bounding box center [1438, 328] width 26 height 26
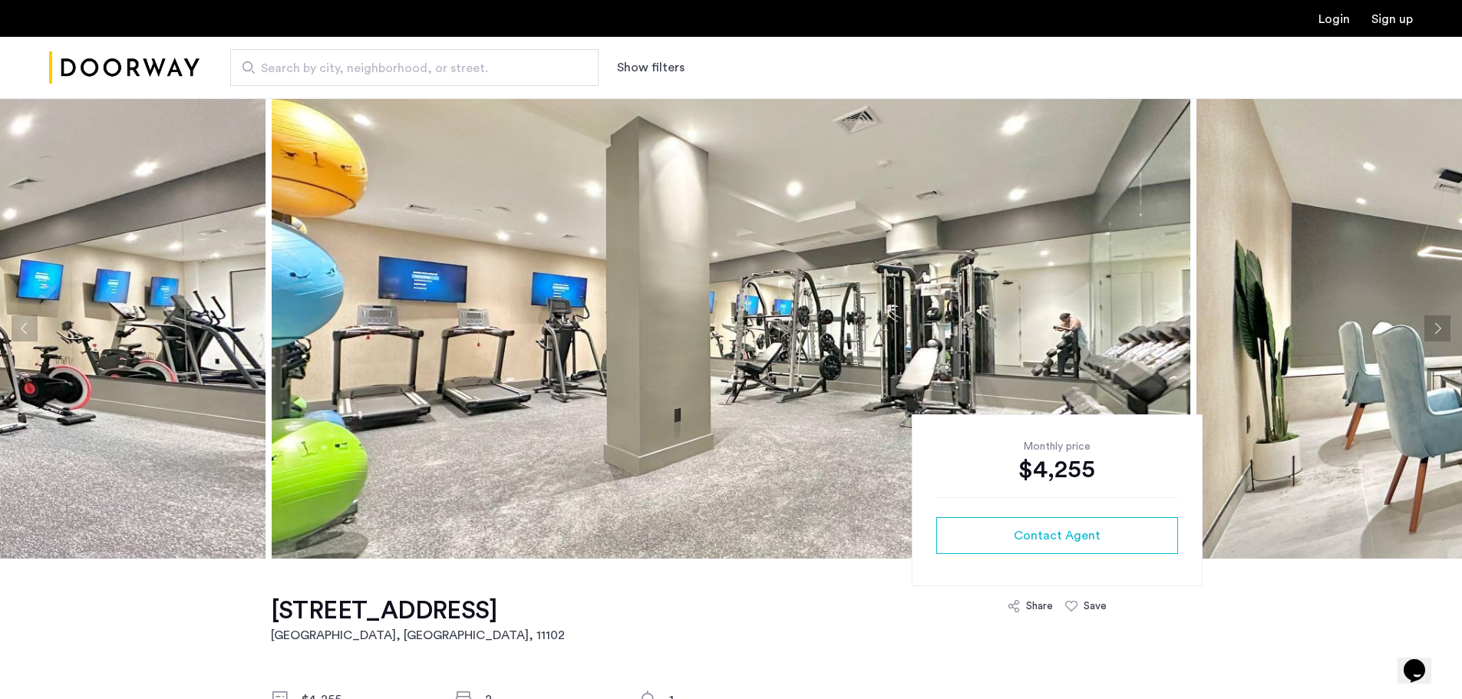
click at [1432, 319] on button "Next apartment" at bounding box center [1438, 328] width 26 height 26
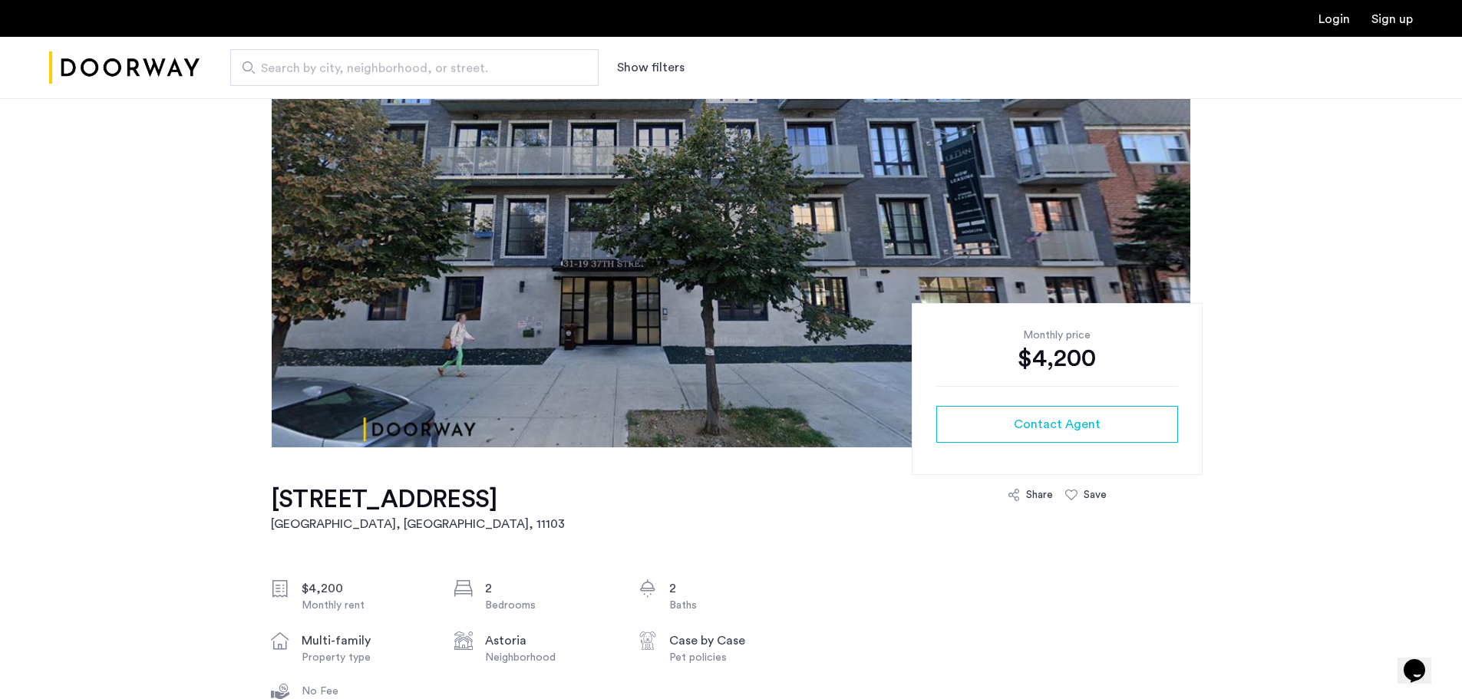
scroll to position [384, 0]
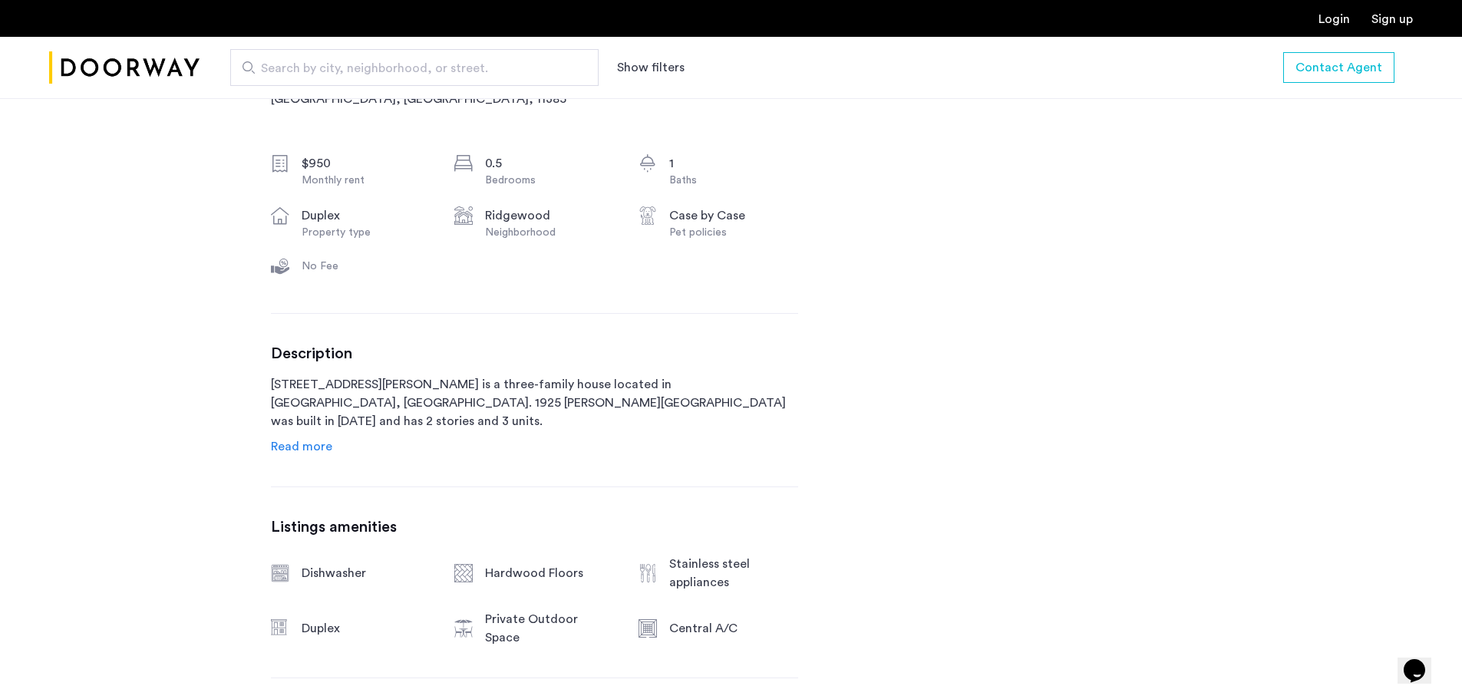
scroll to position [537, 0]
click at [312, 454] on link "Read more" at bounding box center [301, 446] width 61 height 18
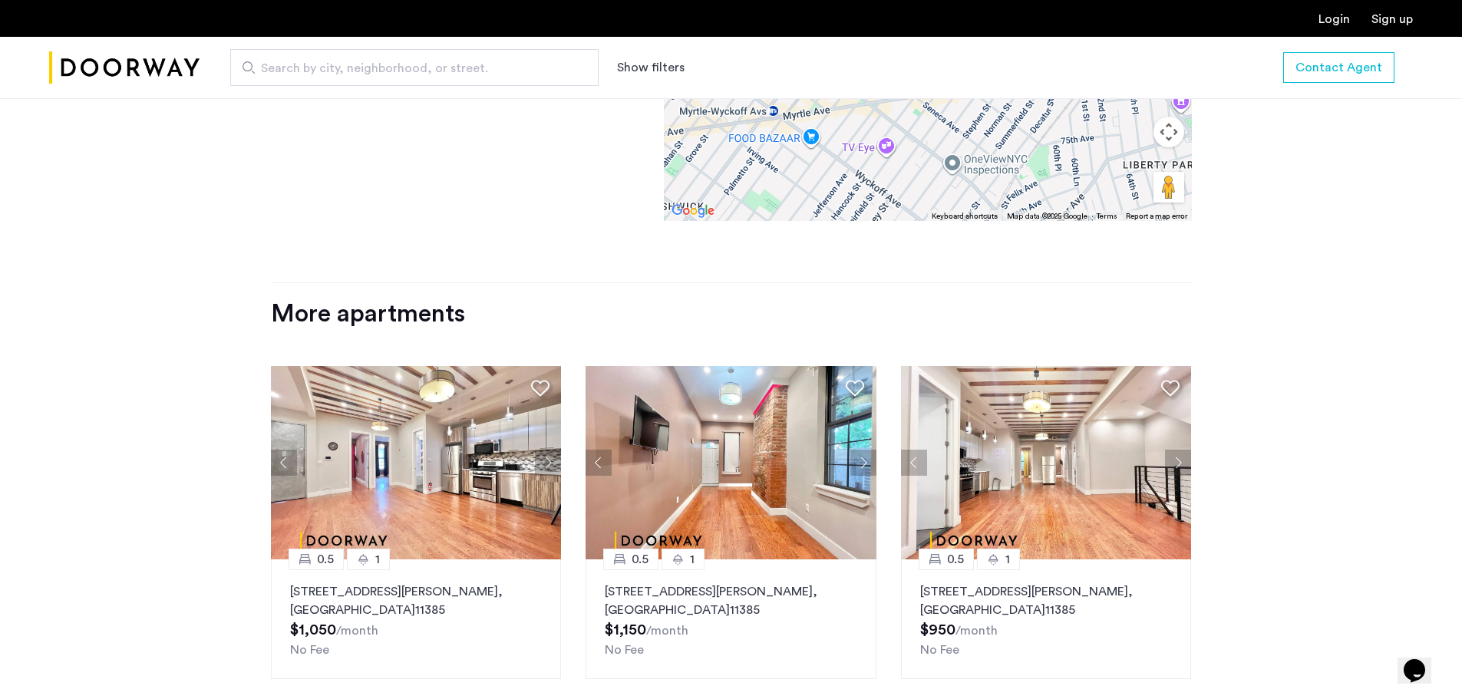
scroll to position [1996, 0]
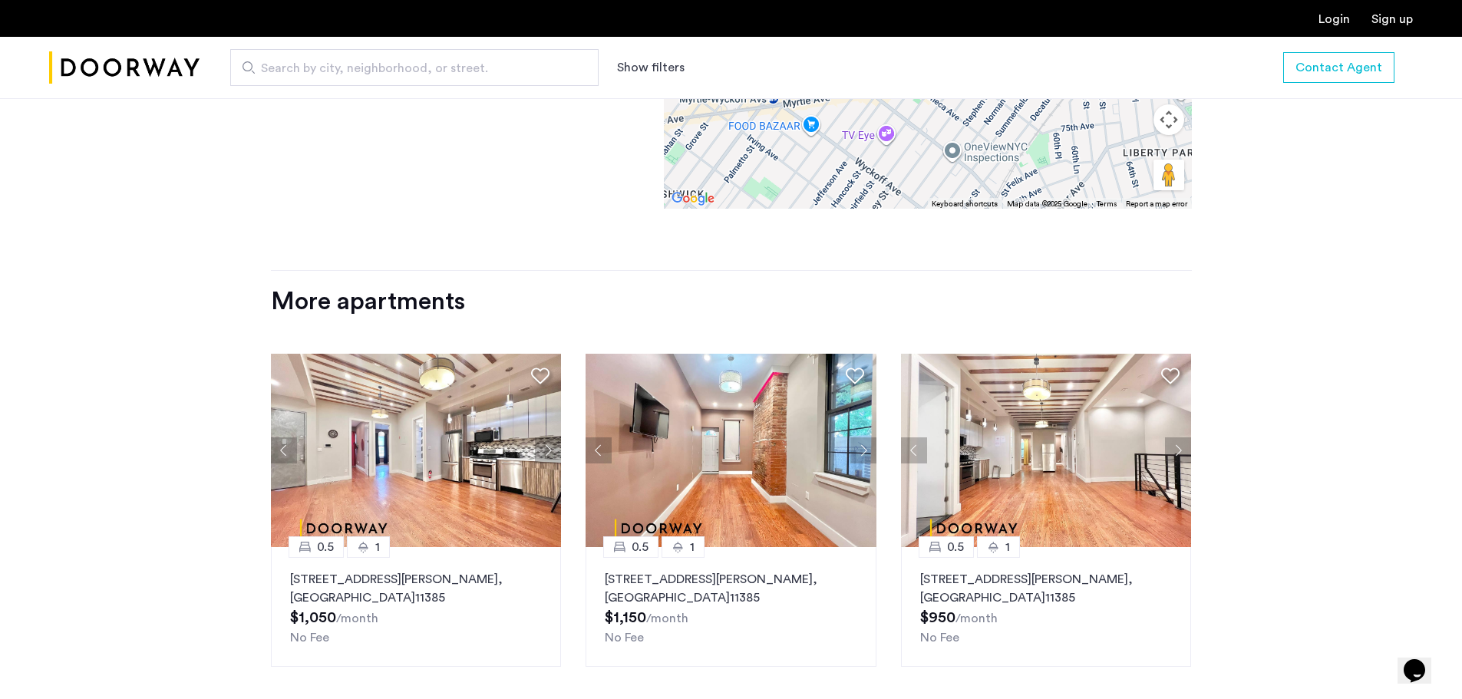
click at [477, 465] on img at bounding box center [416, 450] width 291 height 193
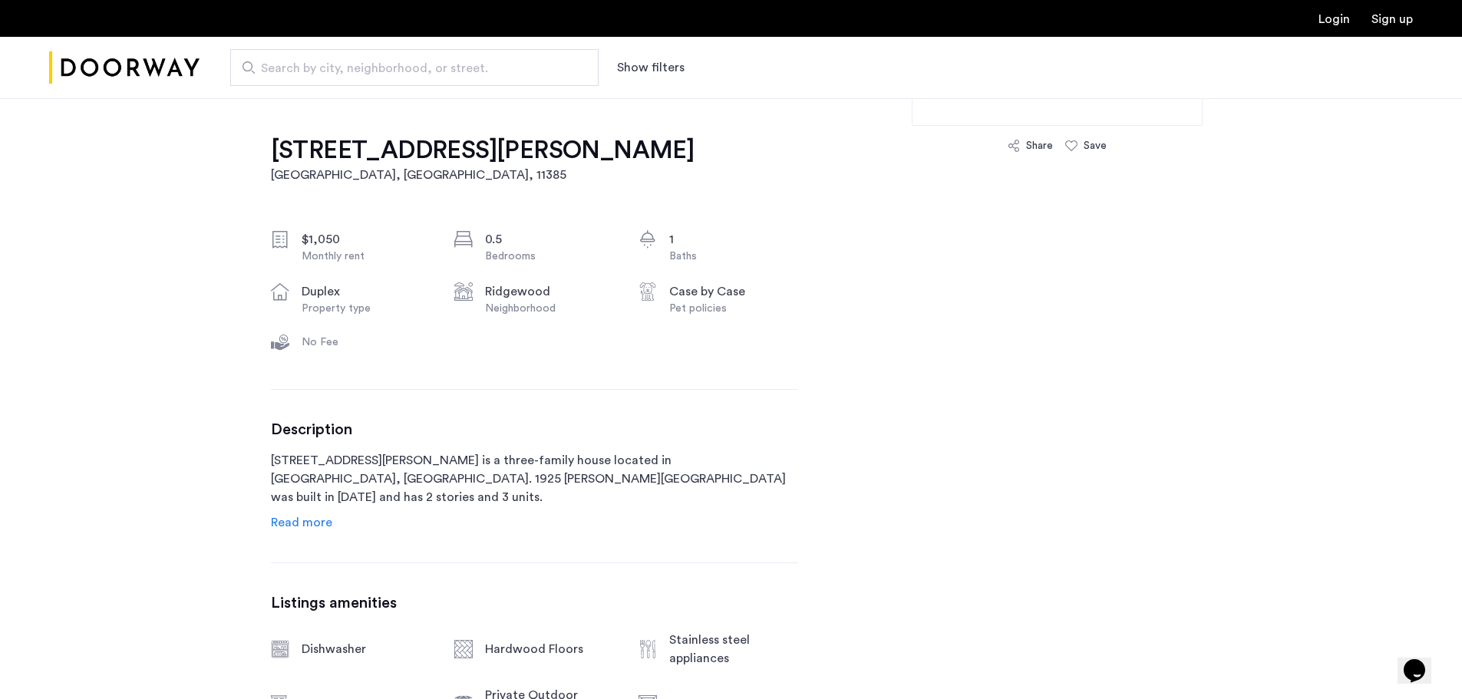
click at [316, 520] on span "Read more" at bounding box center [301, 523] width 61 height 12
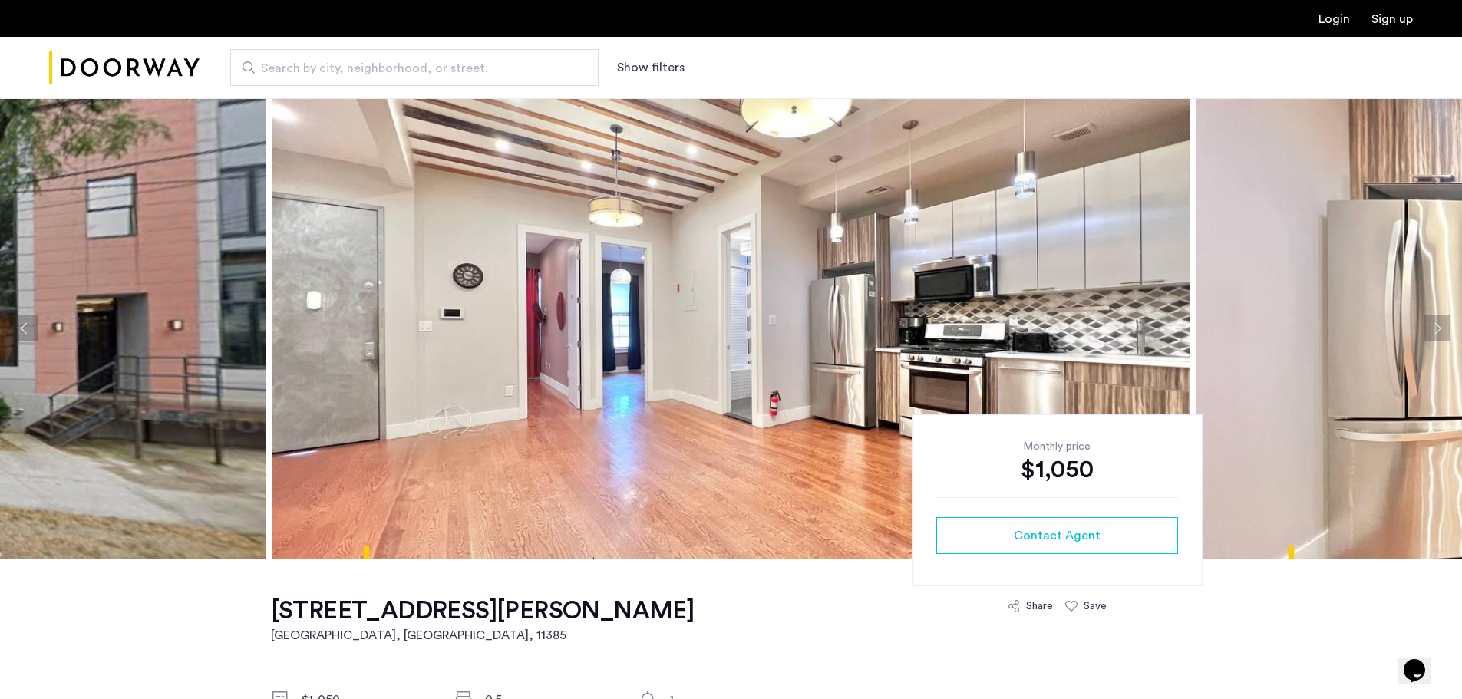
click at [1430, 329] on button "Next apartment" at bounding box center [1438, 328] width 26 height 26
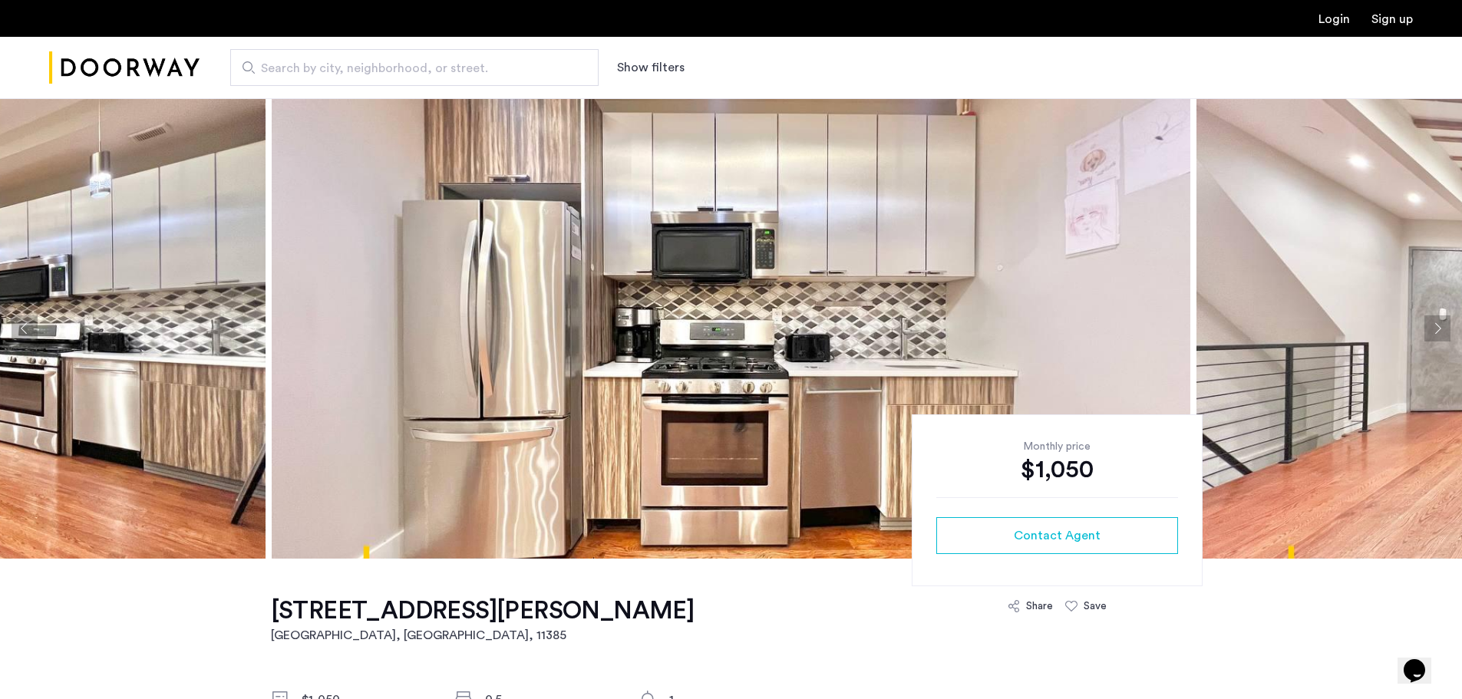
click at [1430, 329] on button "Next apartment" at bounding box center [1438, 328] width 26 height 26
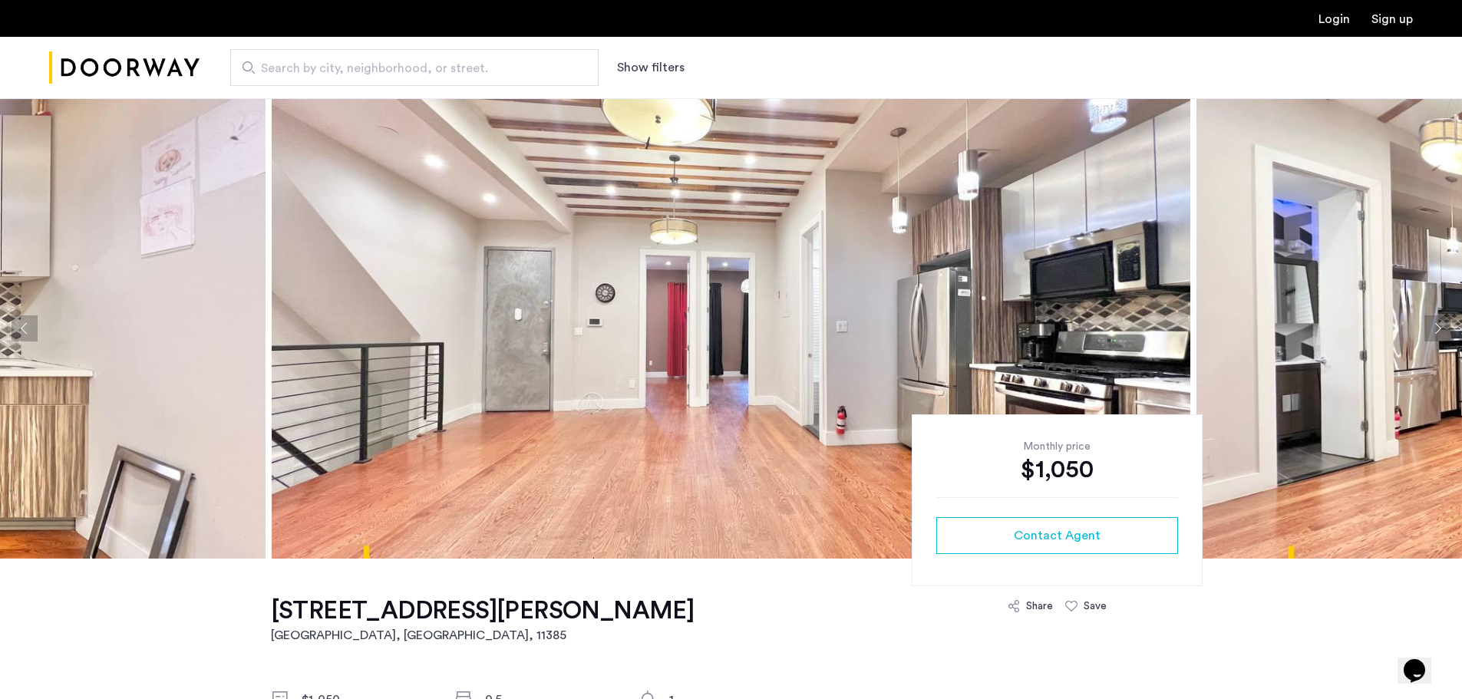
click at [1431, 328] on button "Next apartment" at bounding box center [1438, 328] width 26 height 26
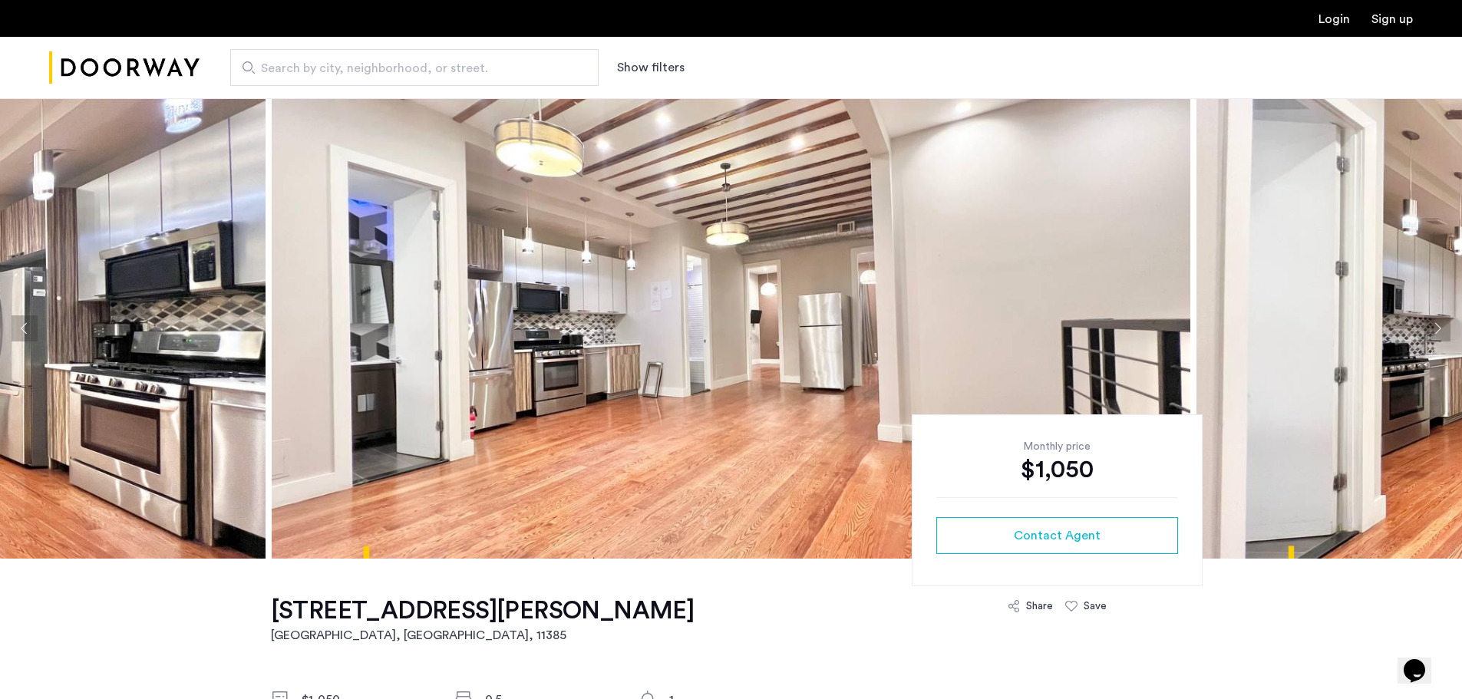
click at [1431, 328] on button "Next apartment" at bounding box center [1438, 328] width 26 height 26
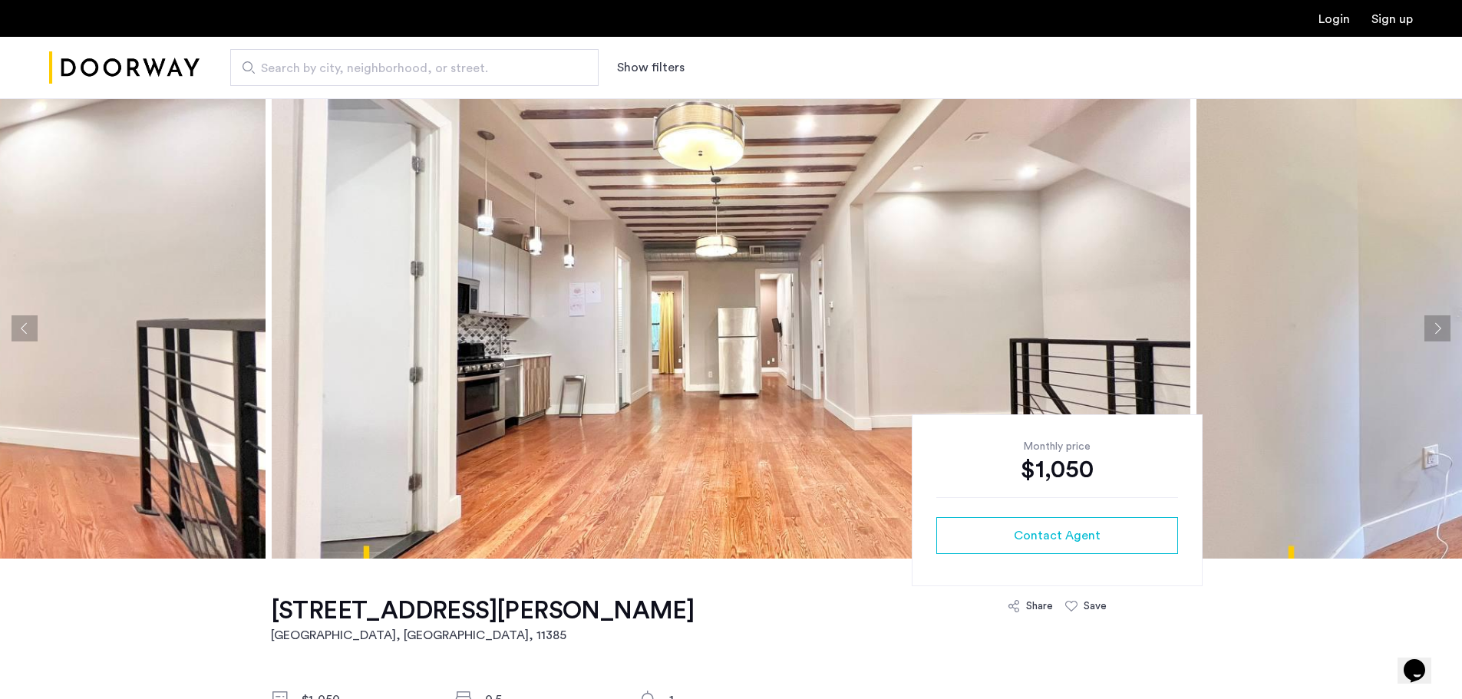
click at [1431, 328] on button "Next apartment" at bounding box center [1438, 328] width 26 height 26
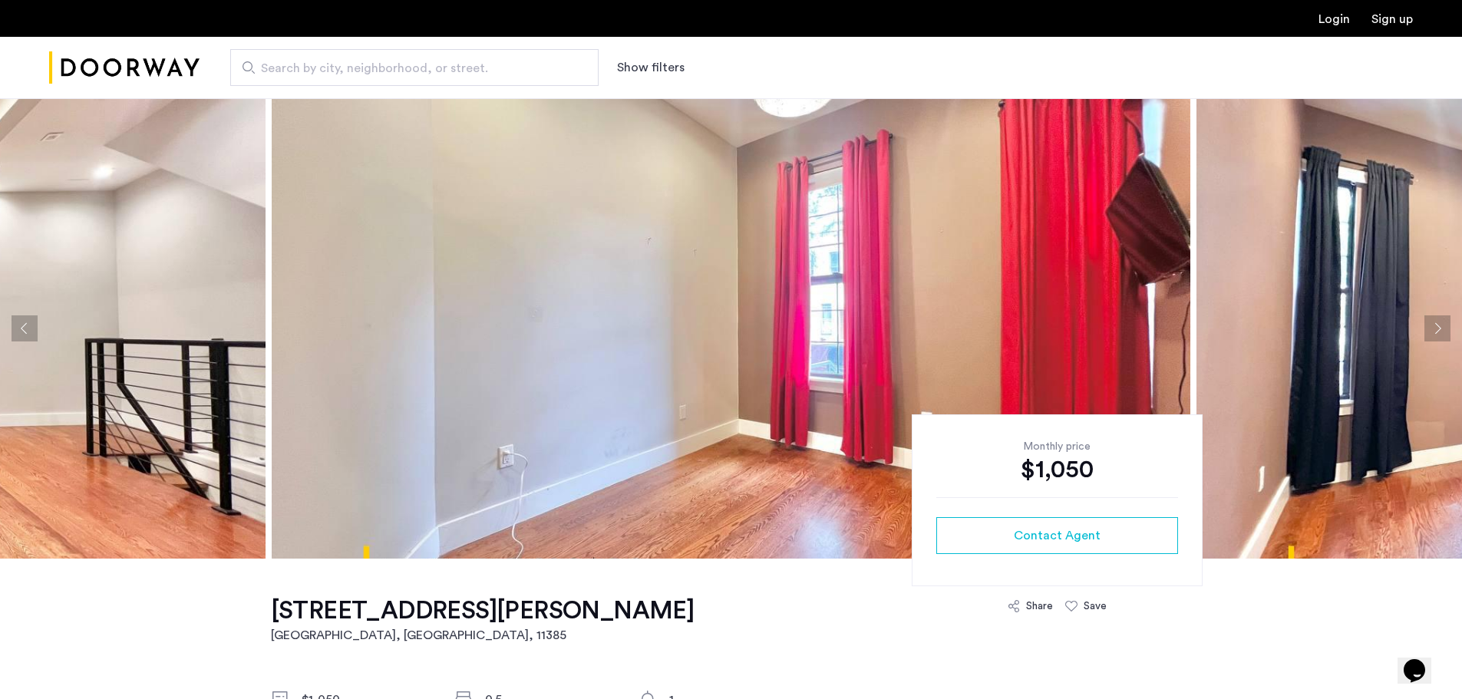
click at [1431, 327] on button "Next apartment" at bounding box center [1438, 328] width 26 height 26
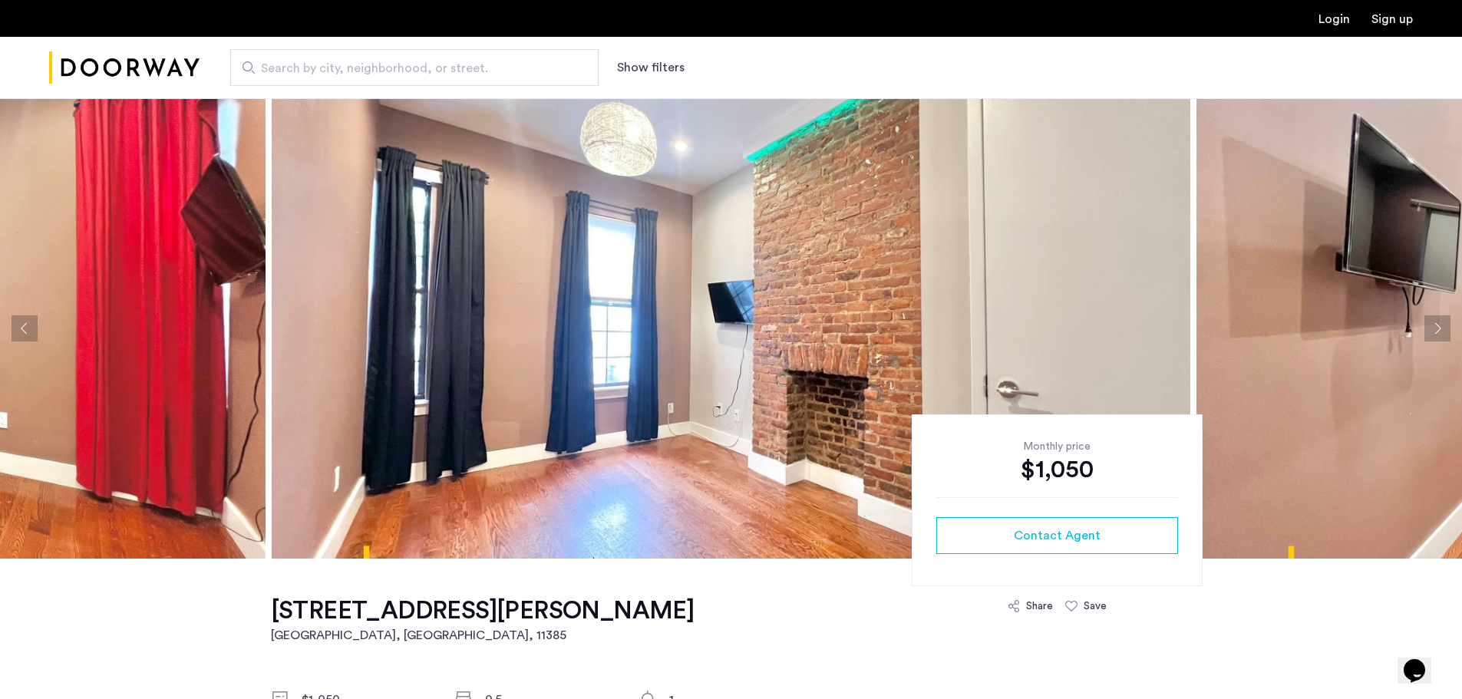
click at [27, 324] on button "Previous apartment" at bounding box center [25, 328] width 26 height 26
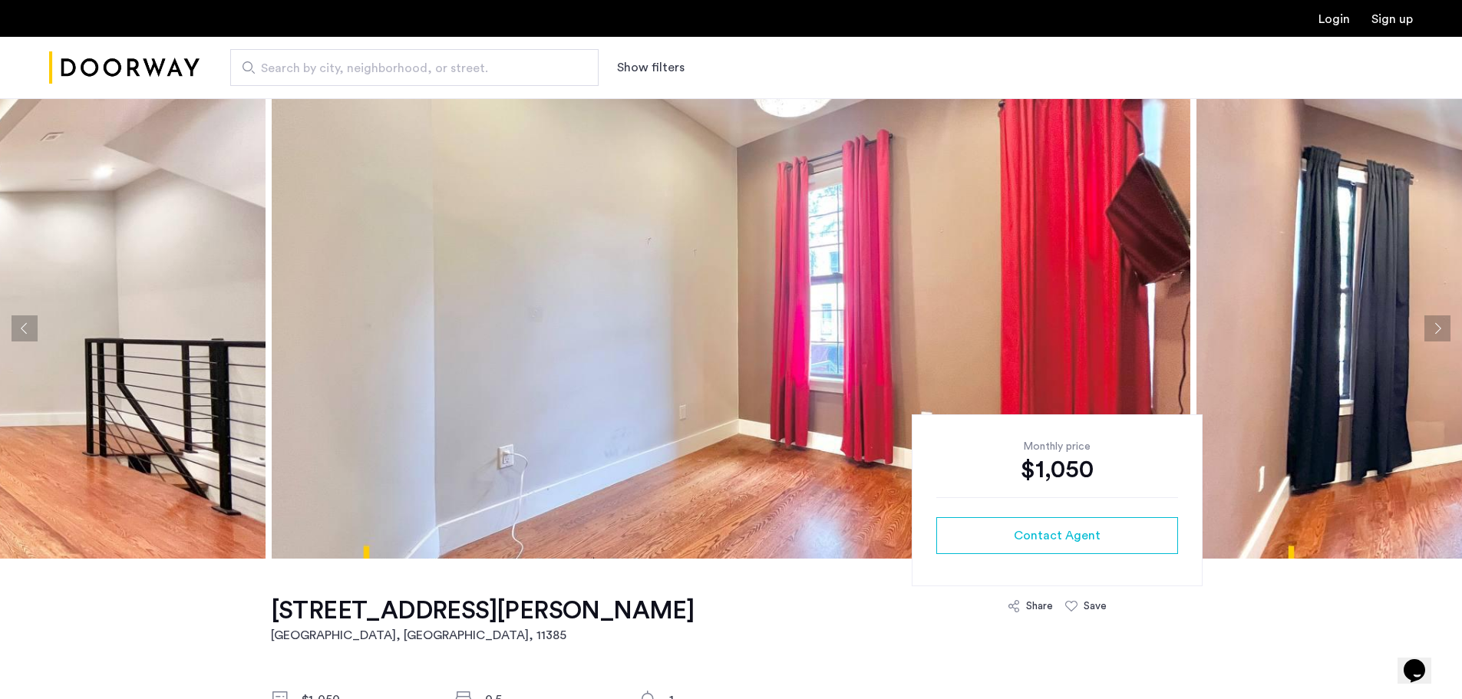
click at [28, 324] on button "Previous apartment" at bounding box center [25, 328] width 26 height 26
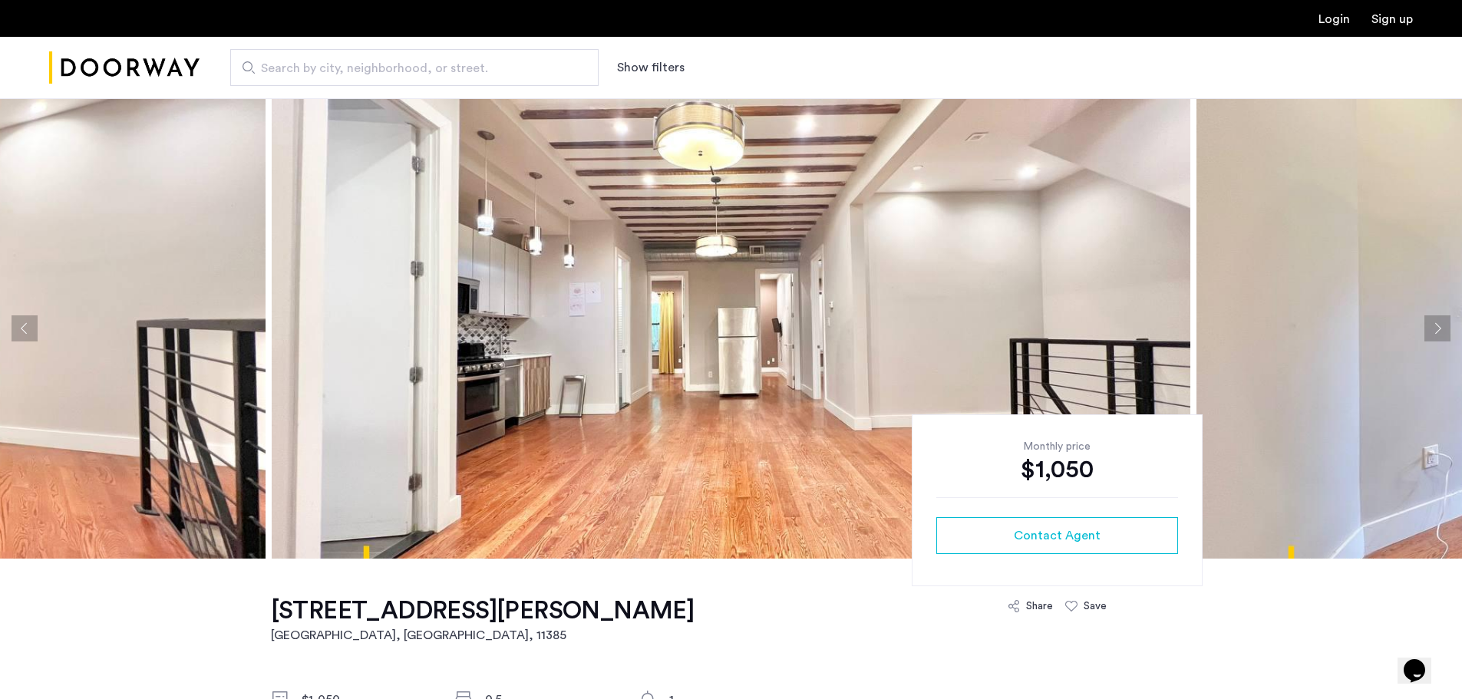
click at [28, 324] on button "Previous apartment" at bounding box center [25, 328] width 26 height 26
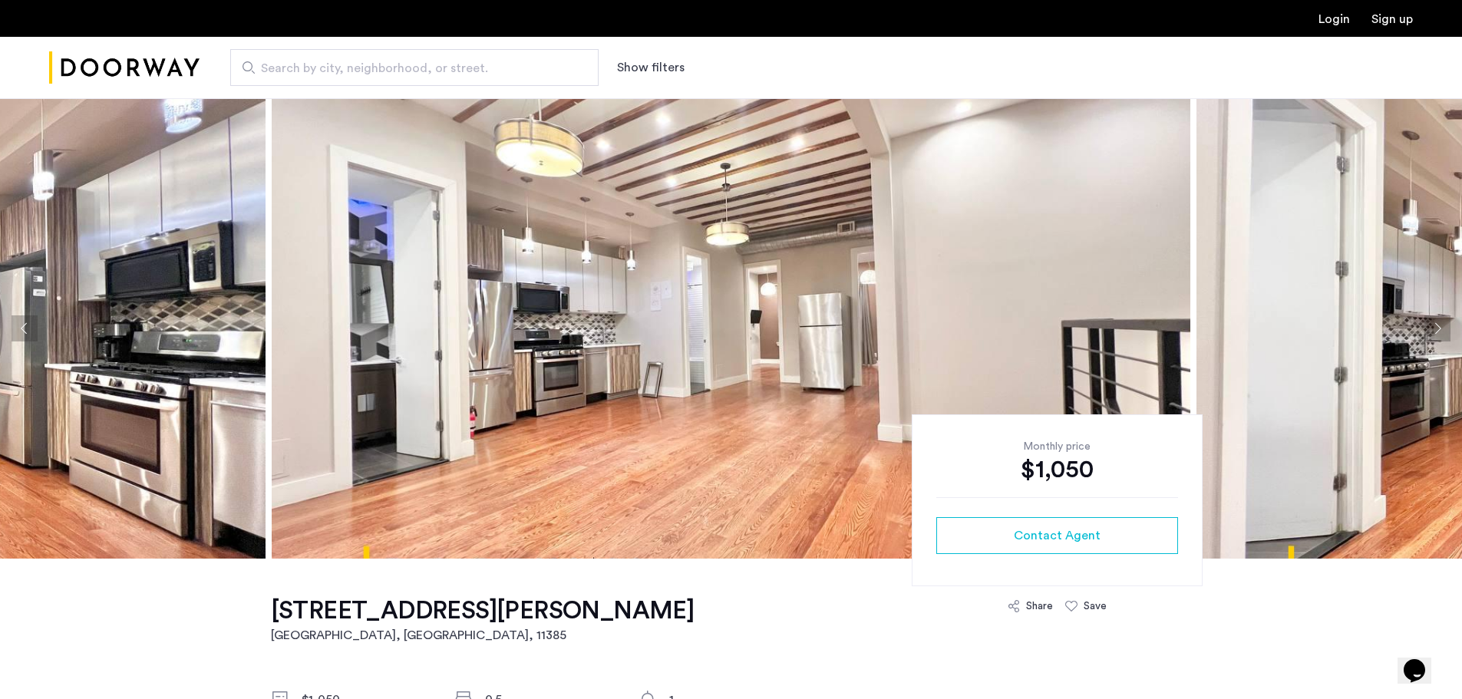
click at [28, 324] on button "Previous apartment" at bounding box center [25, 328] width 26 height 26
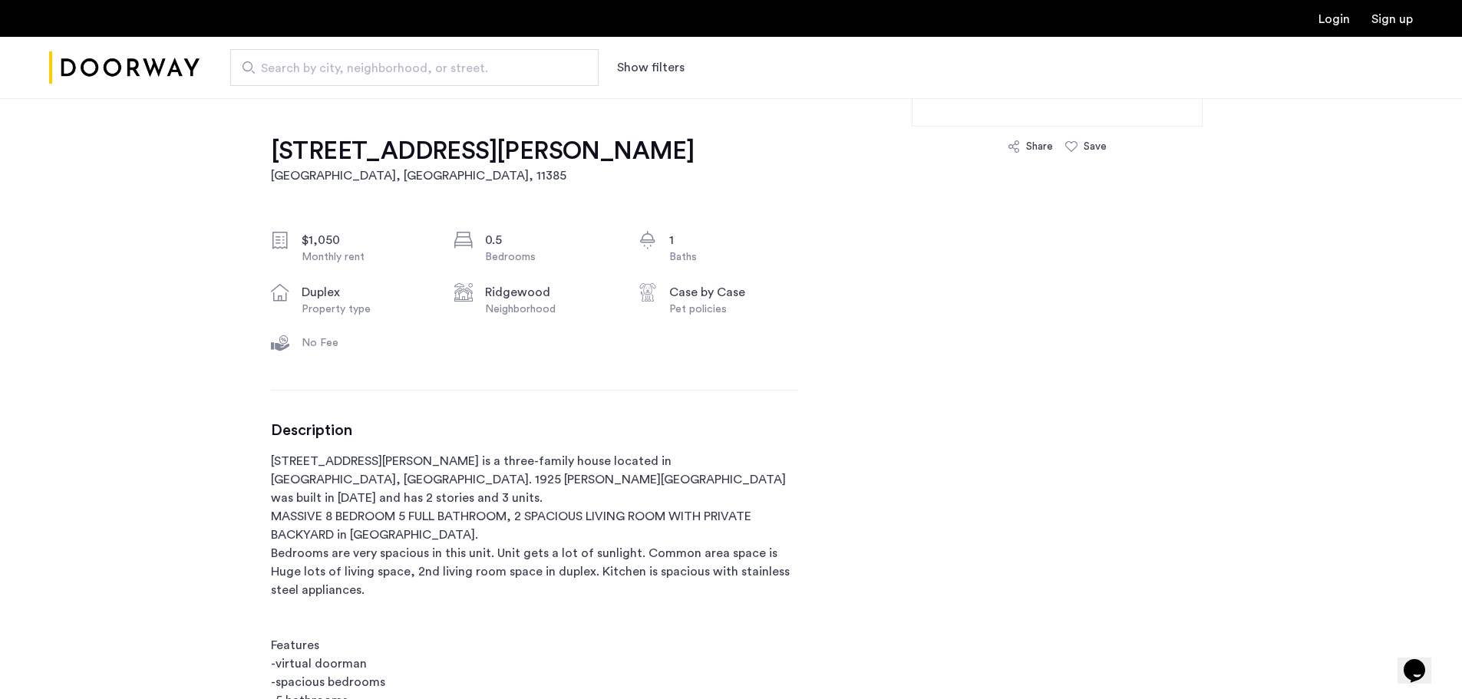
scroll to position [461, 0]
drag, startPoint x: 384, startPoint y: 462, endPoint x: 263, endPoint y: 456, distance: 120.7
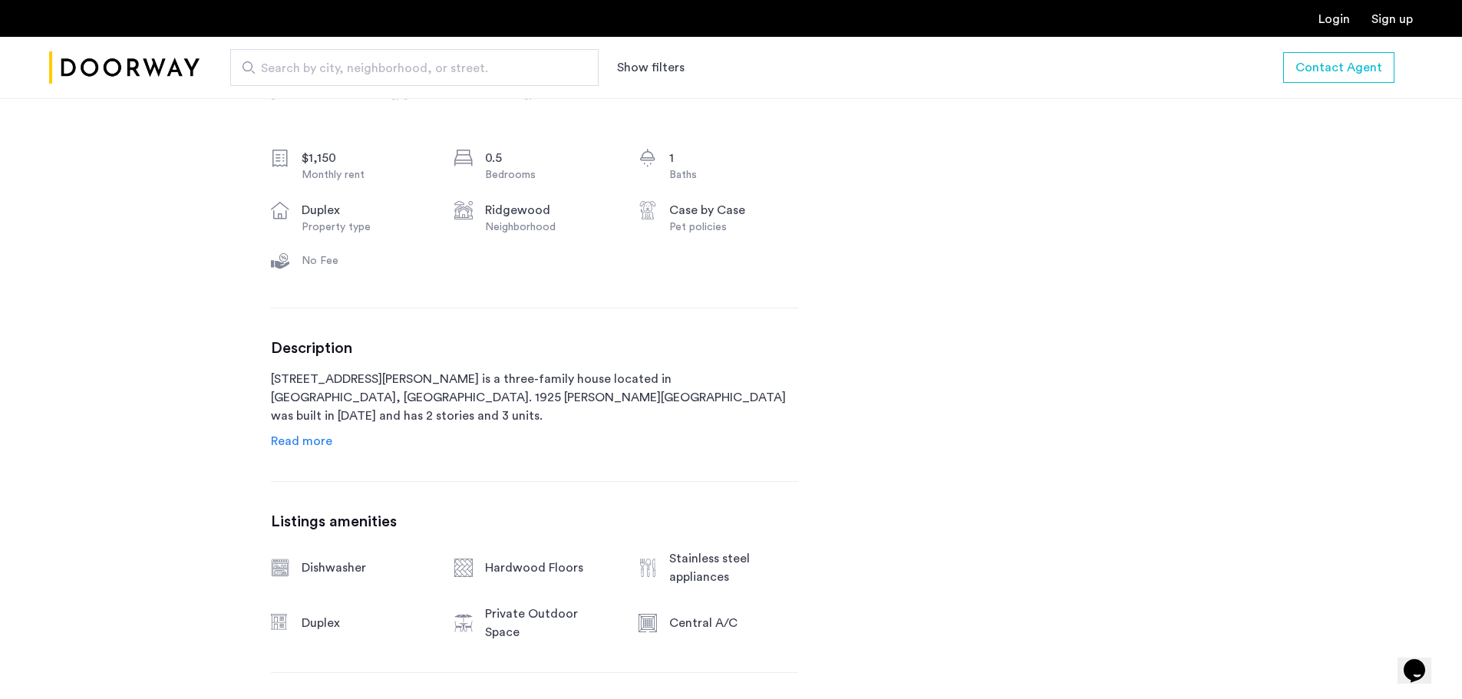
scroll to position [543, 0]
click at [315, 441] on span "Read more" at bounding box center [301, 440] width 61 height 12
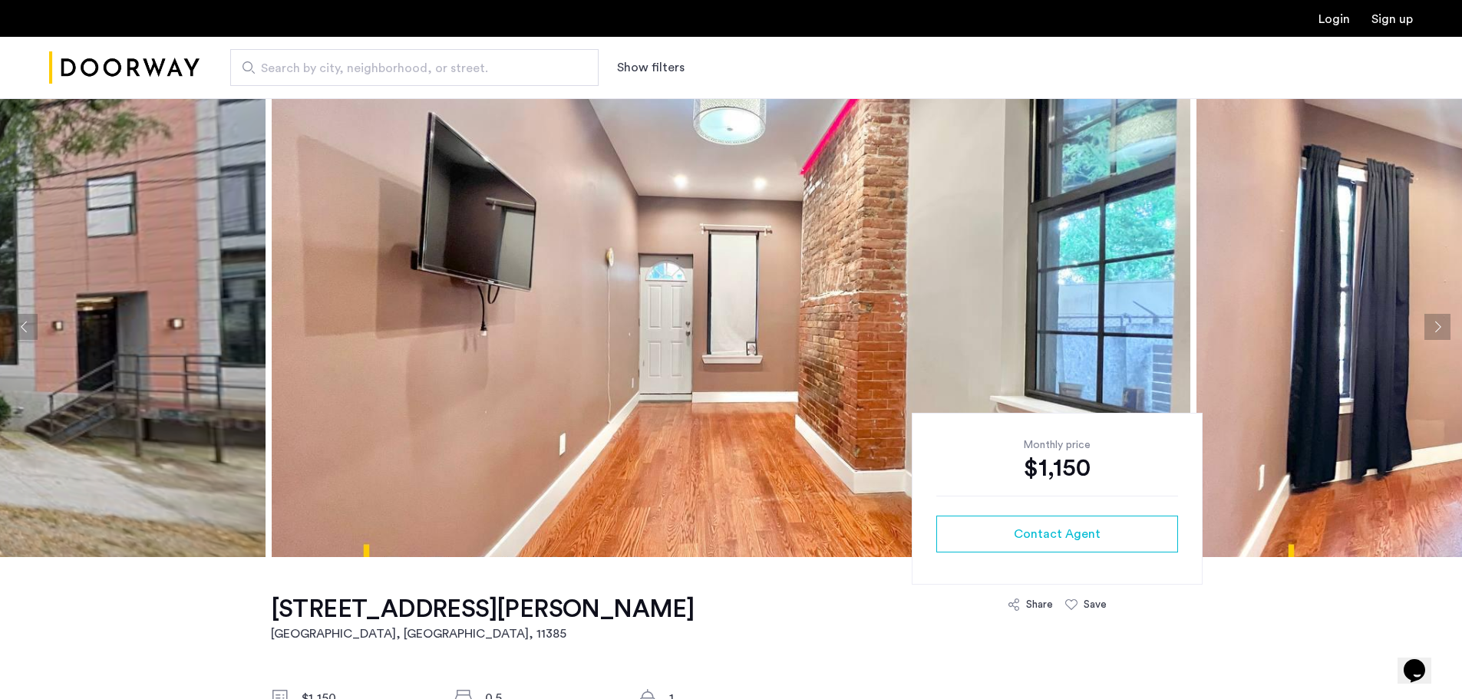
scroll to position [0, 0]
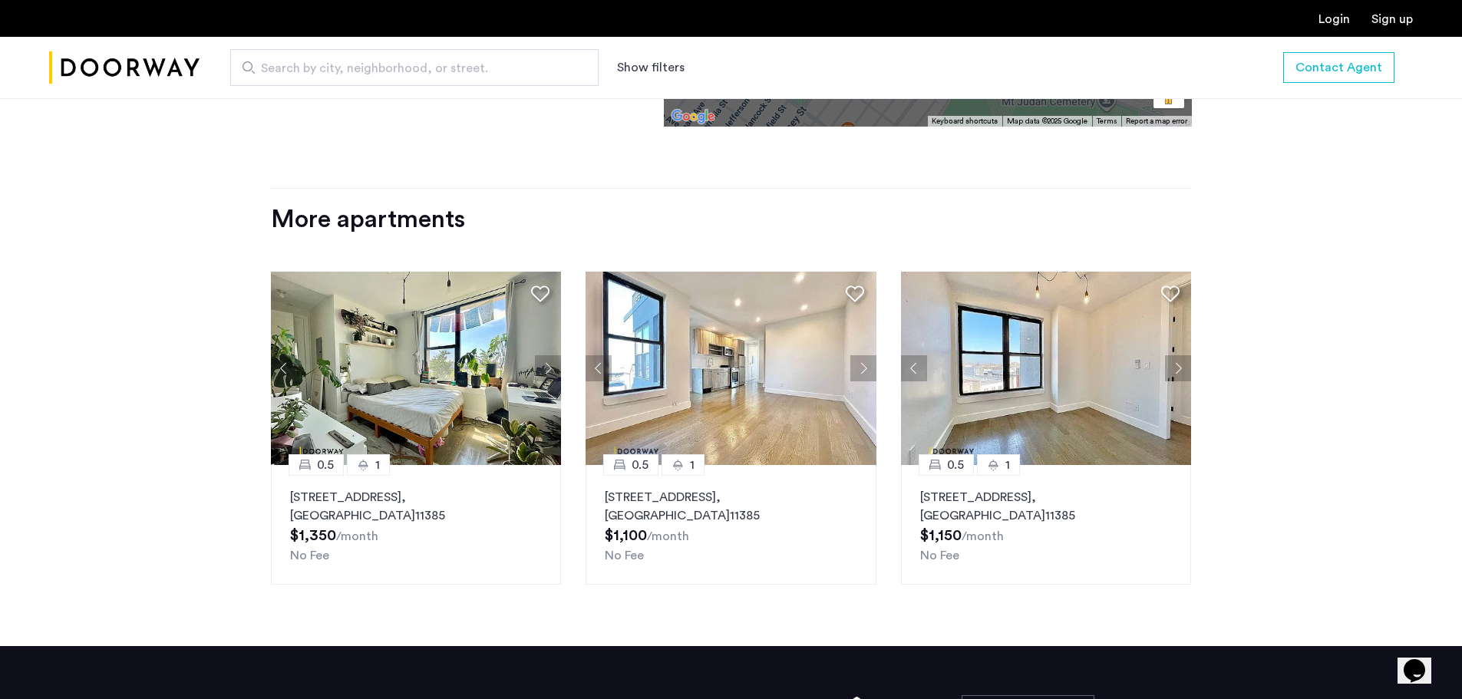
scroll to position [1458, 0]
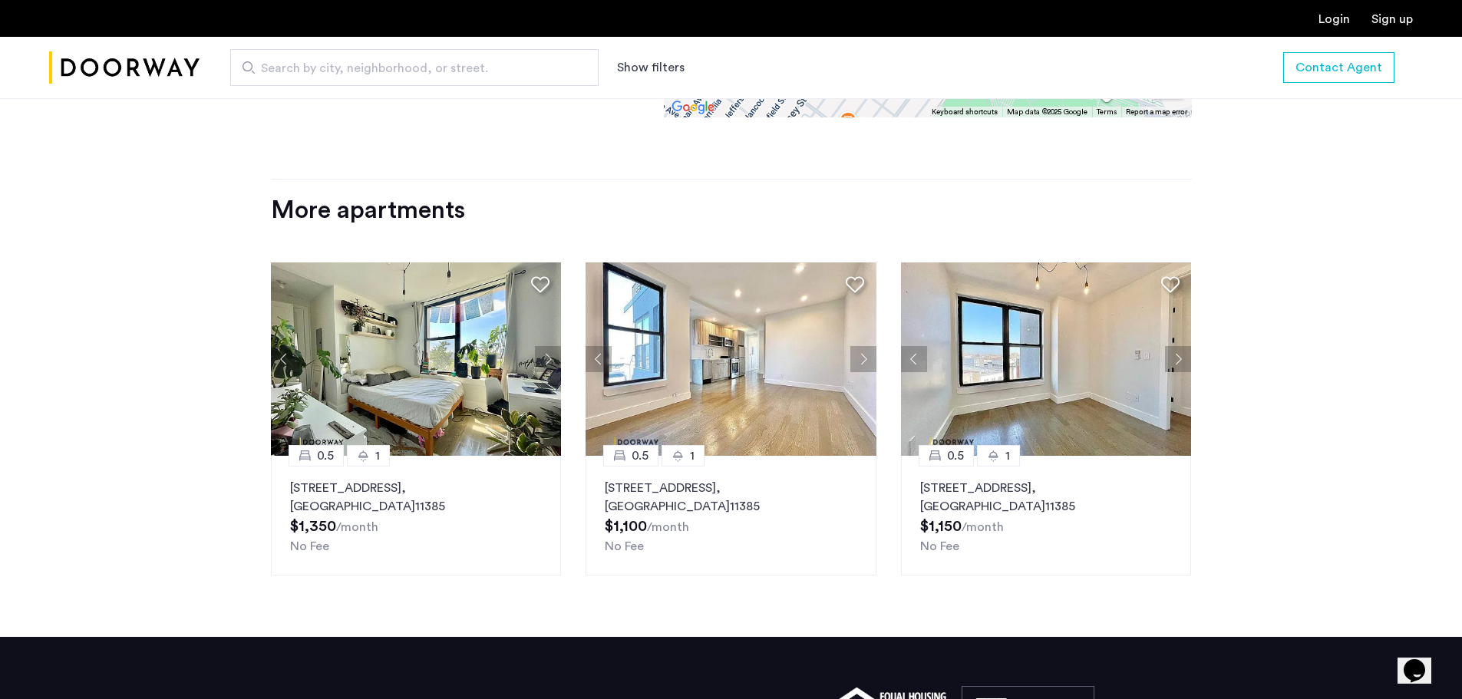
click at [467, 392] on img at bounding box center [416, 358] width 291 height 193
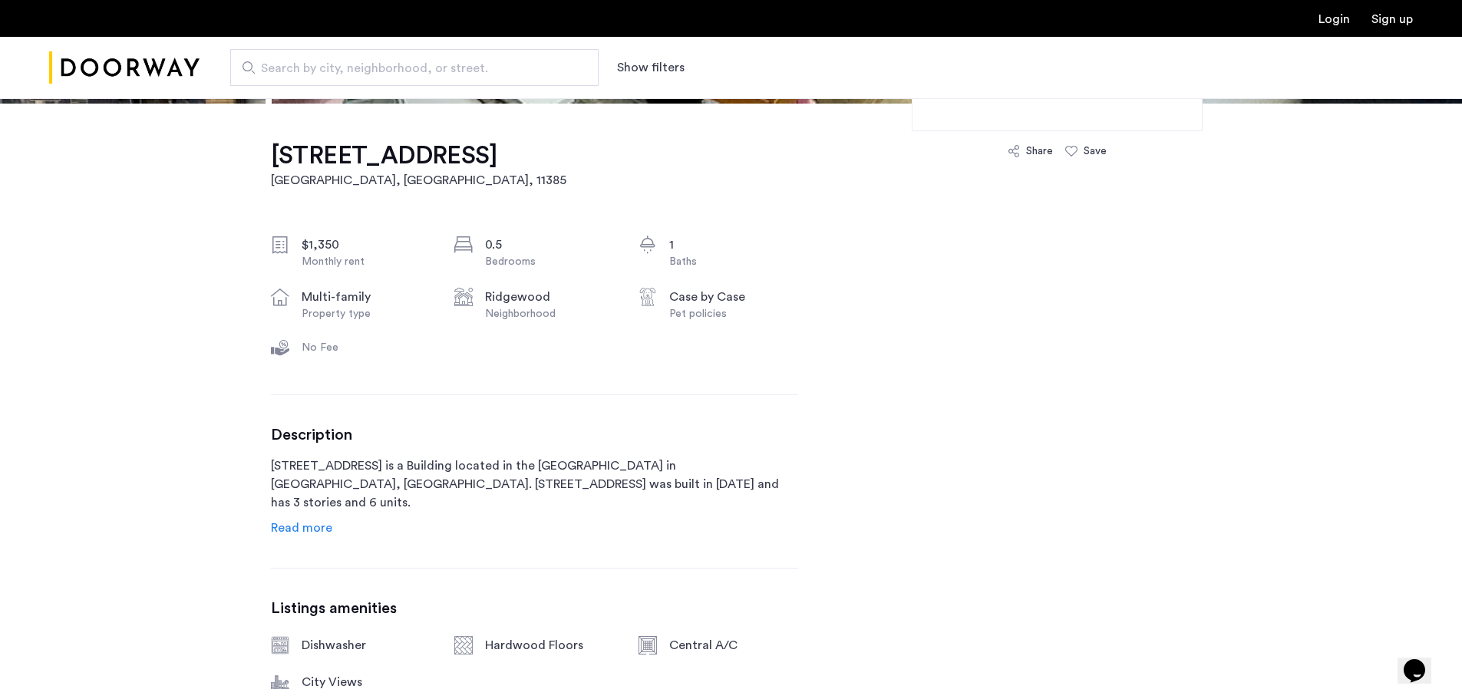
scroll to position [461, 0]
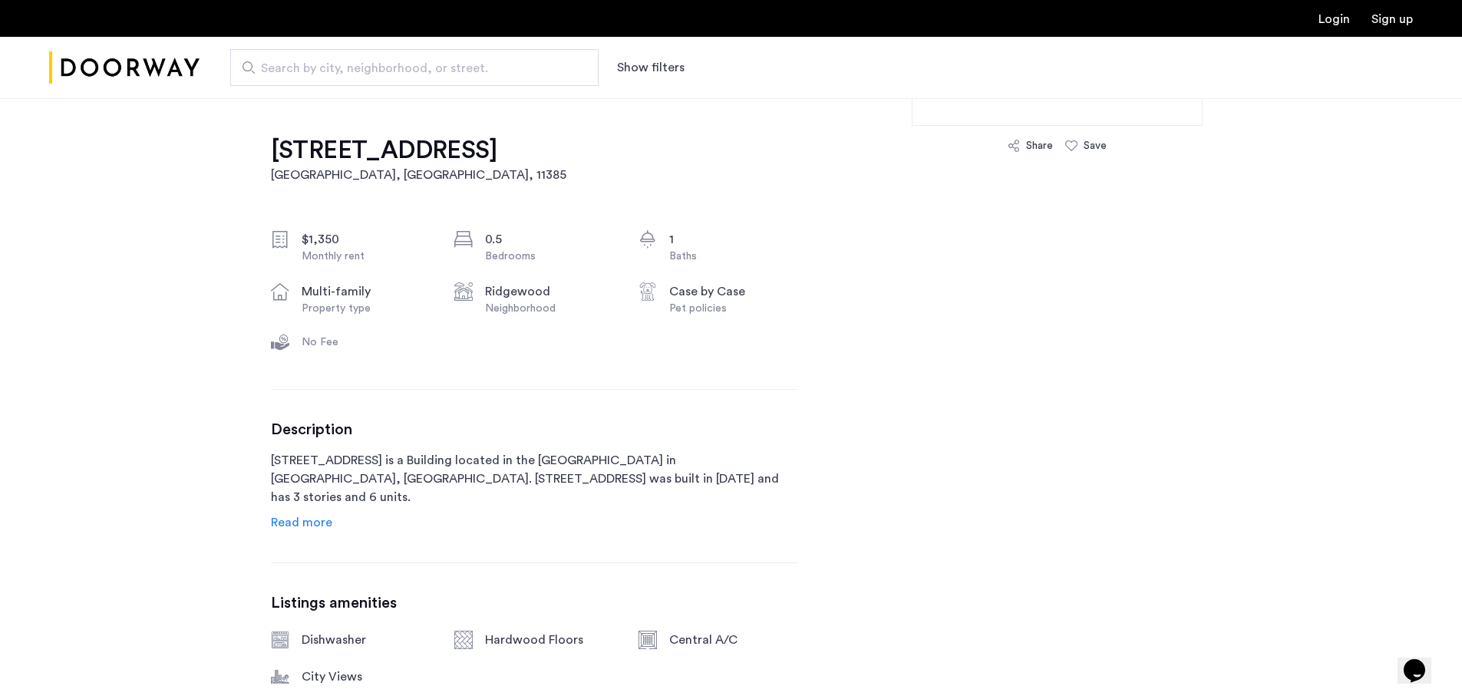
click at [325, 523] on span "Read more" at bounding box center [301, 523] width 61 height 12
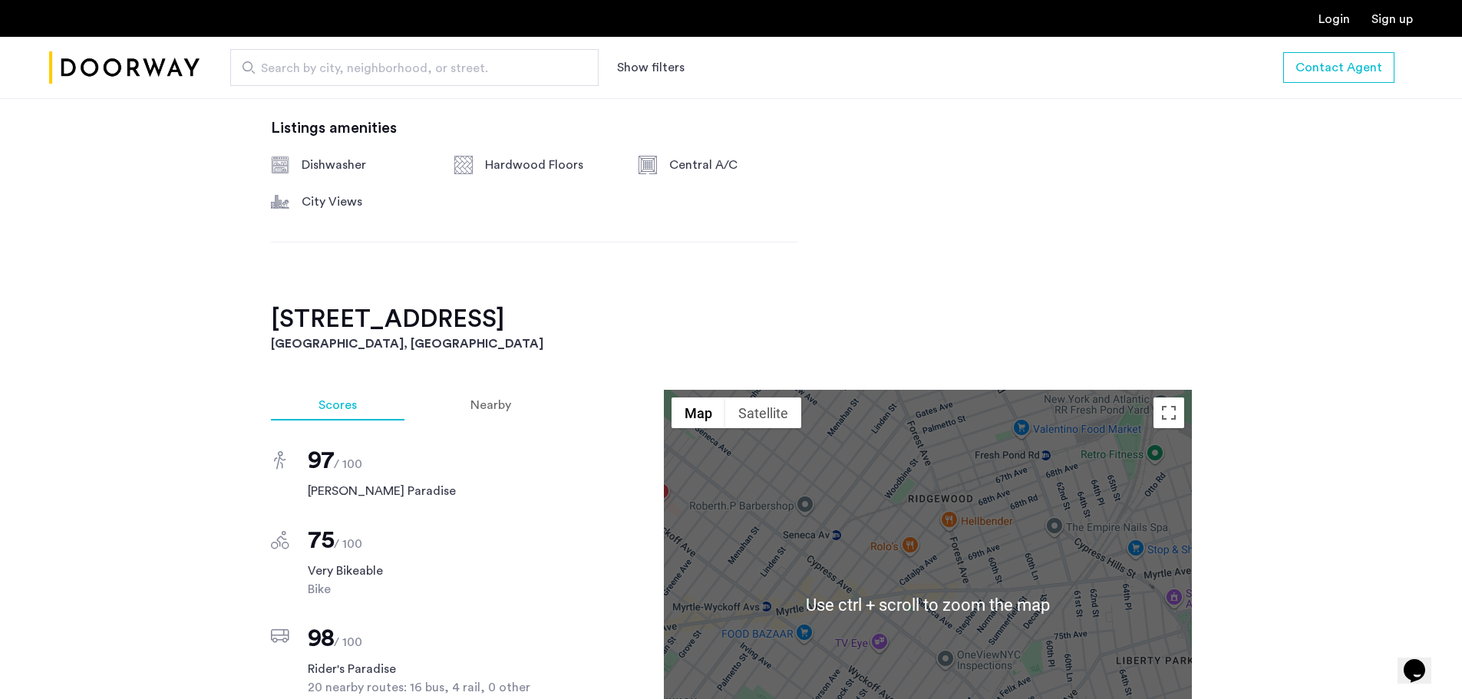
scroll to position [1075, 0]
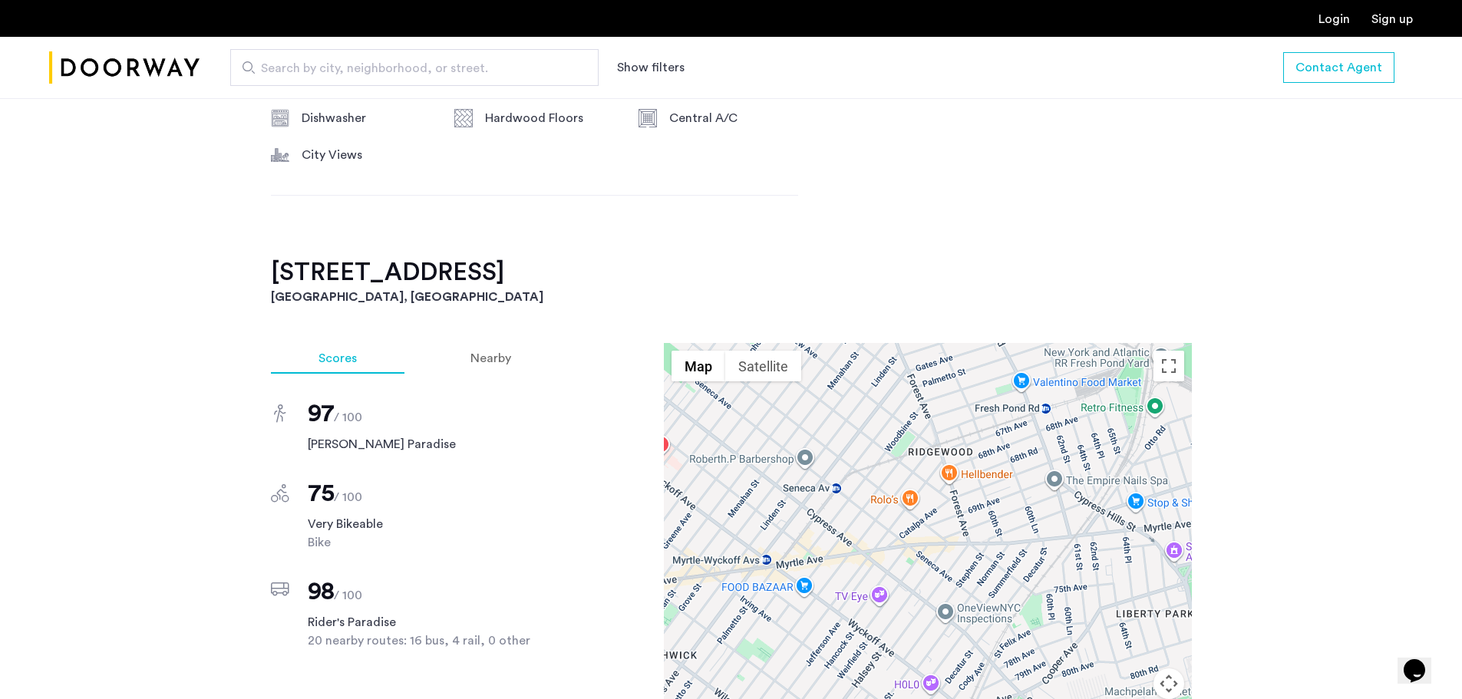
click at [943, 545] on div at bounding box center [928, 558] width 528 height 430
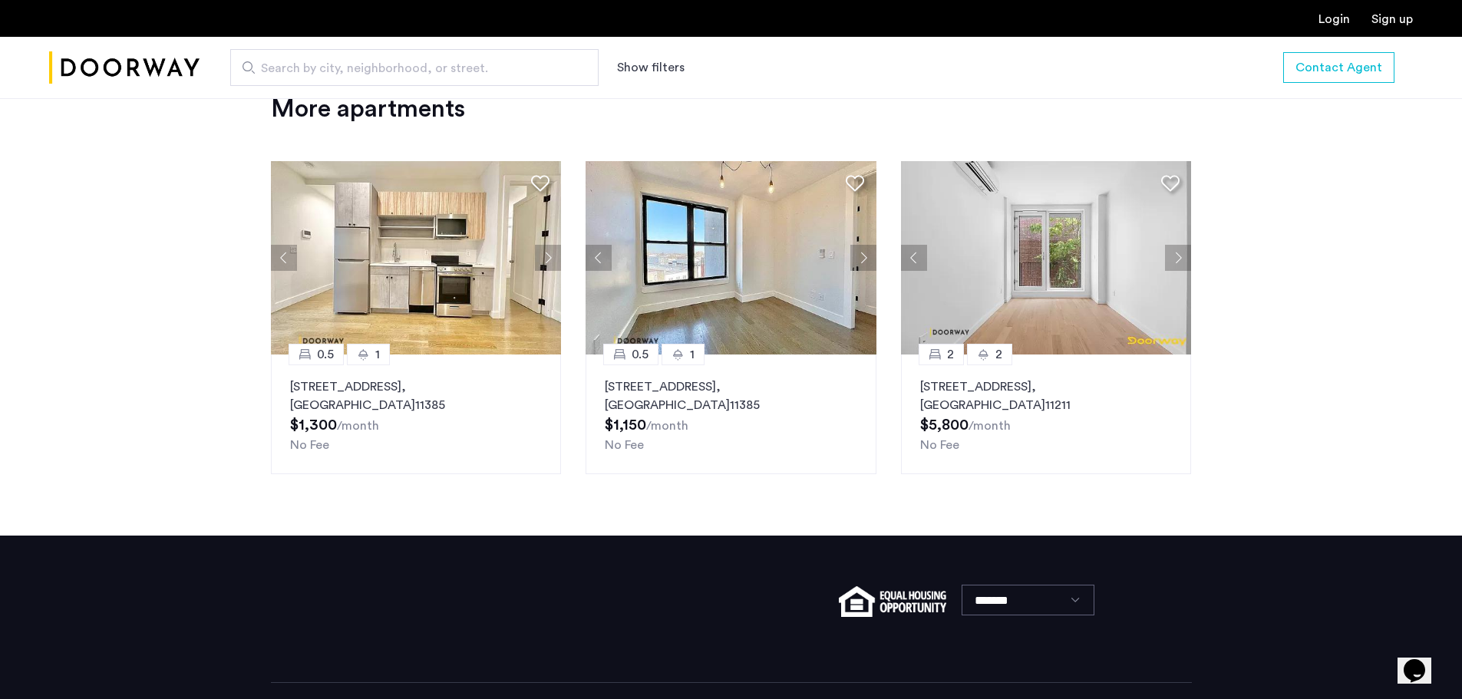
scroll to position [1842, 0]
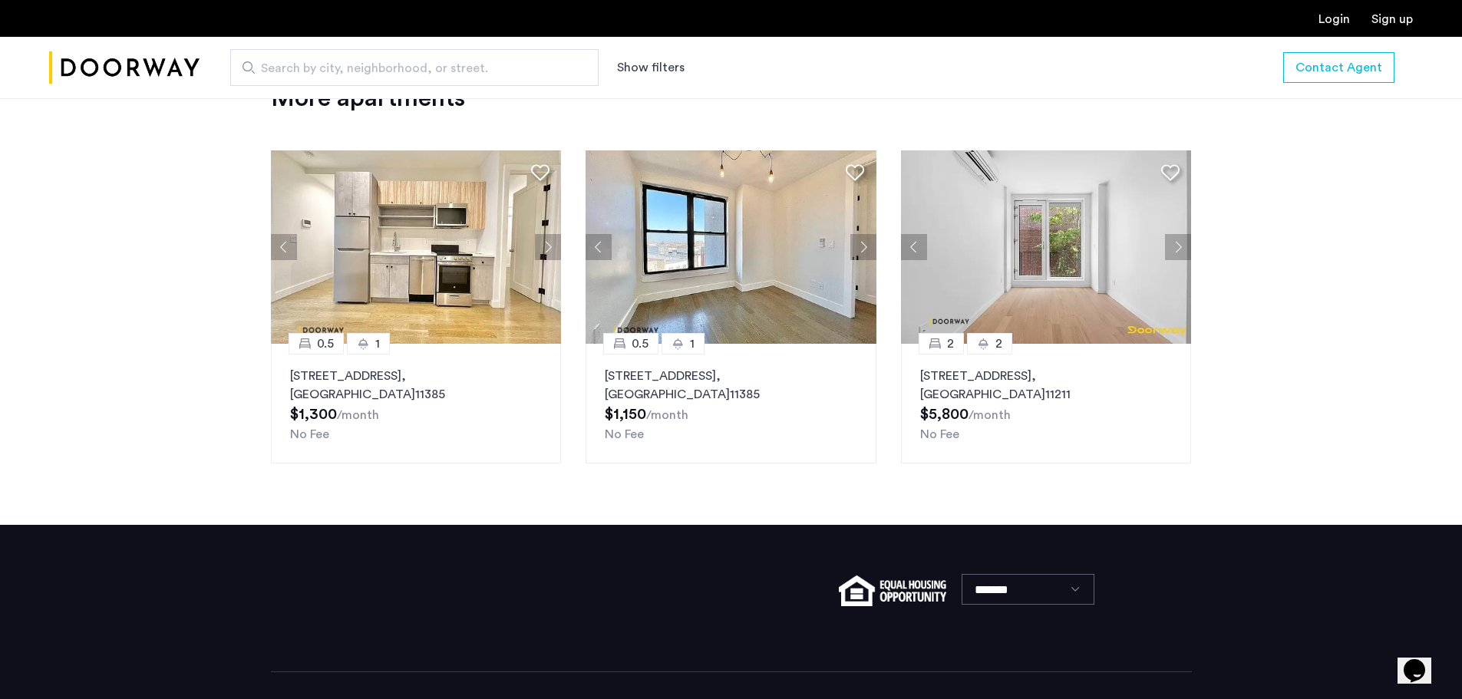
click at [1174, 234] on button "Next apartment" at bounding box center [1178, 247] width 26 height 26
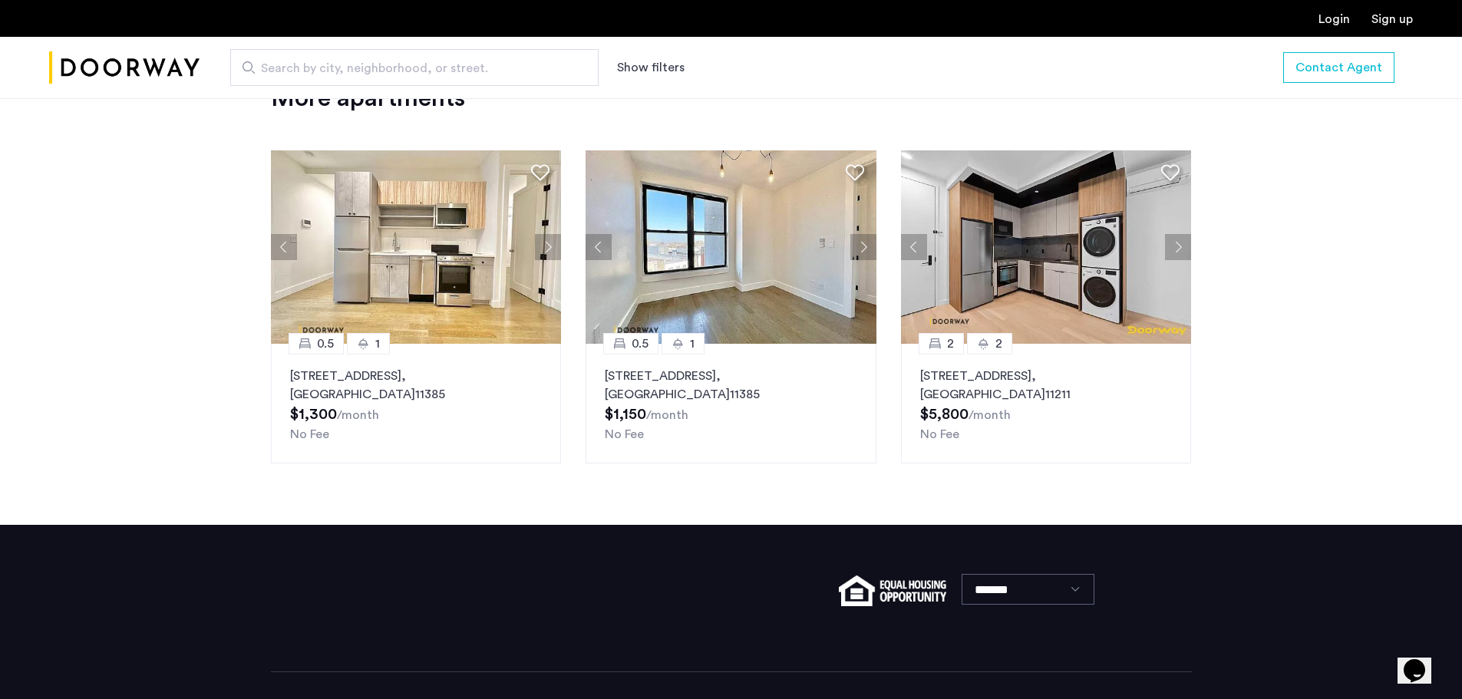
click at [1174, 234] on button "Next apartment" at bounding box center [1178, 247] width 26 height 26
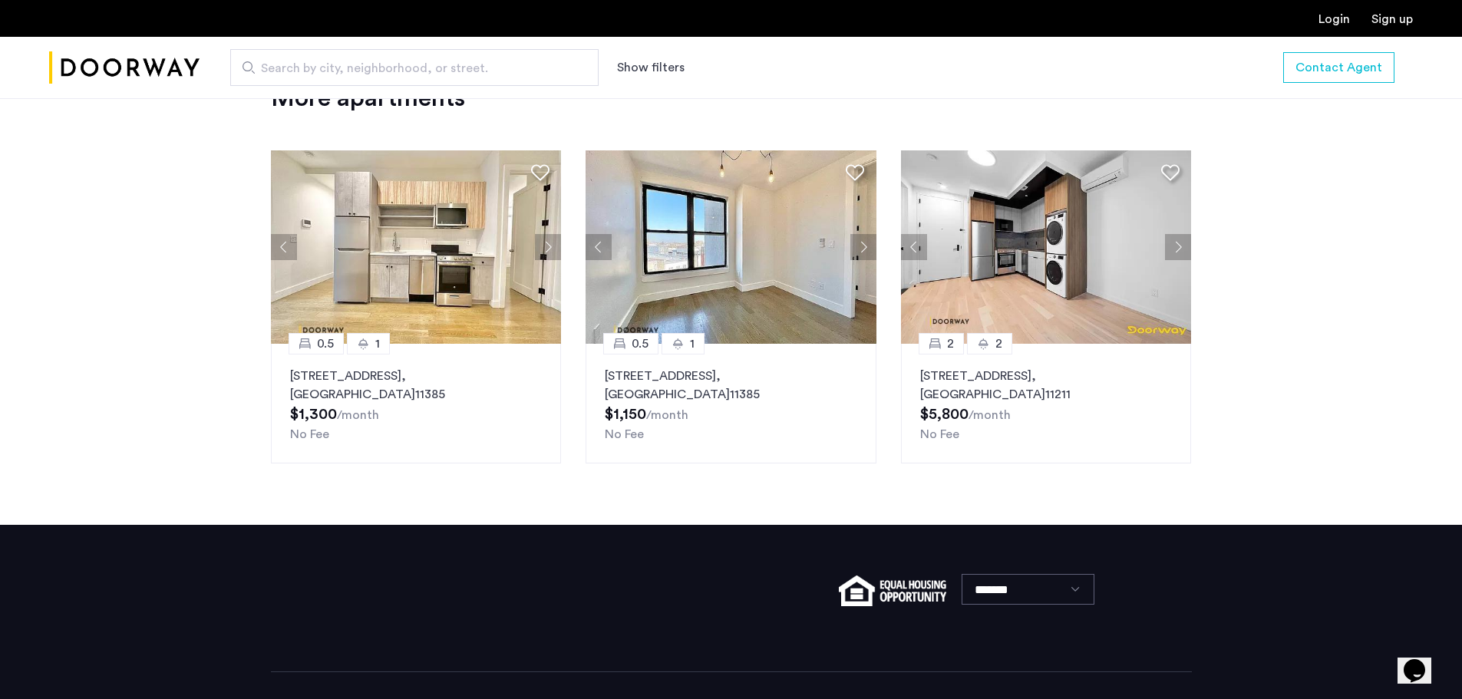
click at [1174, 234] on button "Next apartment" at bounding box center [1178, 247] width 26 height 26
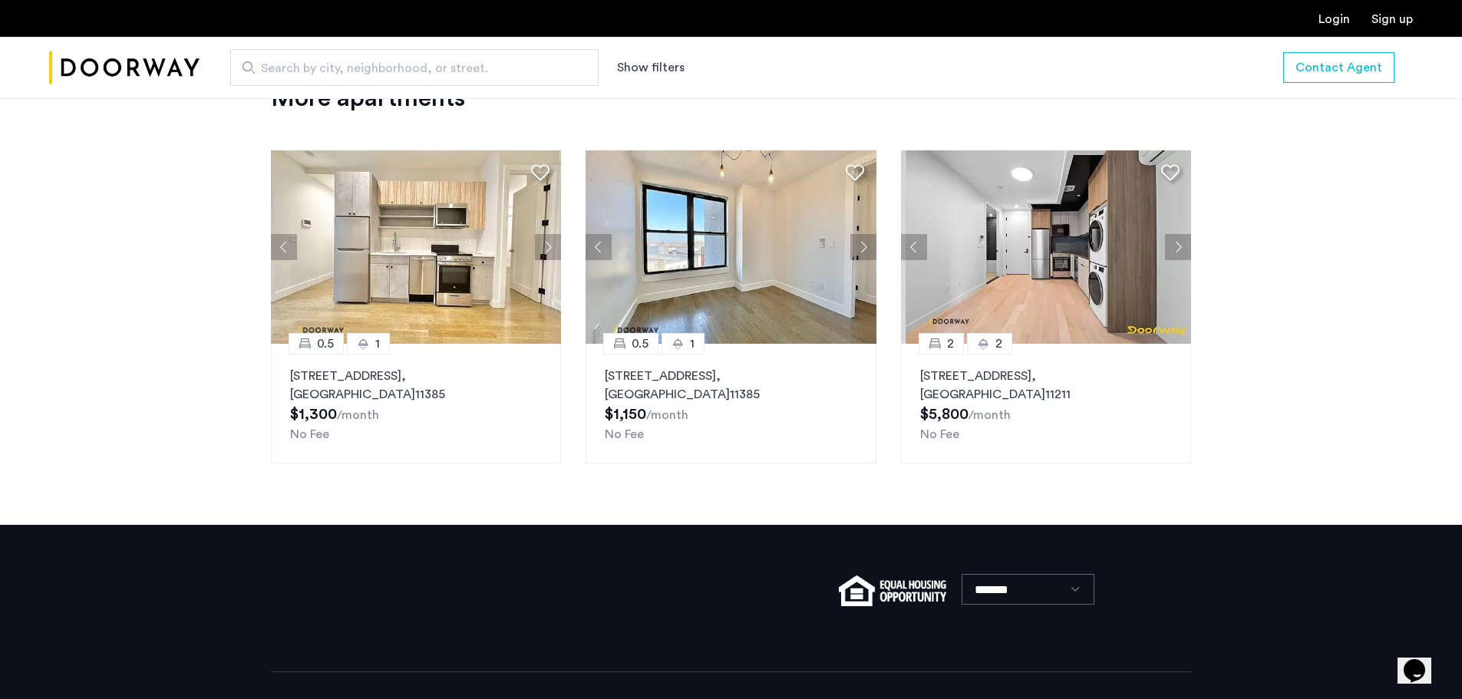
click at [1064, 266] on img at bounding box center [1046, 246] width 291 height 193
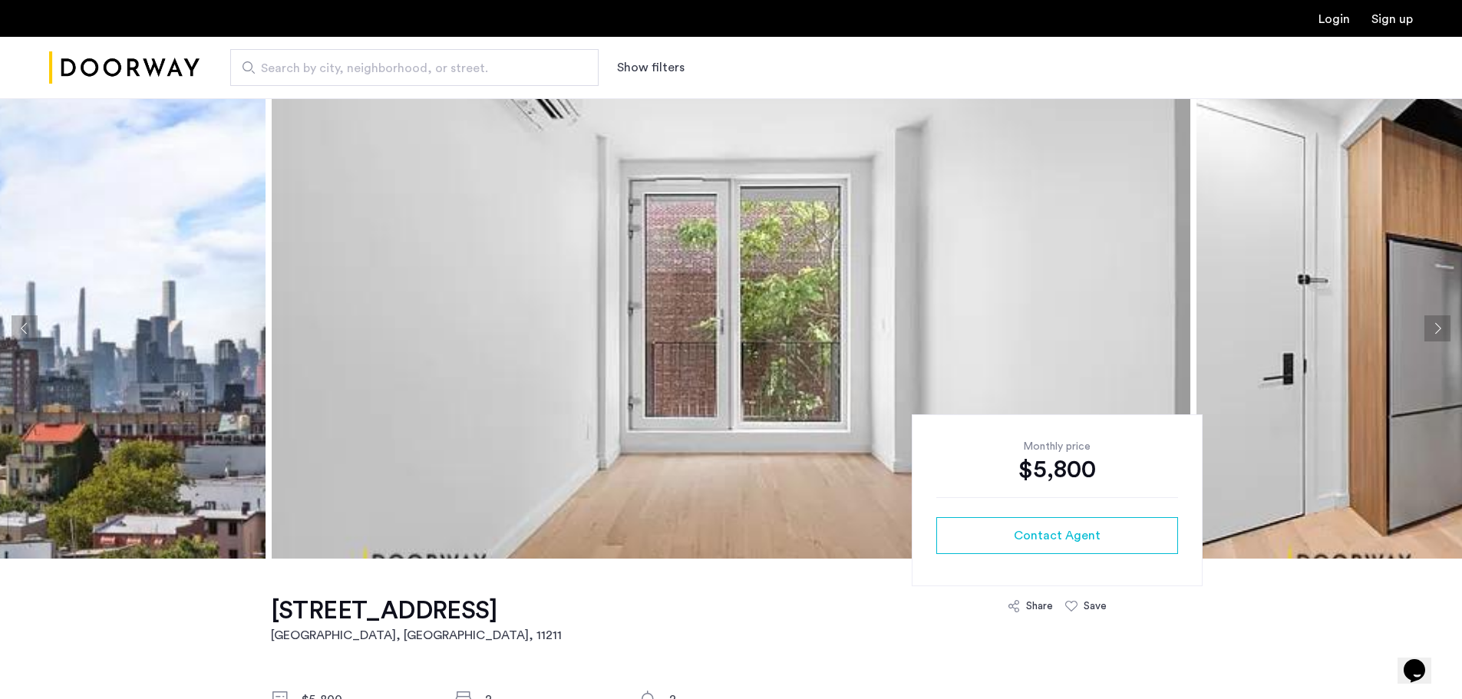
click at [1434, 326] on button "Next apartment" at bounding box center [1438, 328] width 26 height 26
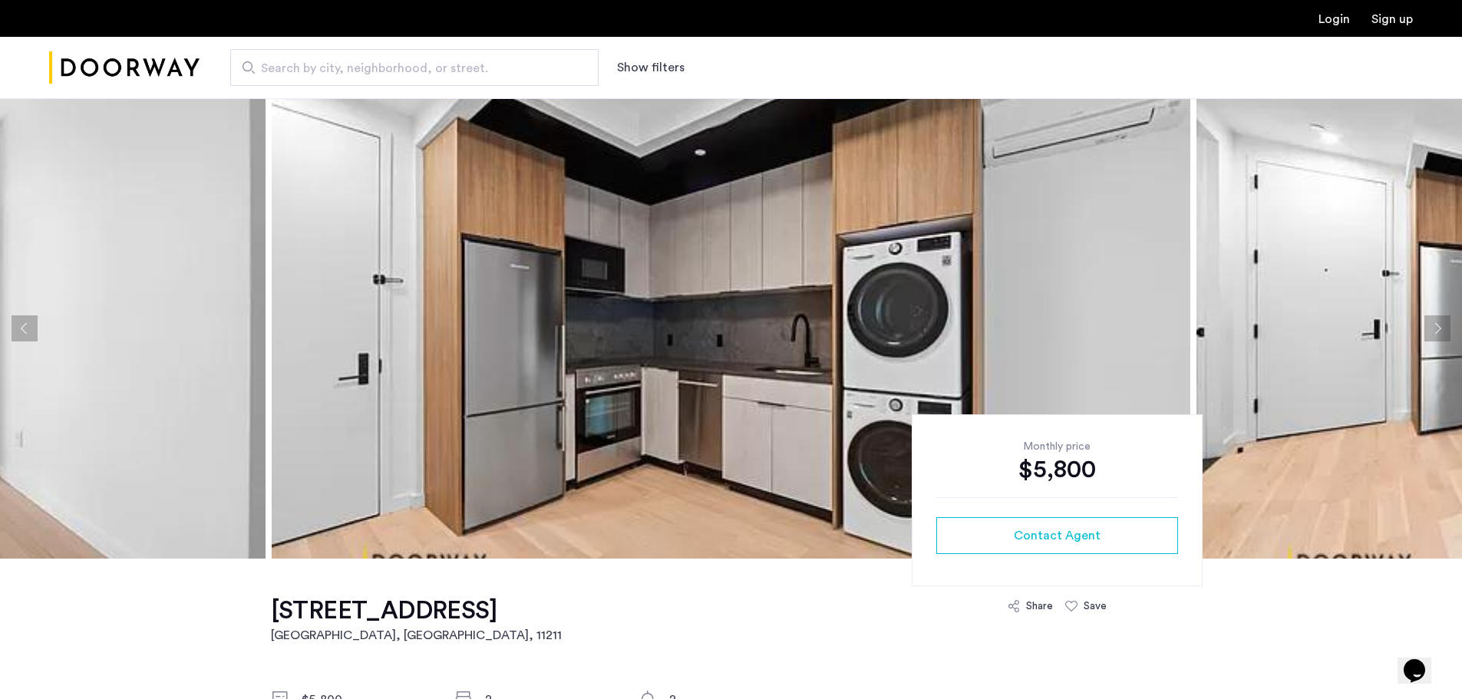
click at [1434, 326] on button "Next apartment" at bounding box center [1438, 328] width 26 height 26
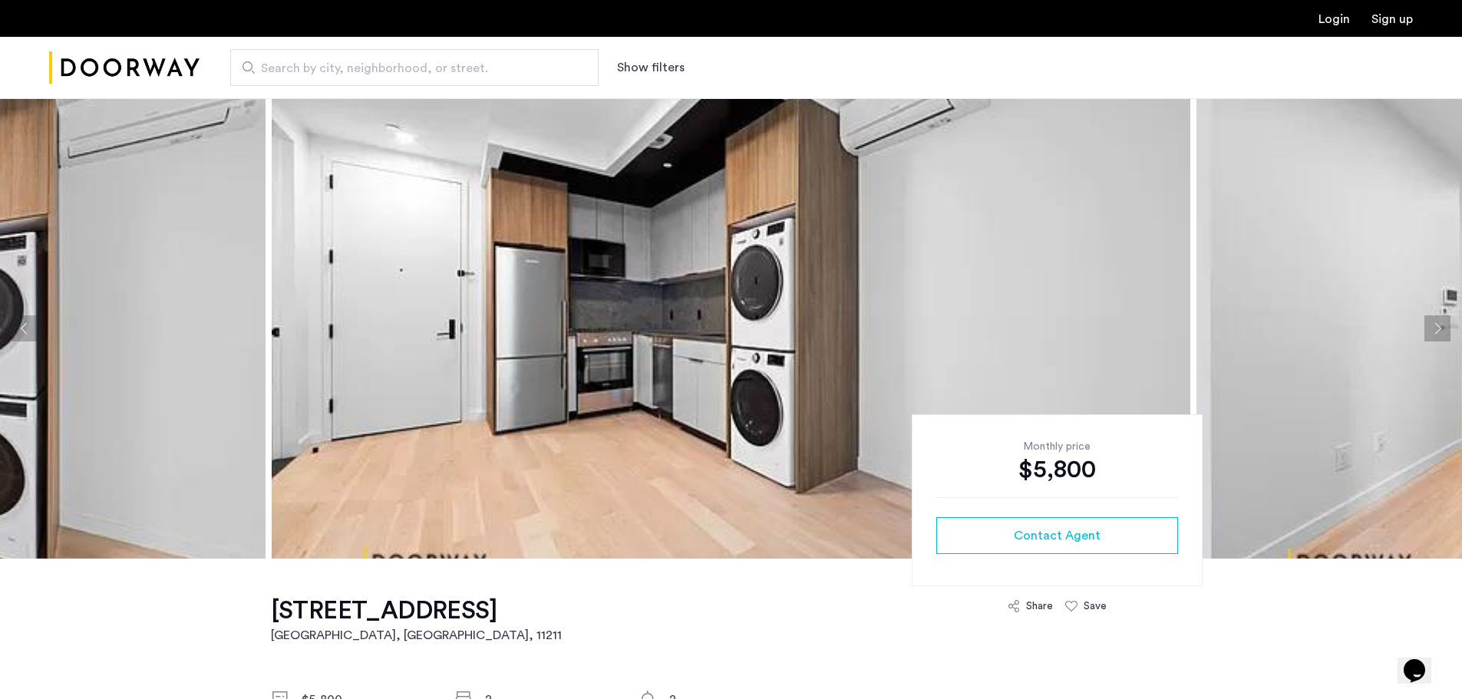
click at [1434, 326] on button "Next apartment" at bounding box center [1438, 328] width 26 height 26
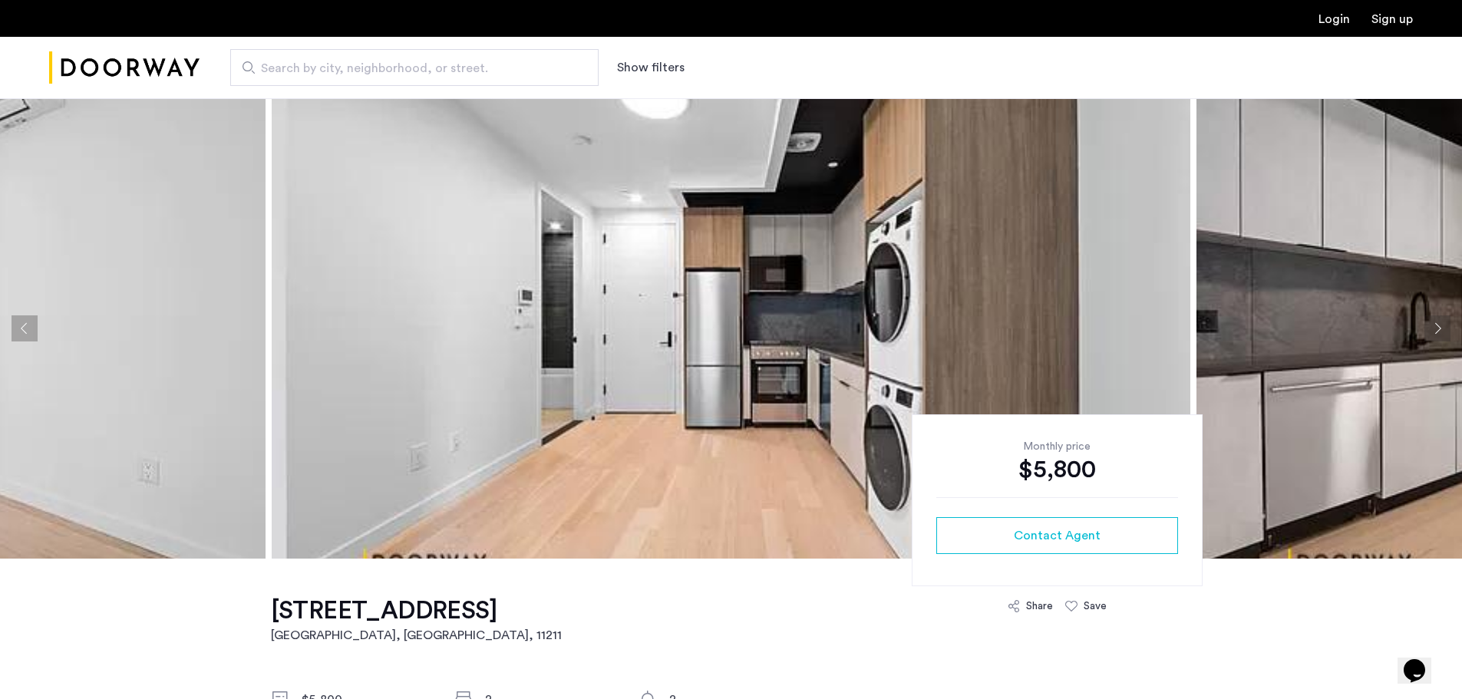
click at [1434, 326] on button "Next apartment" at bounding box center [1438, 328] width 26 height 26
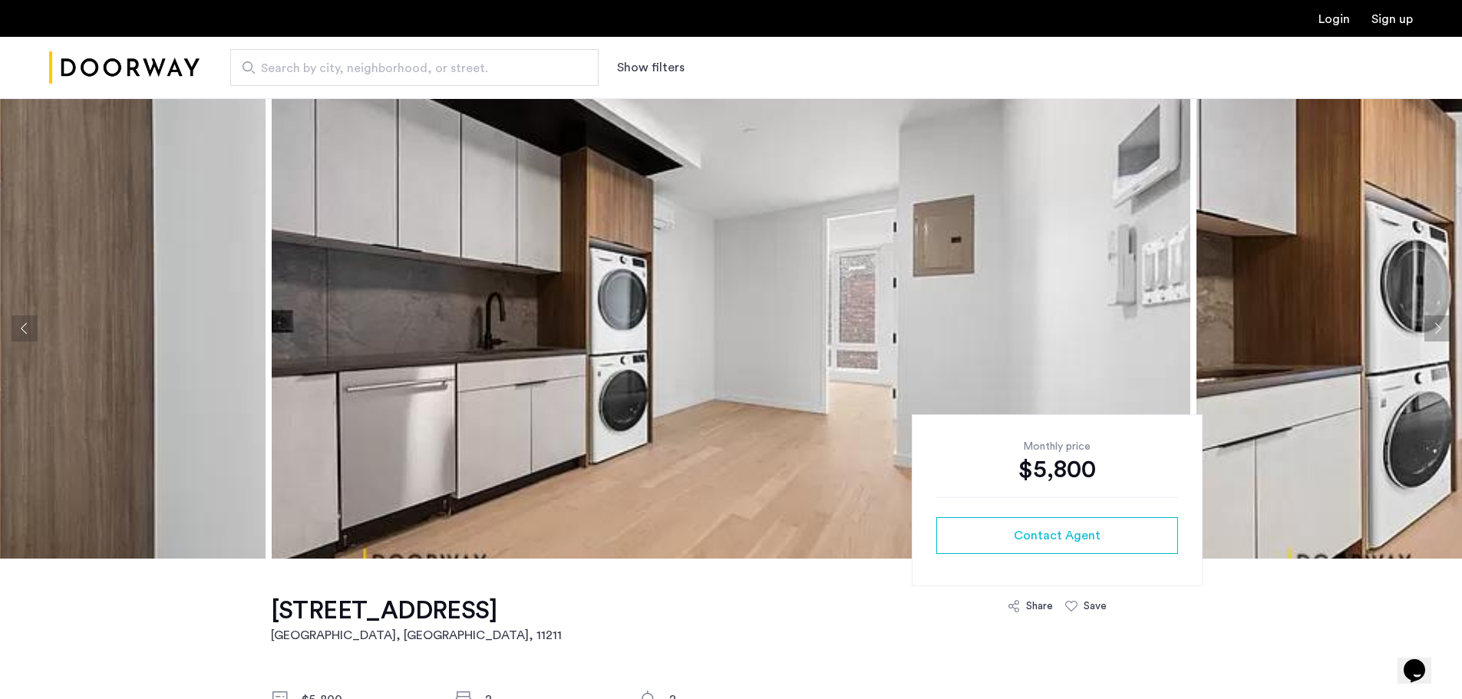
click at [1434, 326] on button "Next apartment" at bounding box center [1438, 328] width 26 height 26
